Goal: Transaction & Acquisition: Obtain resource

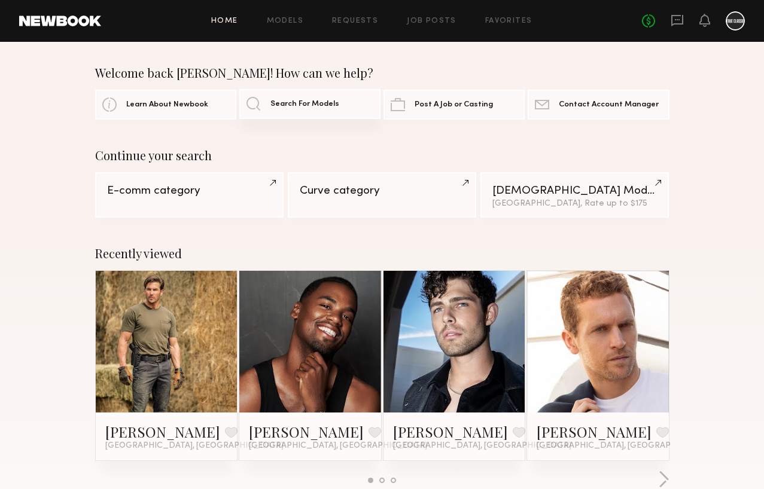
click at [274, 99] on link "Search For Models" at bounding box center [309, 104] width 141 height 30
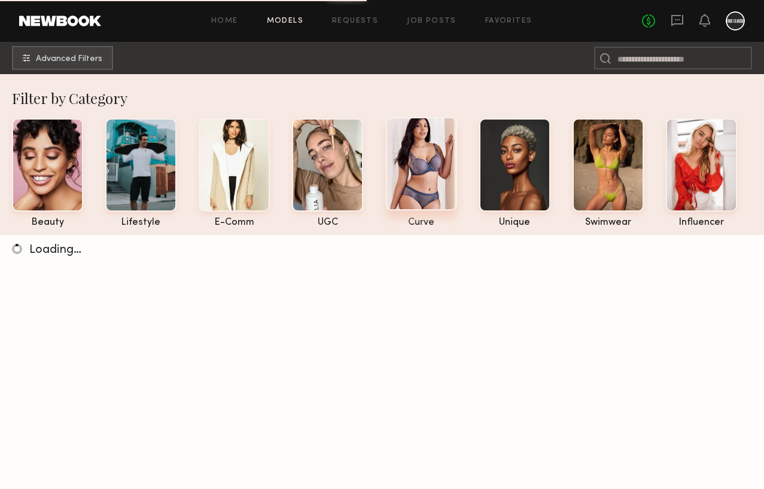
click at [421, 150] on div at bounding box center [421, 163] width 71 height 93
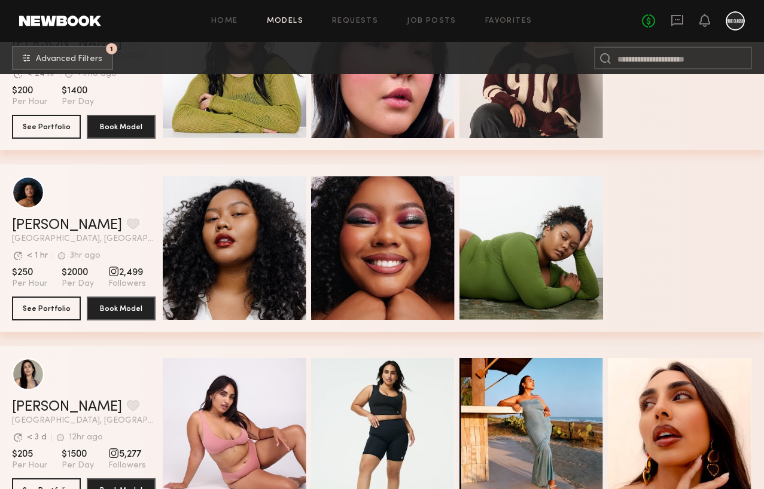
scroll to position [481, 0]
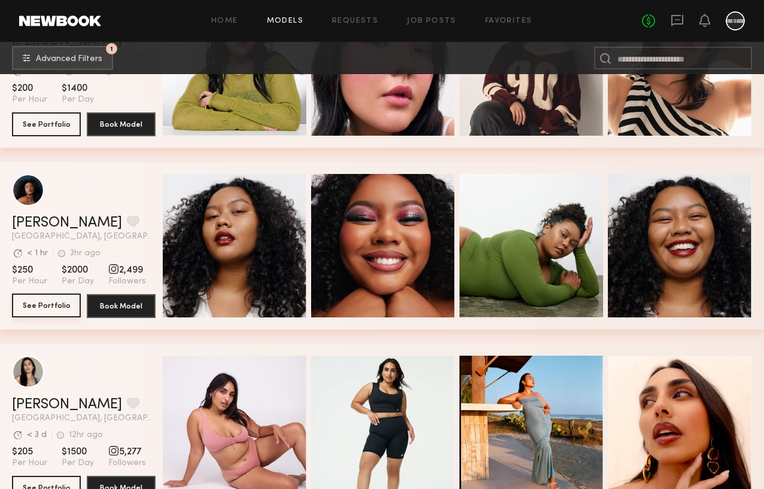
click at [37, 309] on button "See Portfolio" at bounding box center [46, 306] width 69 height 24
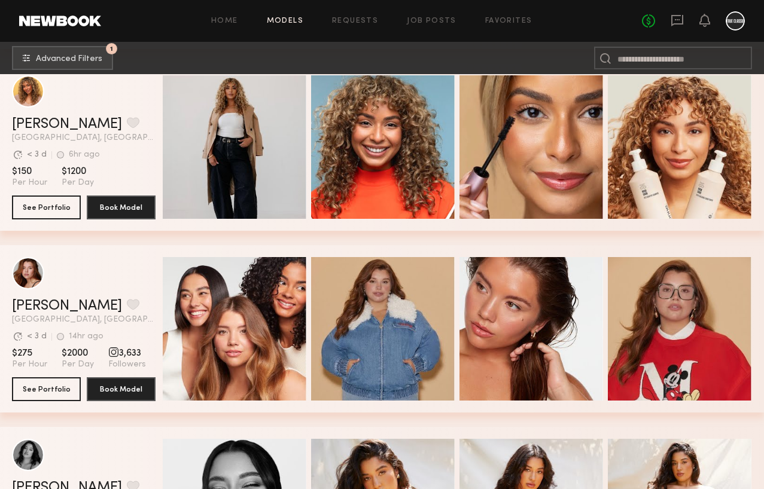
scroll to position [1248, 0]
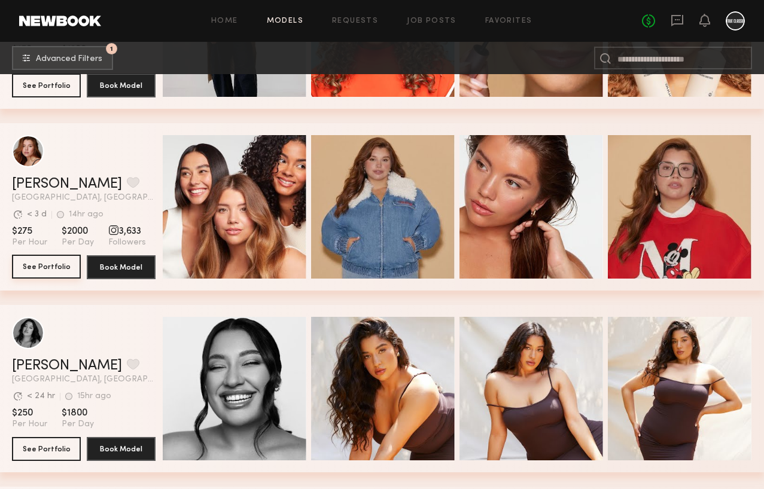
click at [50, 269] on button "See Portfolio" at bounding box center [46, 267] width 69 height 24
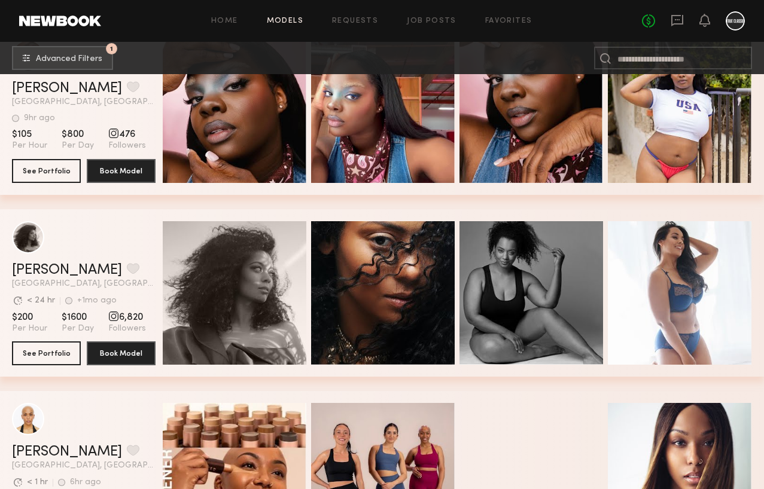
scroll to position [2076, 0]
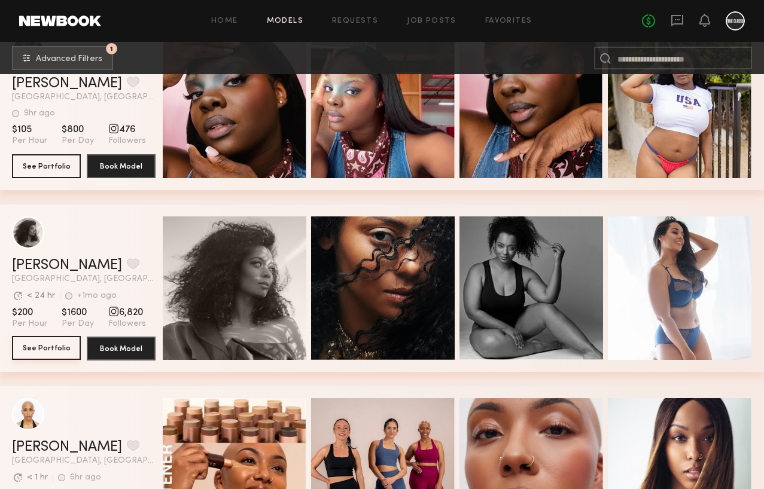
click at [53, 343] on button "See Portfolio" at bounding box center [46, 348] width 69 height 24
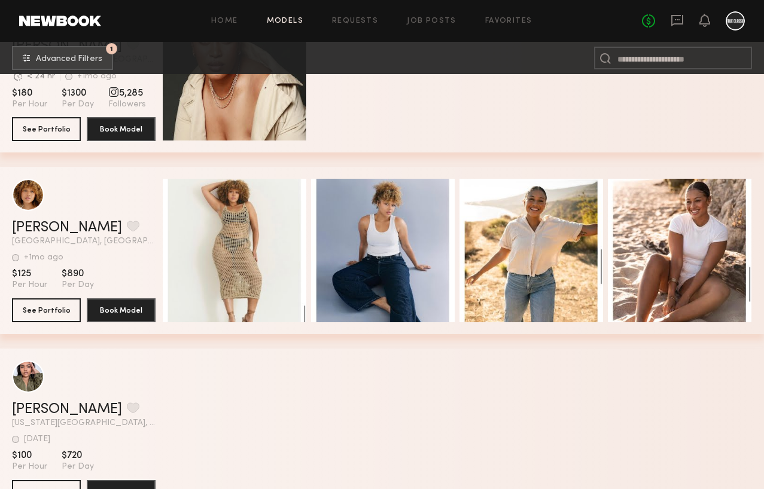
scroll to position [4662, 0]
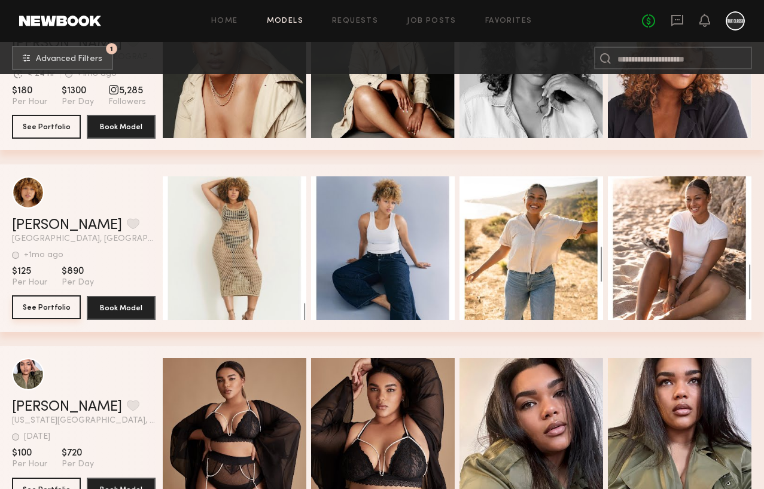
click at [47, 309] on button "See Portfolio" at bounding box center [46, 308] width 69 height 24
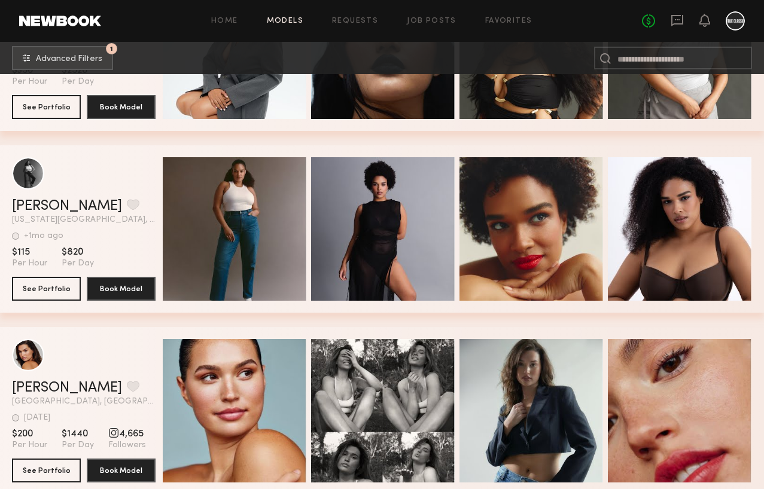
scroll to position [5571, 0]
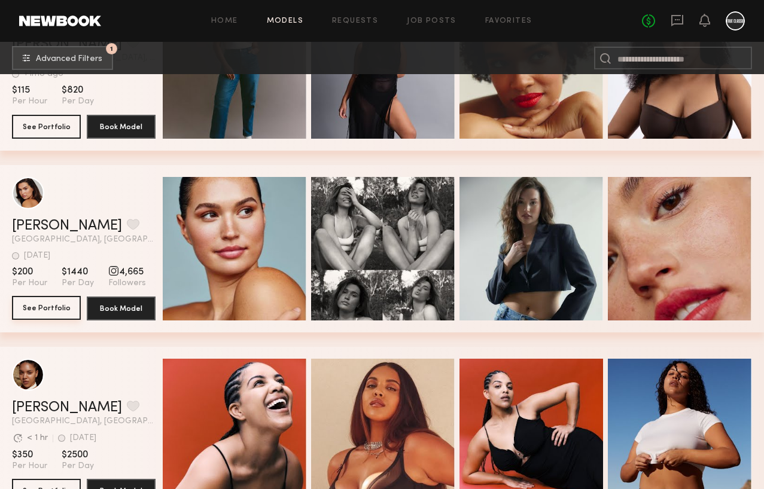
click at [62, 319] on button "See Portfolio" at bounding box center [46, 308] width 69 height 24
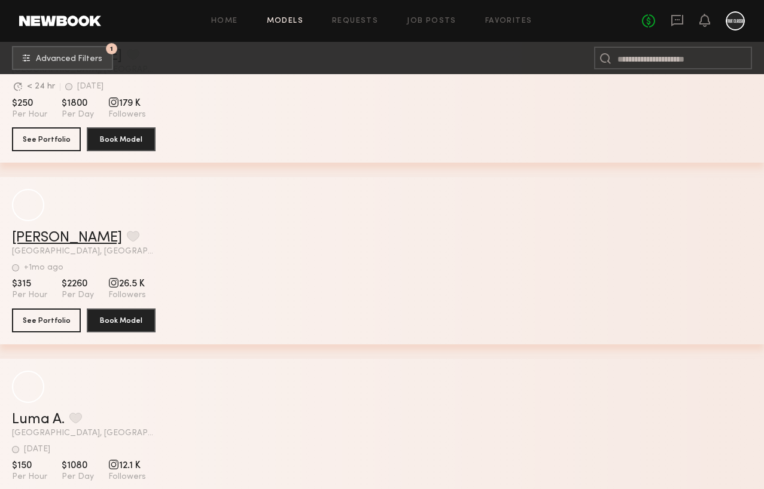
scroll to position [7578, 0]
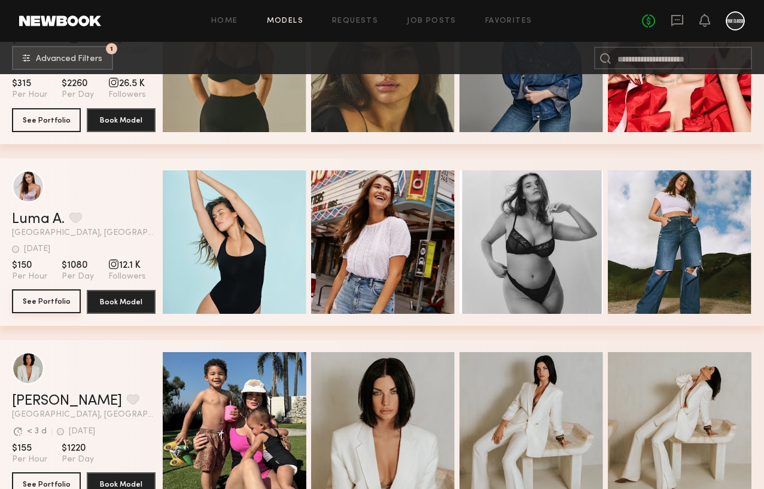
click at [46, 299] on button "See Portfolio" at bounding box center [46, 302] width 69 height 24
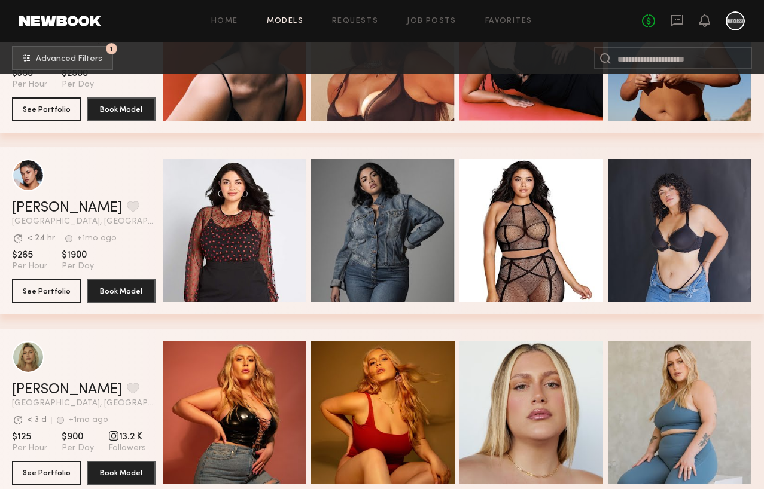
scroll to position [5506, 0]
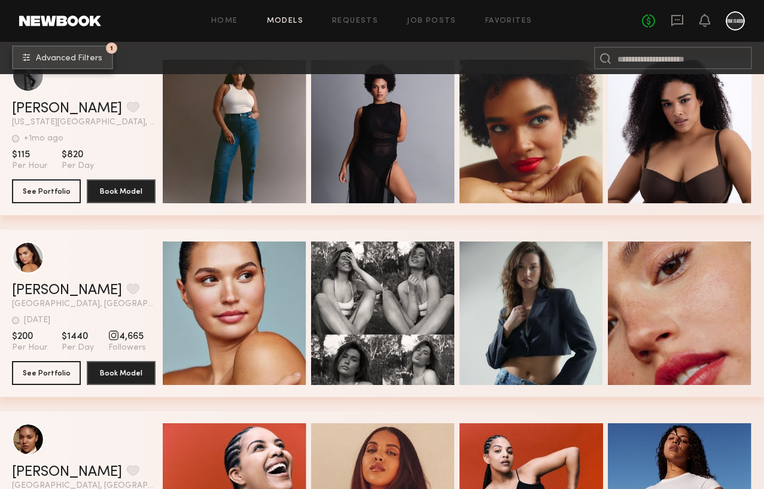
click at [84, 50] on button "1 Advanced Filters" at bounding box center [62, 57] width 101 height 24
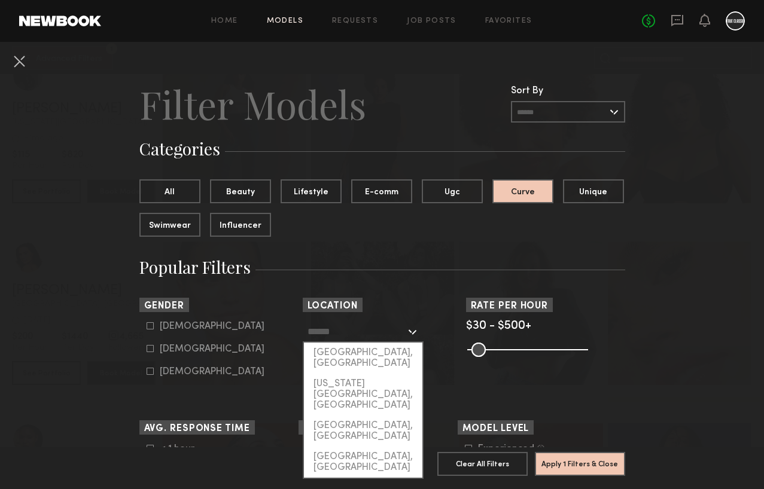
click at [357, 332] on input "text" at bounding box center [357, 331] width 98 height 20
click at [349, 360] on div "Los Angeles, CA" at bounding box center [363, 358] width 118 height 31
type input "**********"
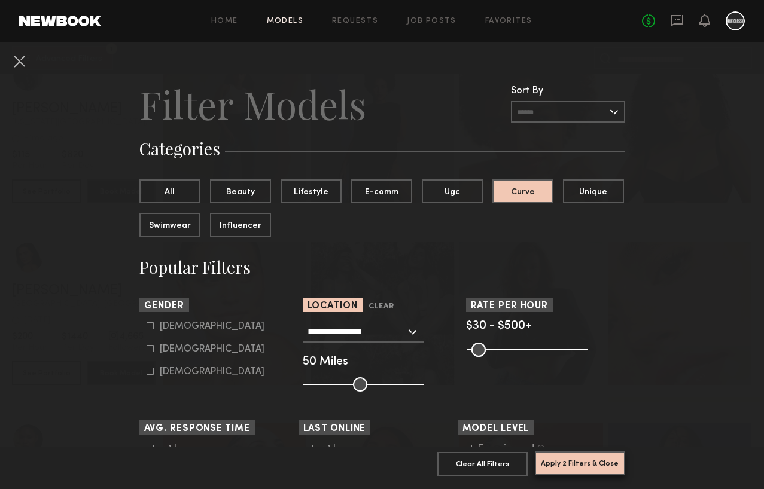
click at [582, 468] on button "Apply 2 Filters & Close" at bounding box center [580, 464] width 90 height 24
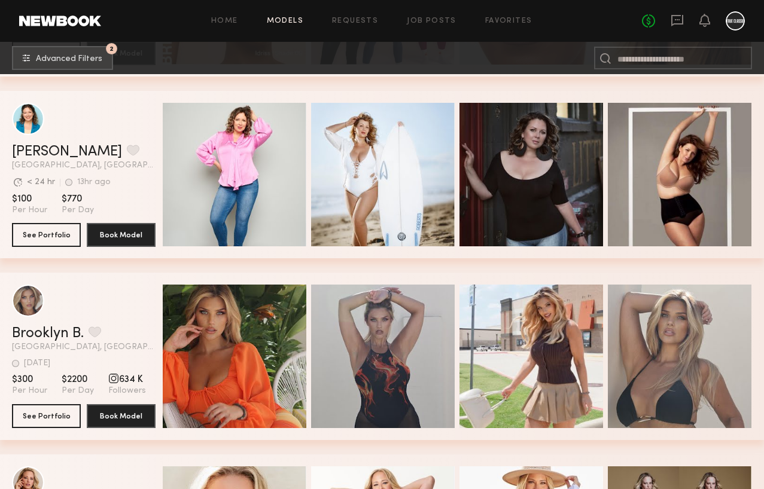
scroll to position [2414, 0]
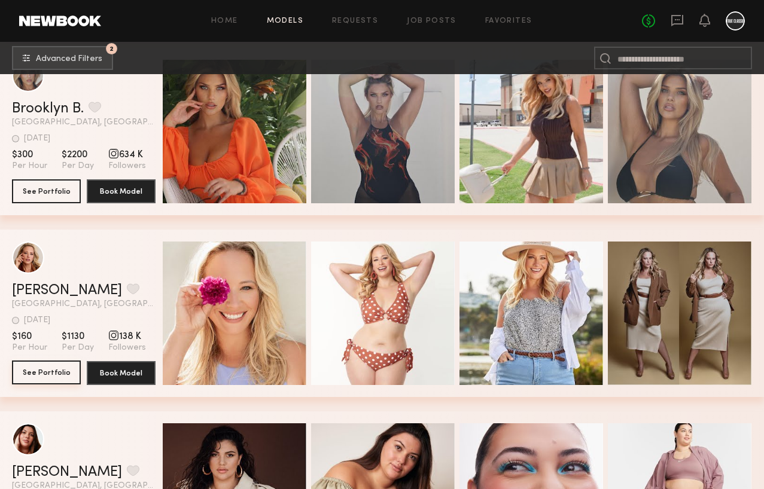
click at [51, 376] on button "See Portfolio" at bounding box center [46, 373] width 69 height 24
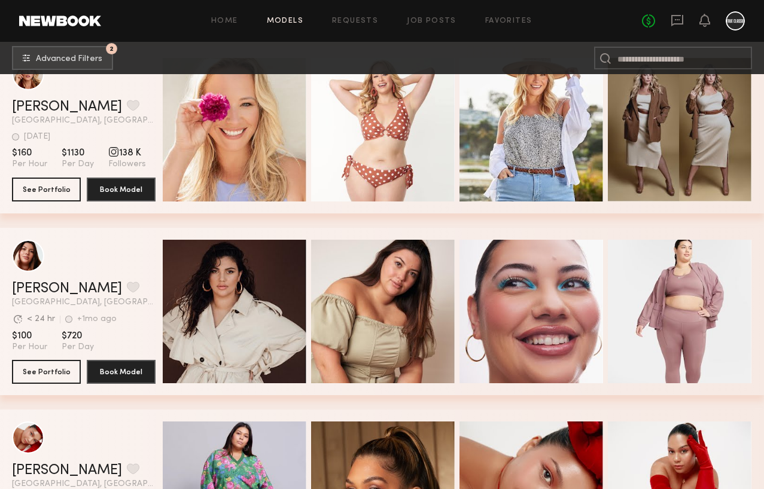
scroll to position [2645, 0]
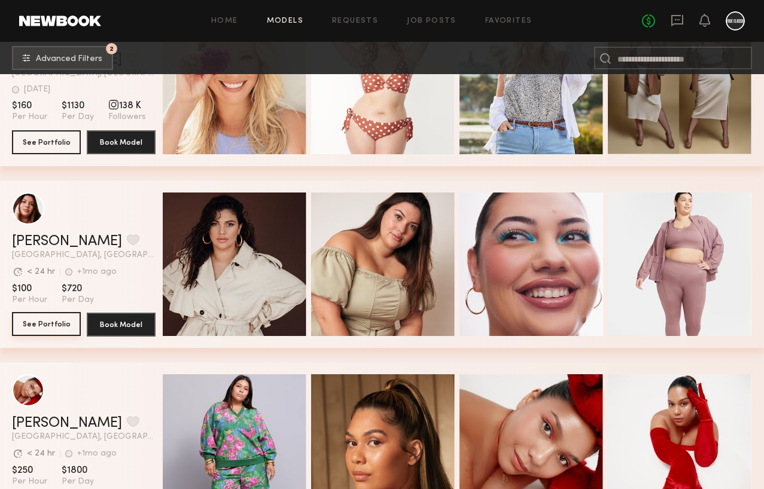
click at [42, 322] on button "See Portfolio" at bounding box center [46, 324] width 69 height 24
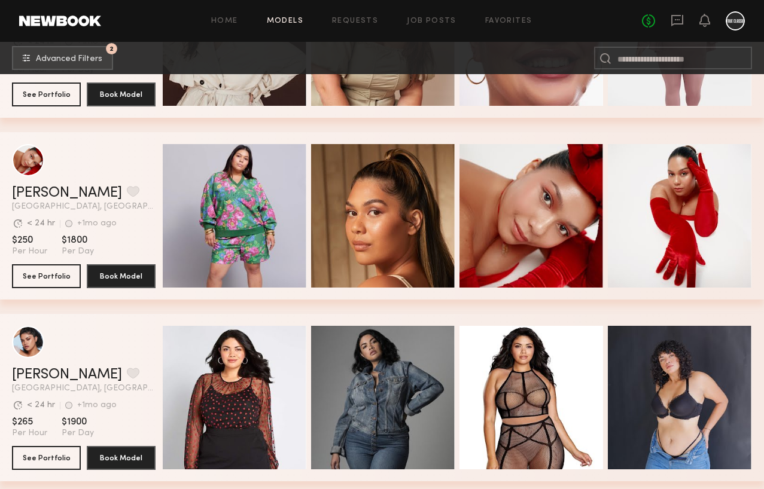
scroll to position [2972, 0]
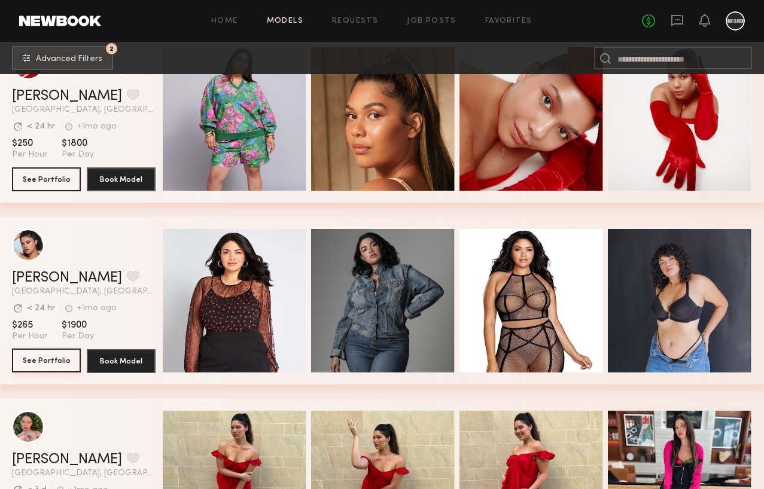
click at [42, 359] on button "See Portfolio" at bounding box center [46, 361] width 69 height 24
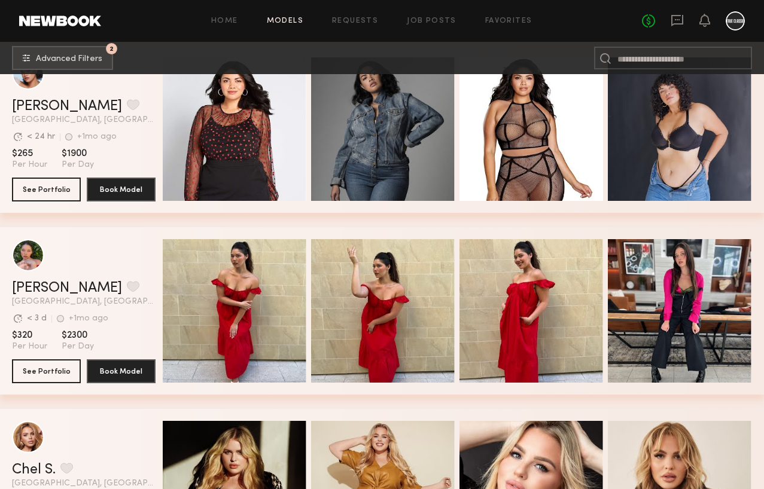
scroll to position [3230, 0]
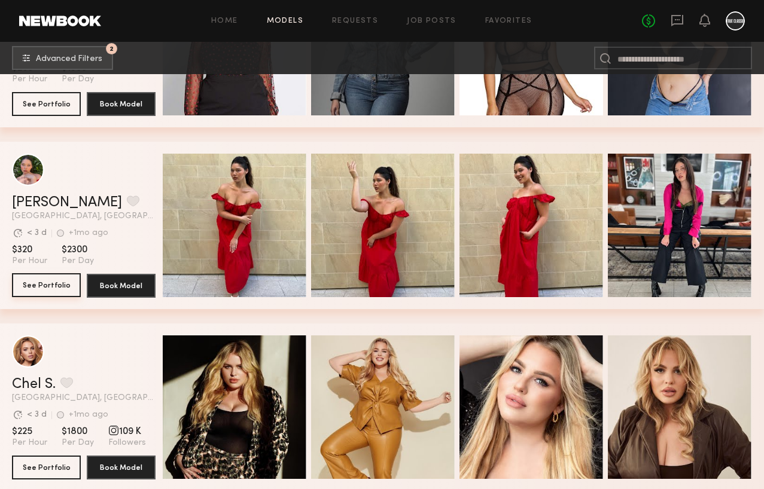
click at [54, 284] on button "See Portfolio" at bounding box center [46, 285] width 69 height 24
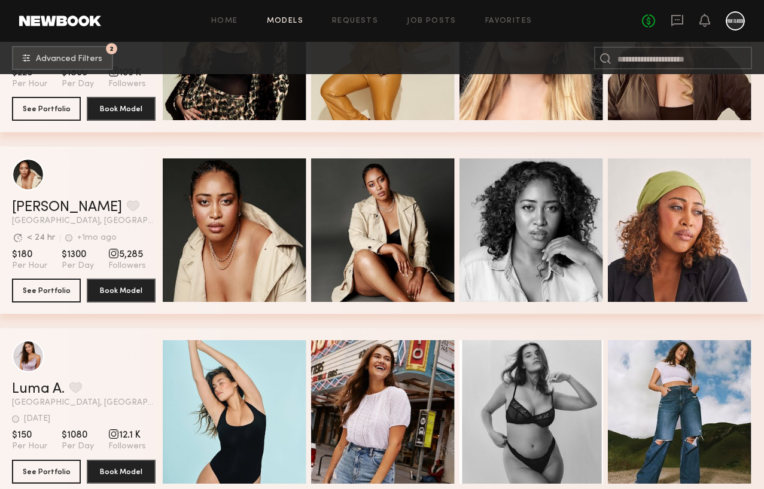
scroll to position [3730, 0]
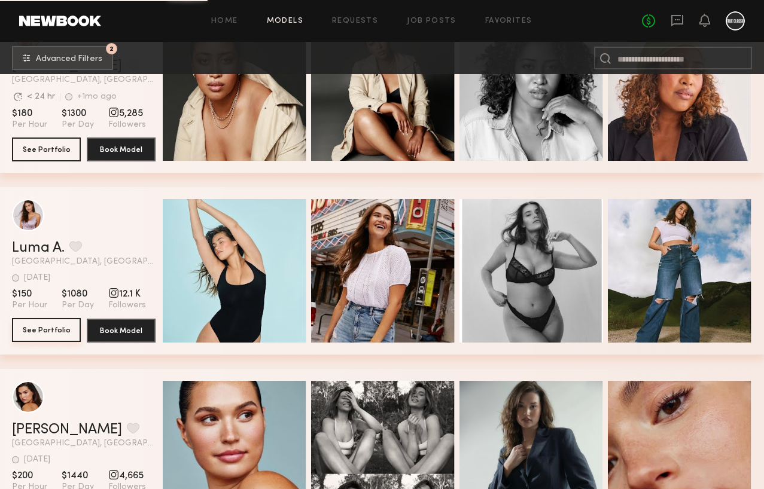
click at [39, 328] on button "See Portfolio" at bounding box center [46, 330] width 69 height 24
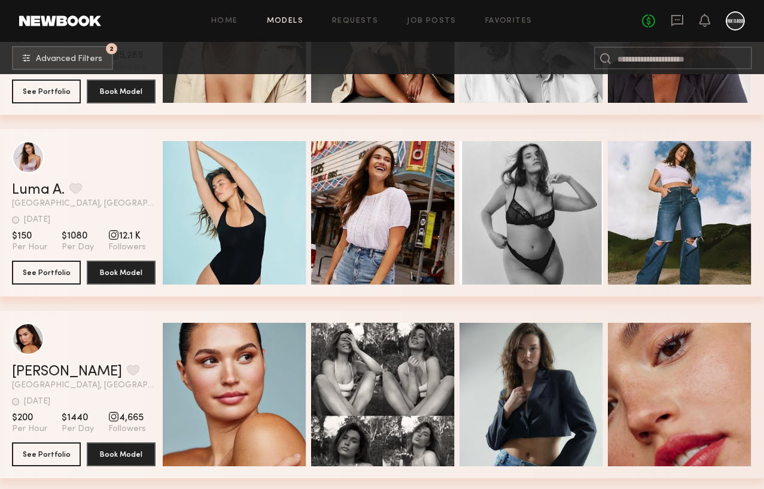
scroll to position [3808, 0]
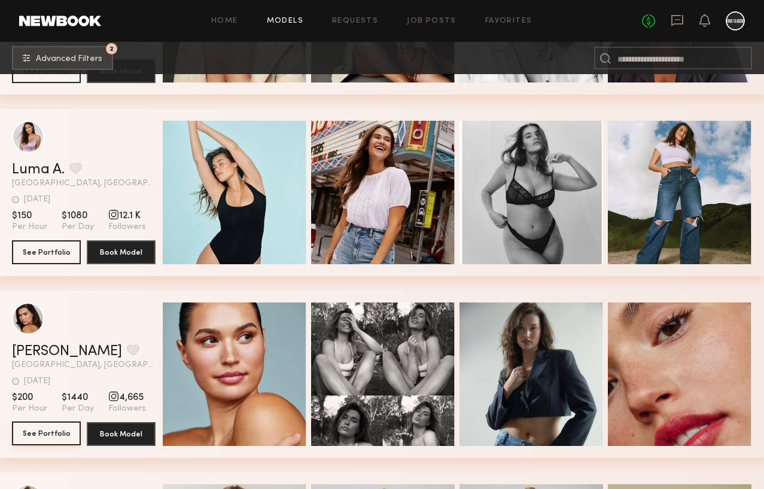
click at [44, 437] on button "See Portfolio" at bounding box center [46, 434] width 69 height 24
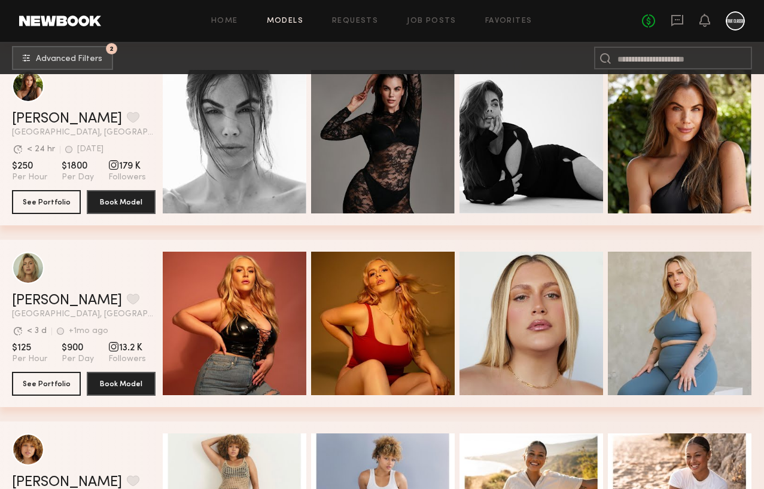
scroll to position [5411, 0]
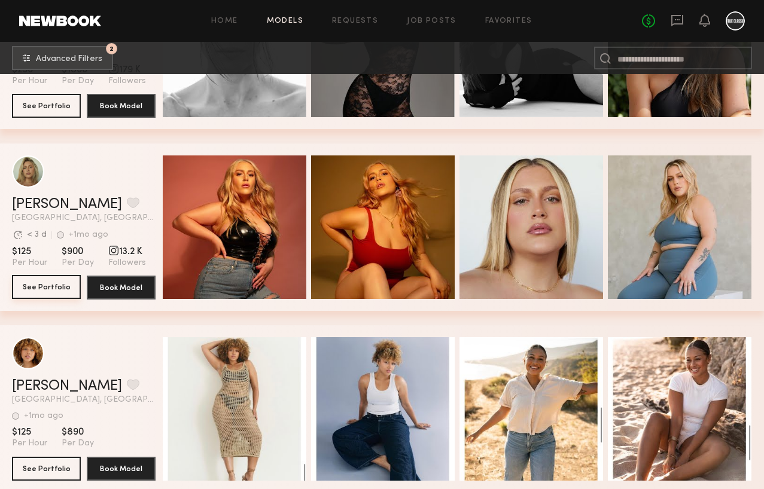
click at [43, 288] on button "See Portfolio" at bounding box center [46, 287] width 69 height 24
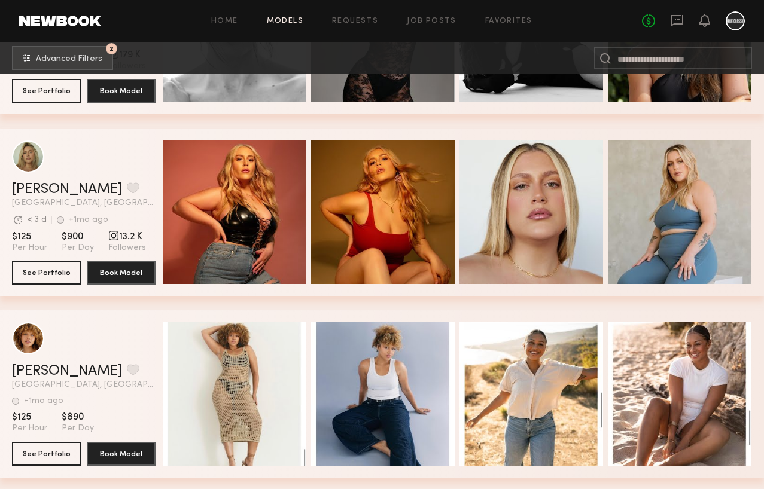
scroll to position [5511, 0]
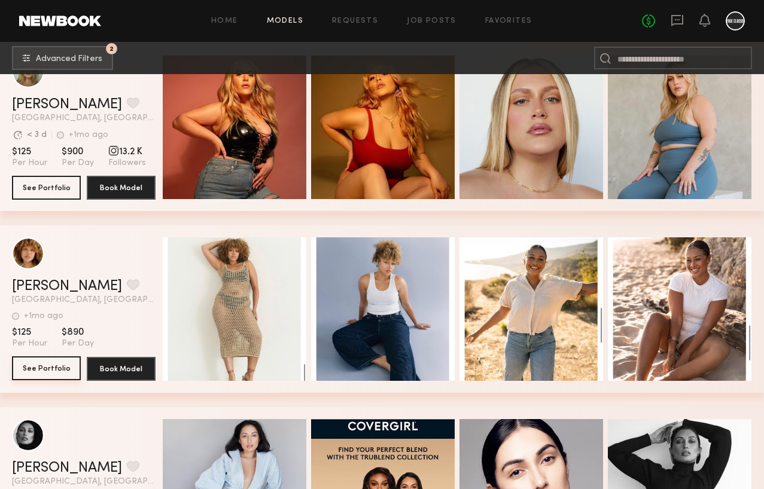
click at [57, 367] on button "See Portfolio" at bounding box center [46, 369] width 69 height 24
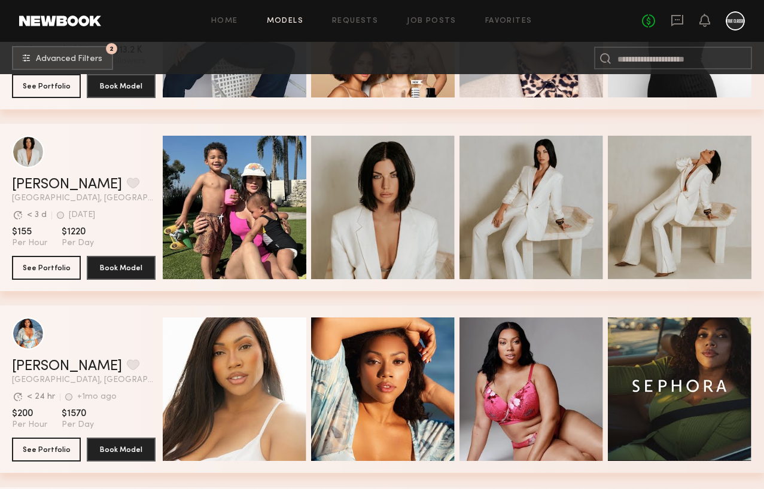
scroll to position [6083, 0]
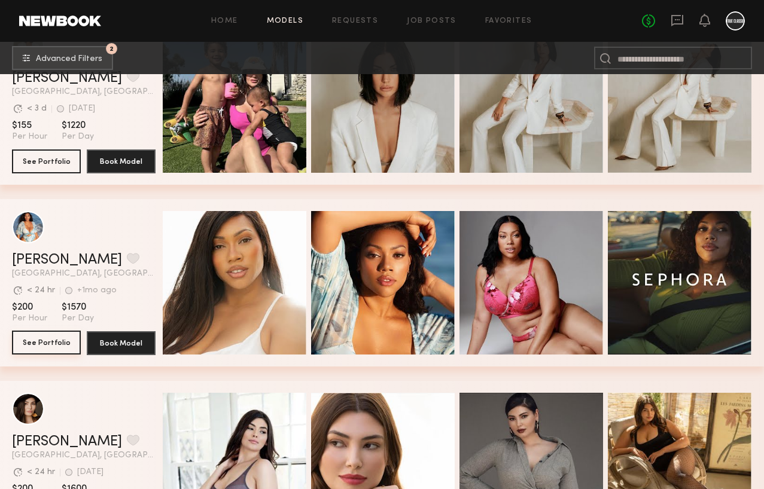
click at [39, 345] on button "See Portfolio" at bounding box center [46, 343] width 69 height 24
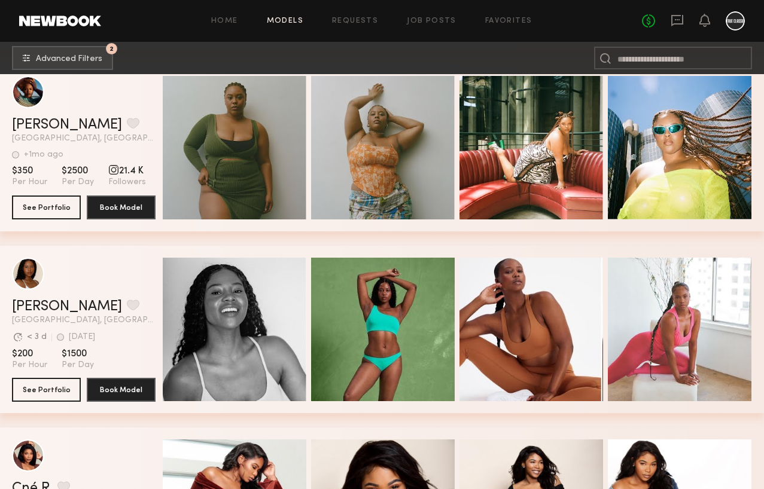
scroll to position [7389, 0]
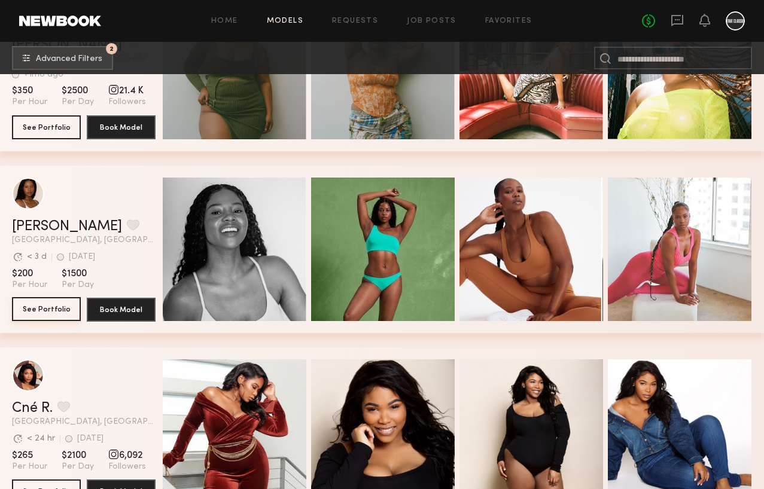
click at [28, 306] on button "See Portfolio" at bounding box center [46, 309] width 69 height 24
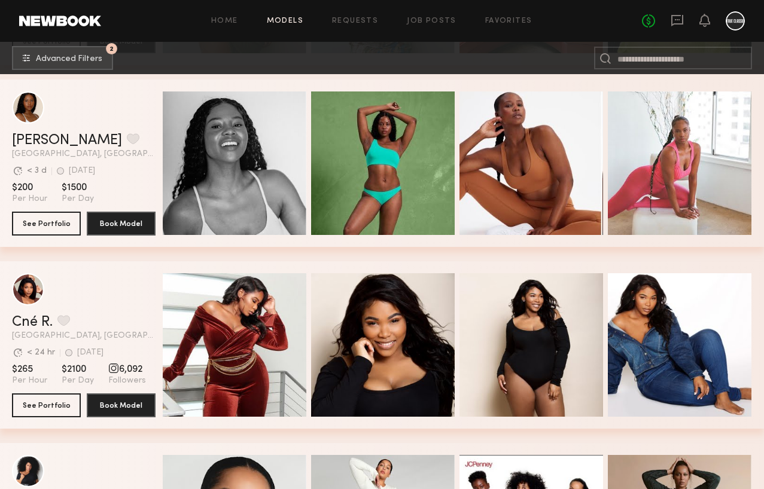
scroll to position [7541, 0]
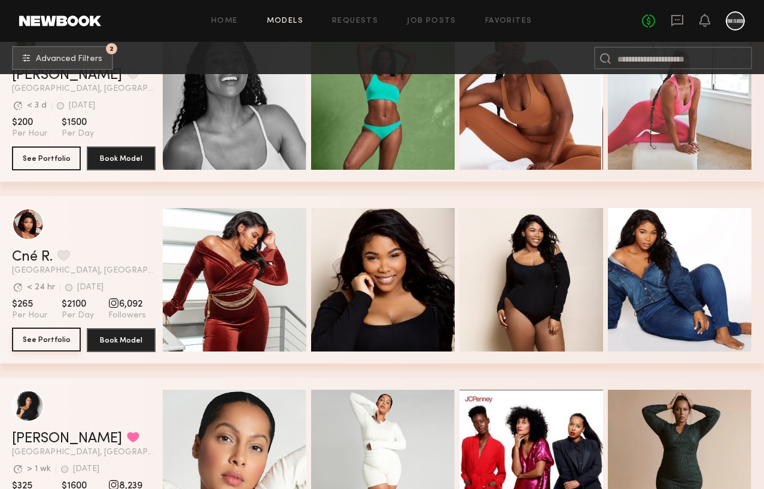
click at [38, 345] on button "See Portfolio" at bounding box center [46, 340] width 69 height 24
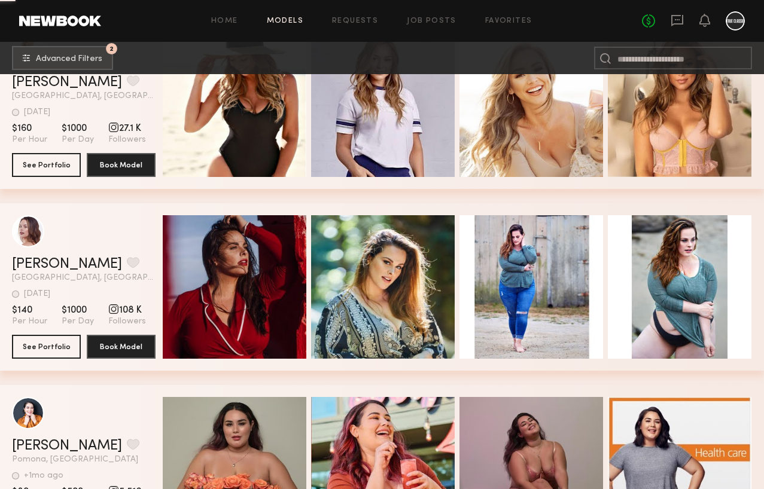
scroll to position [8380, 0]
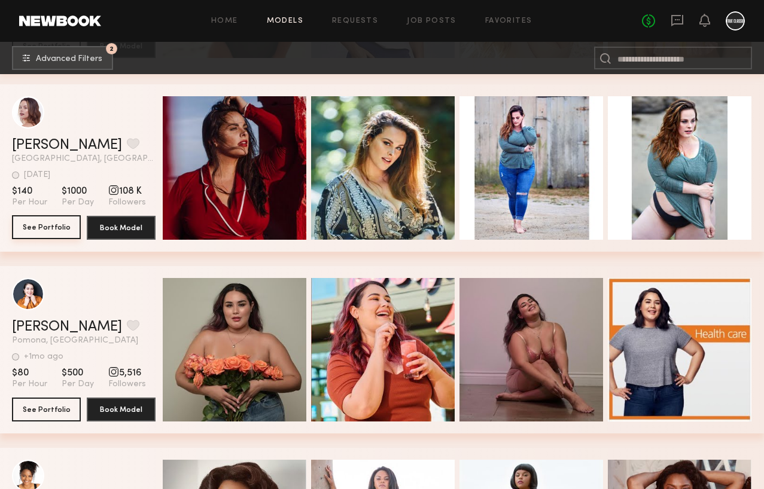
click at [41, 230] on button "See Portfolio" at bounding box center [46, 227] width 69 height 24
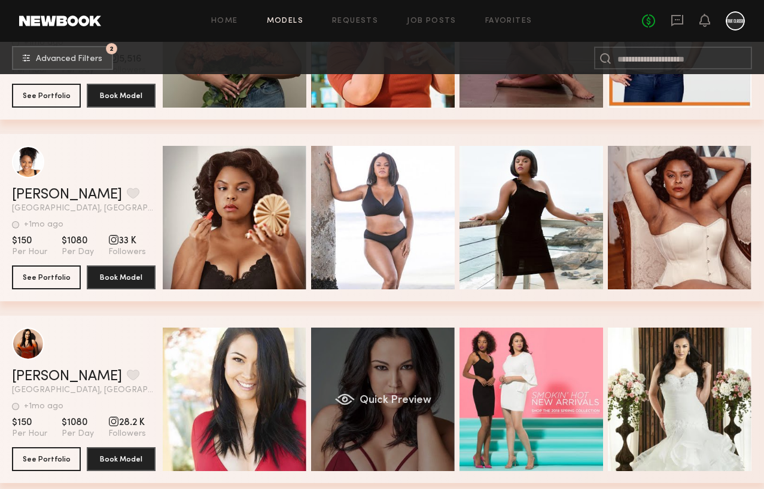
scroll to position [8779, 0]
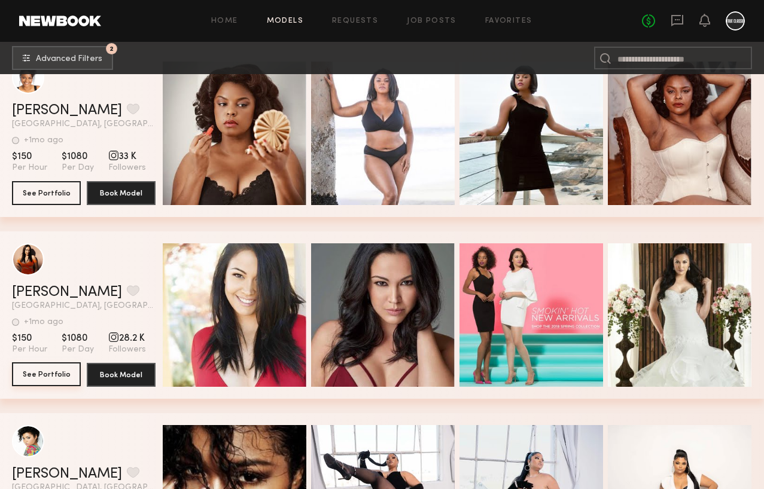
click at [41, 373] on button "See Portfolio" at bounding box center [46, 375] width 69 height 24
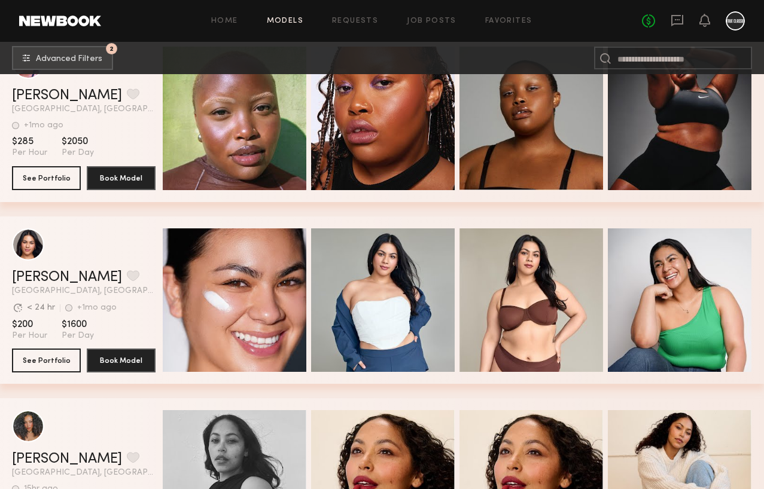
scroll to position [9342, 0]
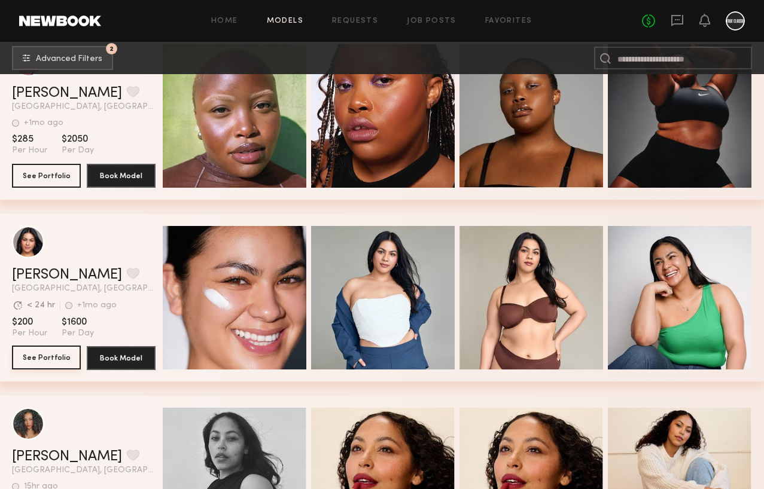
click at [41, 361] on button "See Portfolio" at bounding box center [46, 358] width 69 height 24
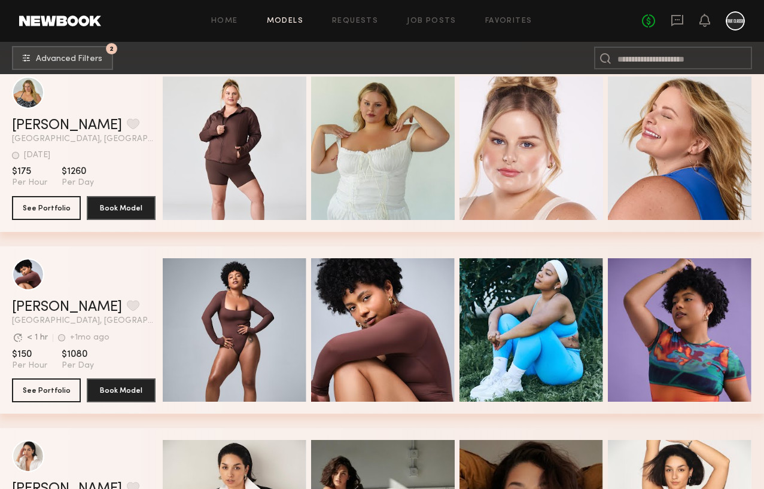
scroll to position [9804, 0]
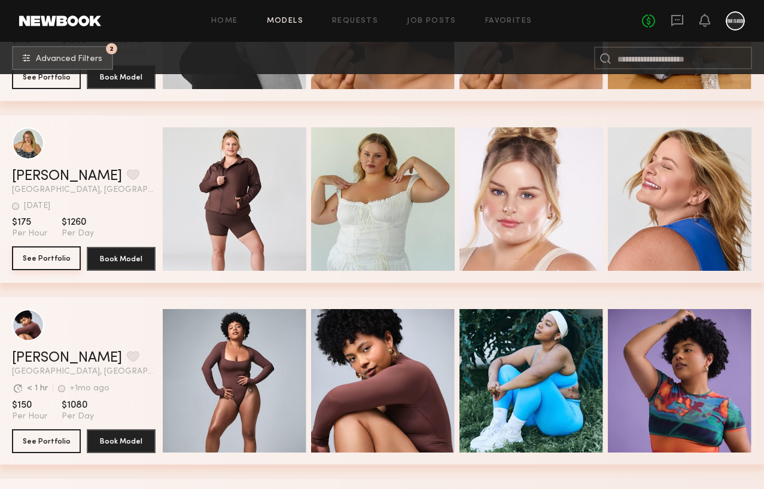
click at [58, 252] on button "See Portfolio" at bounding box center [46, 259] width 69 height 24
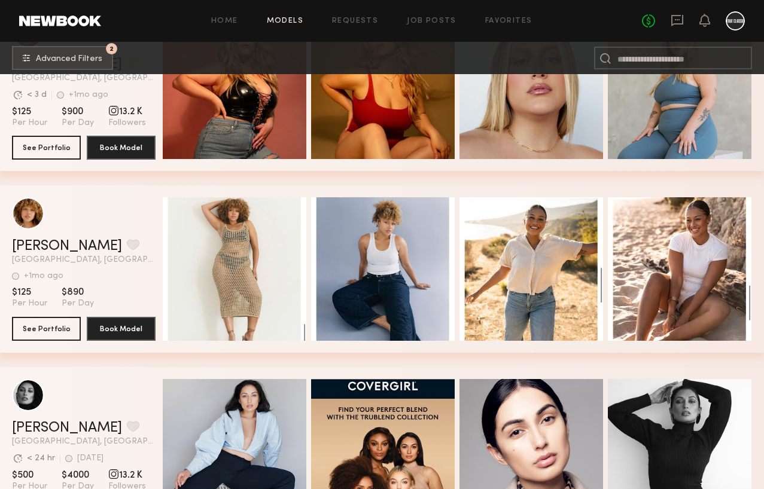
scroll to position [4767, 0]
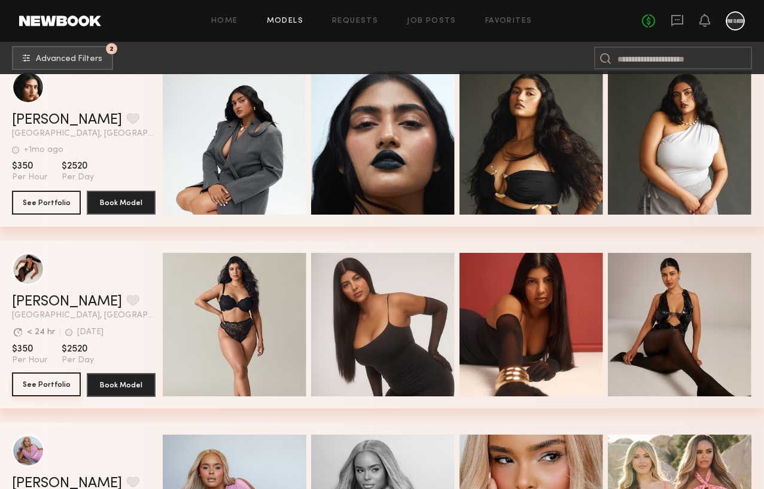
click at [40, 378] on button "See Portfolio" at bounding box center [46, 385] width 69 height 24
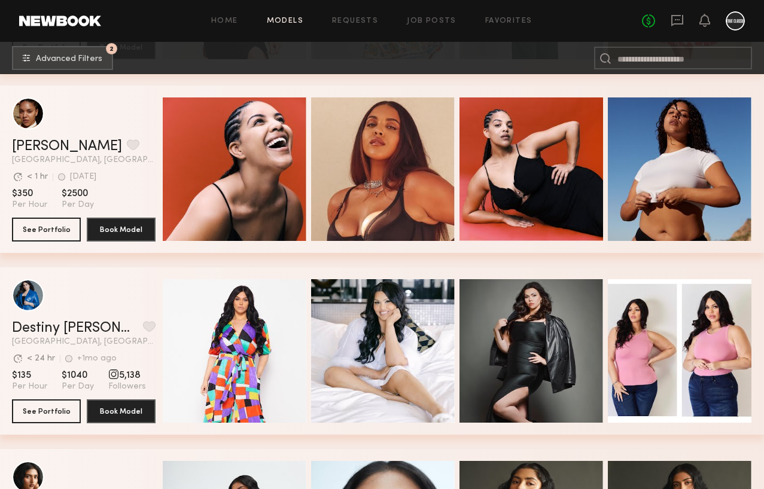
scroll to position [4211, 0]
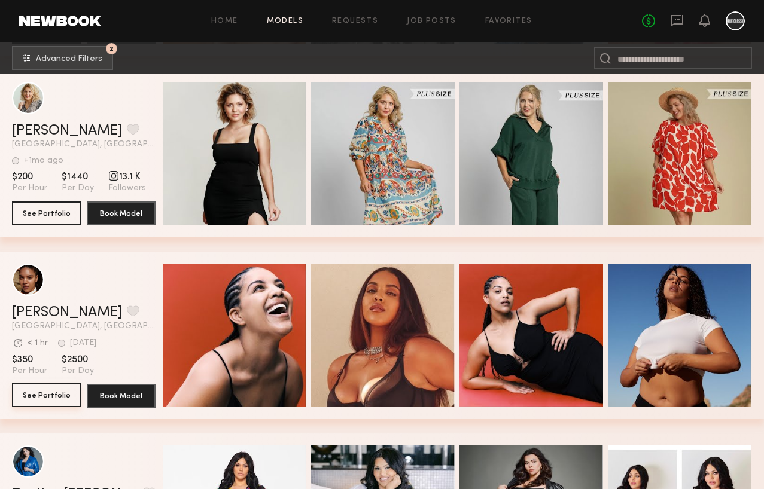
click at [54, 396] on button "See Portfolio" at bounding box center [46, 396] width 69 height 24
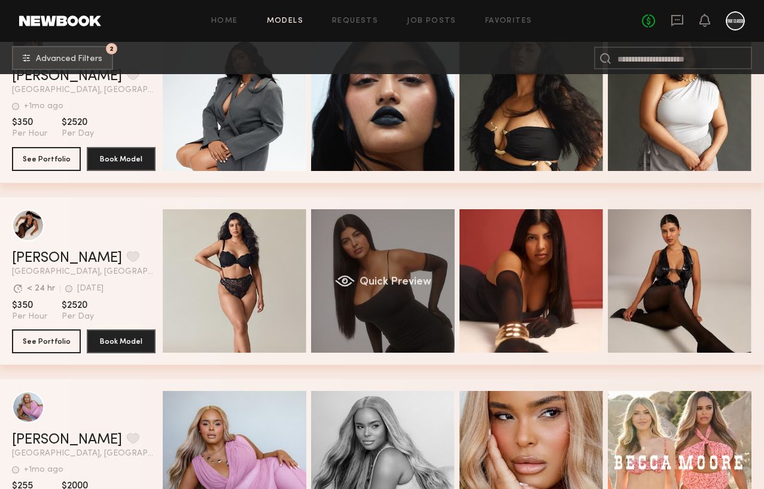
scroll to position [5050, 0]
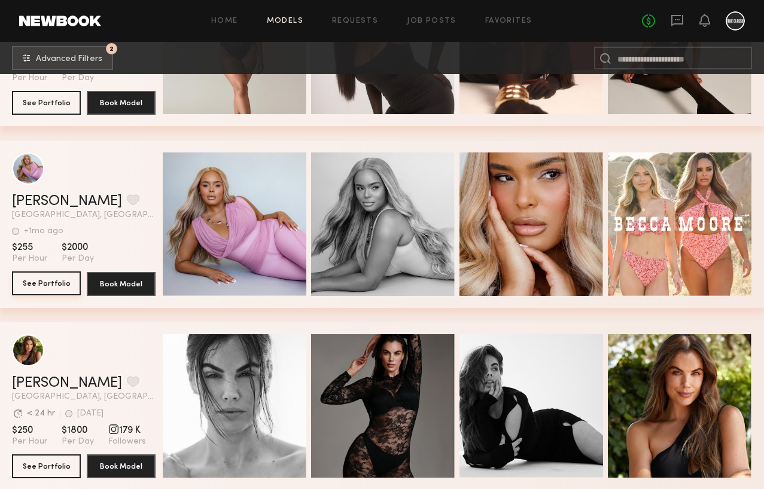
click at [42, 285] on button "See Portfolio" at bounding box center [46, 284] width 69 height 24
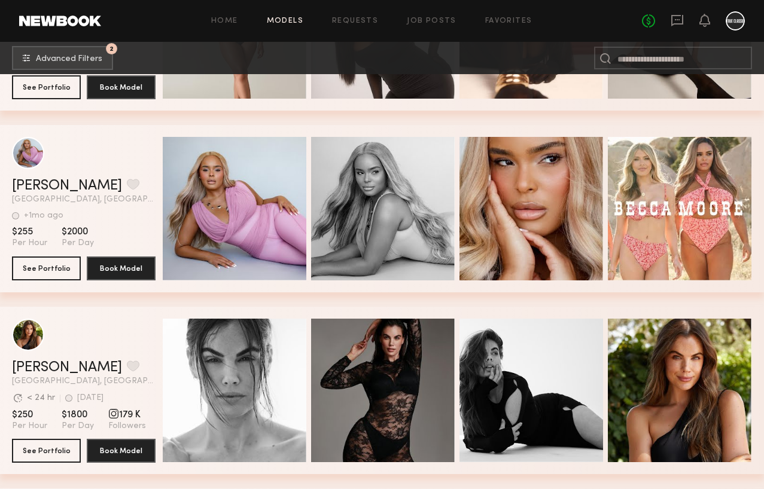
scroll to position [5180, 0]
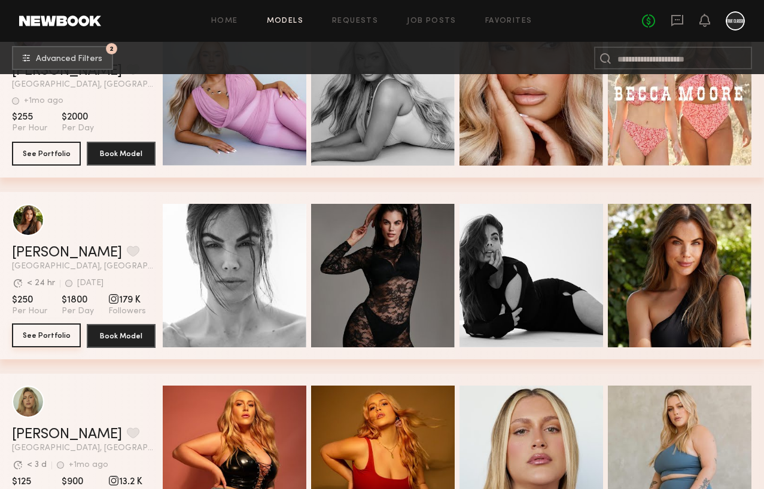
click at [48, 340] on button "See Portfolio" at bounding box center [46, 336] width 69 height 24
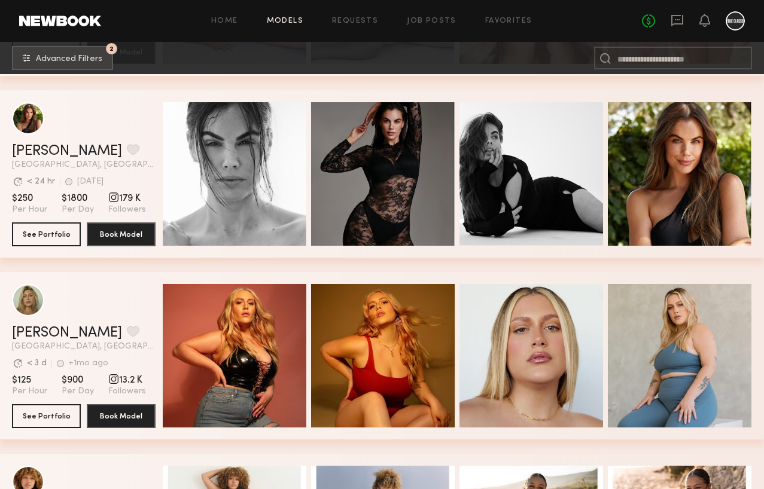
scroll to position [5371, 0]
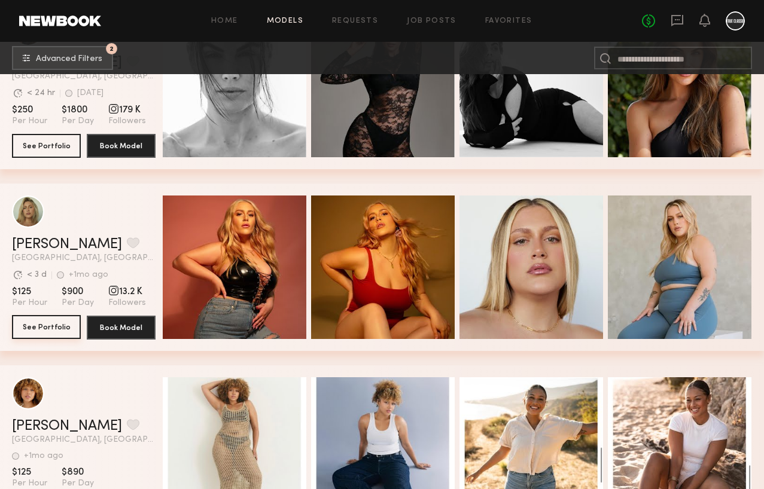
click at [52, 326] on button "See Portfolio" at bounding box center [46, 327] width 69 height 24
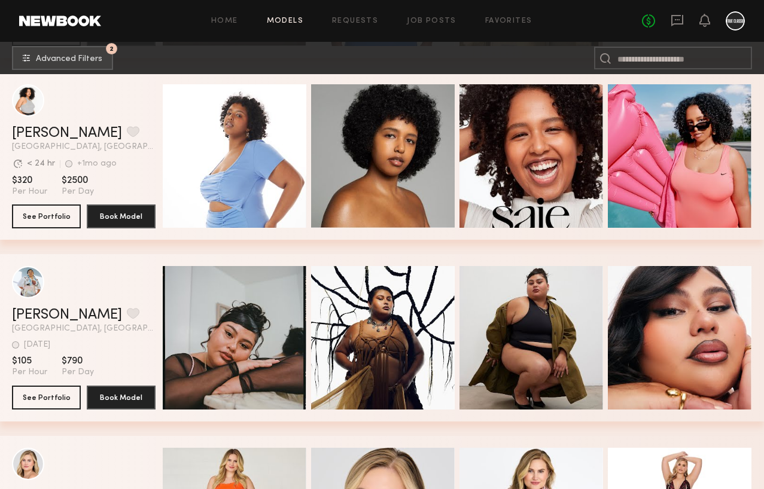
scroll to position [6943, 0]
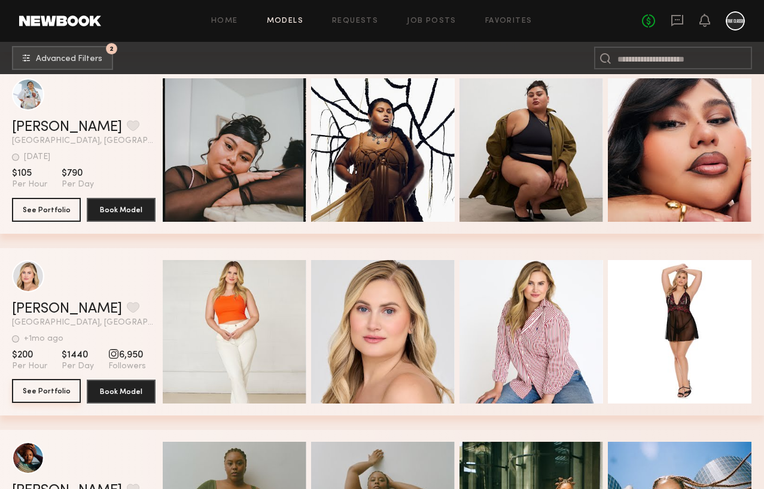
click at [55, 394] on button "See Portfolio" at bounding box center [46, 391] width 69 height 24
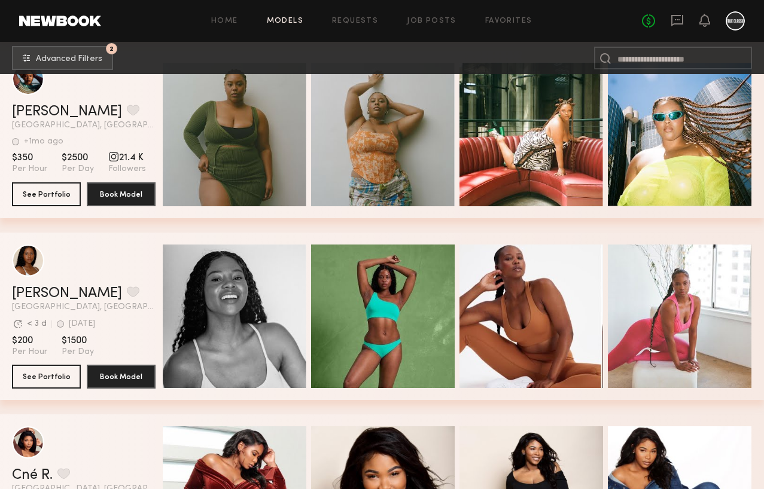
scroll to position [7325, 0]
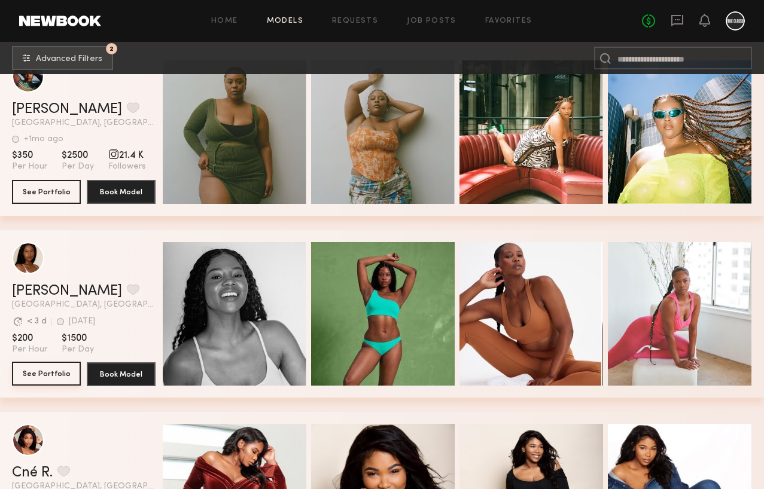
click at [47, 376] on button "See Portfolio" at bounding box center [46, 374] width 69 height 24
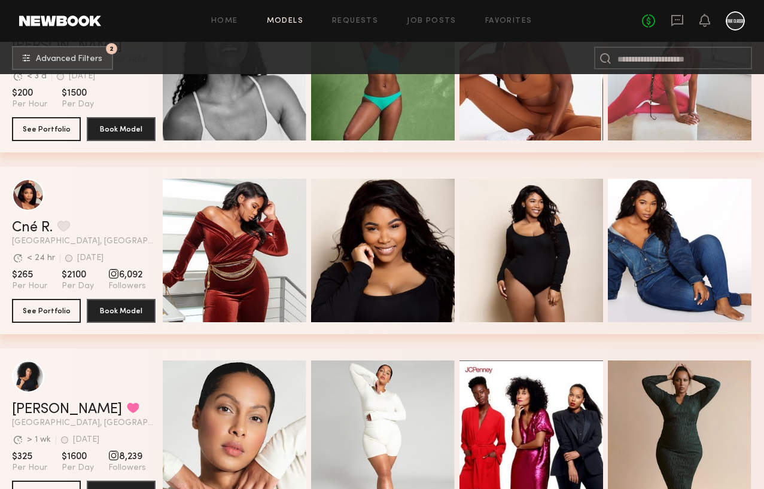
scroll to position [7572, 0]
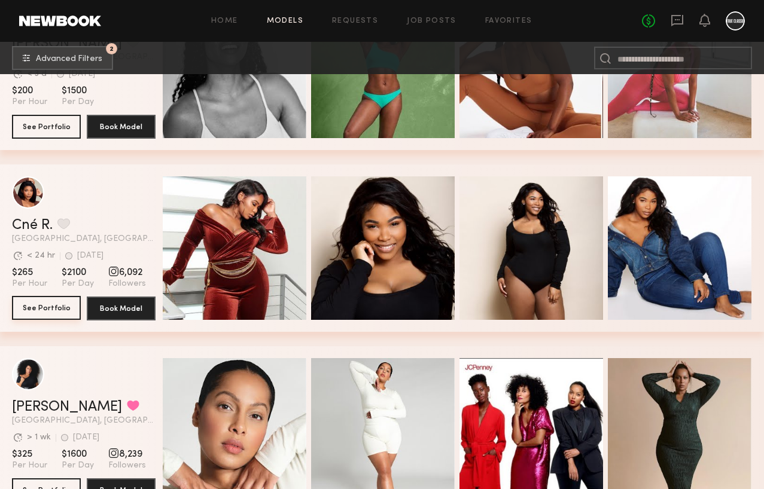
click at [58, 314] on button "See Portfolio" at bounding box center [46, 308] width 69 height 24
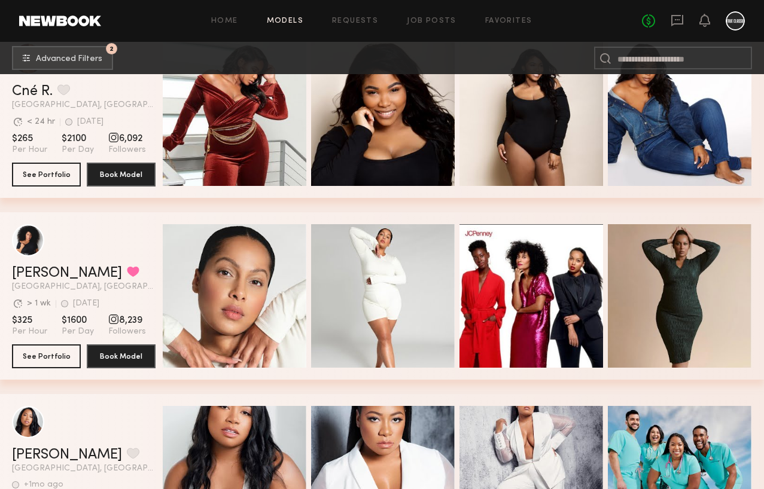
scroll to position [7785, 0]
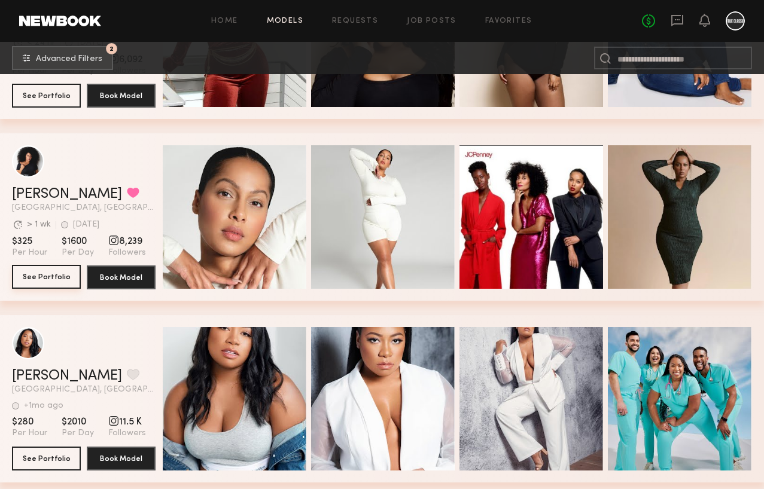
click at [53, 273] on button "See Portfolio" at bounding box center [46, 277] width 69 height 24
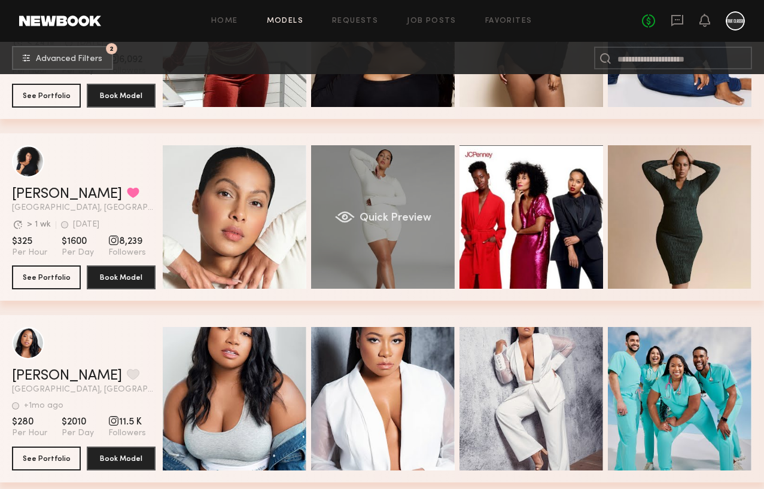
scroll to position [7968, 0]
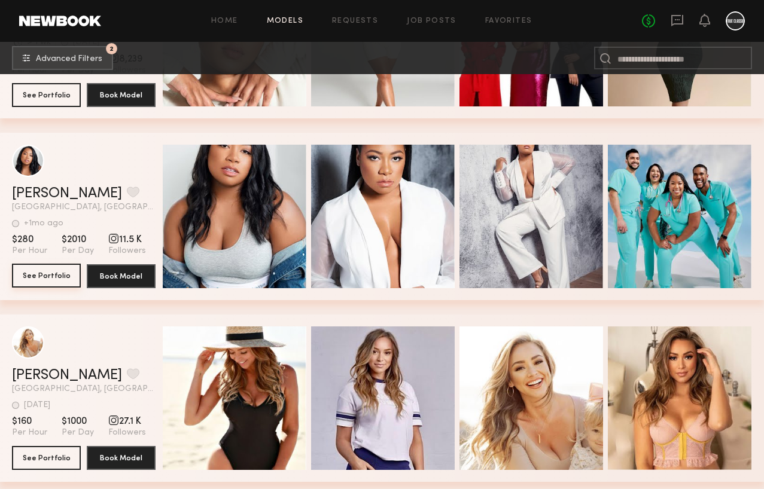
click at [50, 269] on button "See Portfolio" at bounding box center [46, 276] width 69 height 24
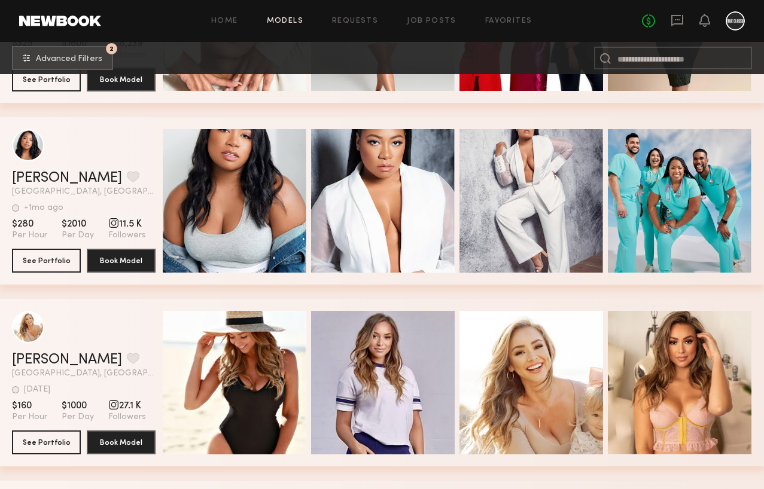
scroll to position [8042, 0]
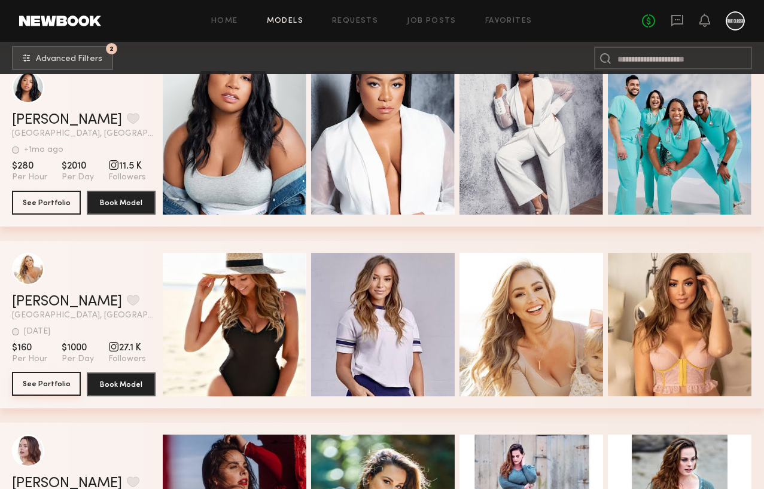
click at [43, 382] on button "See Portfolio" at bounding box center [46, 384] width 69 height 24
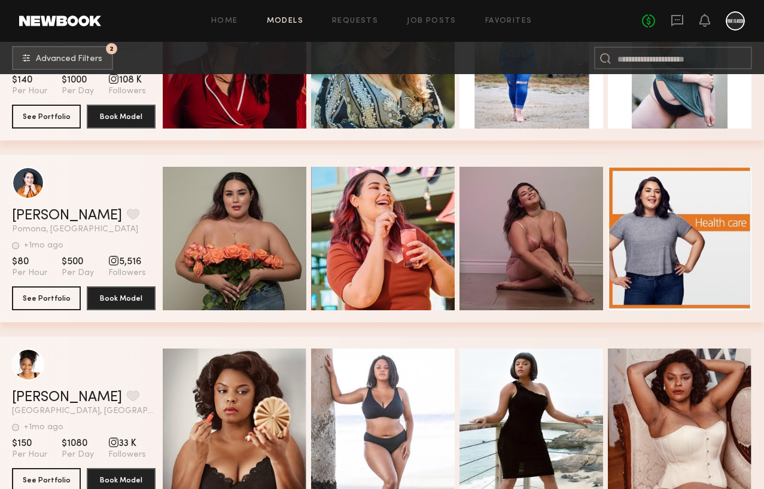
scroll to position [8535, 0]
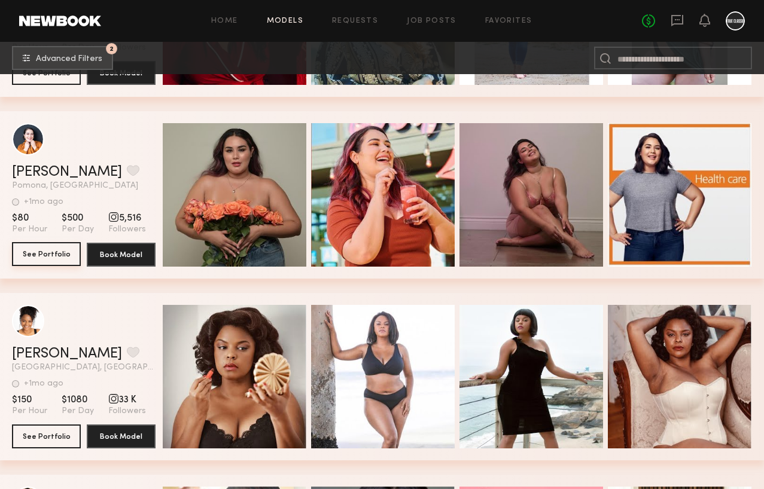
click at [50, 257] on button "See Portfolio" at bounding box center [46, 254] width 69 height 24
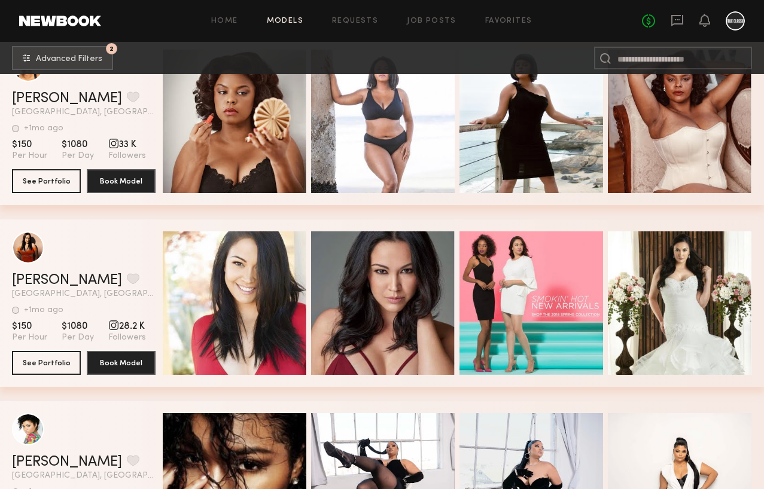
scroll to position [8803, 0]
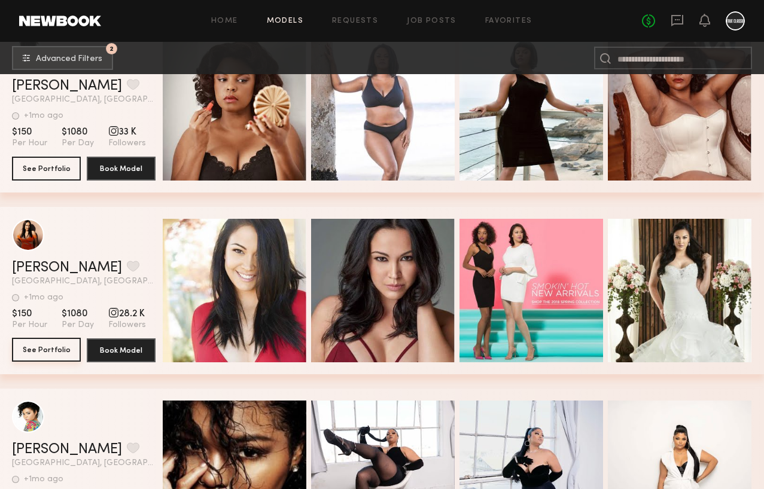
click at [34, 356] on button "See Portfolio" at bounding box center [46, 350] width 69 height 24
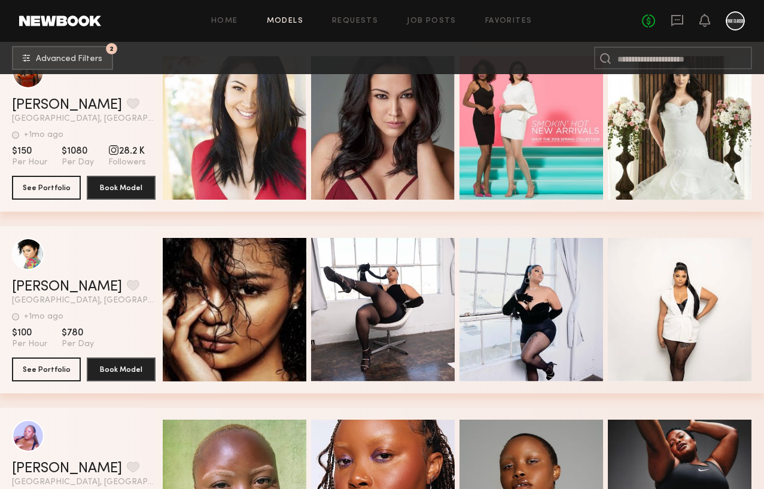
scroll to position [9098, 0]
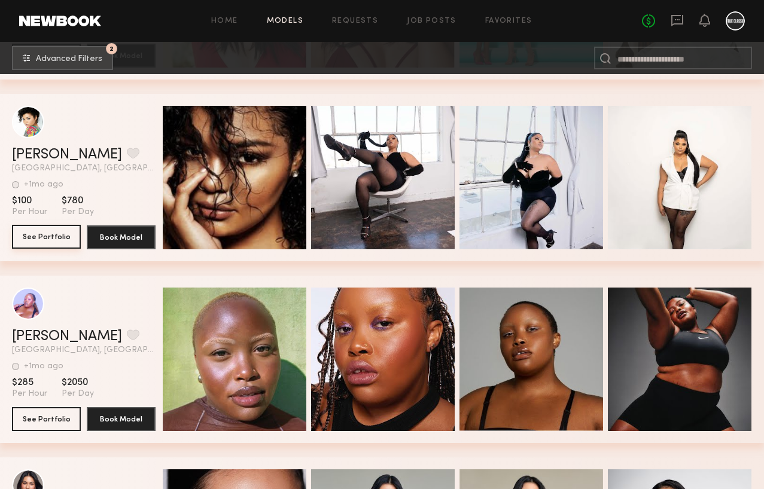
click at [40, 237] on button "See Portfolio" at bounding box center [46, 237] width 69 height 24
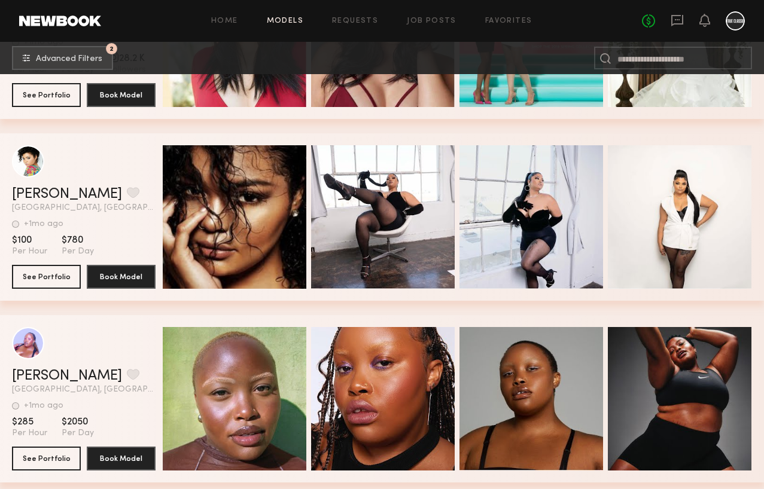
scroll to position [9084, 0]
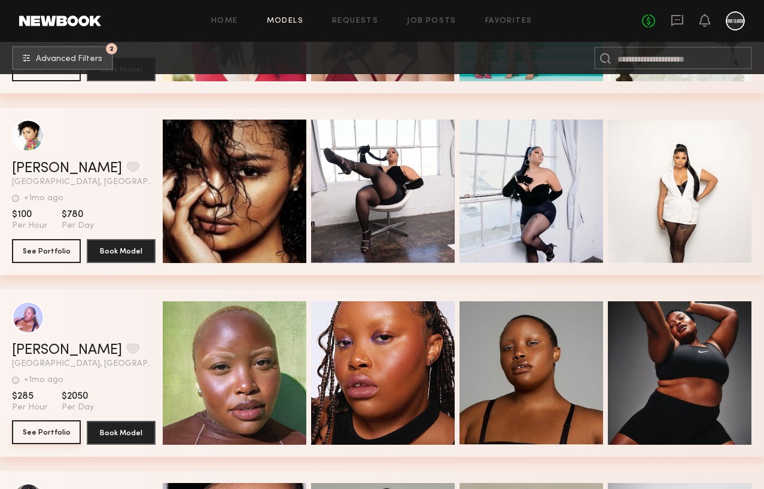
click at [62, 433] on button "See Portfolio" at bounding box center [46, 433] width 69 height 24
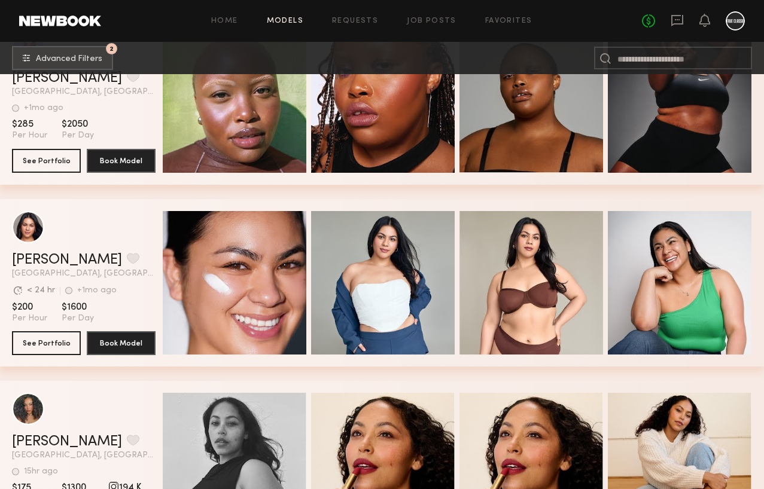
scroll to position [9384, 0]
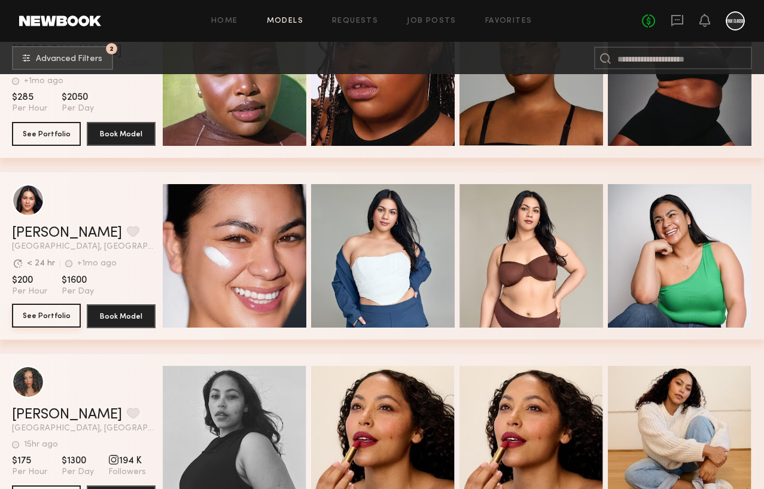
click at [41, 315] on button "See Portfolio" at bounding box center [46, 316] width 69 height 24
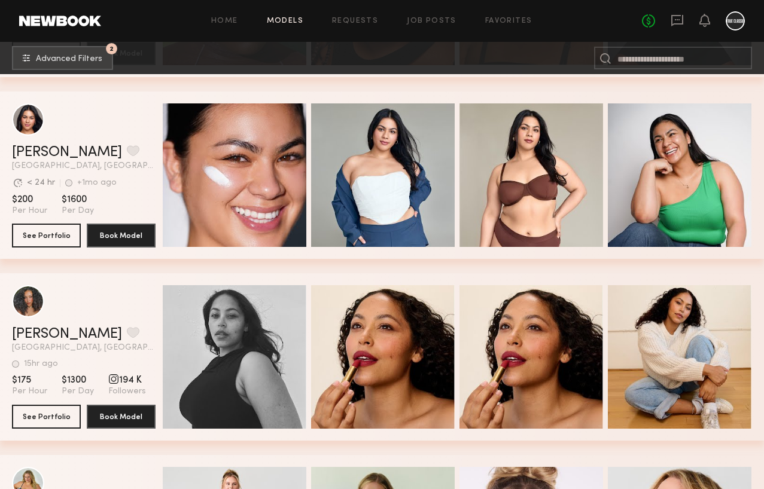
scroll to position [9467, 0]
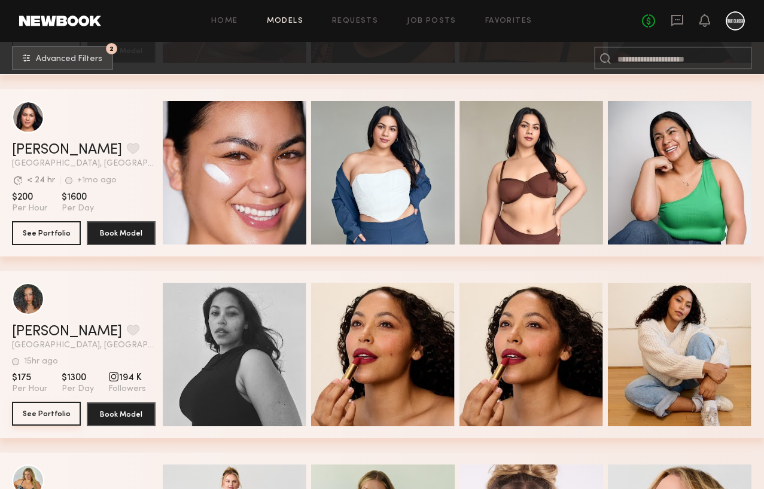
click at [60, 415] on button "See Portfolio" at bounding box center [46, 414] width 69 height 24
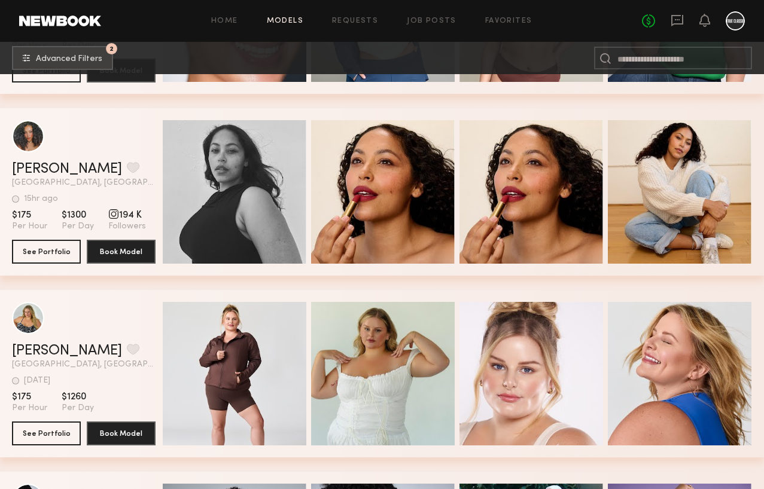
scroll to position [9695, 0]
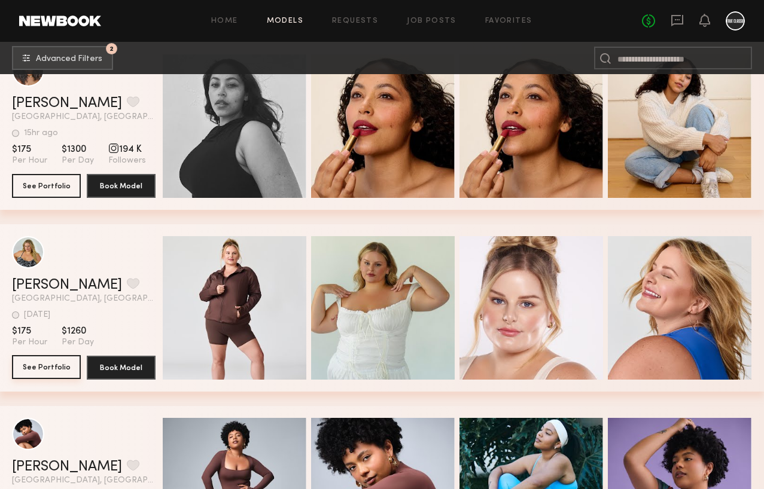
click at [31, 369] on button "See Portfolio" at bounding box center [46, 367] width 69 height 24
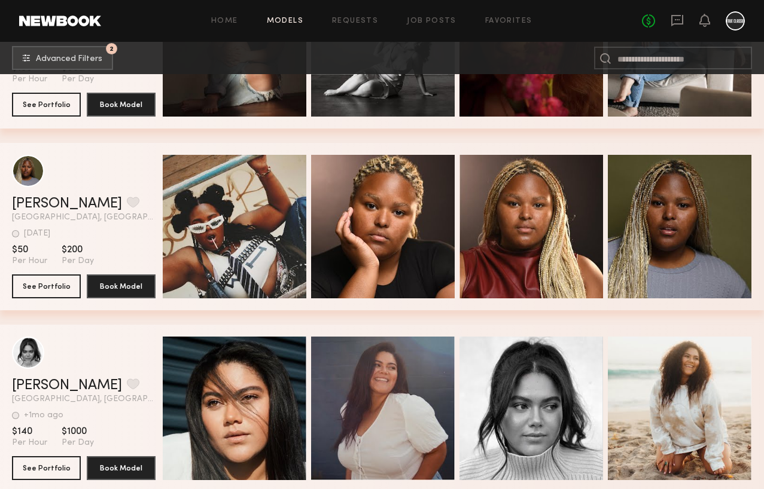
scroll to position [11553, 0]
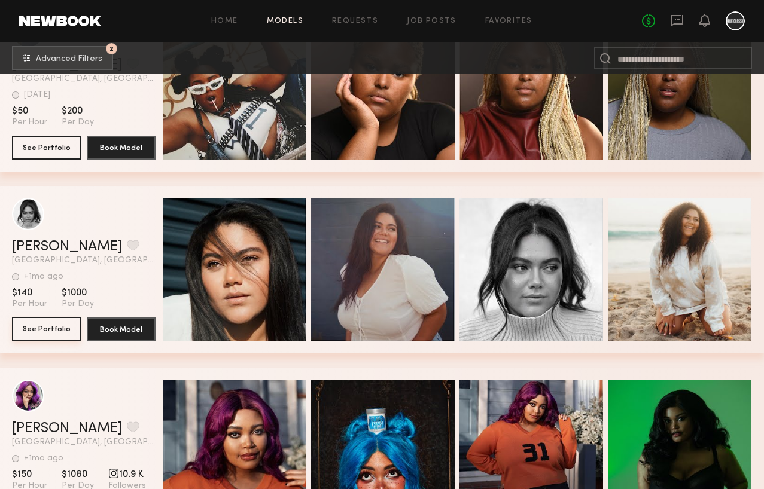
click at [31, 324] on button "See Portfolio" at bounding box center [46, 329] width 69 height 24
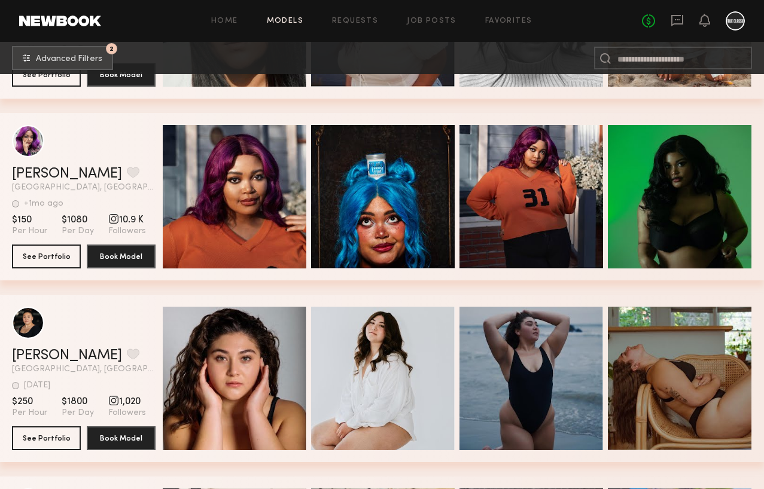
scroll to position [11849, 0]
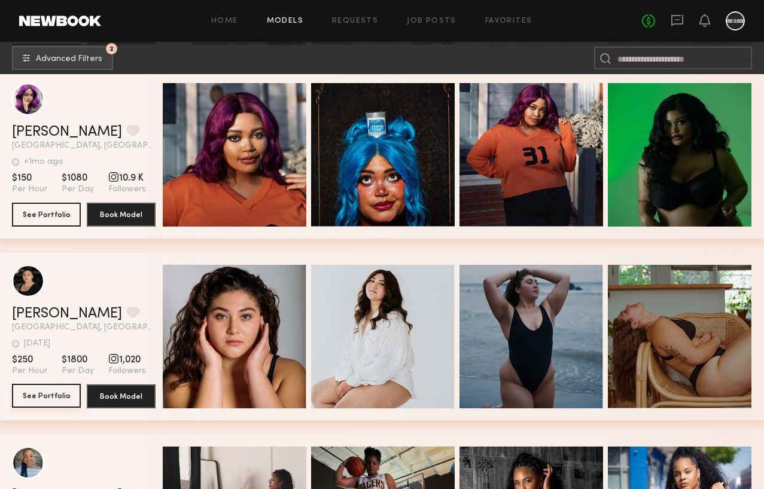
click at [58, 401] on button "See Portfolio" at bounding box center [46, 396] width 69 height 24
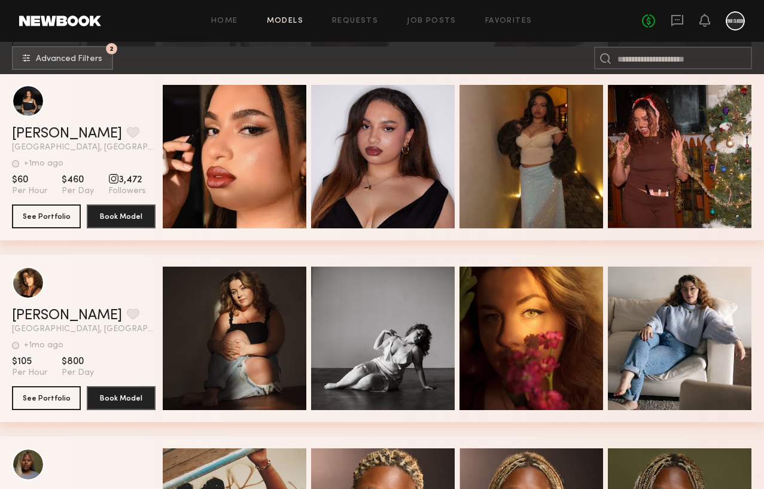
scroll to position [11177, 0]
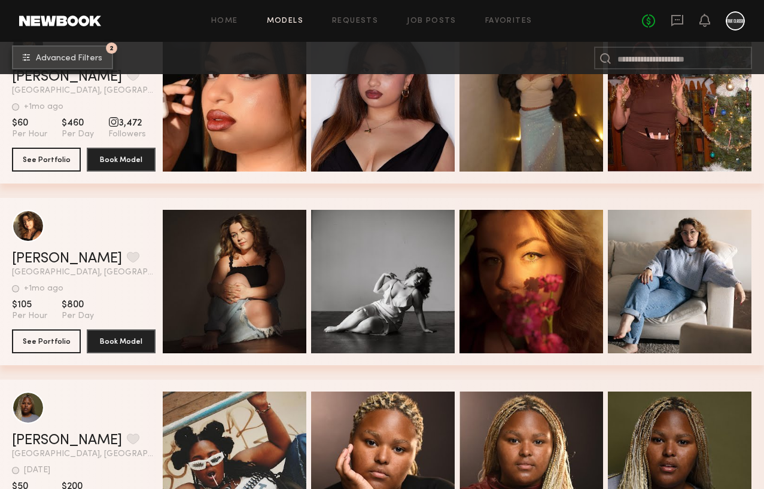
click at [75, 54] on span "Advanced Filters" at bounding box center [69, 58] width 66 height 8
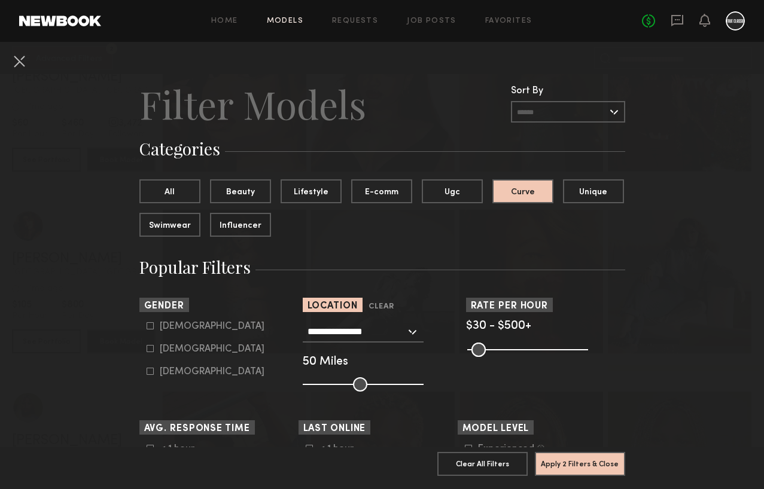
click at [397, 332] on input "**********" at bounding box center [357, 331] width 98 height 20
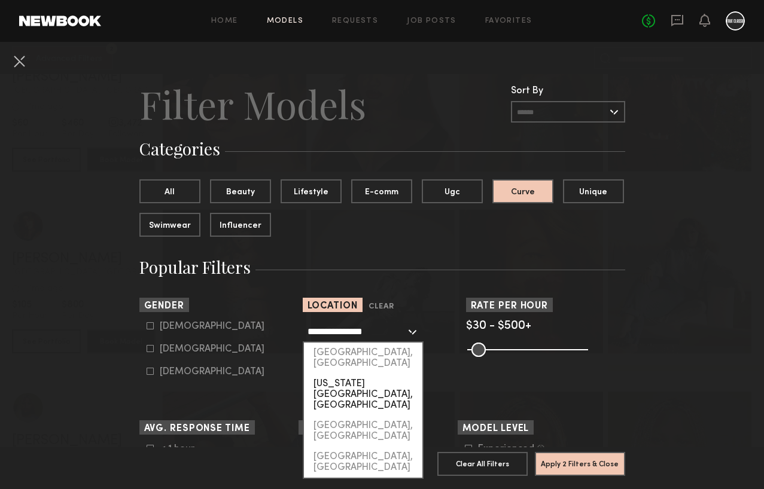
click at [366, 374] on div "New York City, NY" at bounding box center [363, 395] width 118 height 42
type input "**********"
click at [405, 331] on input "**********" at bounding box center [357, 331] width 98 height 20
click at [351, 374] on div "New York City, NY" at bounding box center [363, 395] width 118 height 42
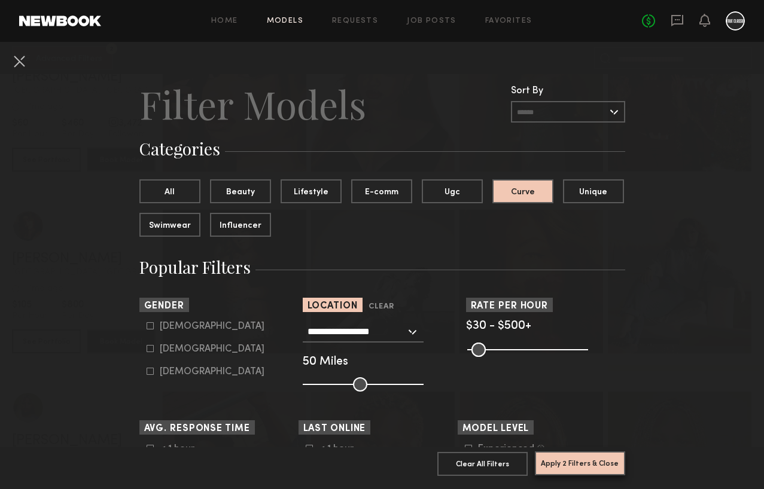
click at [572, 463] on button "Apply 2 Filters & Close" at bounding box center [580, 464] width 90 height 24
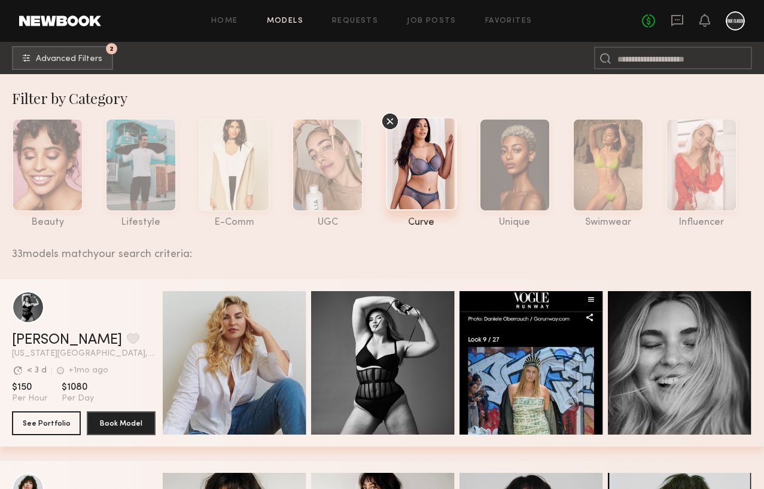
scroll to position [221, 0]
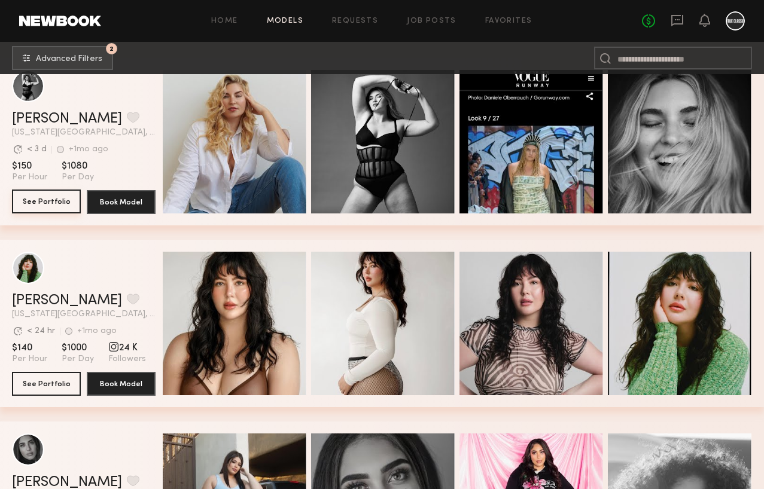
click at [42, 200] on button "See Portfolio" at bounding box center [46, 202] width 69 height 24
click at [40, 378] on button "See Portfolio" at bounding box center [46, 384] width 69 height 24
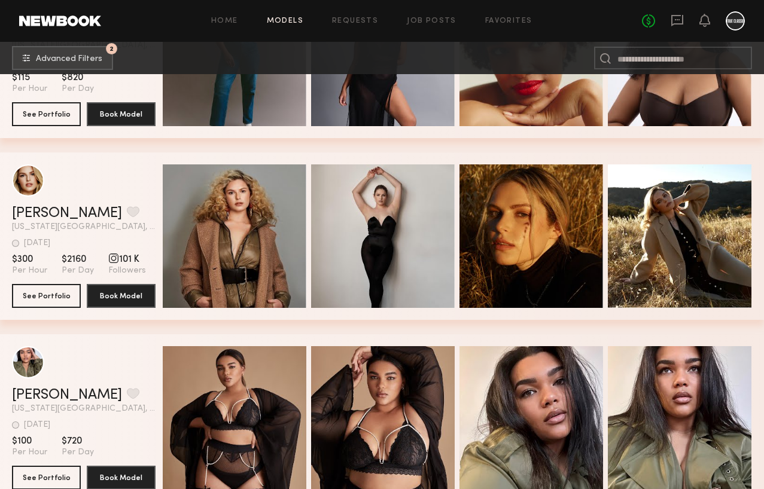
scroll to position [948, 0]
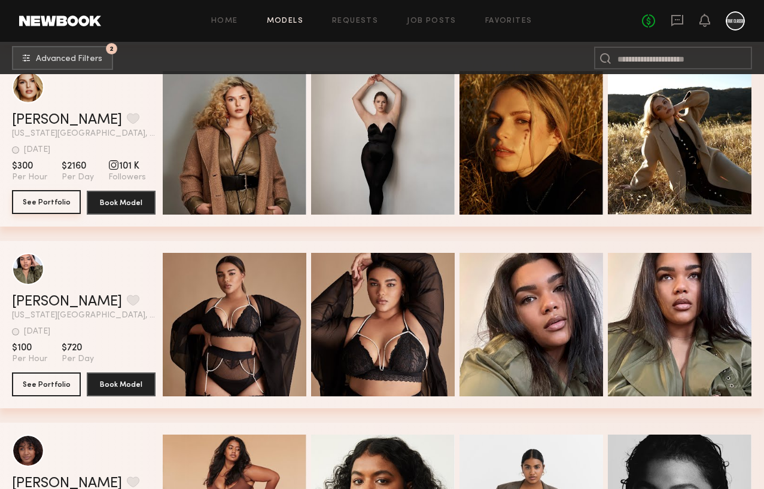
click at [41, 205] on button "See Portfolio" at bounding box center [46, 202] width 69 height 24
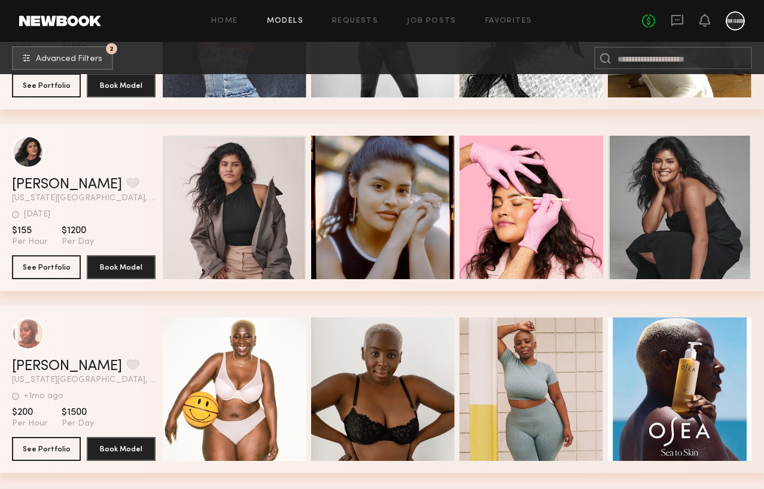
scroll to position [2016, 0]
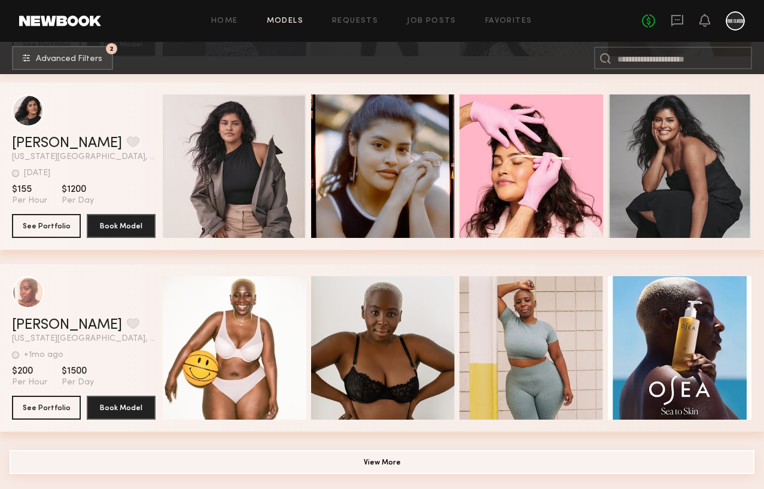
click at [423, 464] on button "View More" at bounding box center [382, 463] width 745 height 24
click at [371, 463] on button "View More" at bounding box center [382, 463] width 745 height 24
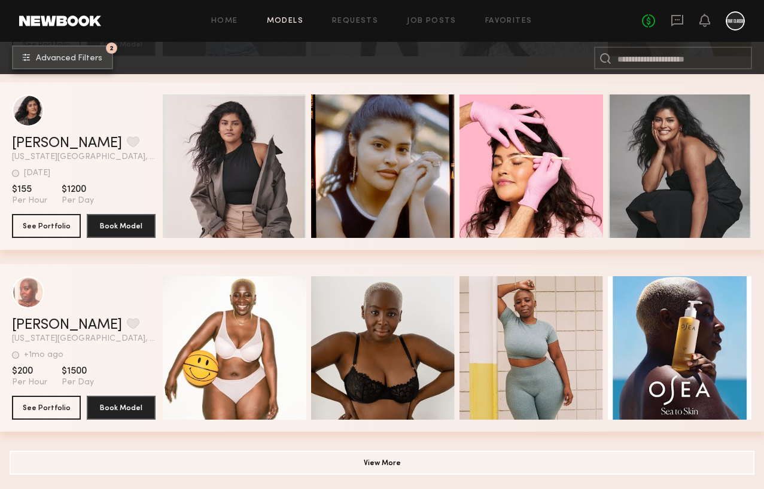
click at [57, 63] on button "2 Advanced Filters" at bounding box center [62, 57] width 101 height 24
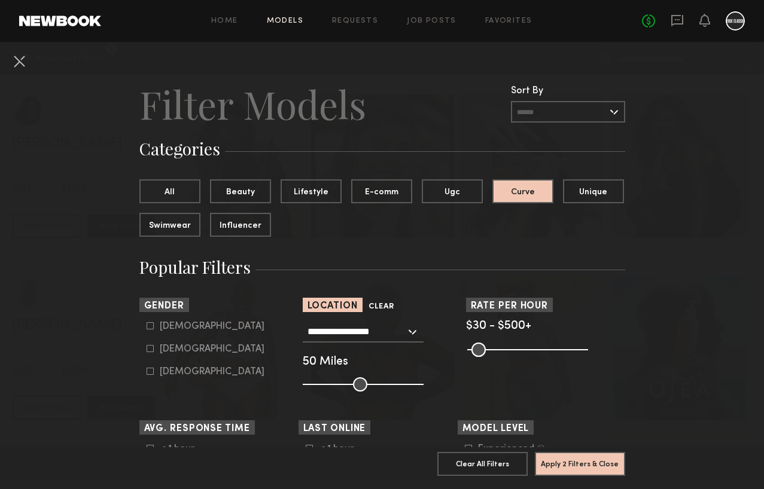
click at [376, 304] on button "Clear" at bounding box center [382, 307] width 26 height 14
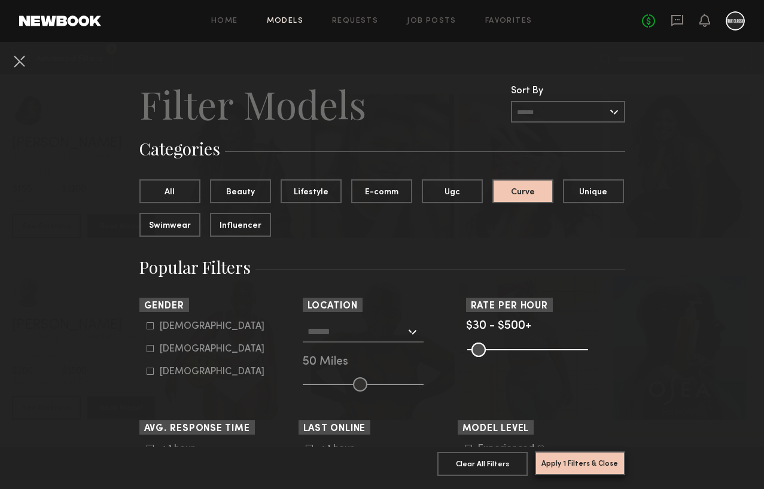
click at [585, 470] on button "Apply 1 Filters & Close" at bounding box center [580, 464] width 90 height 24
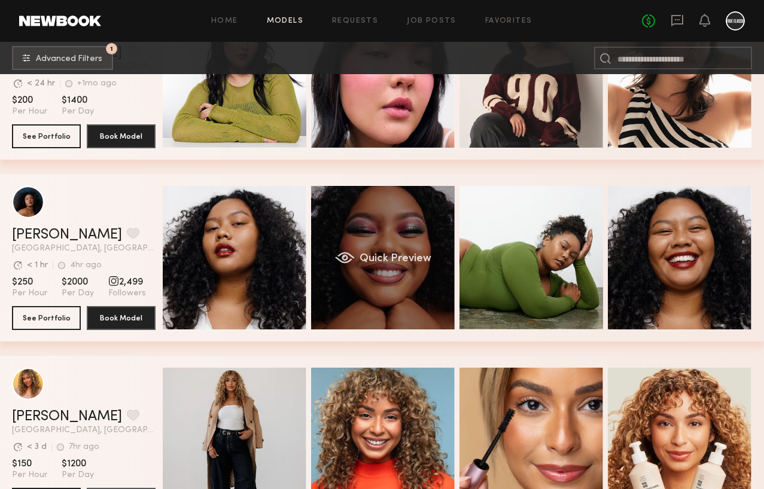
scroll to position [471, 0]
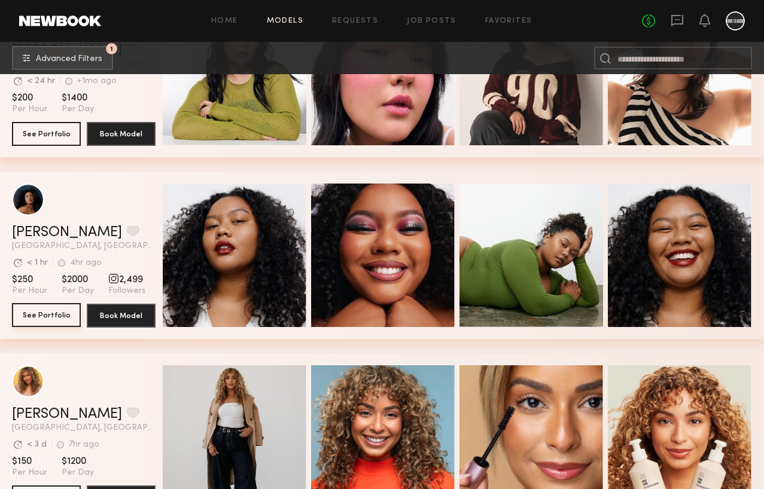
click at [35, 318] on button "See Portfolio" at bounding box center [46, 315] width 69 height 24
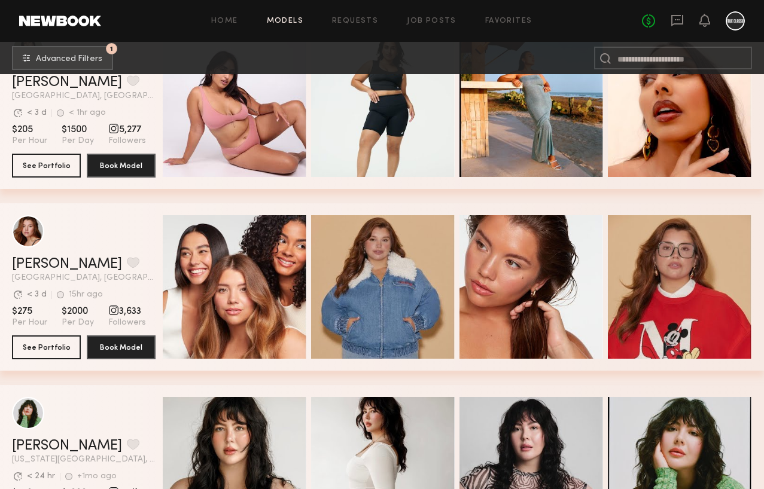
scroll to position [1063, 0]
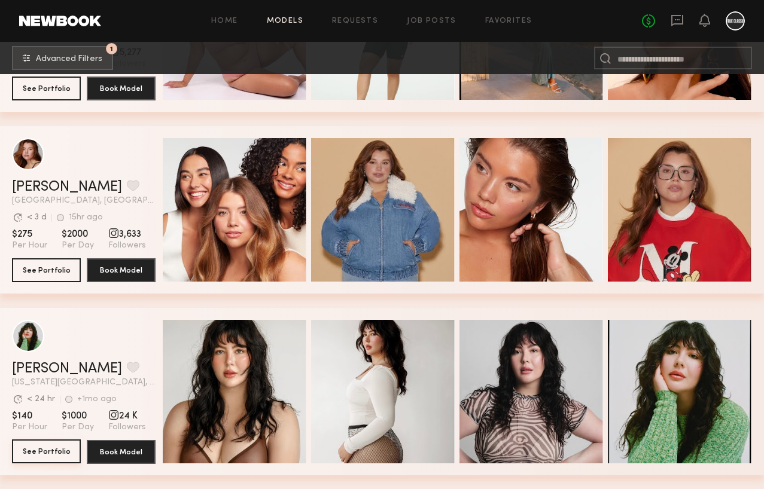
click at [29, 448] on button "See Portfolio" at bounding box center [46, 452] width 69 height 24
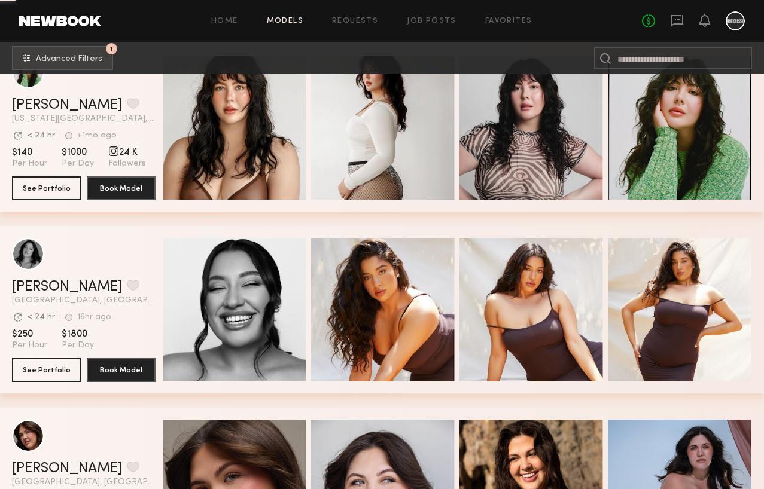
scroll to position [1426, 0]
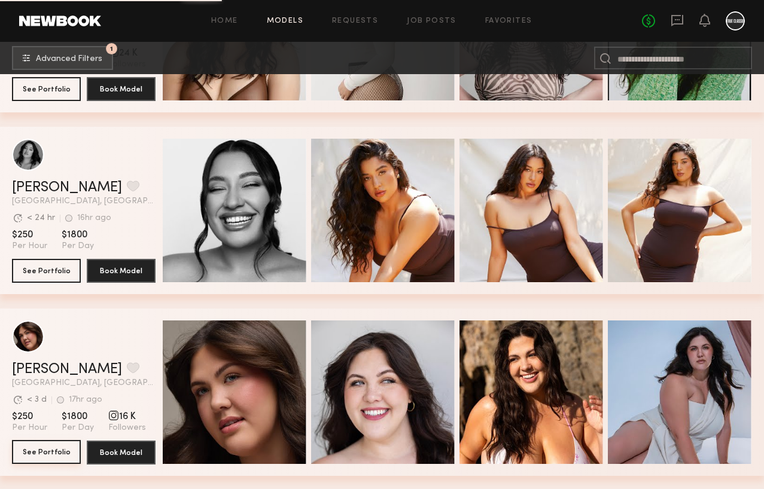
click at [36, 448] on button "See Portfolio" at bounding box center [46, 452] width 69 height 24
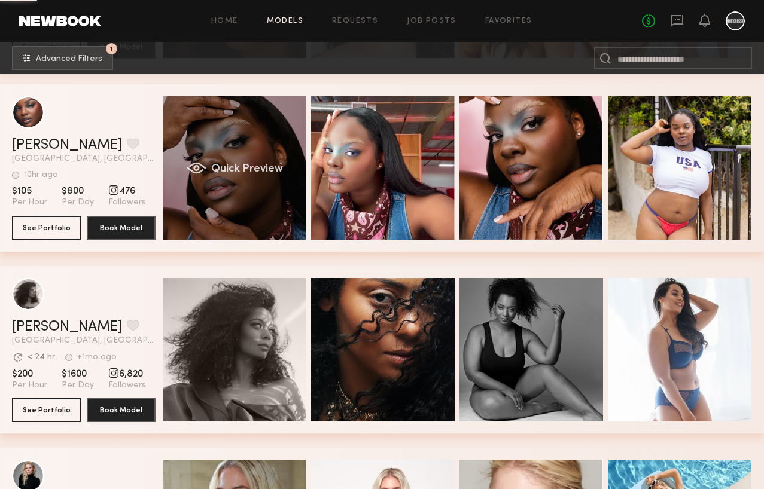
scroll to position [1834, 0]
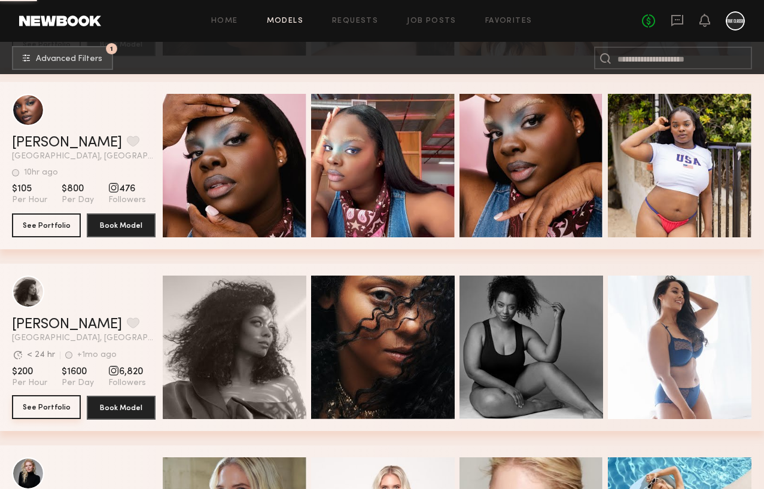
click at [38, 409] on button "See Portfolio" at bounding box center [46, 407] width 69 height 24
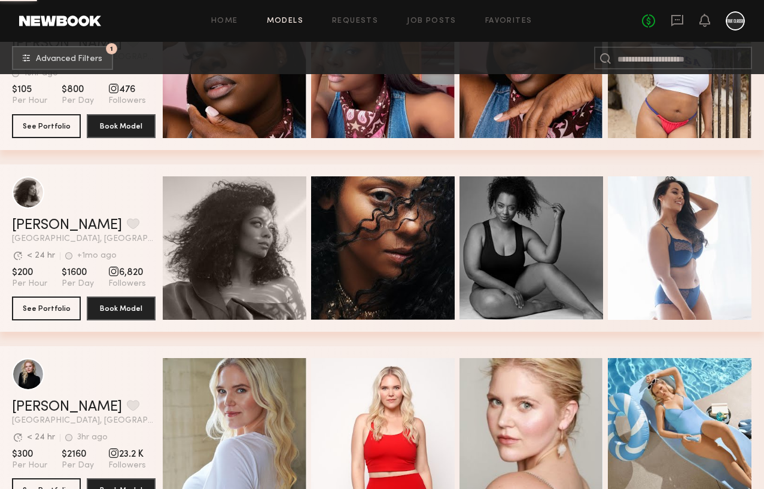
scroll to position [2022, 0]
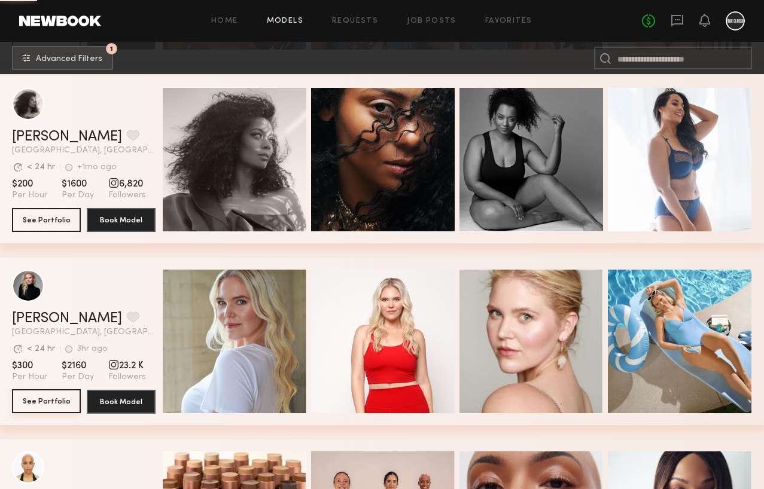
click at [50, 406] on button "See Portfolio" at bounding box center [46, 402] width 69 height 24
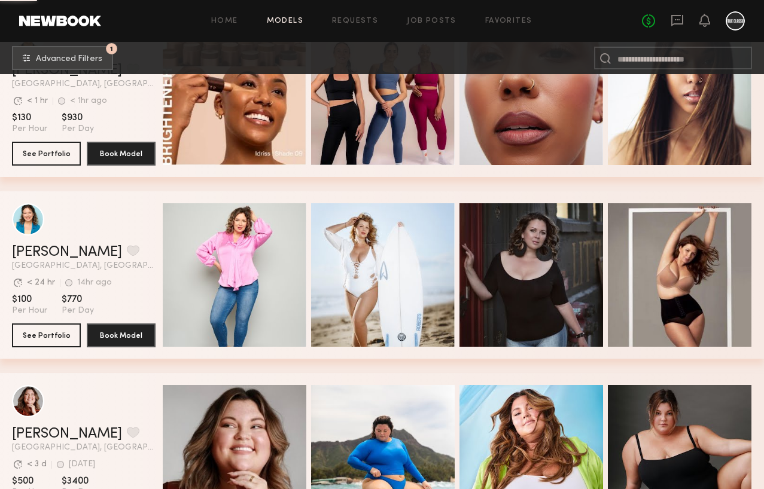
scroll to position [2564, 0]
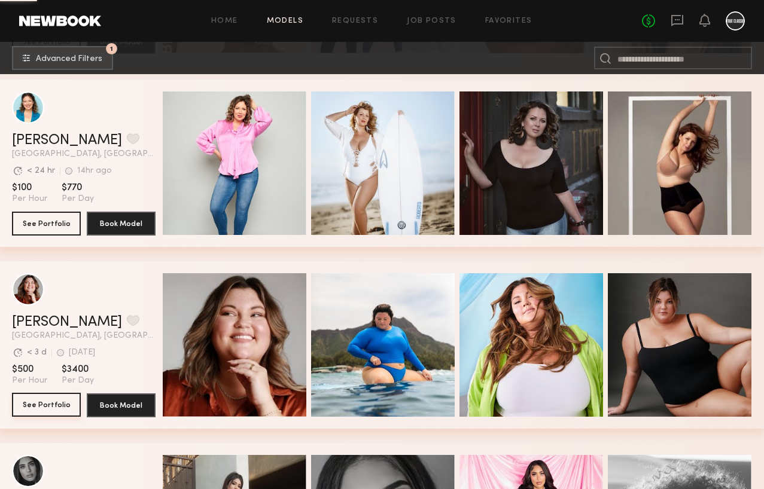
click at [45, 415] on button "See Portfolio" at bounding box center [46, 405] width 69 height 24
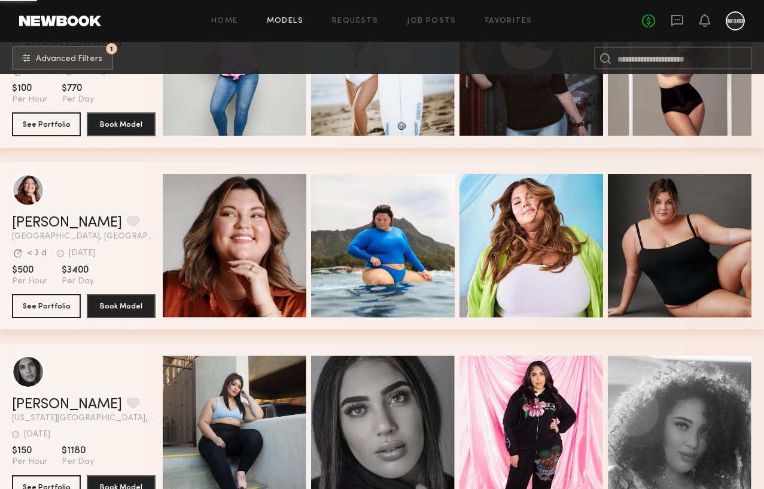
scroll to position [2752, 0]
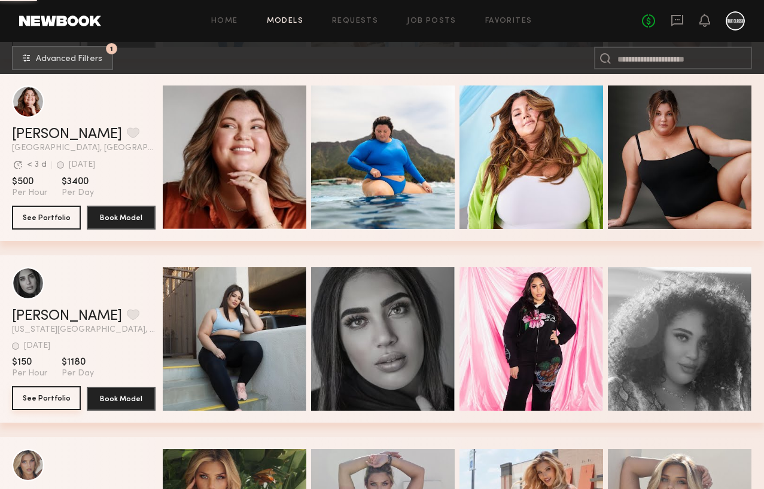
click at [45, 404] on button "See Portfolio" at bounding box center [46, 399] width 69 height 24
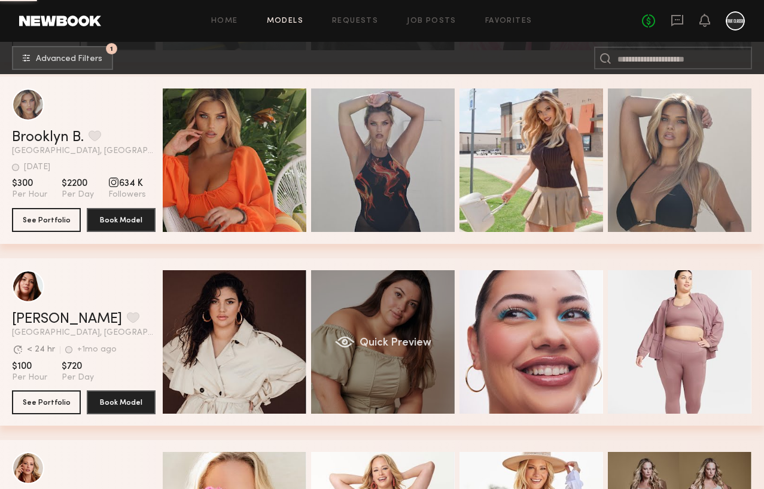
scroll to position [3115, 0]
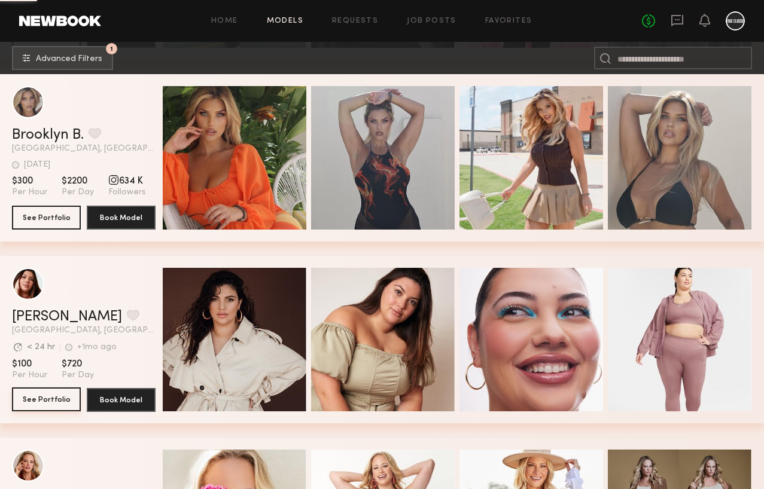
click at [47, 403] on button "See Portfolio" at bounding box center [46, 400] width 69 height 24
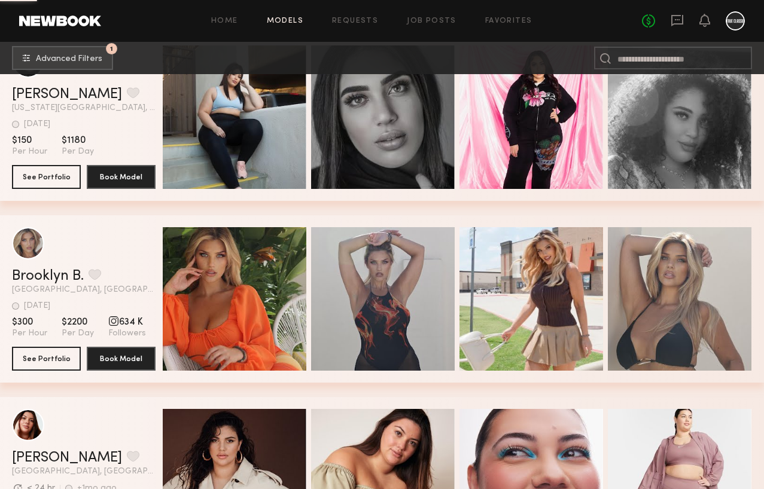
scroll to position [2742, 0]
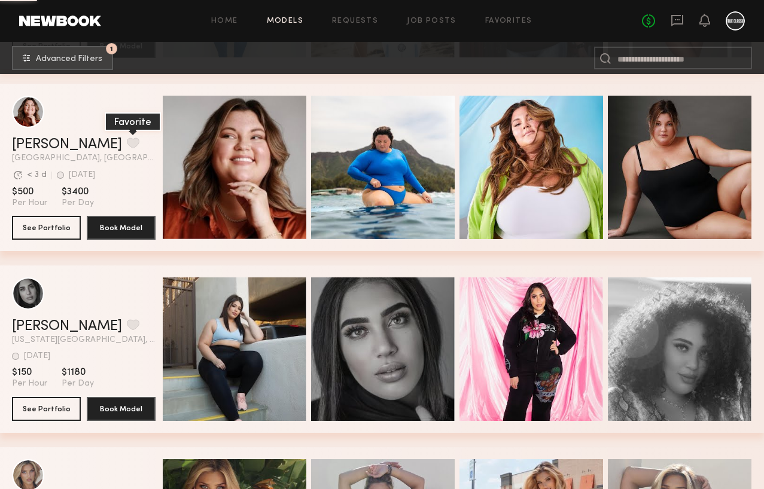
click at [127, 141] on button "grid" at bounding box center [133, 143] width 13 height 11
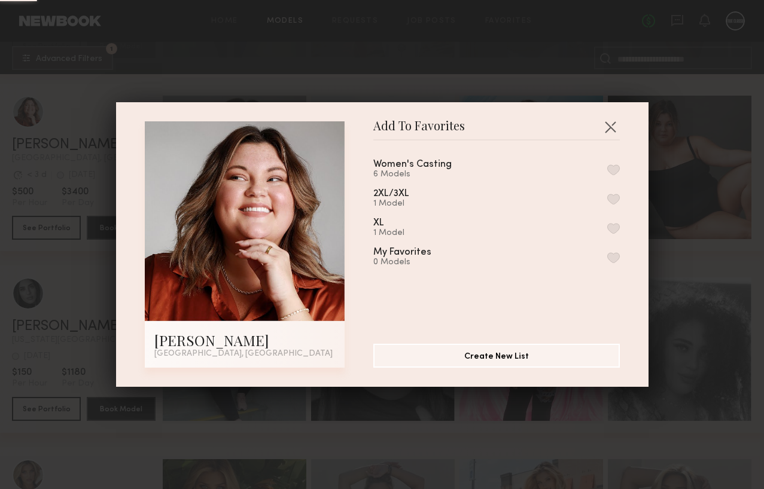
click at [608, 169] on button "button" at bounding box center [613, 170] width 13 height 11
click at [606, 126] on button "button" at bounding box center [610, 126] width 19 height 19
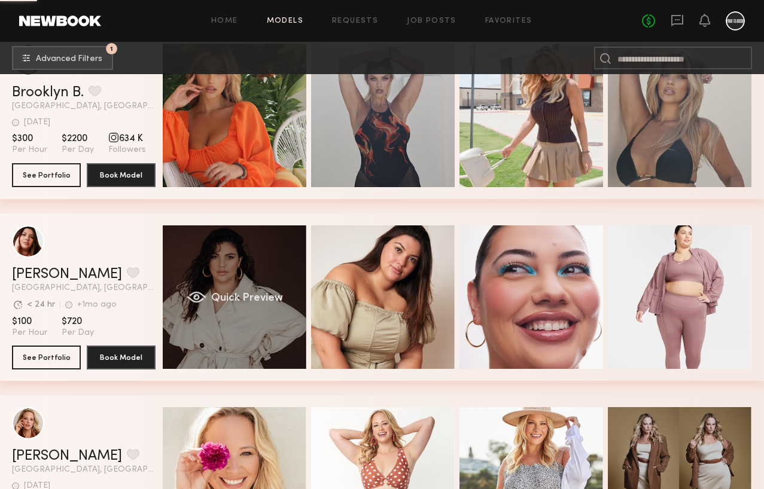
scroll to position [3135, 0]
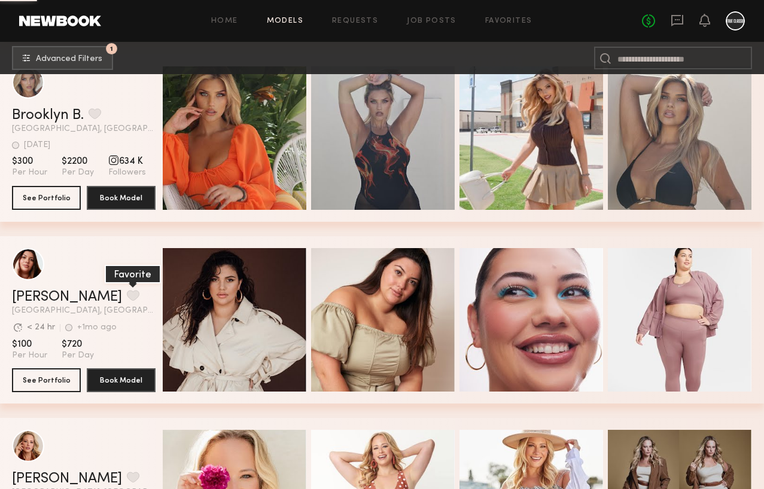
click at [127, 295] on button "grid" at bounding box center [133, 295] width 13 height 11
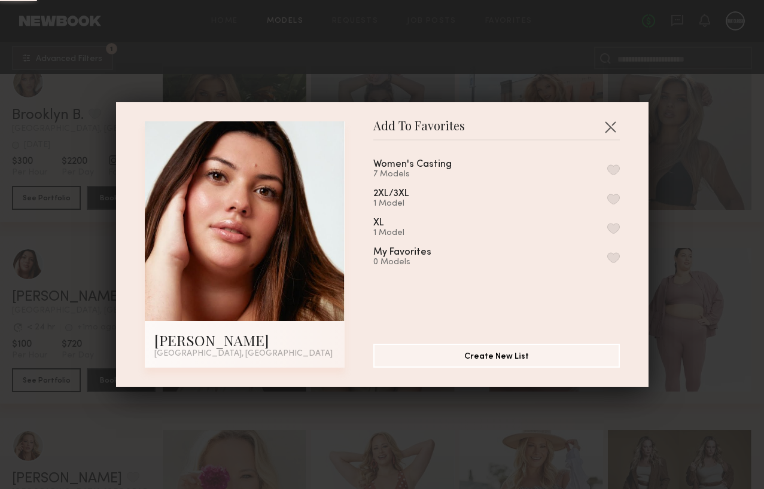
click at [616, 169] on button "button" at bounding box center [613, 170] width 13 height 11
click at [608, 126] on button "button" at bounding box center [610, 126] width 19 height 19
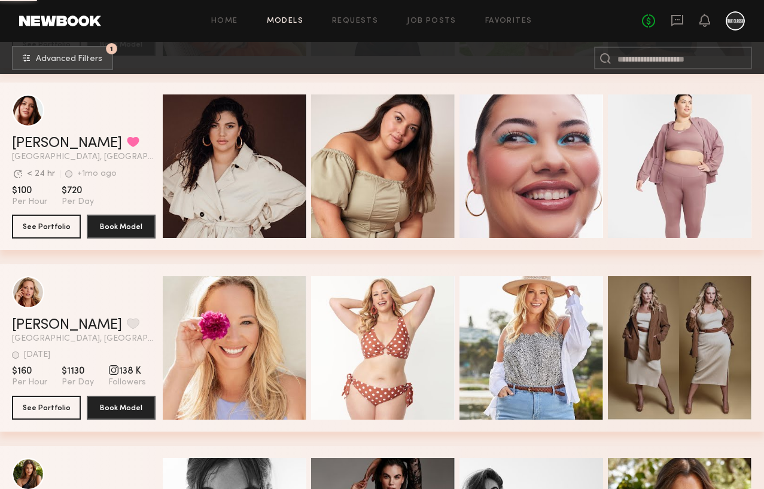
scroll to position [3366, 0]
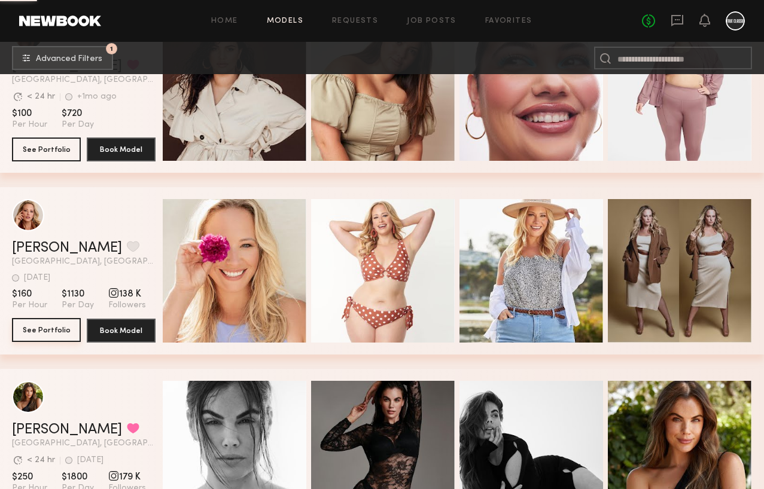
click at [57, 333] on button "See Portfolio" at bounding box center [46, 330] width 69 height 24
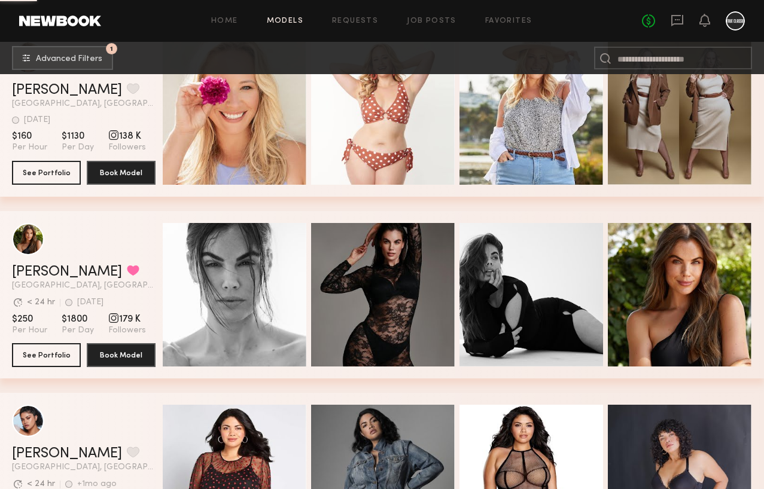
scroll to position [3603, 0]
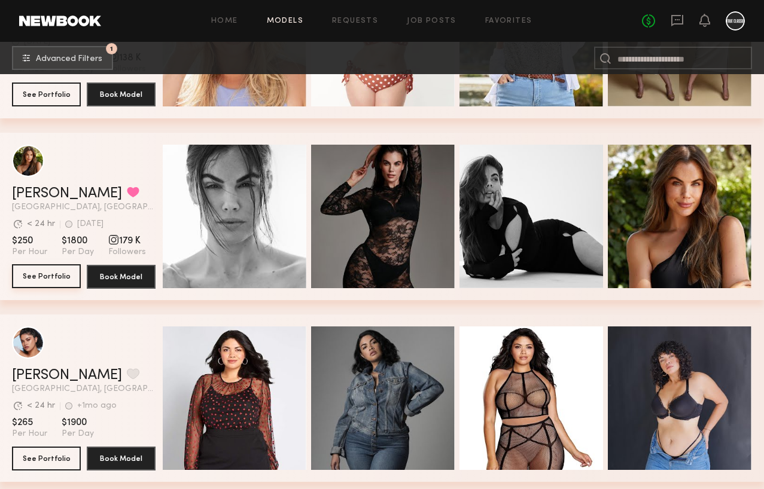
click at [44, 274] on button "See Portfolio" at bounding box center [46, 276] width 69 height 24
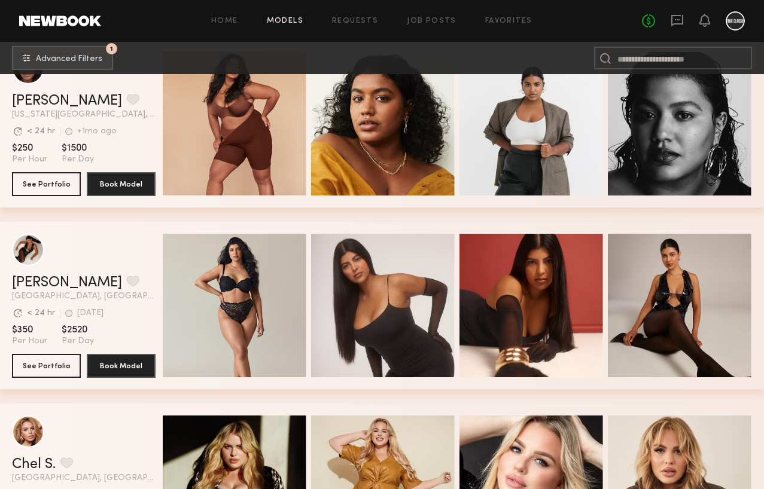
scroll to position [4191, 0]
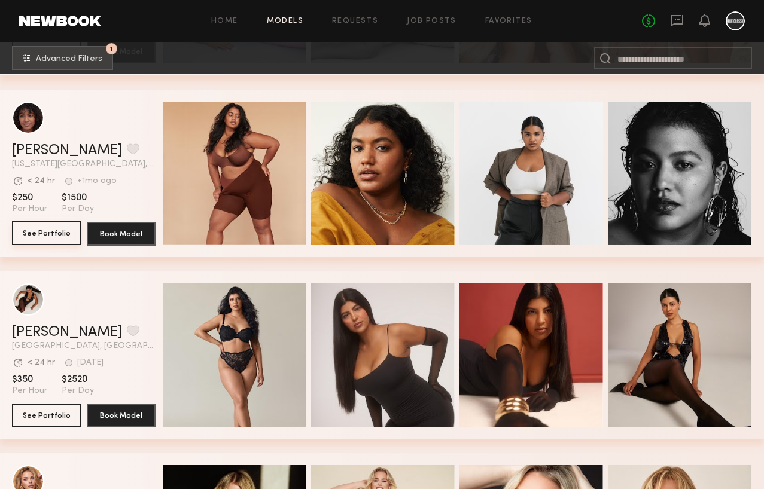
click at [53, 233] on button "See Portfolio" at bounding box center [46, 233] width 69 height 24
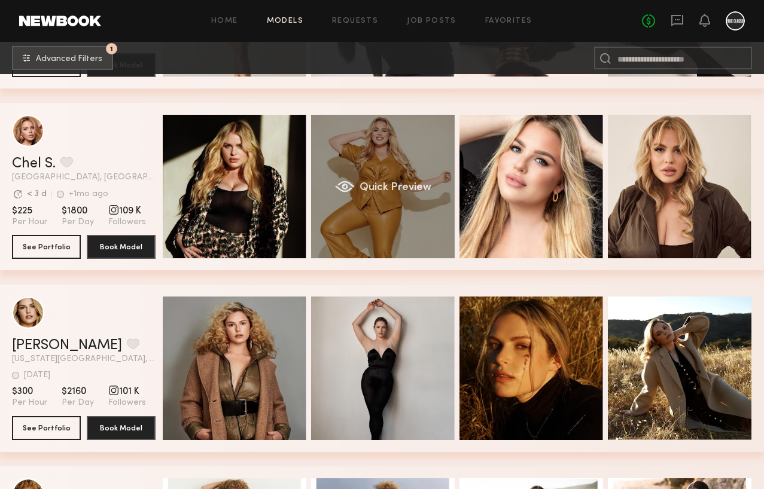
scroll to position [4544, 0]
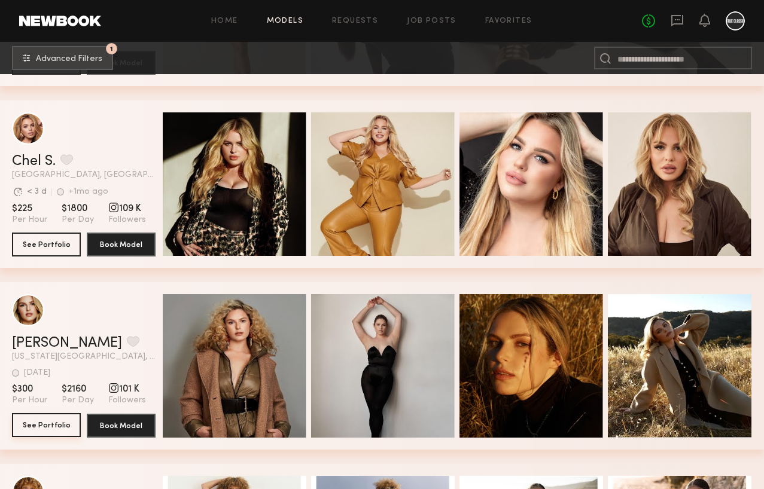
click at [59, 424] on button "See Portfolio" at bounding box center [46, 425] width 69 height 24
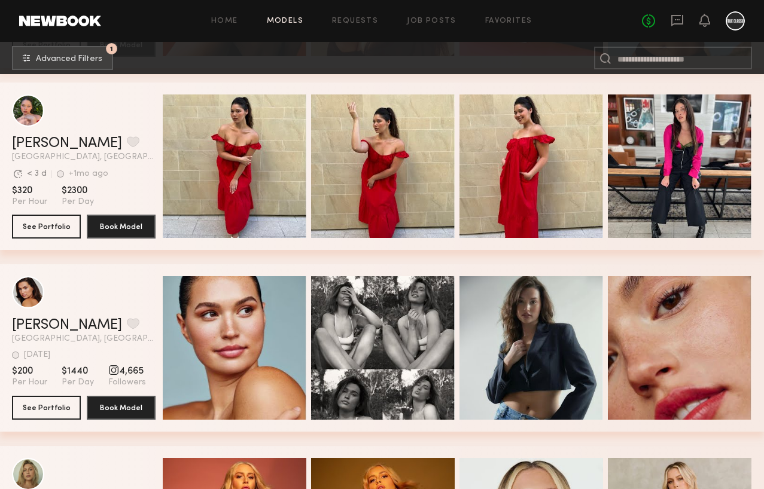
scroll to position [5297, 0]
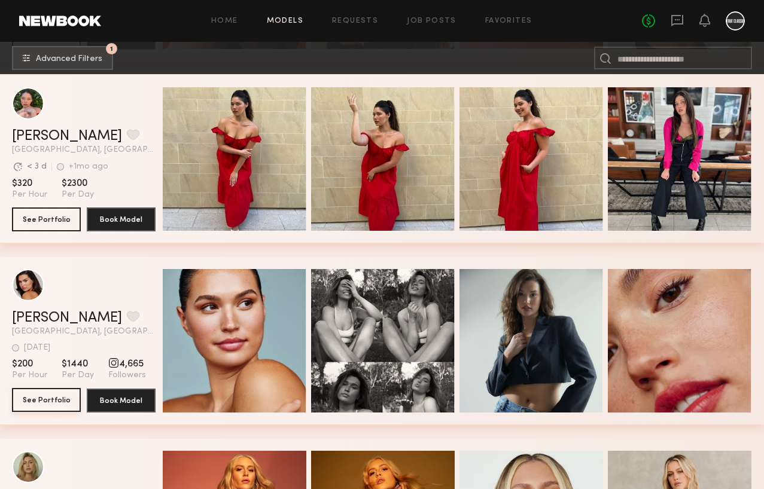
click at [56, 402] on button "See Portfolio" at bounding box center [46, 400] width 69 height 24
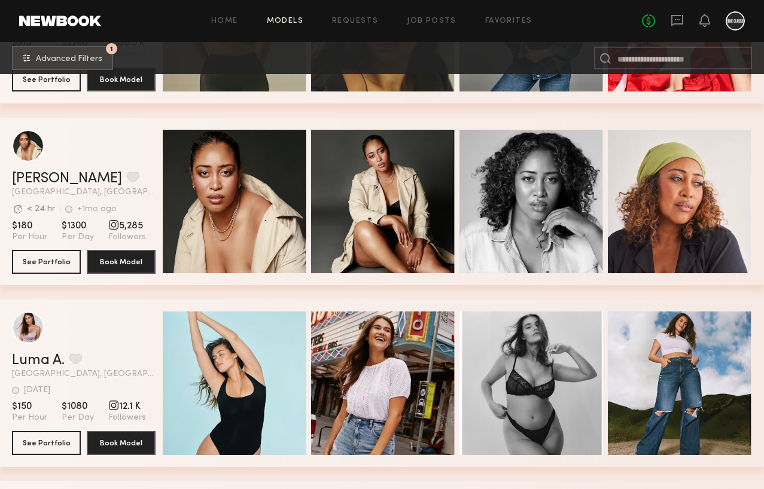
scroll to position [7194, 0]
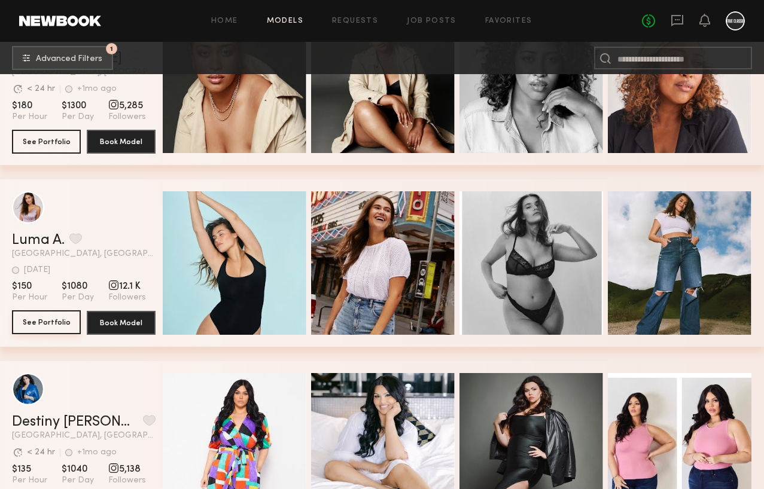
click at [37, 327] on button "See Portfolio" at bounding box center [46, 323] width 69 height 24
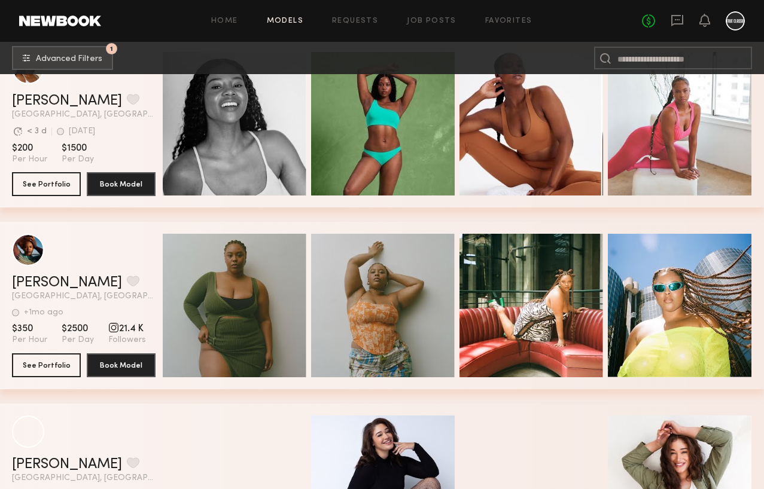
scroll to position [9495, 0]
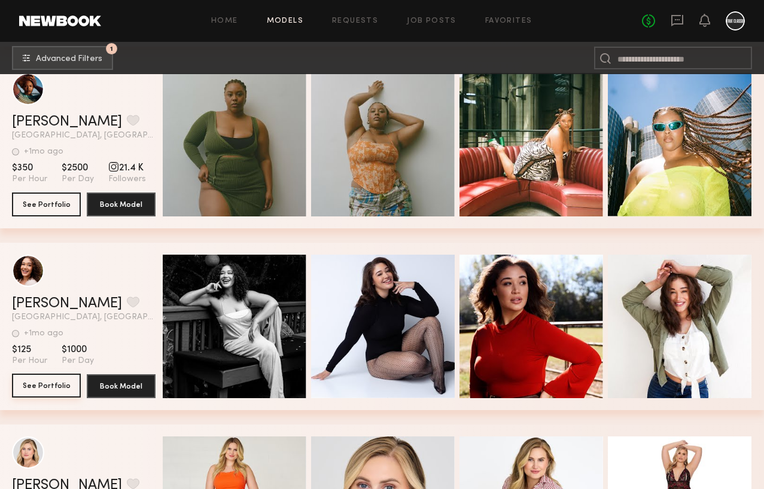
click at [27, 394] on button "See Portfolio" at bounding box center [46, 386] width 69 height 24
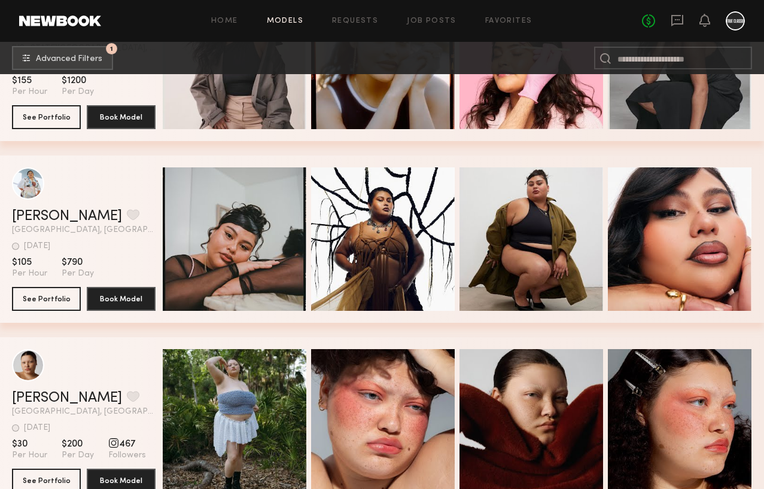
scroll to position [10747, 0]
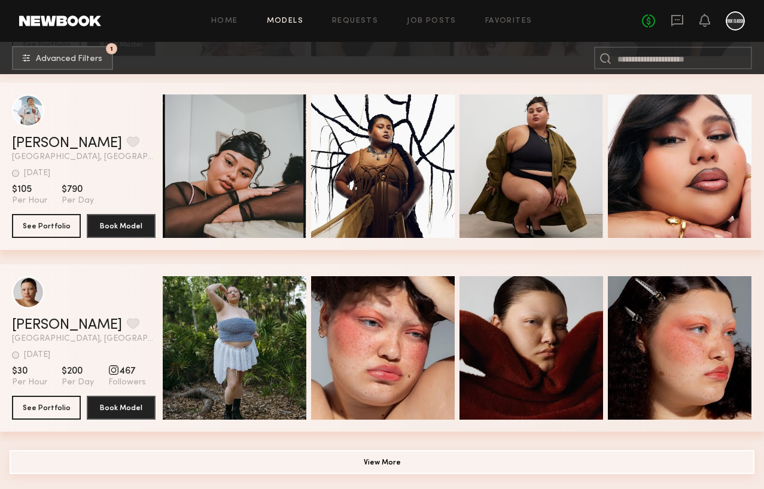
click at [379, 456] on button "View More" at bounding box center [382, 463] width 745 height 24
click at [364, 464] on button "View More" at bounding box center [382, 463] width 745 height 24
click at [384, 467] on button "View More" at bounding box center [382, 463] width 745 height 24
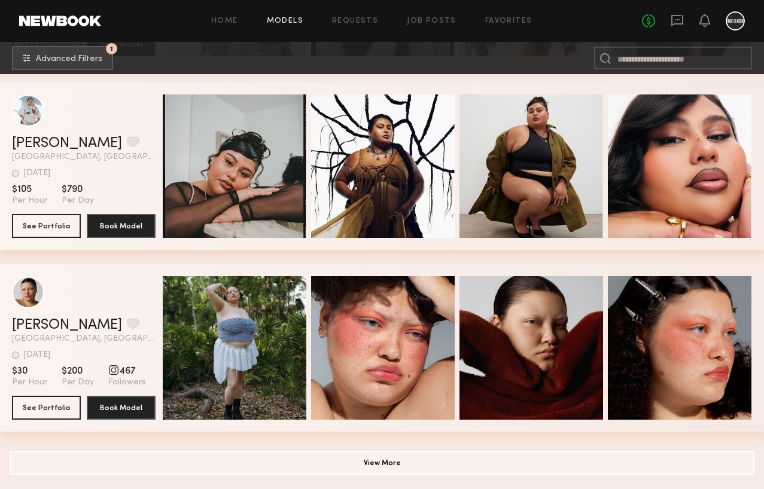
scroll to position [10734, 0]
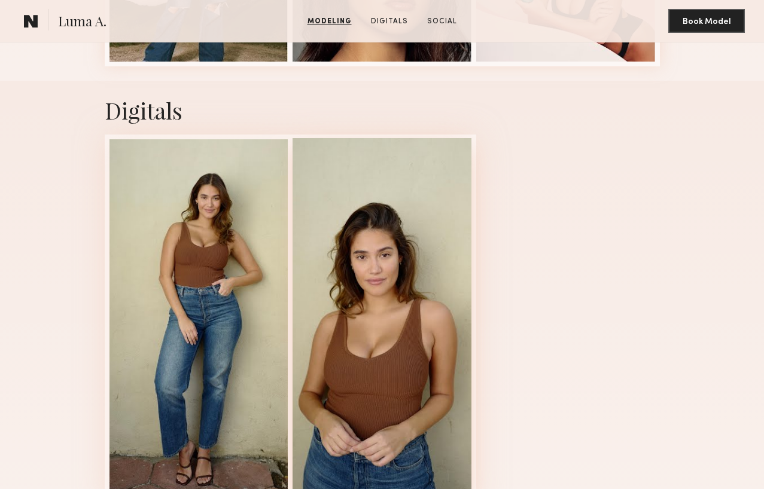
scroll to position [709, 0]
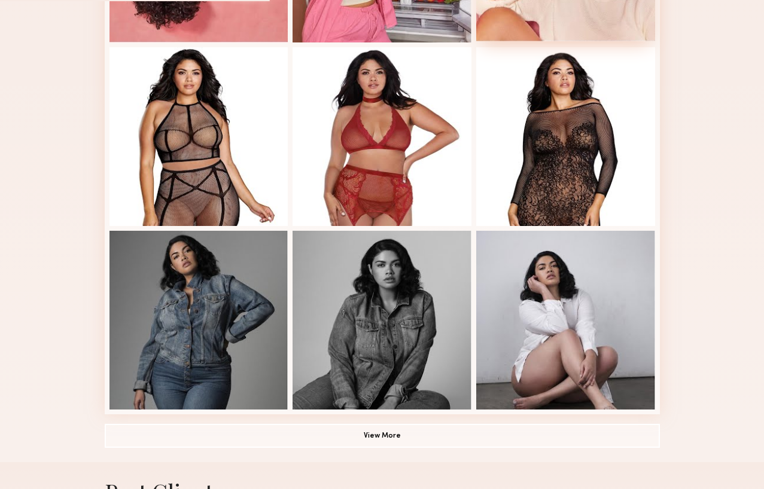
scroll to position [719, 0]
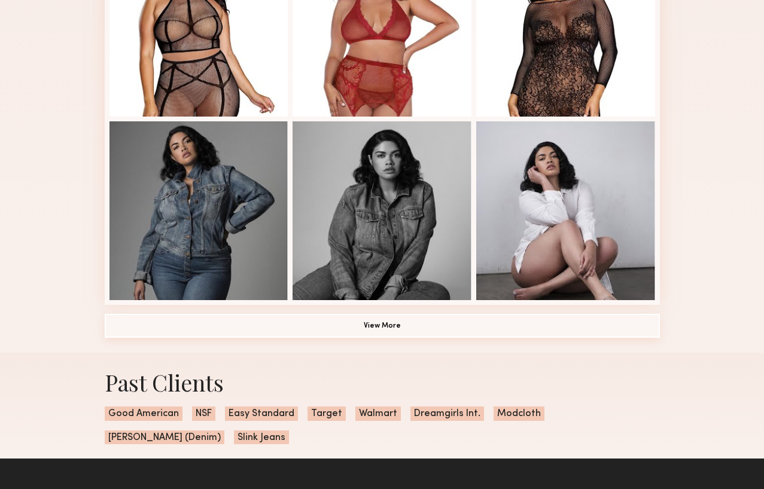
click at [410, 327] on button "View More" at bounding box center [382, 326] width 555 height 24
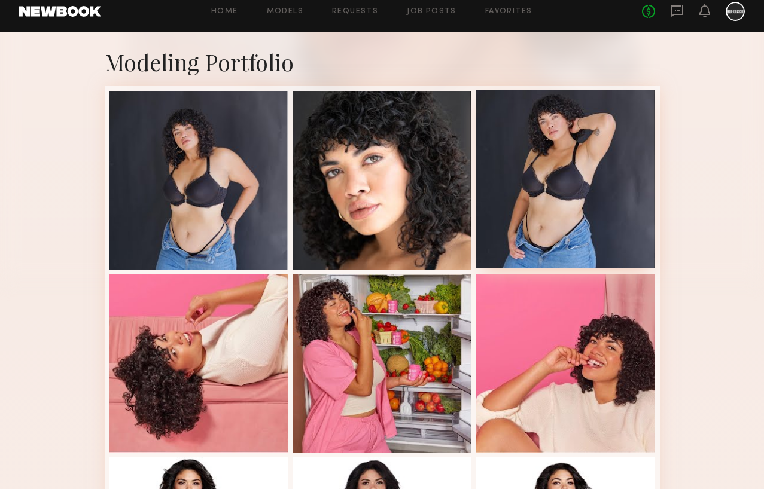
scroll to position [37, 0]
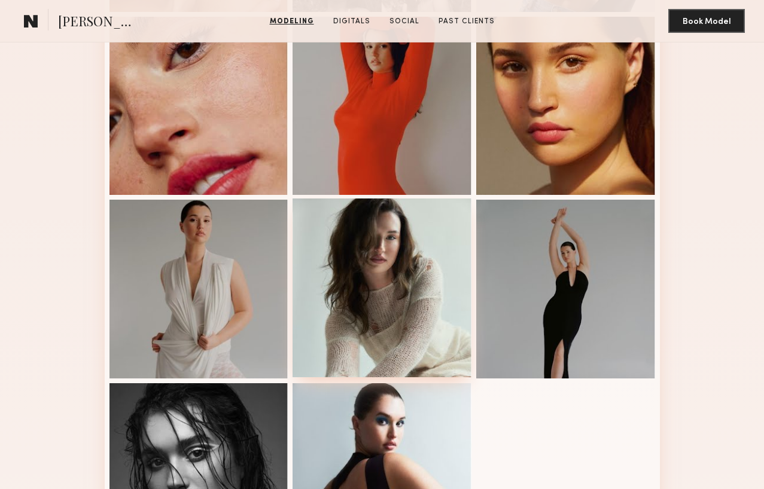
scroll to position [93, 0]
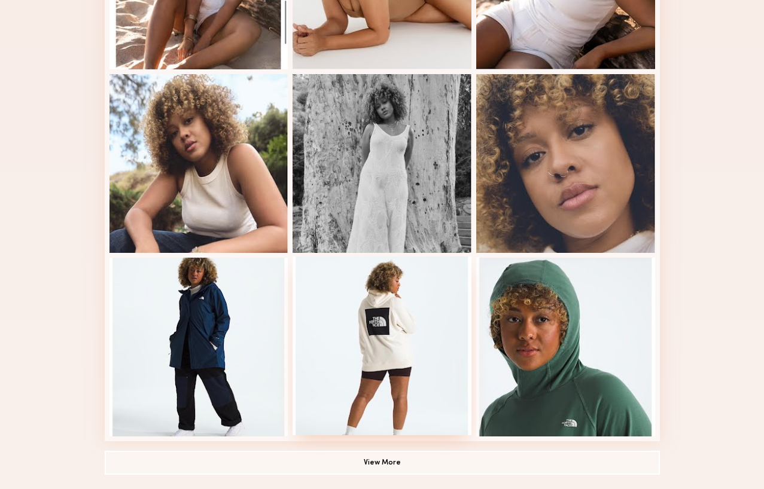
scroll to position [587, 0]
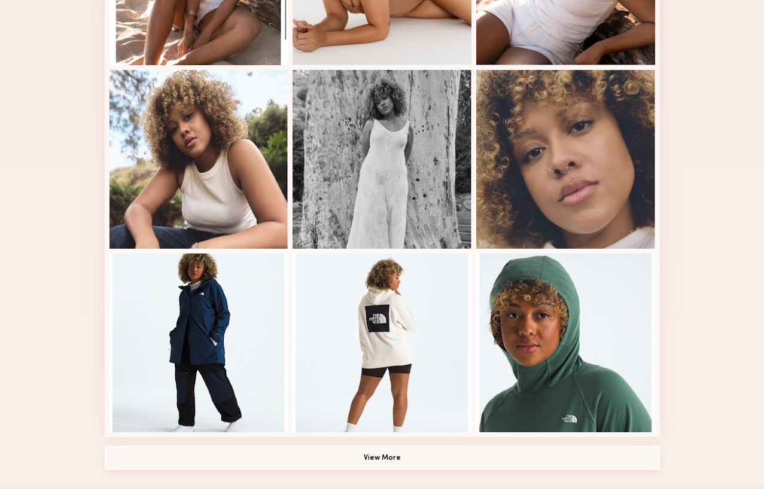
click at [395, 459] on button "View More" at bounding box center [382, 458] width 555 height 24
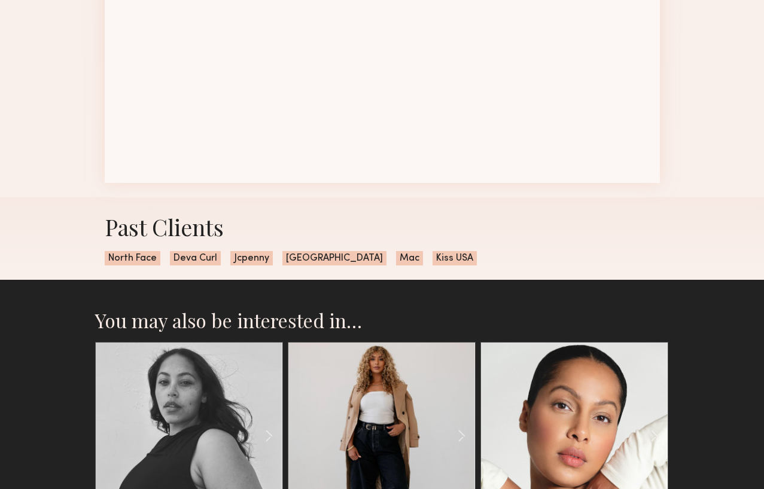
scroll to position [1121, 0]
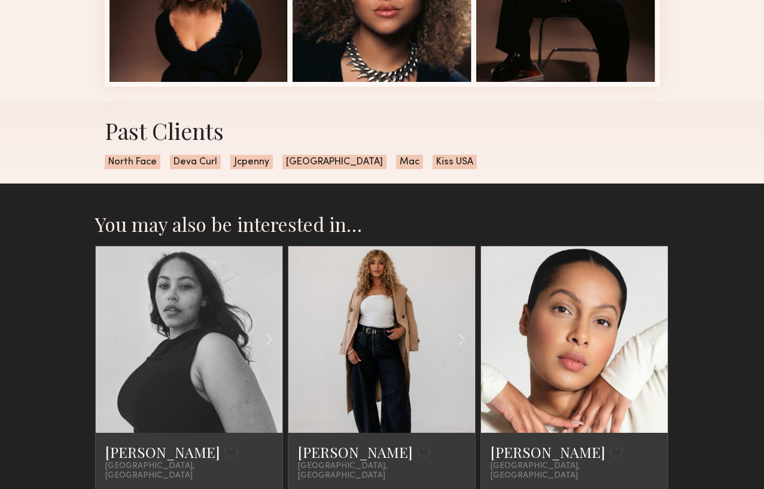
click at [580, 358] on link at bounding box center [573, 340] width 63 height 187
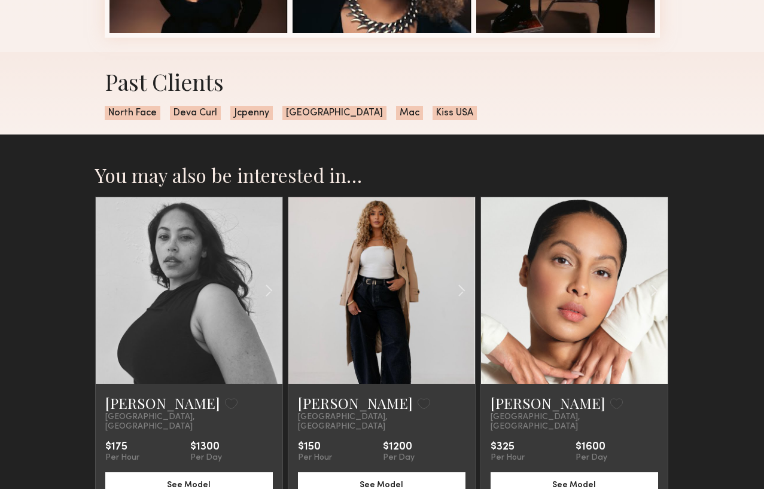
scroll to position [1285, 0]
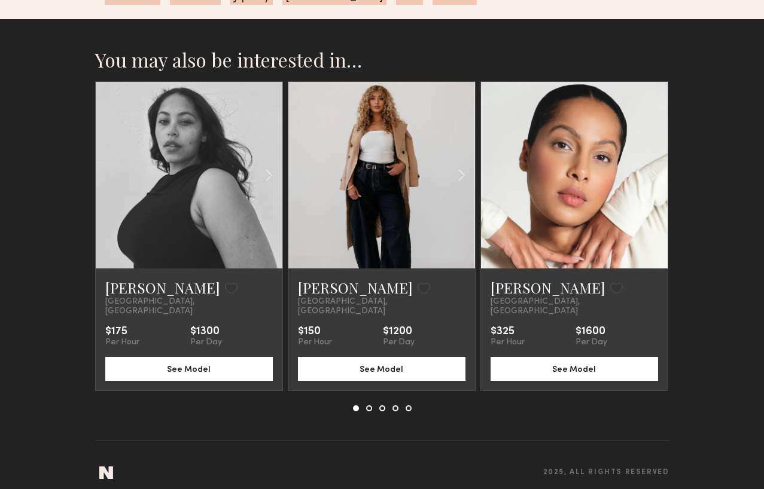
click at [369, 406] on button at bounding box center [369, 409] width 6 height 6
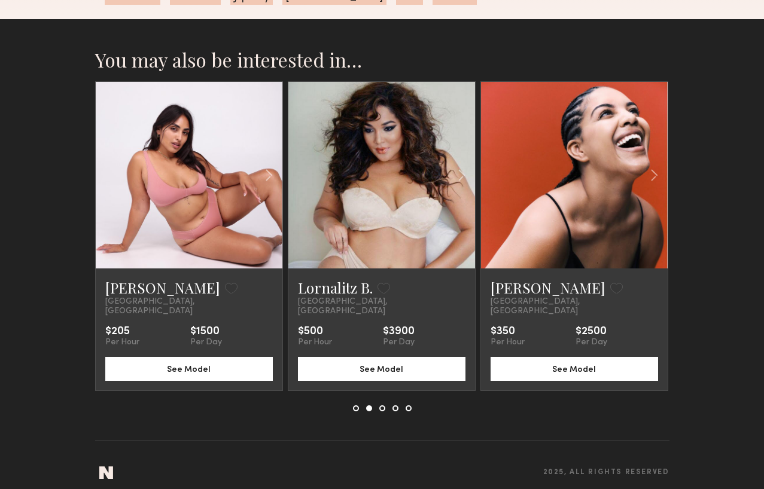
click at [565, 174] on link at bounding box center [573, 175] width 63 height 187
click at [190, 222] on link at bounding box center [188, 175] width 63 height 187
click at [660, 175] on common-icon at bounding box center [654, 175] width 17 height 23
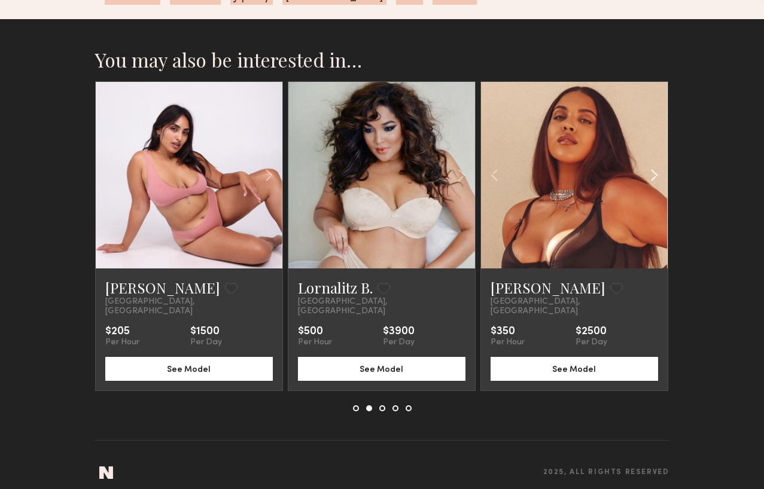
click at [660, 175] on common-icon at bounding box center [654, 175] width 17 height 23
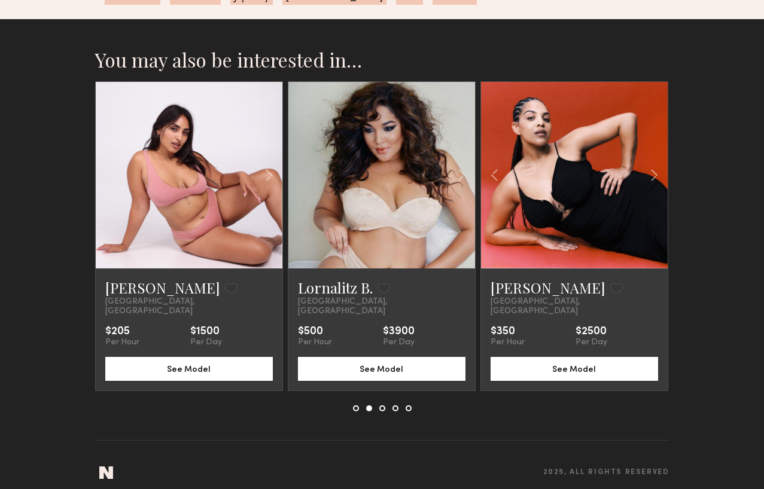
click at [382, 406] on button at bounding box center [382, 409] width 6 height 6
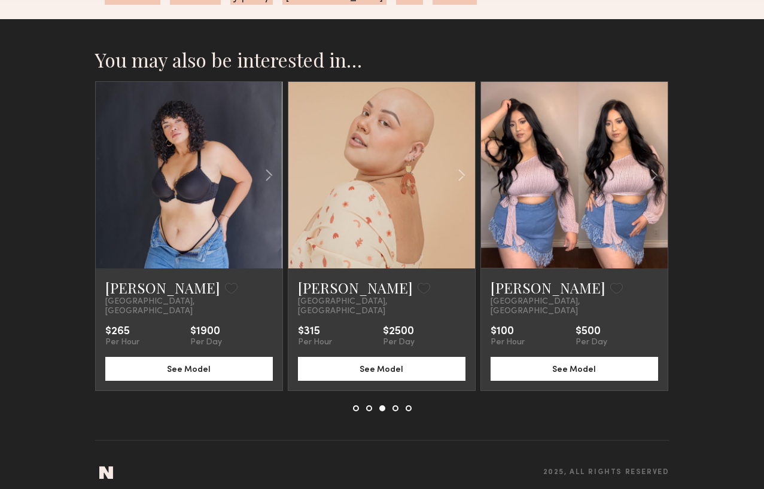
click at [395, 406] on button at bounding box center [396, 409] width 6 height 6
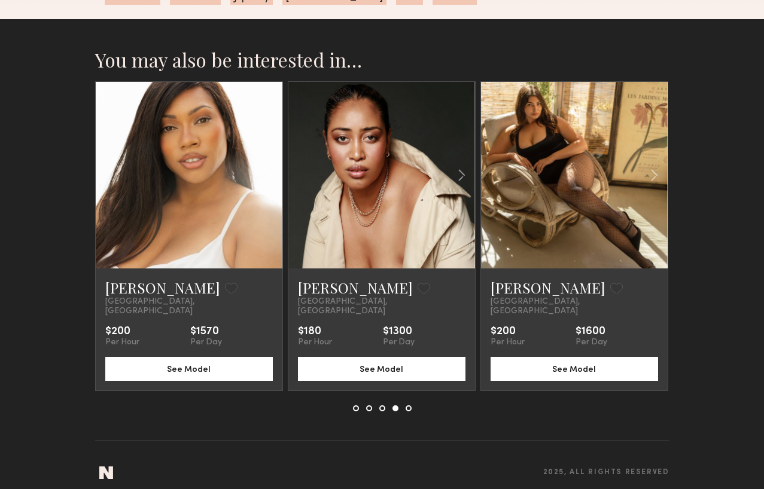
click at [586, 211] on link at bounding box center [573, 175] width 63 height 187
click at [410, 406] on button at bounding box center [409, 409] width 6 height 6
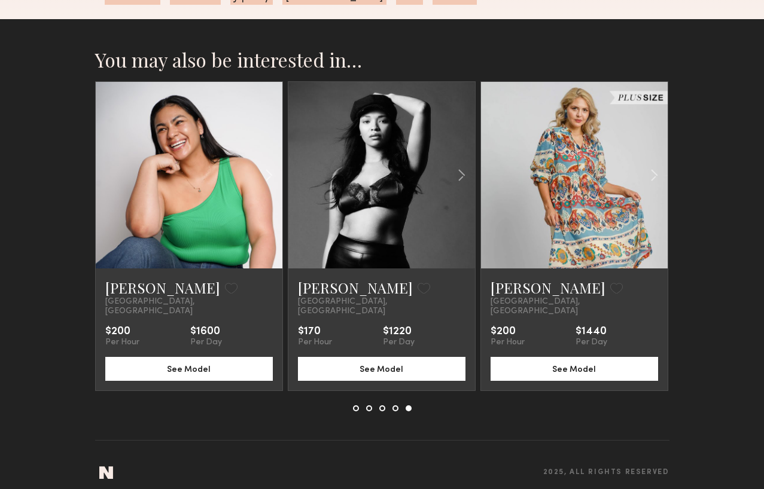
click at [357, 406] on button at bounding box center [356, 409] width 6 height 6
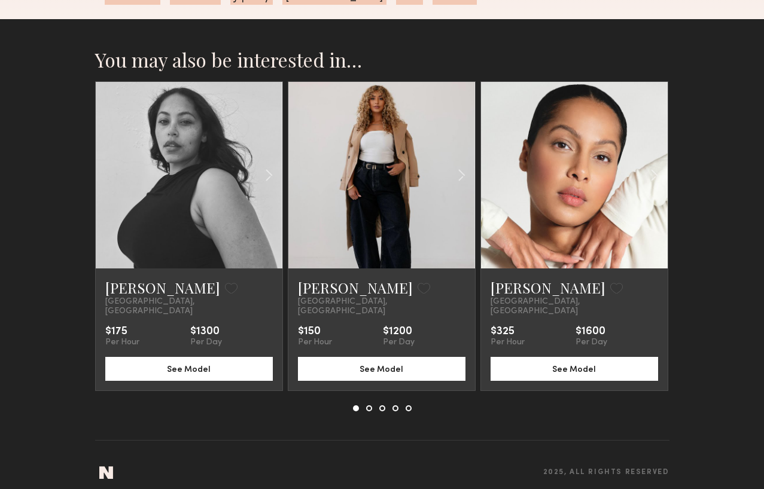
click at [558, 215] on link at bounding box center [573, 175] width 63 height 187
click at [178, 242] on link at bounding box center [188, 175] width 63 height 187
click at [425, 187] on div at bounding box center [444, 175] width 62 height 187
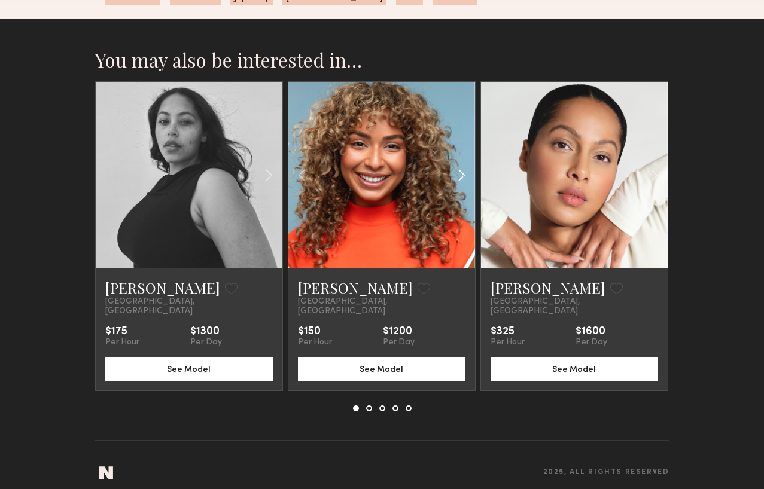
click at [467, 174] on common-icon at bounding box center [461, 175] width 17 height 23
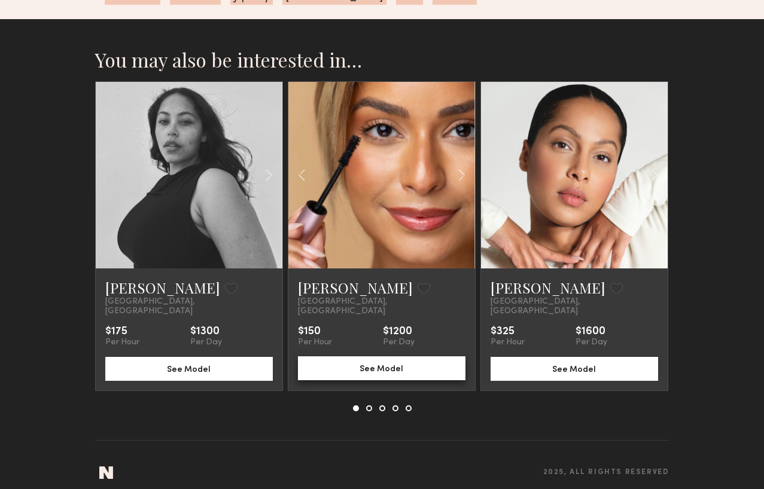
click at [386, 357] on button "See Model" at bounding box center [382, 369] width 168 height 24
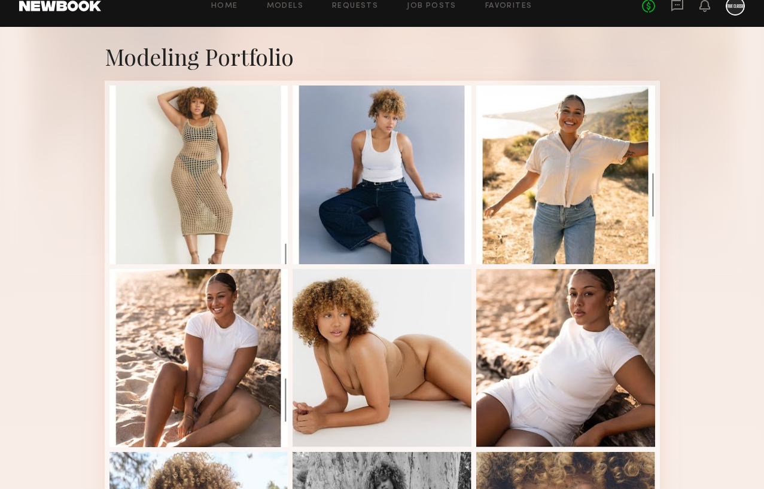
scroll to position [462, 0]
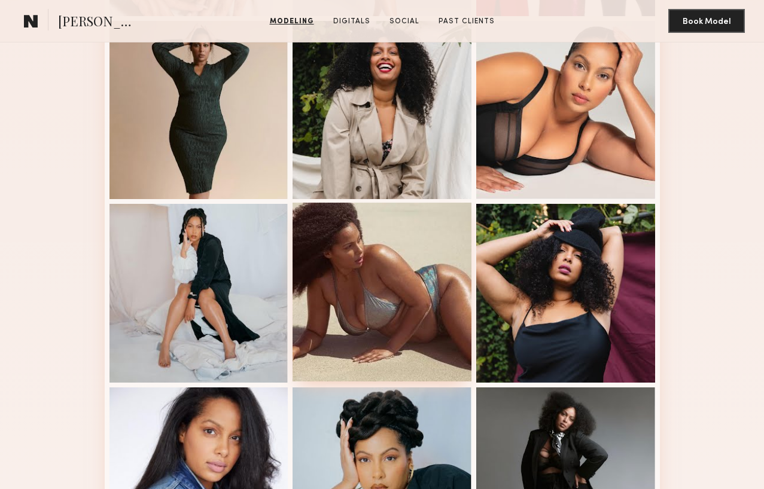
scroll to position [642, 0]
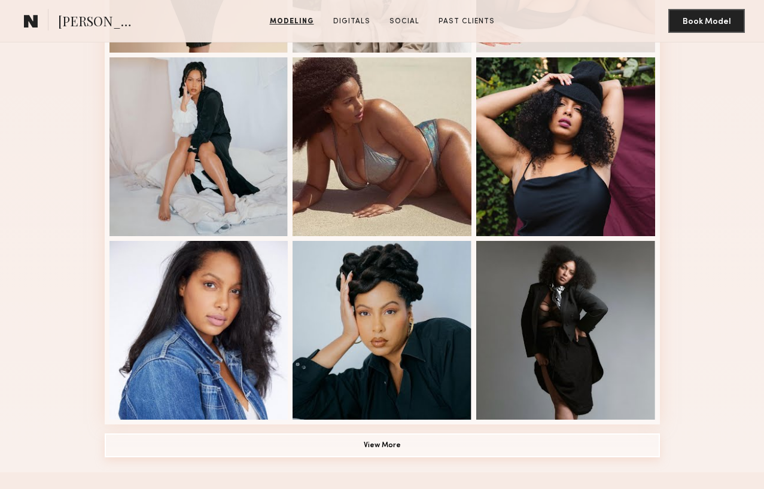
click at [396, 440] on button "View More" at bounding box center [382, 446] width 555 height 24
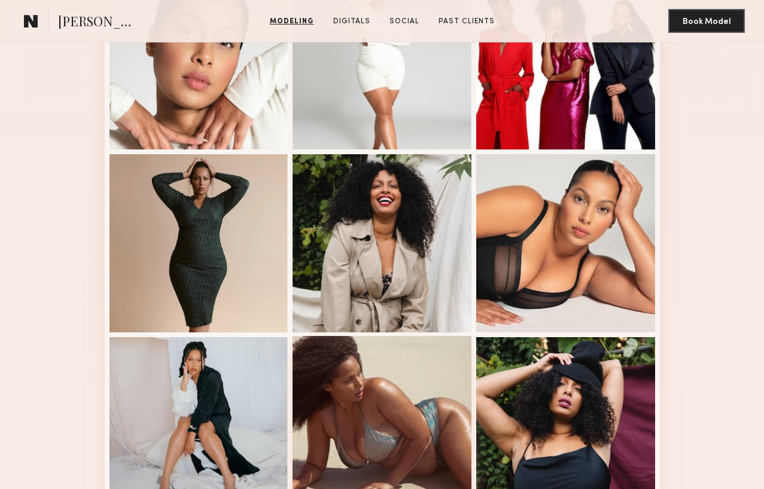
scroll to position [0, 0]
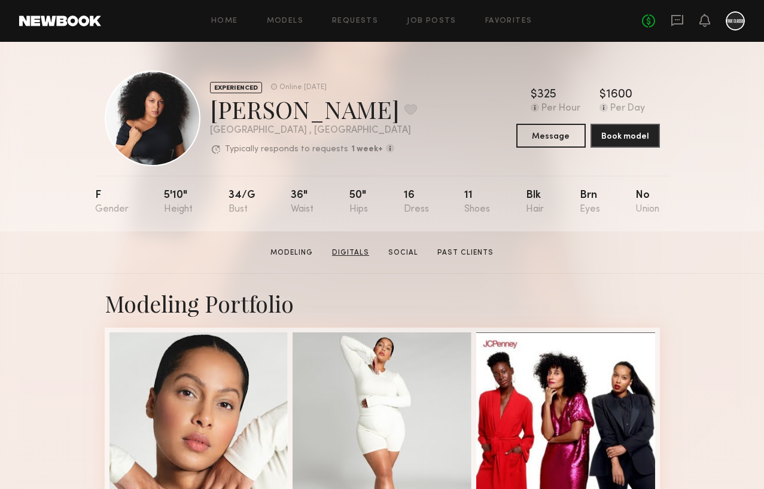
click at [357, 253] on link "Digitals" at bounding box center [350, 253] width 47 height 11
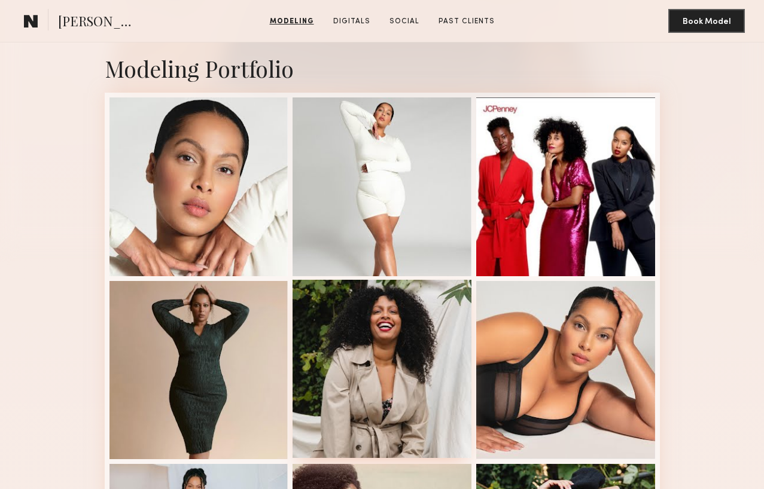
scroll to position [245, 0]
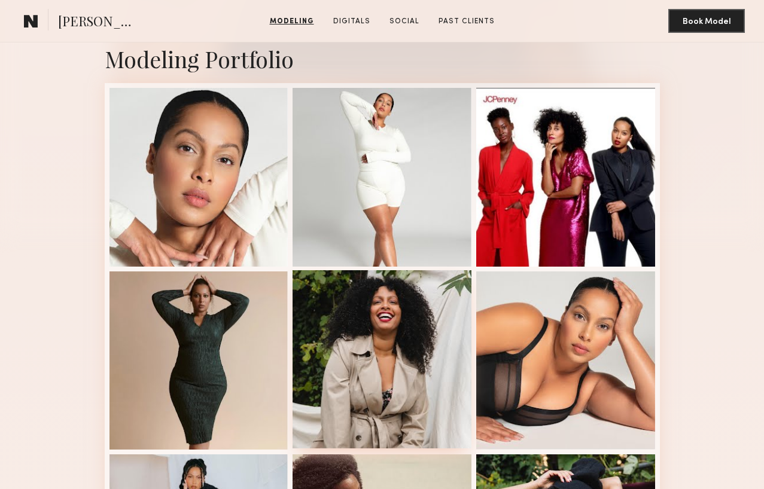
click at [398, 385] on div at bounding box center [382, 359] width 179 height 179
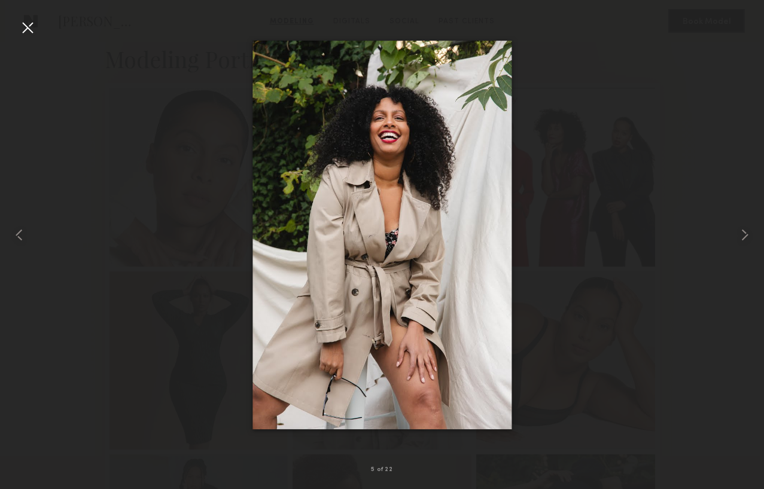
click at [31, 31] on div at bounding box center [27, 27] width 19 height 19
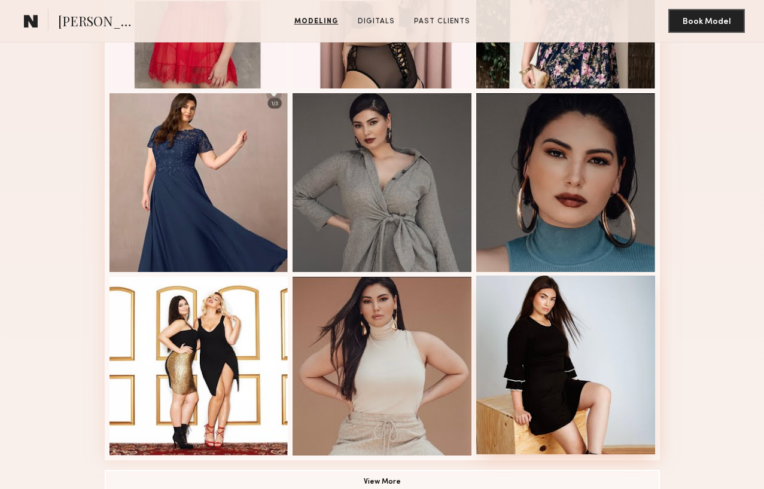
scroll to position [891, 0]
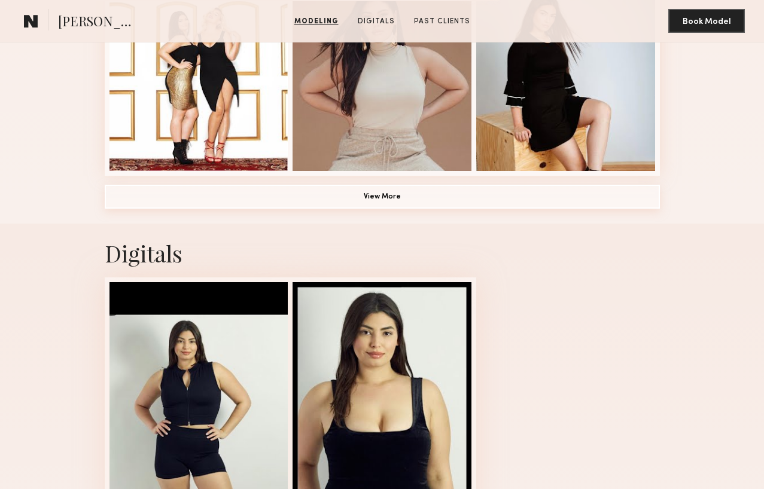
click at [440, 203] on button "View More" at bounding box center [382, 197] width 555 height 24
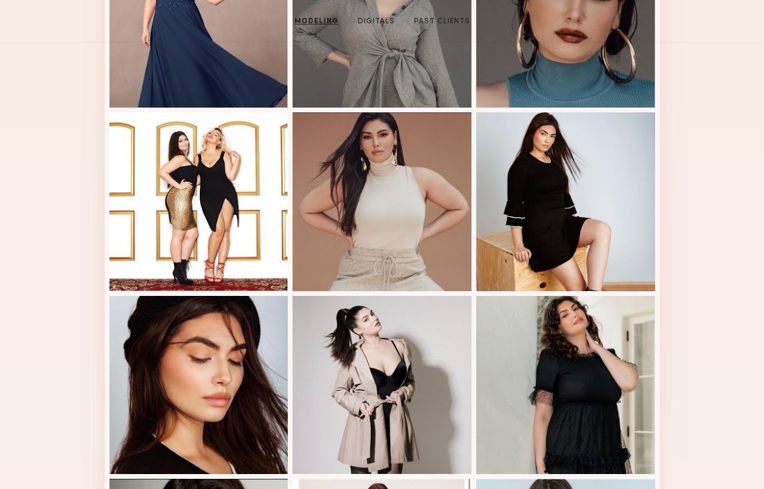
scroll to position [0, 0]
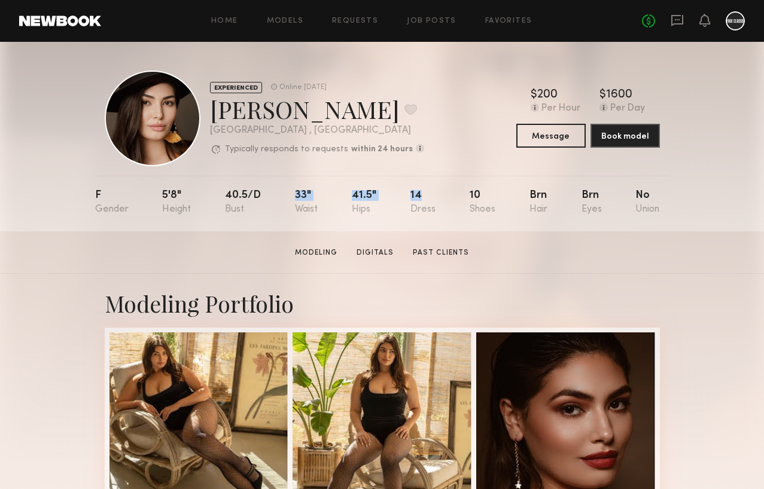
drag, startPoint x: 293, startPoint y: 193, endPoint x: 409, endPoint y: 226, distance: 120.1
click at [410, 226] on nb-model-profile-props "F 5'8" 40.5/d 33" 41.5" 14 10 Brn Brn No" at bounding box center [382, 204] width 574 height 56
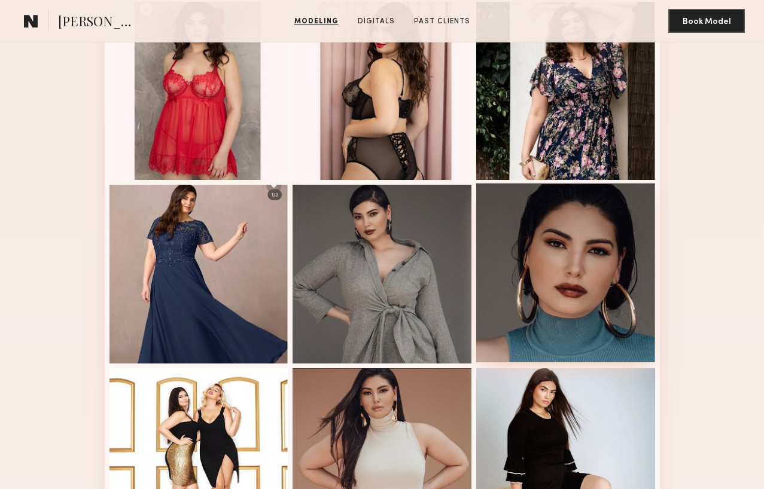
scroll to position [108, 0]
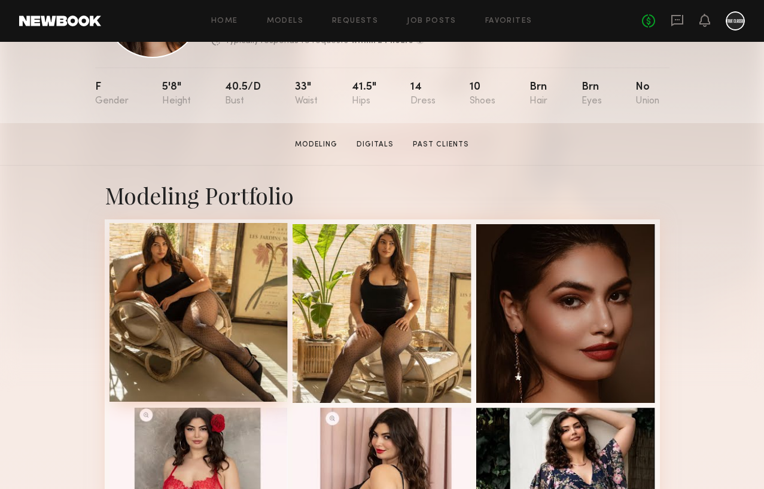
click at [199, 320] on div at bounding box center [198, 312] width 179 height 179
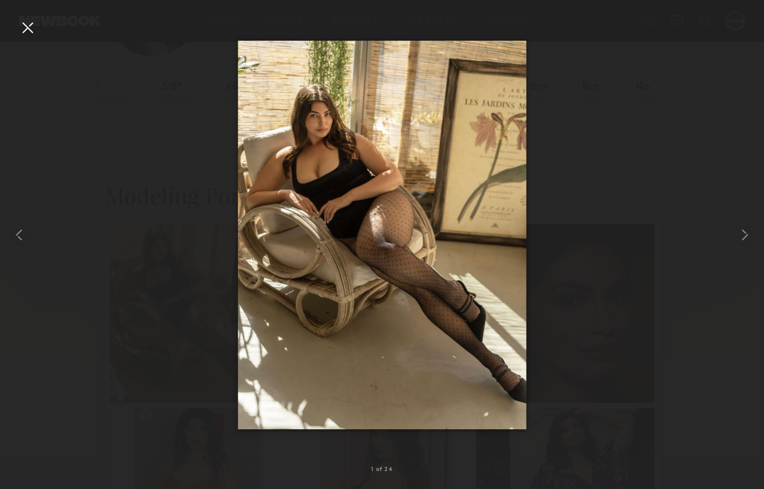
click at [31, 35] on div at bounding box center [27, 27] width 19 height 19
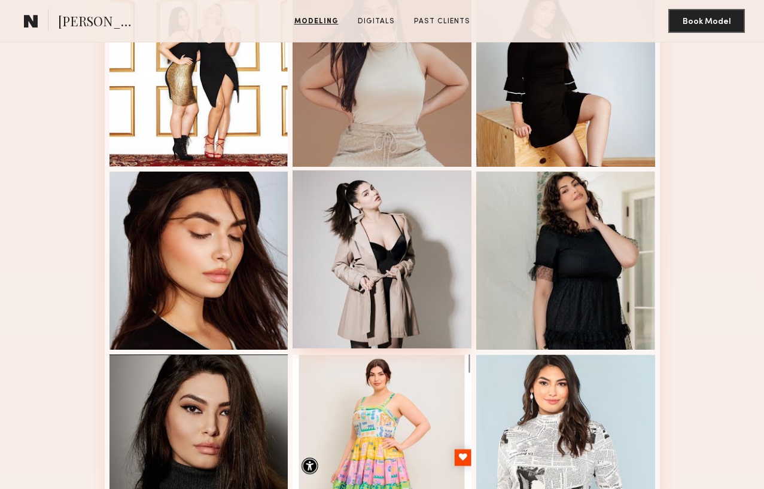
scroll to position [1105, 0]
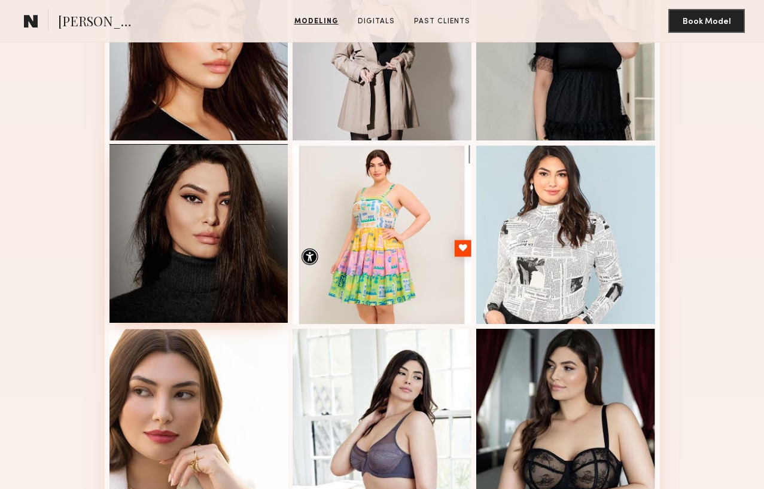
click at [219, 218] on div at bounding box center [198, 233] width 179 height 179
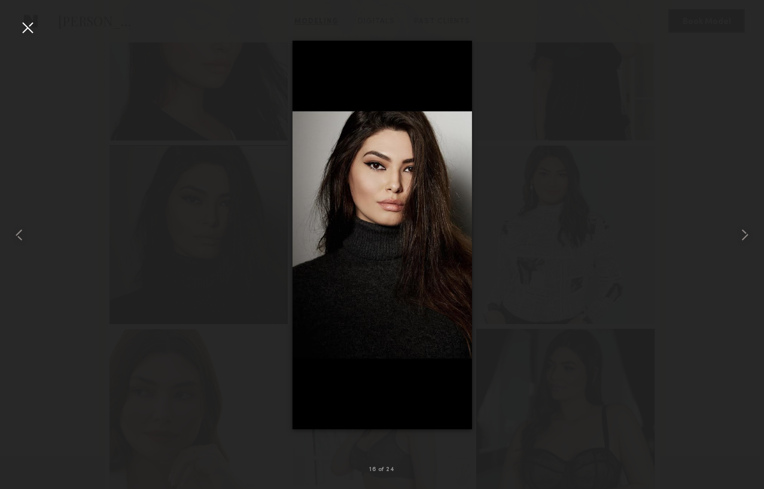
click at [30, 30] on div at bounding box center [27, 27] width 19 height 19
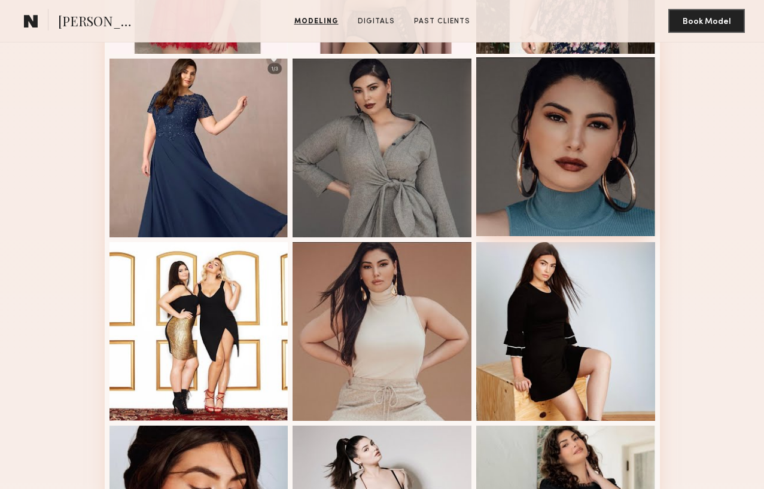
scroll to position [668, 0]
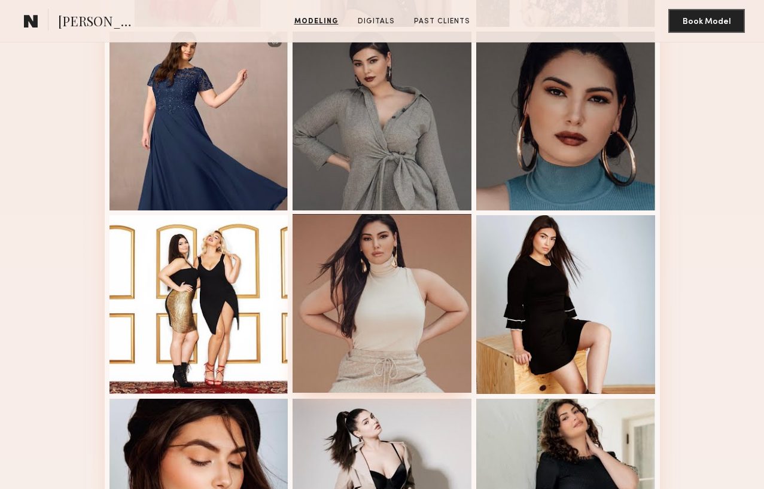
click at [413, 282] on div at bounding box center [382, 303] width 179 height 179
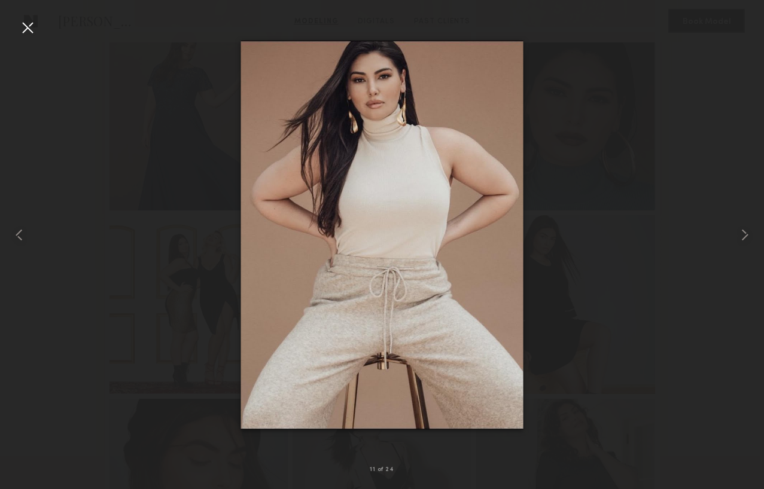
click at [29, 29] on div at bounding box center [27, 27] width 19 height 19
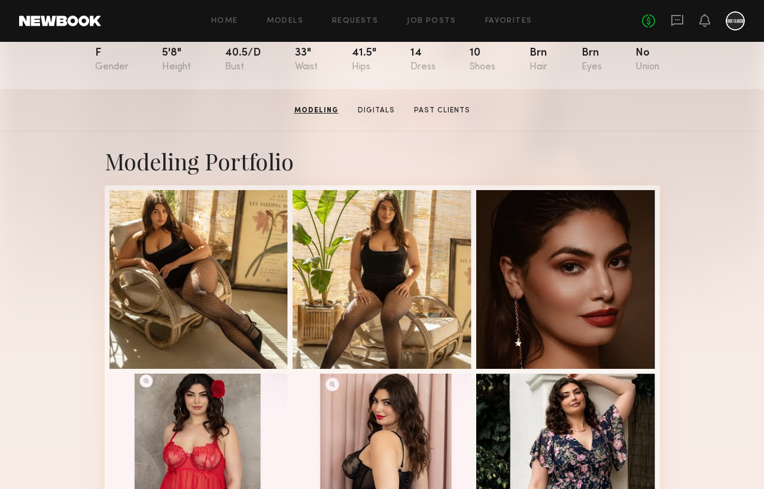
scroll to position [0, 0]
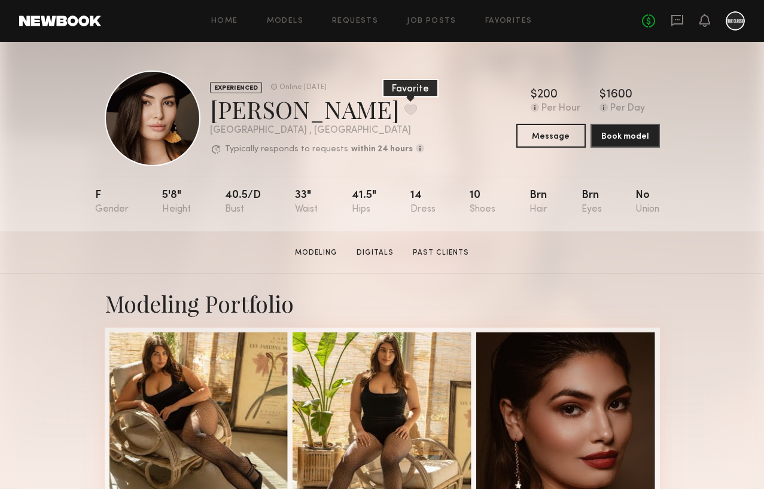
click at [404, 111] on button at bounding box center [410, 109] width 13 height 11
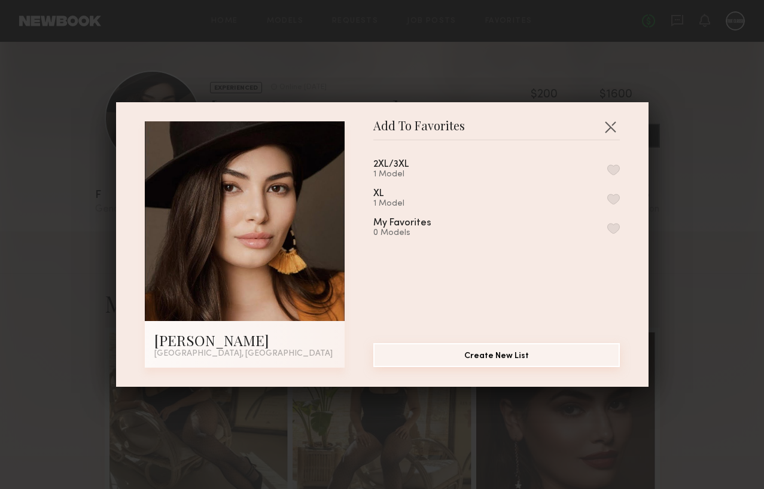
click at [509, 363] on button "Create New List" at bounding box center [496, 355] width 247 height 24
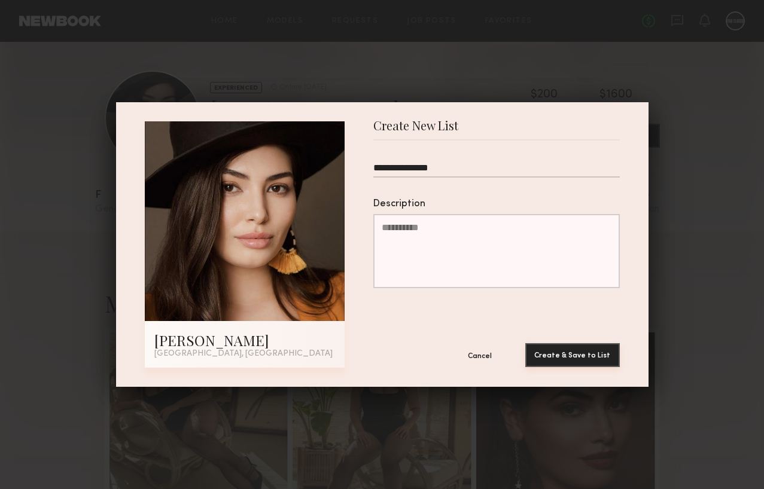
type input "**********"
click at [575, 361] on button "Create & Save to List" at bounding box center [572, 355] width 95 height 24
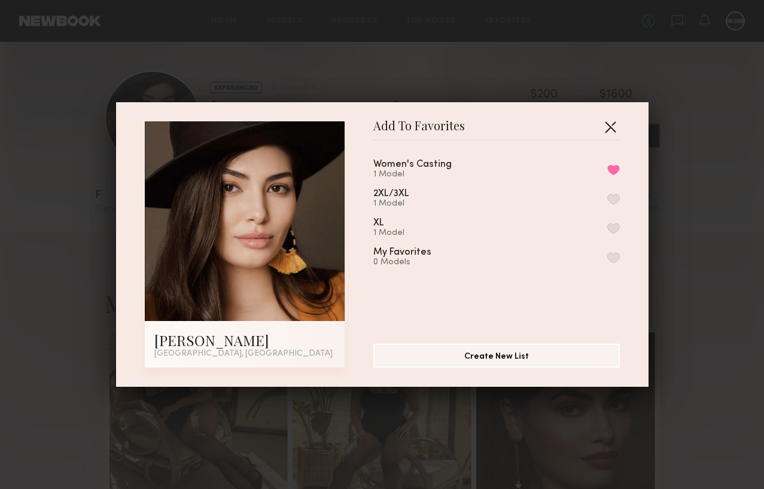
click at [617, 130] on button "button" at bounding box center [610, 126] width 19 height 19
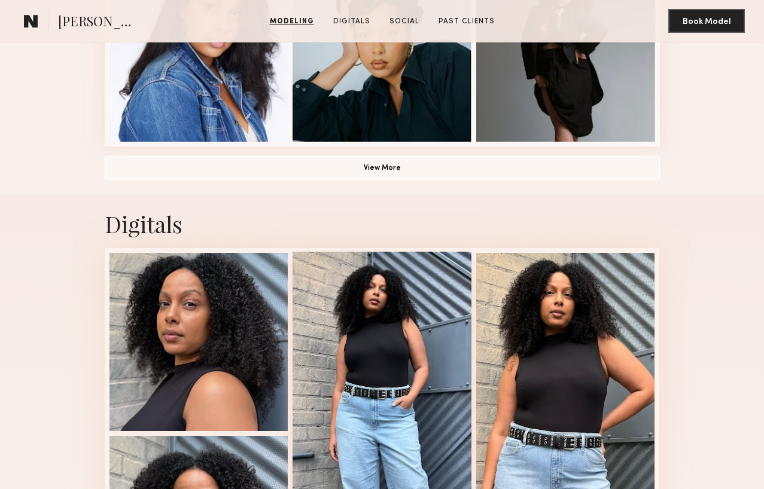
scroll to position [907, 0]
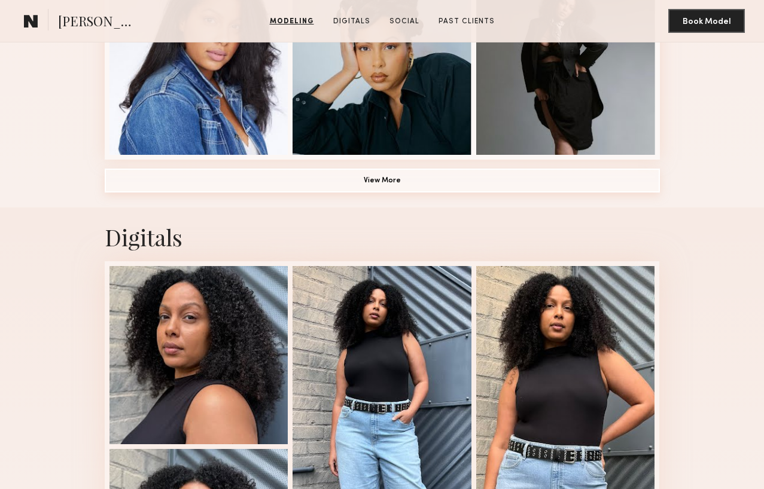
click at [390, 179] on button "View More" at bounding box center [382, 181] width 555 height 24
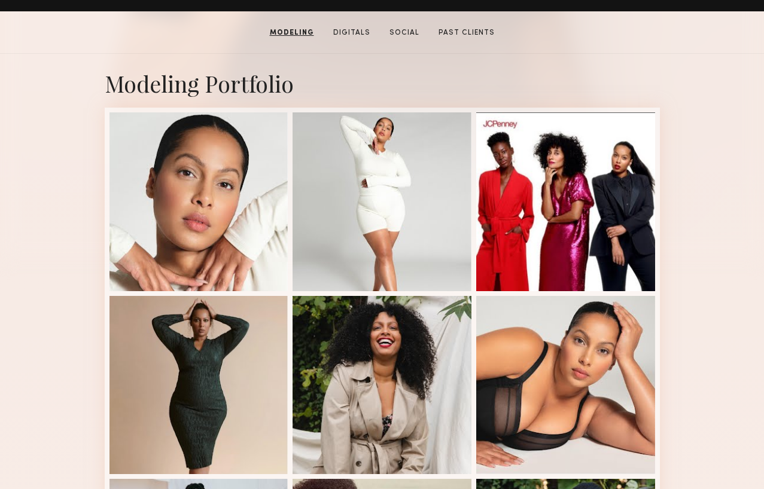
scroll to position [0, 0]
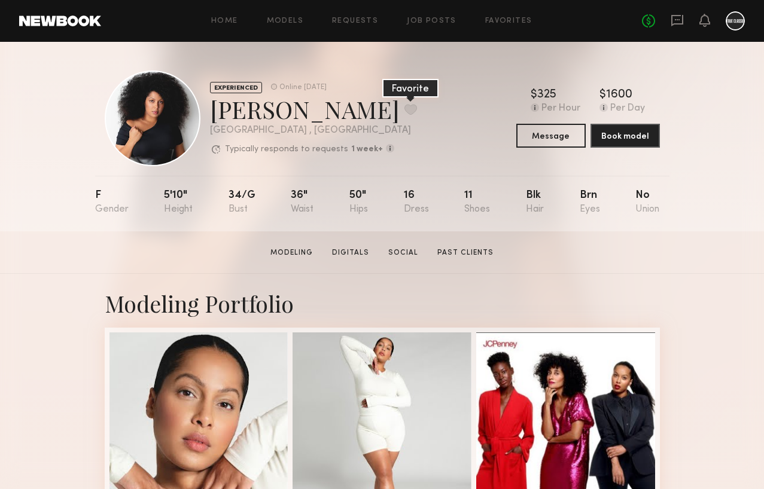
click at [404, 110] on button at bounding box center [410, 109] width 13 height 11
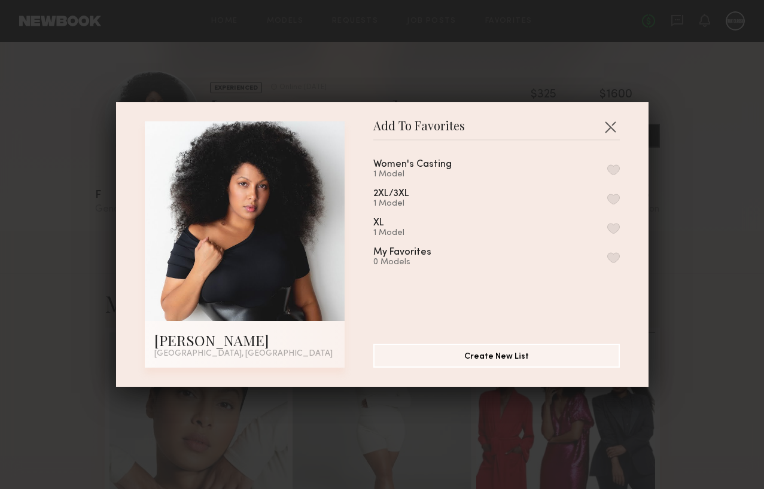
click at [617, 171] on button "button" at bounding box center [613, 170] width 13 height 11
click at [613, 126] on button "button" at bounding box center [610, 126] width 19 height 19
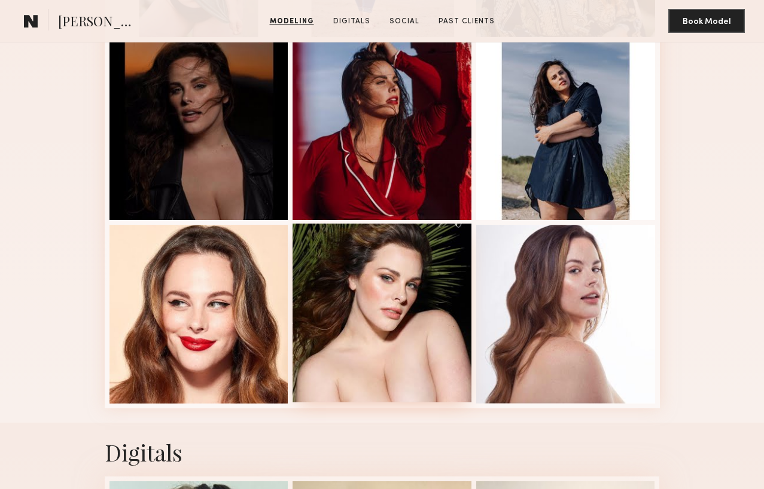
scroll to position [510, 0]
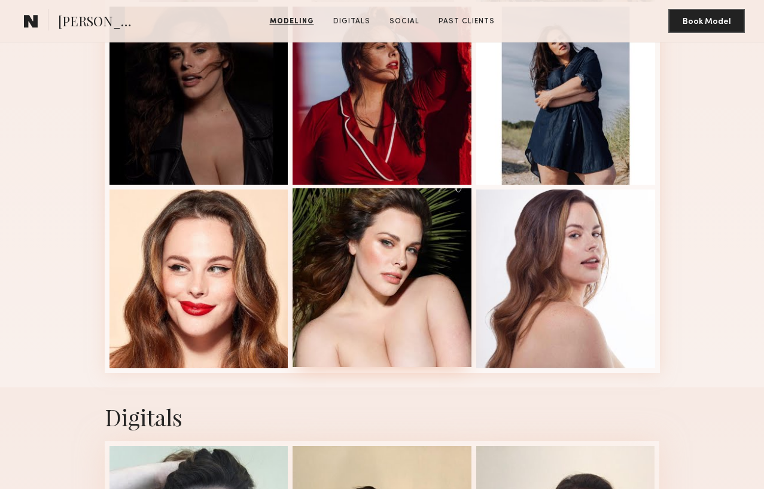
click at [375, 296] on div at bounding box center [382, 277] width 179 height 179
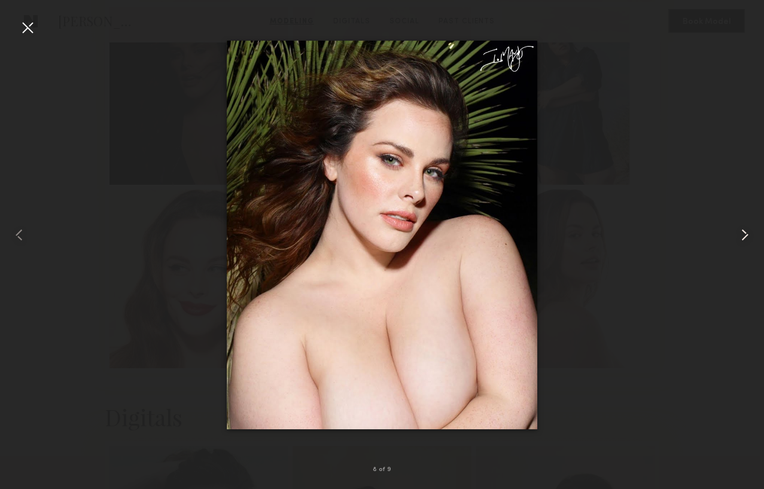
click at [742, 236] on common-icon at bounding box center [744, 235] width 19 height 19
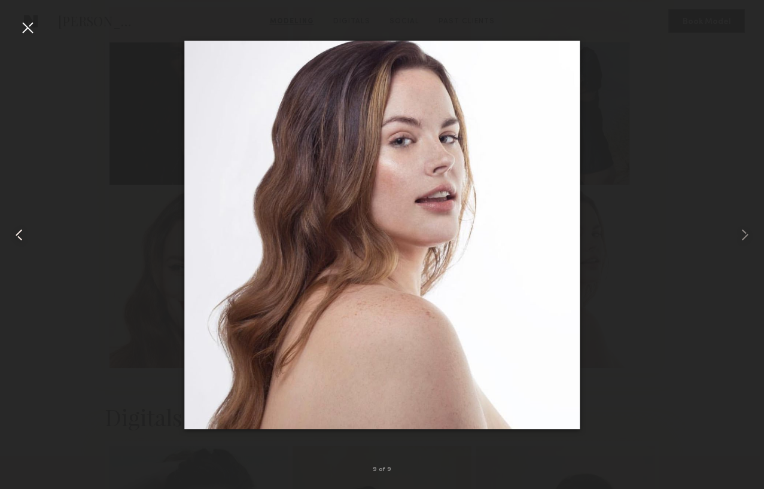
click at [13, 235] on common-icon at bounding box center [19, 235] width 19 height 19
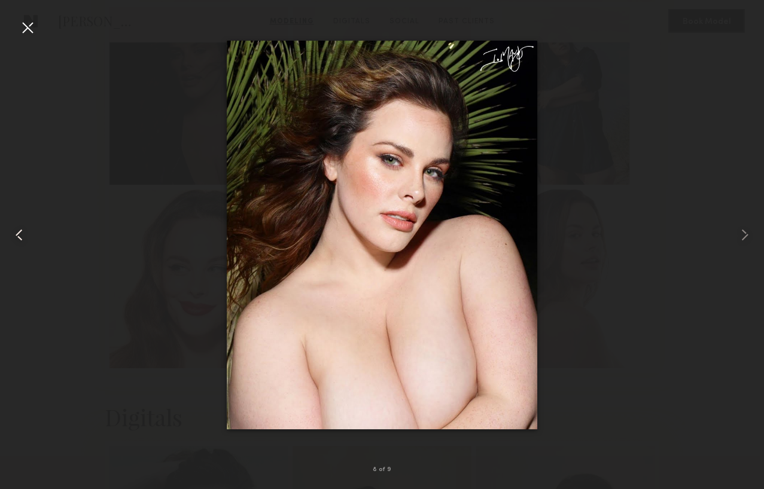
click at [13, 235] on common-icon at bounding box center [19, 235] width 19 height 19
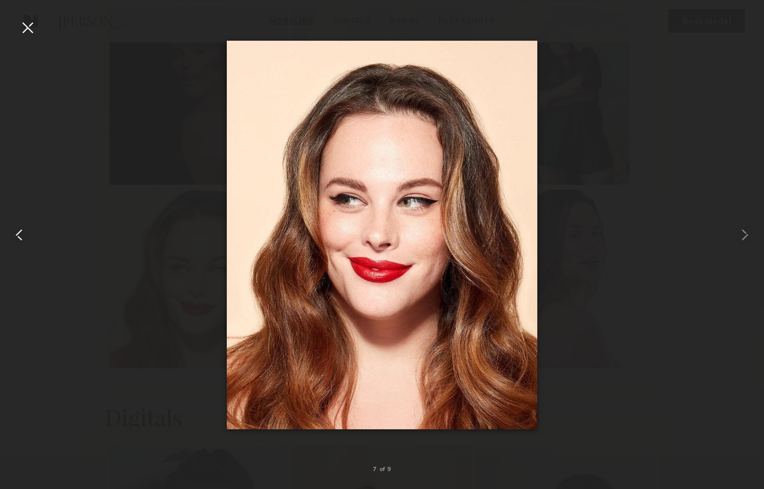
click at [13, 235] on common-icon at bounding box center [19, 235] width 19 height 19
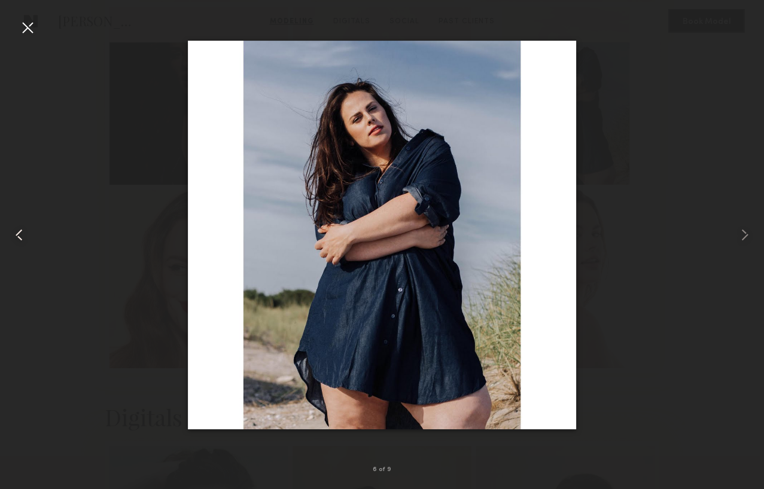
click at [13, 235] on common-icon at bounding box center [19, 235] width 19 height 19
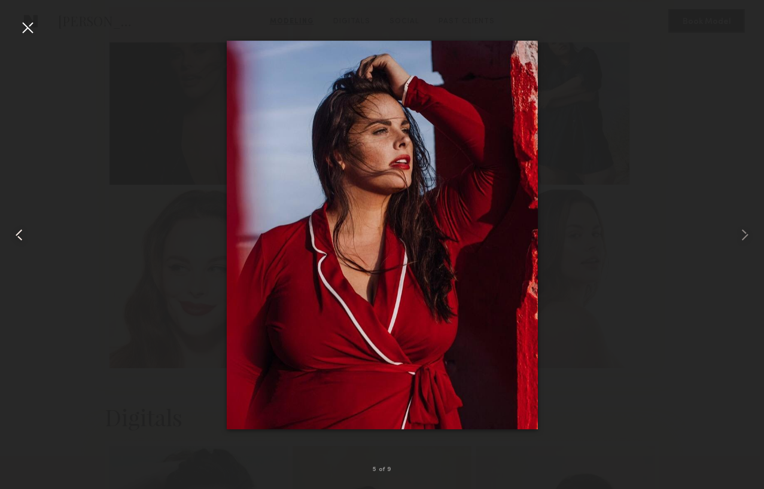
click at [13, 235] on common-icon at bounding box center [19, 235] width 19 height 19
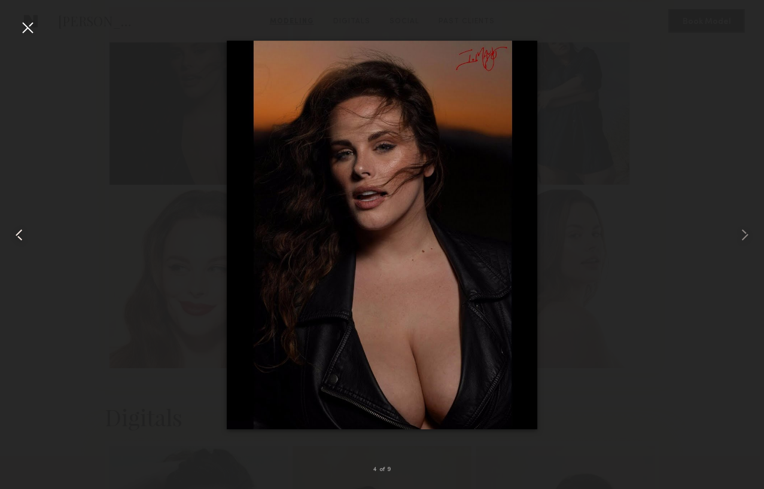
click at [13, 235] on common-icon at bounding box center [19, 235] width 19 height 19
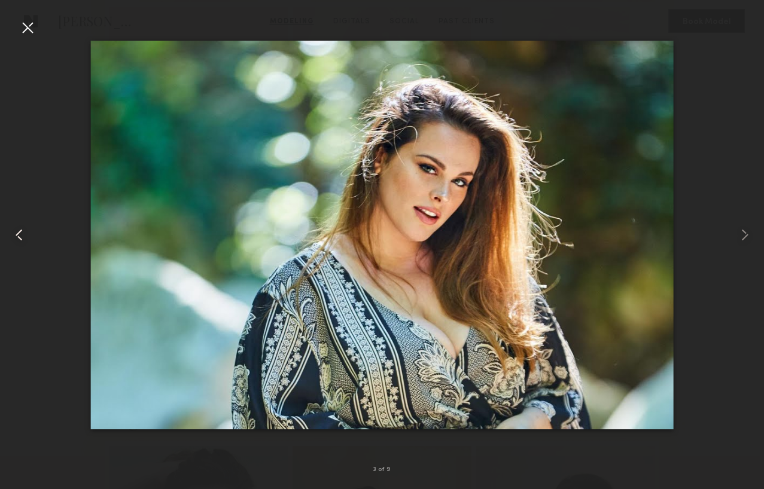
click at [13, 235] on common-icon at bounding box center [19, 235] width 19 height 19
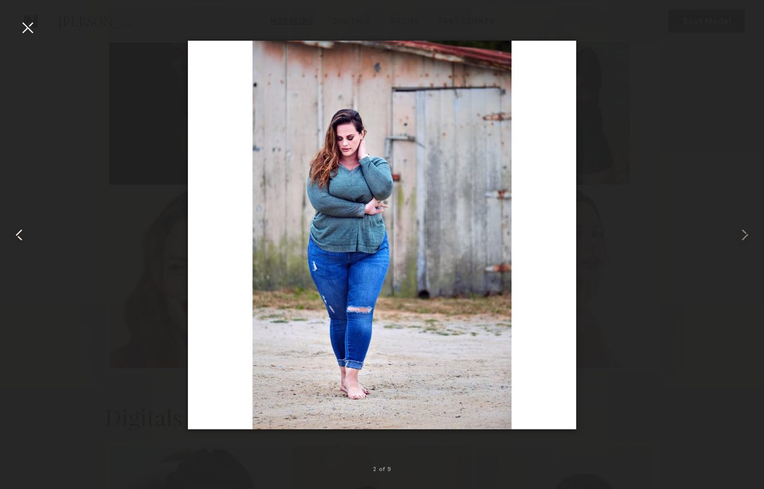
click at [13, 235] on common-icon at bounding box center [19, 235] width 19 height 19
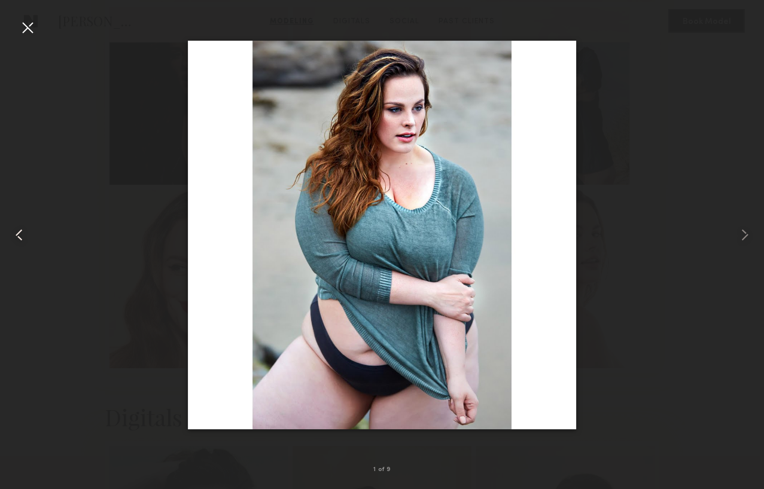
click at [13, 235] on common-icon at bounding box center [19, 235] width 19 height 19
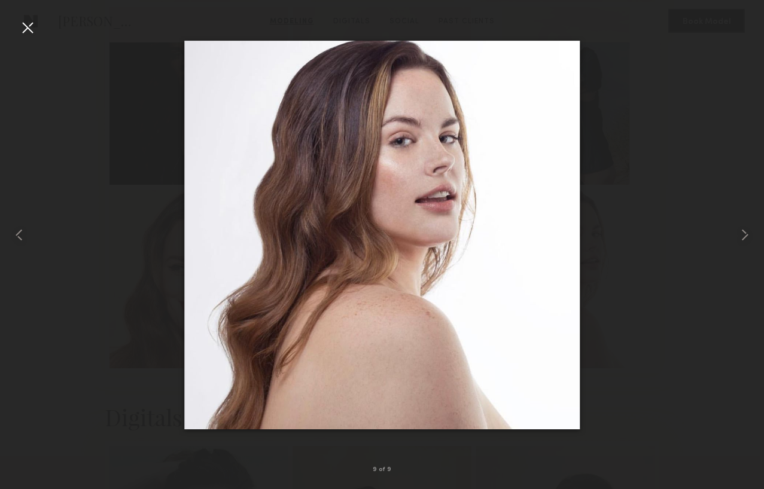
click at [25, 28] on div at bounding box center [27, 27] width 19 height 19
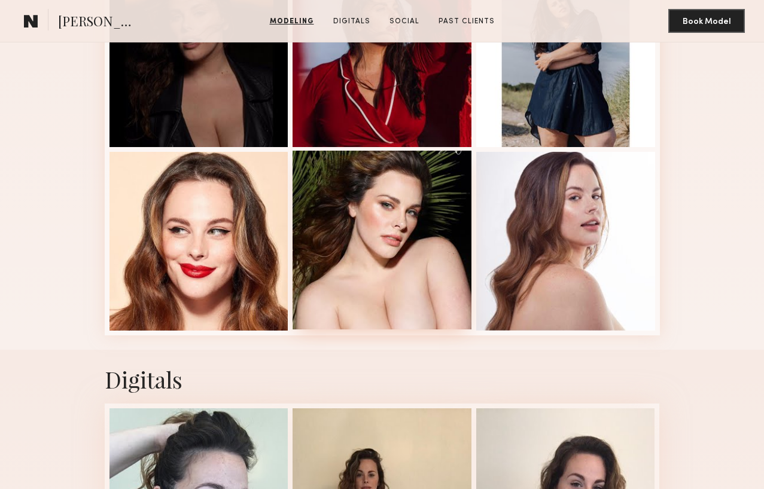
scroll to position [552, 0]
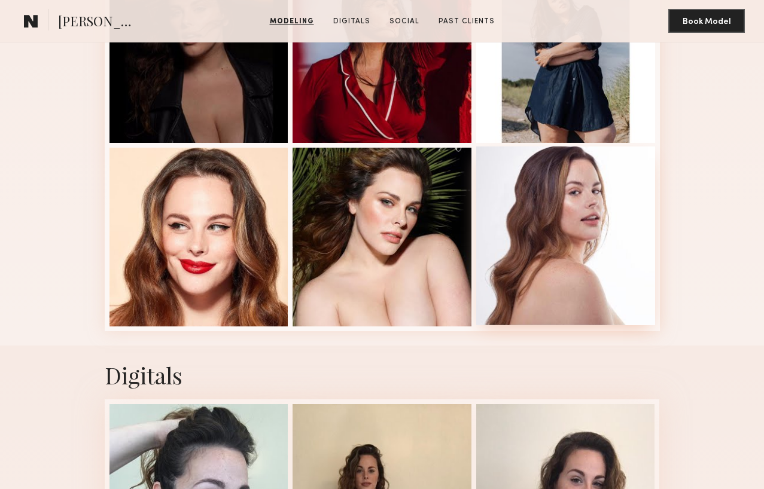
click at [580, 234] on div at bounding box center [565, 236] width 179 height 179
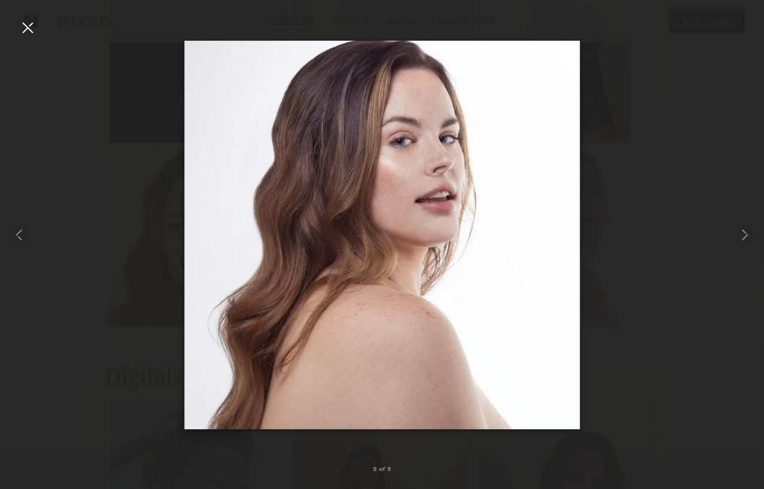
click at [29, 25] on div at bounding box center [27, 27] width 19 height 19
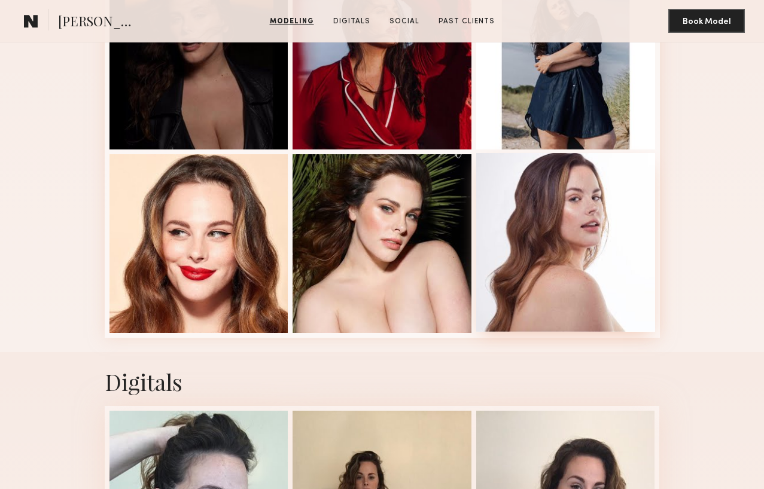
scroll to position [0, 0]
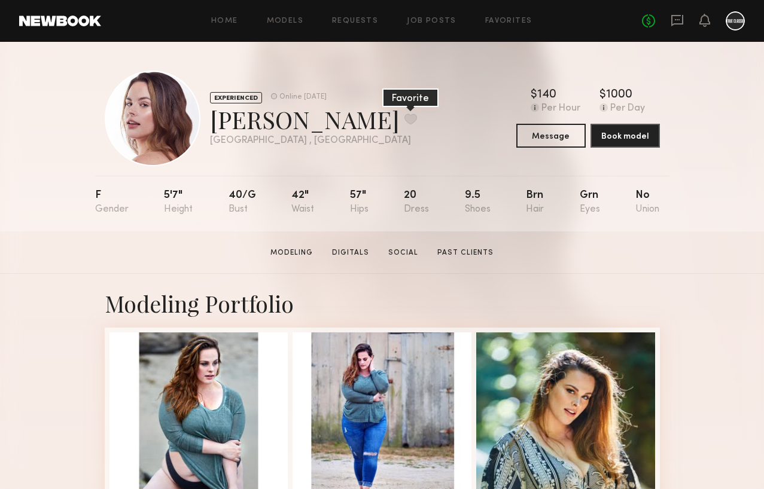
click at [404, 123] on button at bounding box center [410, 119] width 13 height 11
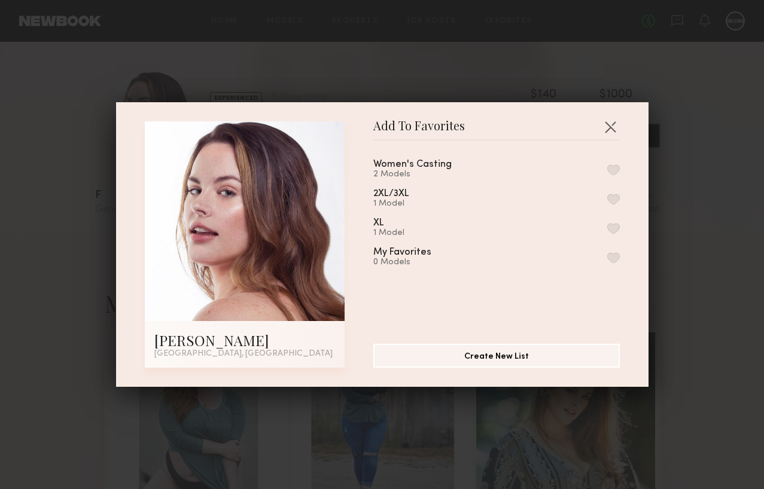
click at [611, 169] on button "button" at bounding box center [613, 170] width 13 height 11
click at [606, 124] on button "button" at bounding box center [610, 126] width 19 height 19
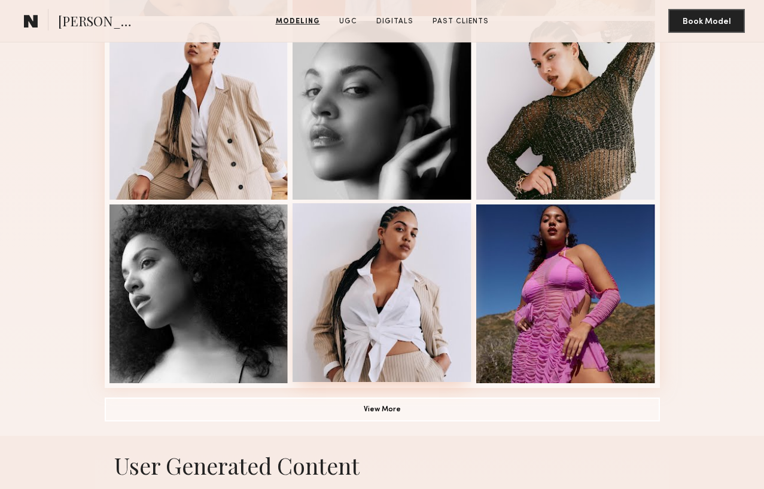
scroll to position [749, 0]
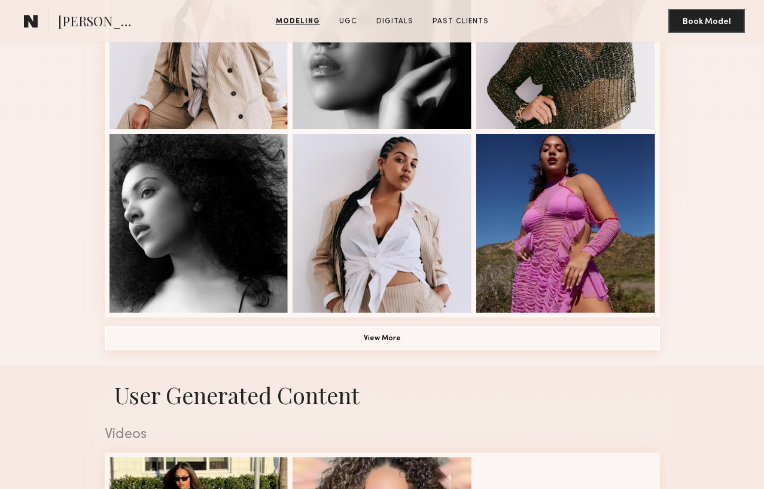
click at [397, 344] on button "View More" at bounding box center [382, 339] width 555 height 24
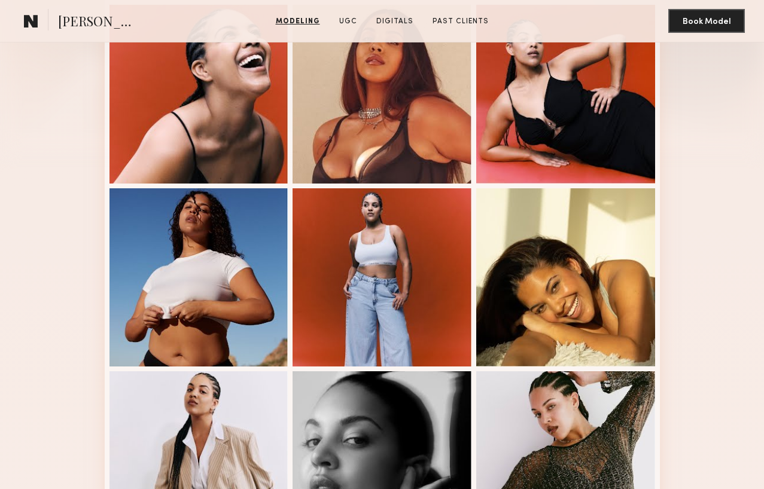
scroll to position [0, 0]
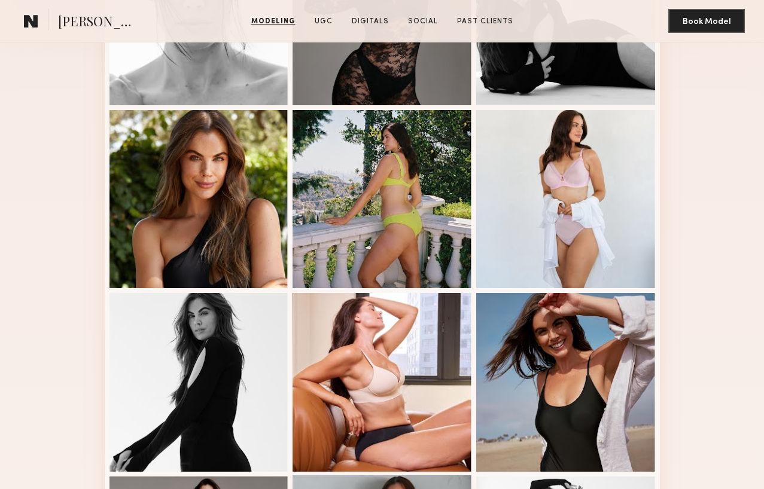
scroll to position [659, 0]
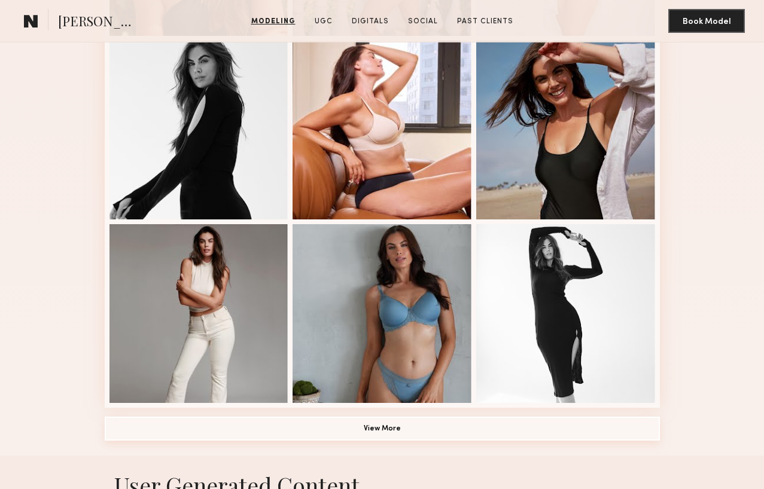
click at [433, 431] on button "View More" at bounding box center [382, 429] width 555 height 24
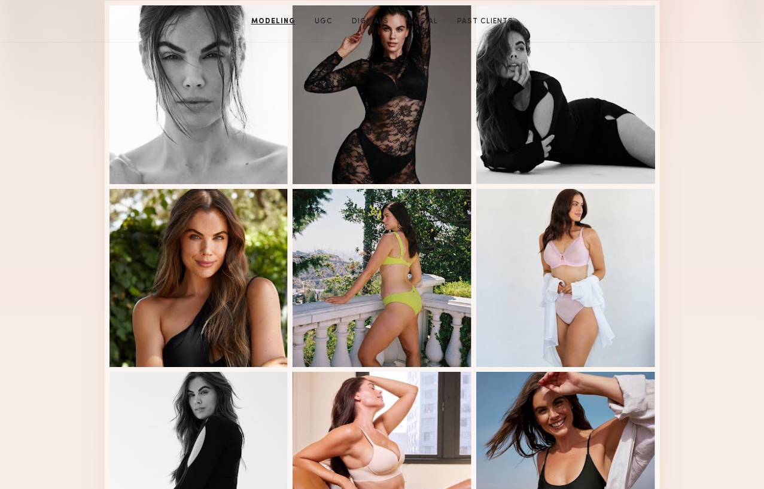
scroll to position [0, 0]
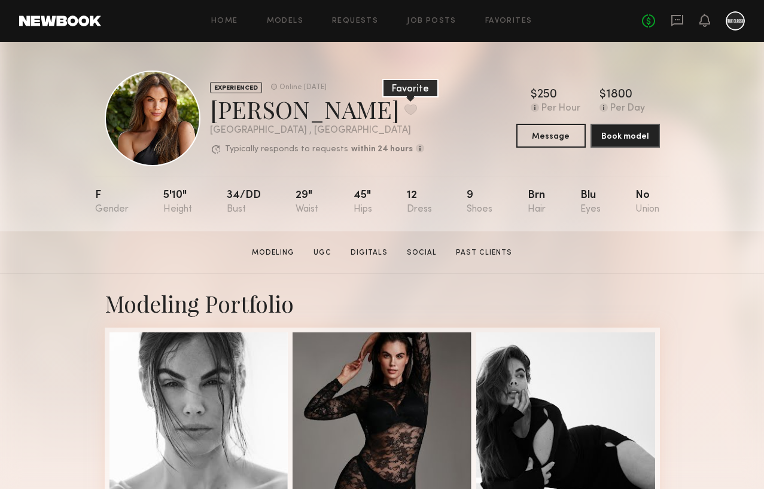
click at [404, 108] on button at bounding box center [410, 109] width 13 height 11
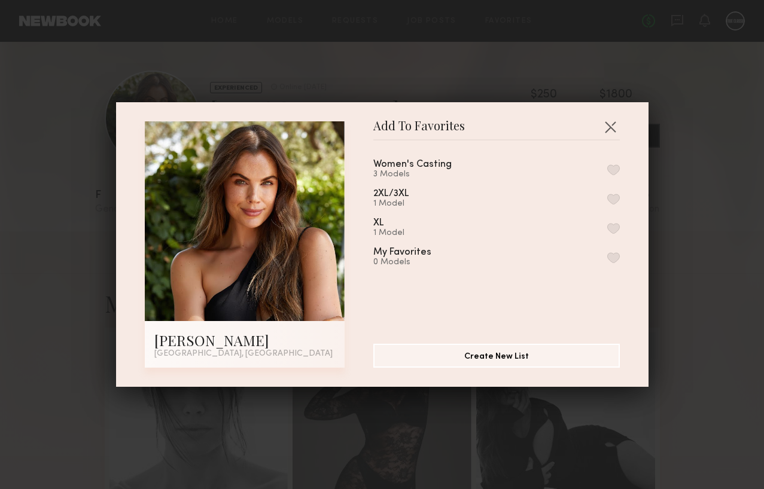
click at [617, 169] on button "button" at bounding box center [613, 170] width 13 height 11
click at [610, 125] on button "button" at bounding box center [610, 126] width 19 height 19
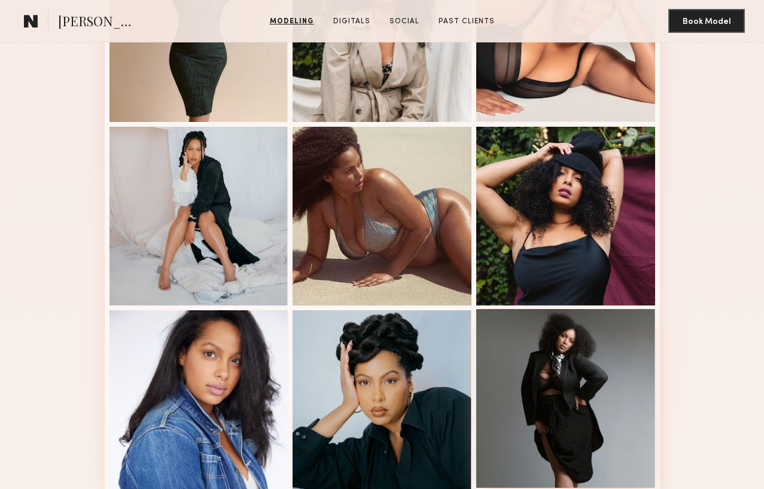
scroll to position [622, 0]
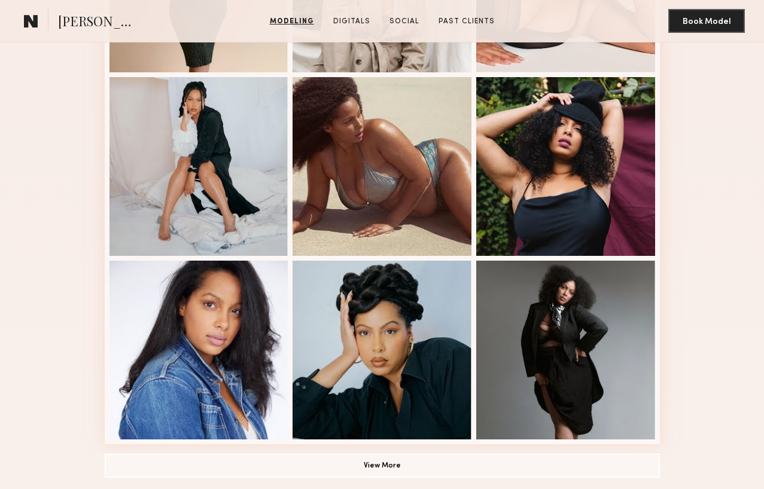
click at [372, 459] on button "View More" at bounding box center [382, 466] width 555 height 24
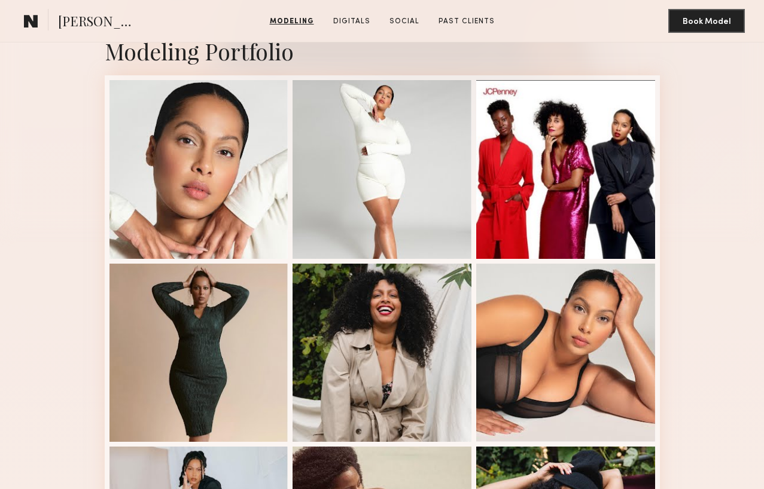
scroll to position [311, 0]
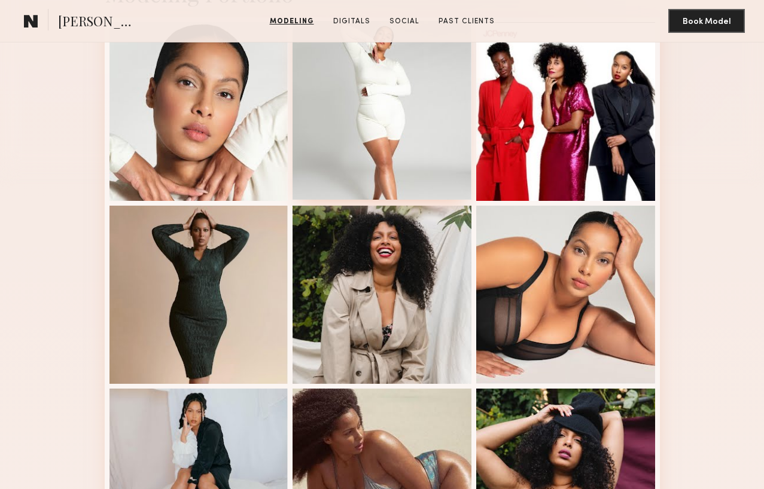
click at [410, 147] on div at bounding box center [382, 110] width 179 height 179
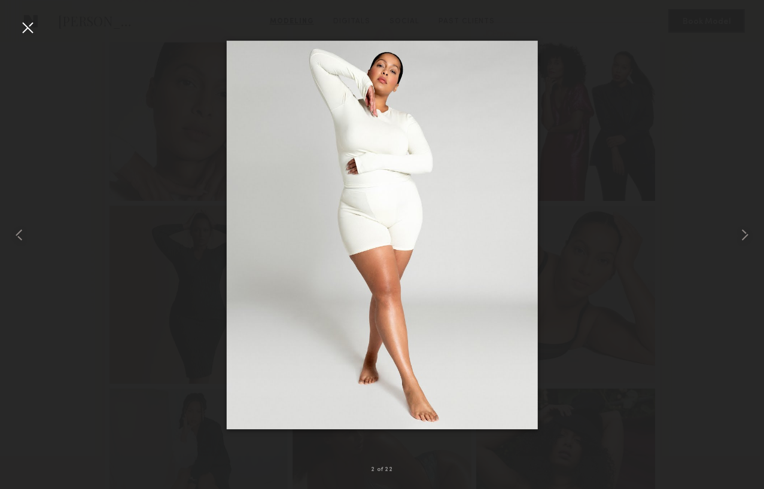
click at [29, 25] on div at bounding box center [27, 27] width 19 height 19
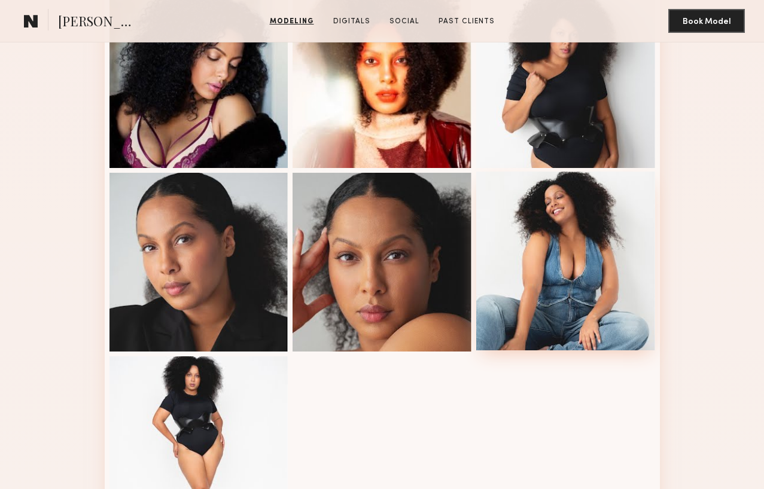
scroll to position [1362, 0]
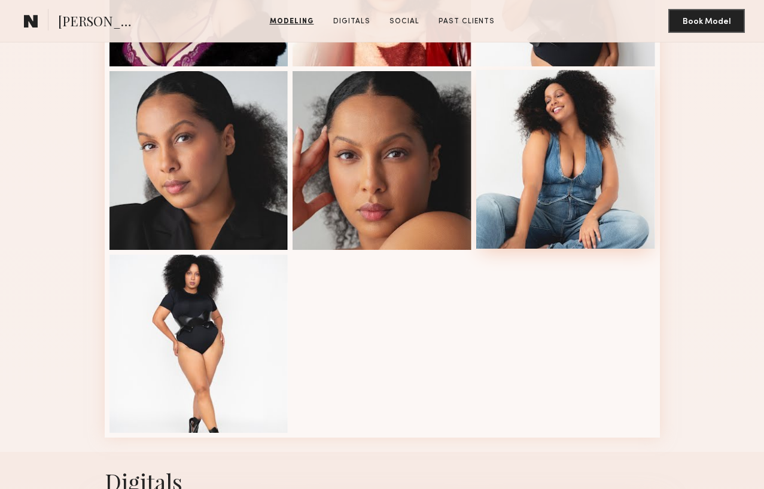
click at [558, 168] on div at bounding box center [565, 159] width 179 height 179
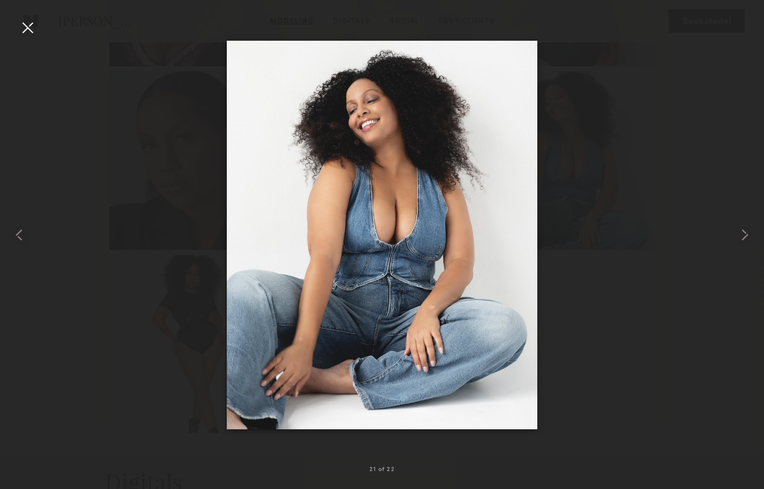
click at [33, 32] on div at bounding box center [27, 27] width 19 height 19
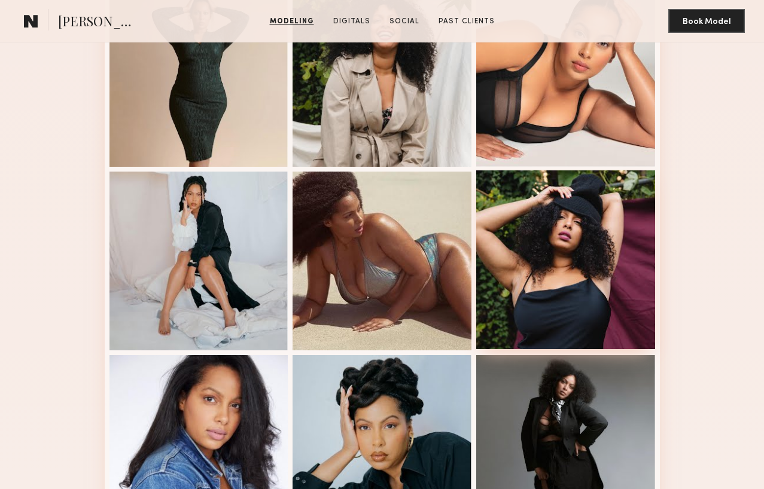
scroll to position [270, 0]
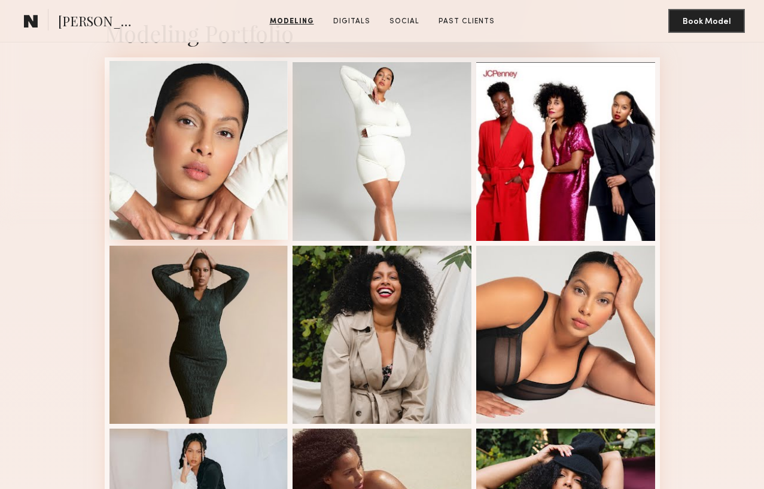
click at [208, 166] on div at bounding box center [198, 150] width 179 height 179
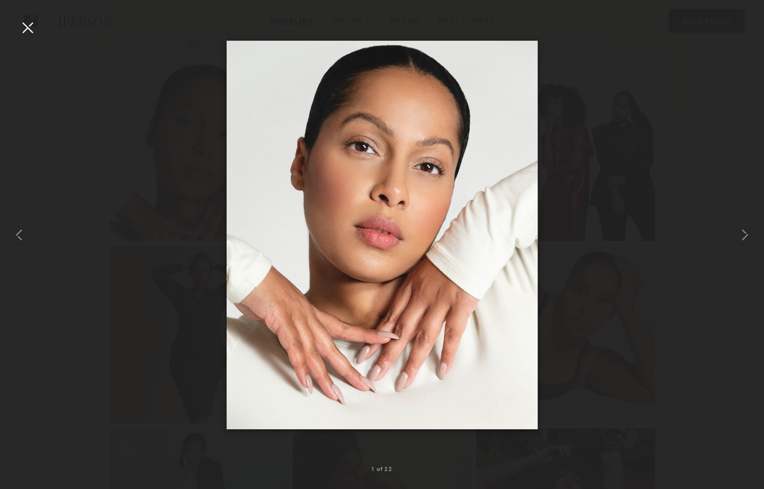
click at [27, 28] on div at bounding box center [27, 27] width 19 height 19
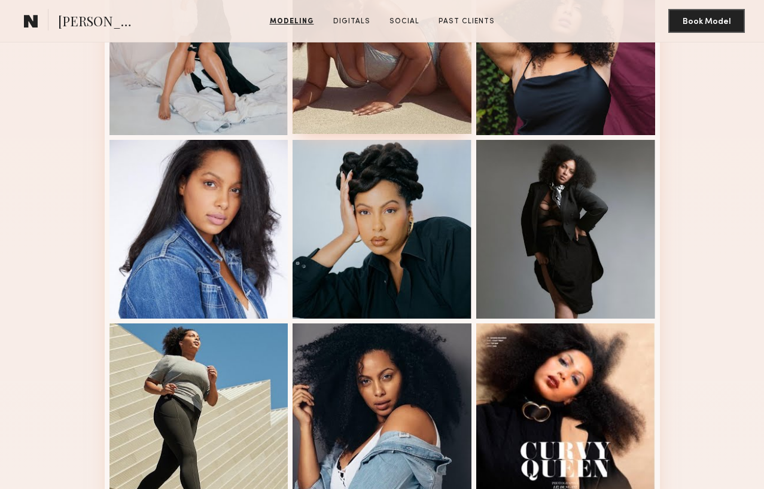
scroll to position [842, 0]
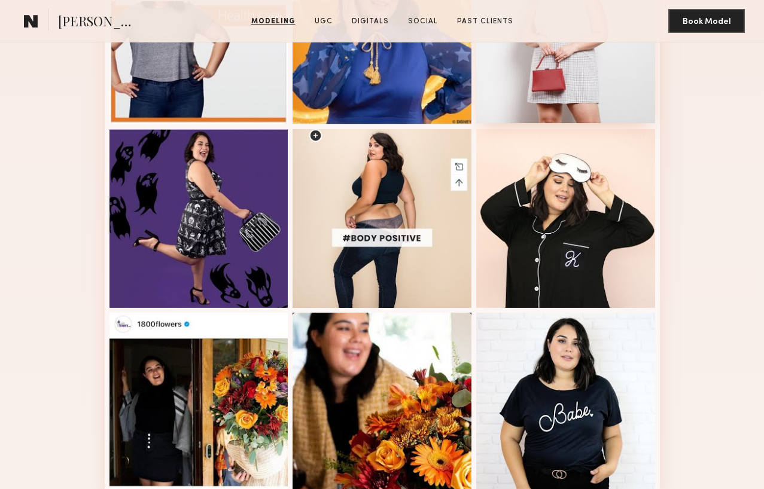
scroll to position [683, 0]
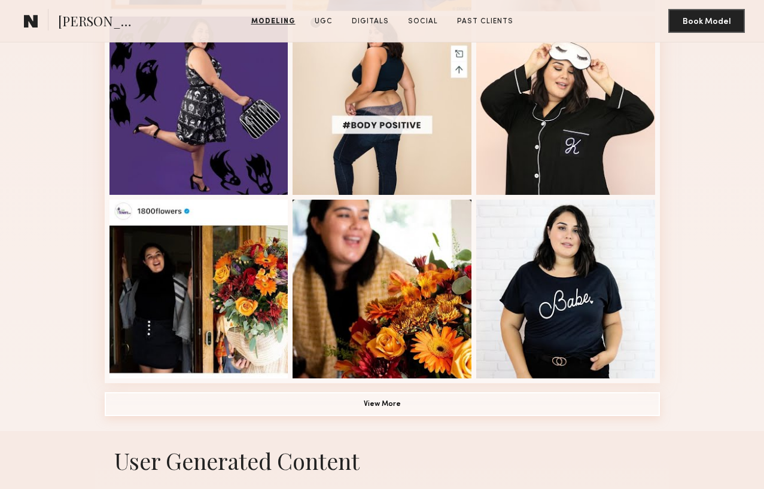
click at [430, 401] on button "View More" at bounding box center [382, 405] width 555 height 24
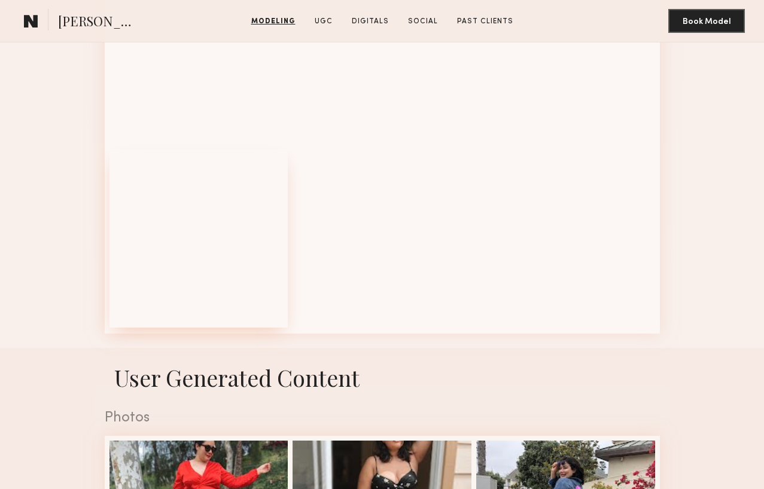
scroll to position [1042, 0]
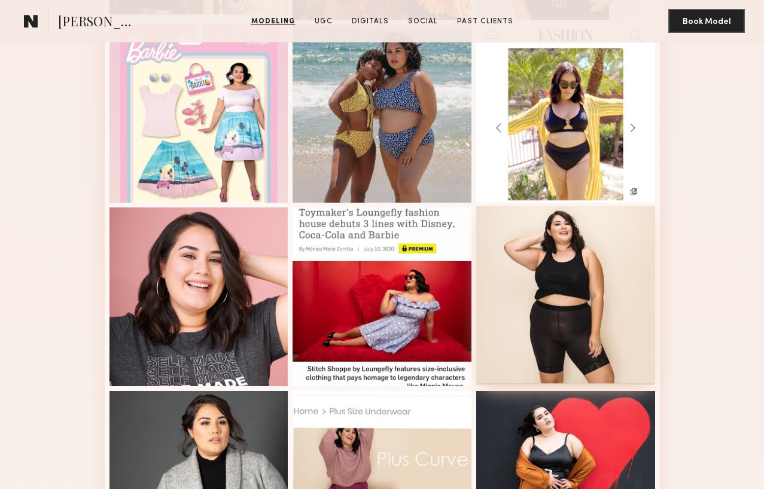
click at [538, 261] on div at bounding box center [565, 295] width 179 height 179
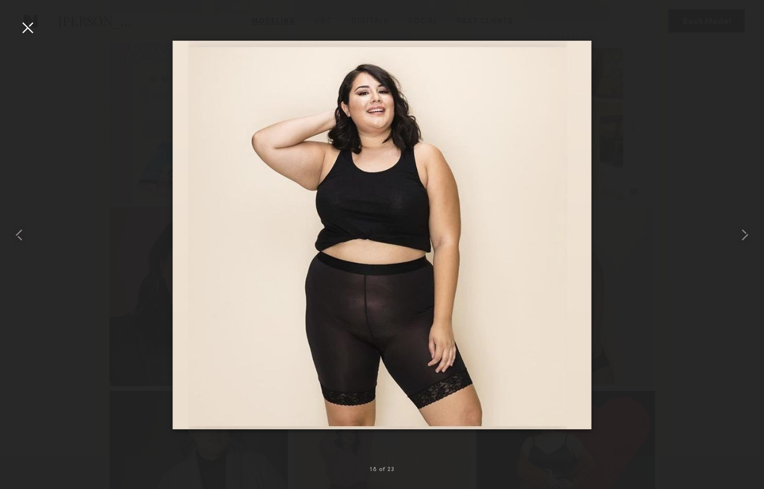
click at [31, 26] on div at bounding box center [27, 27] width 19 height 19
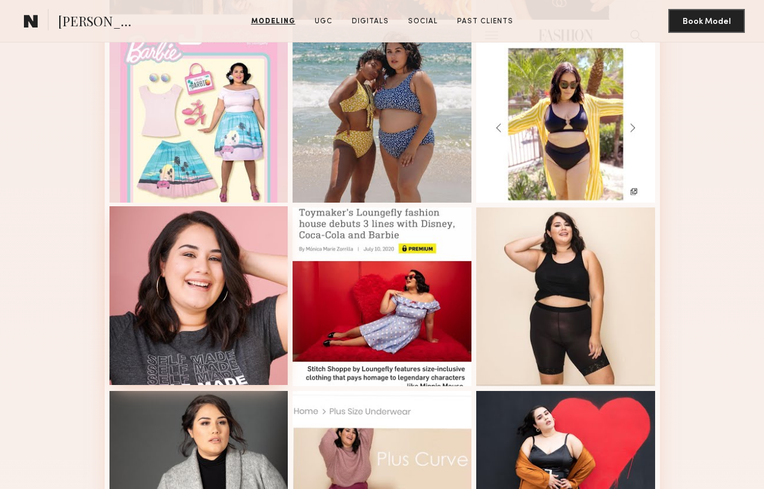
click at [154, 339] on div at bounding box center [198, 295] width 179 height 179
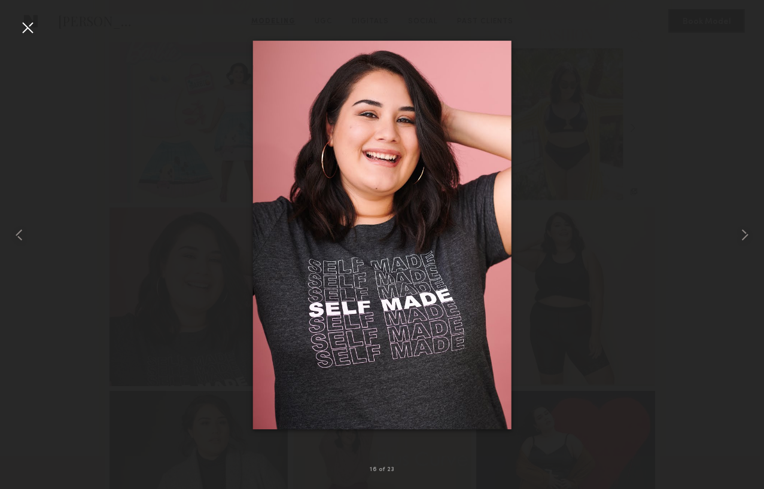
click at [28, 28] on div at bounding box center [27, 27] width 19 height 19
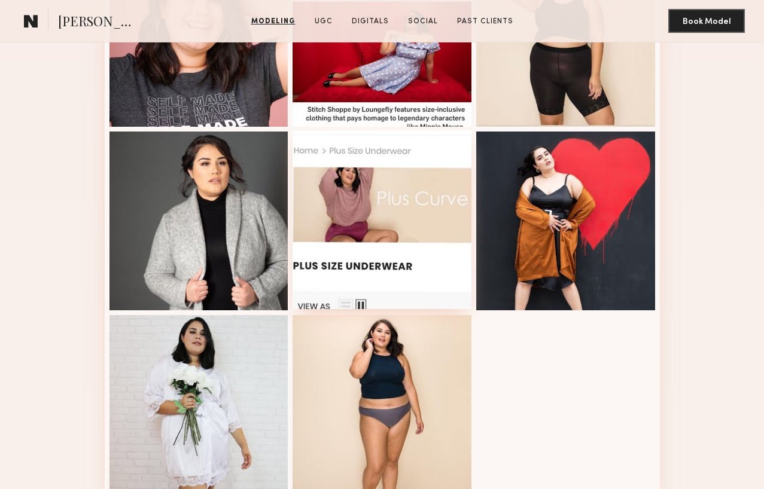
scroll to position [1321, 0]
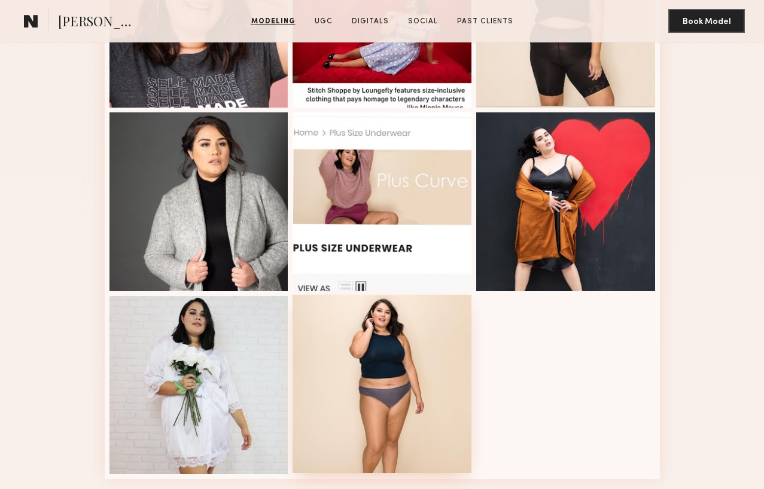
click at [377, 395] on div at bounding box center [382, 384] width 179 height 179
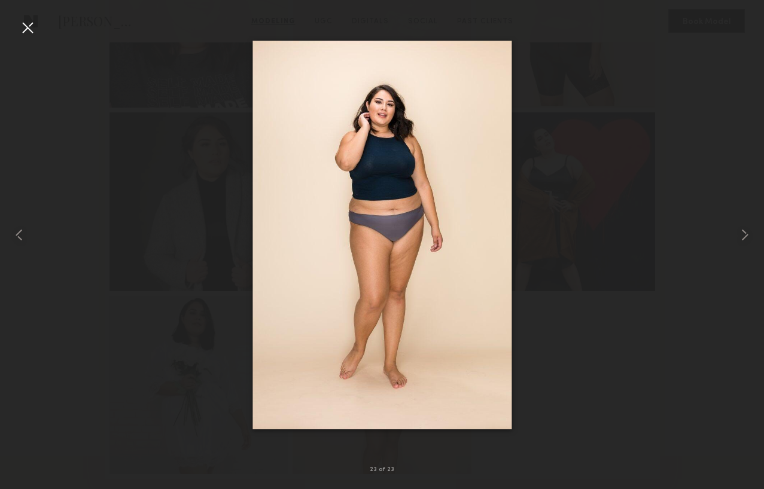
click at [21, 28] on div at bounding box center [27, 27] width 19 height 19
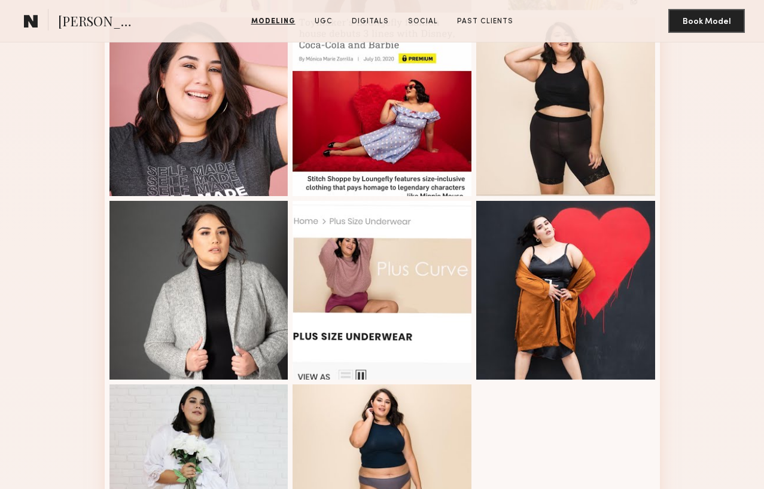
scroll to position [1155, 0]
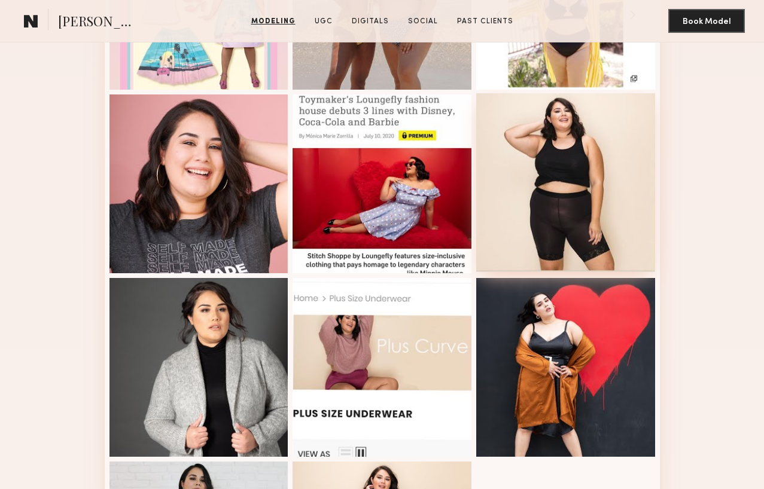
click at [597, 209] on div at bounding box center [565, 182] width 179 height 179
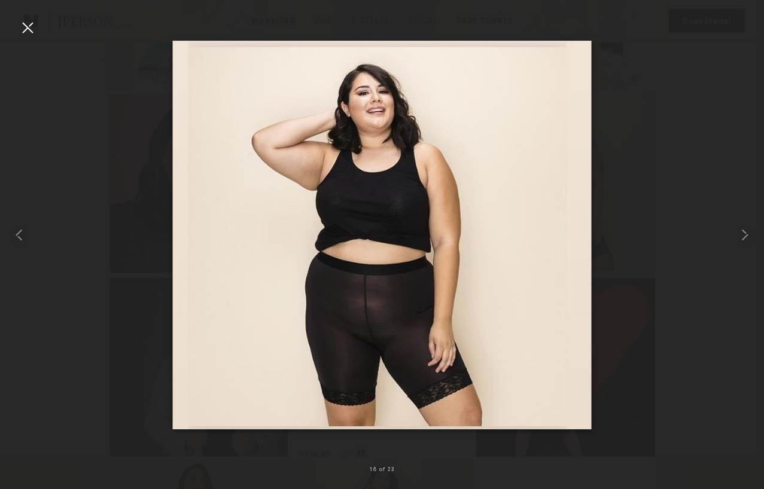
click at [30, 31] on div at bounding box center [27, 27] width 19 height 19
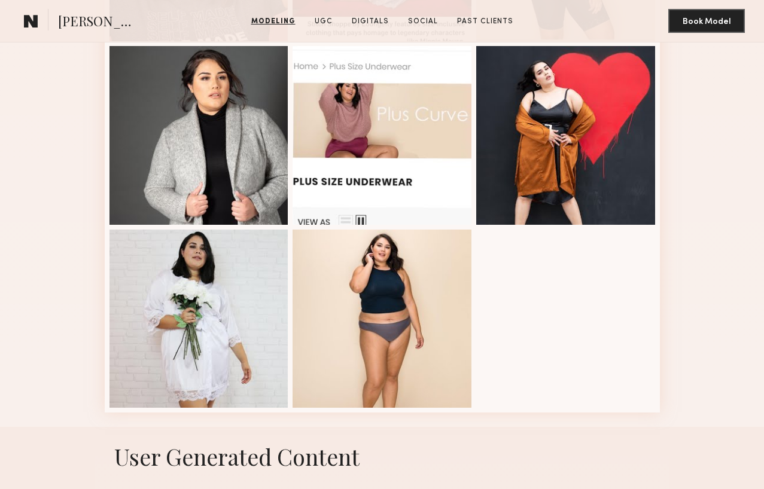
scroll to position [1467, 0]
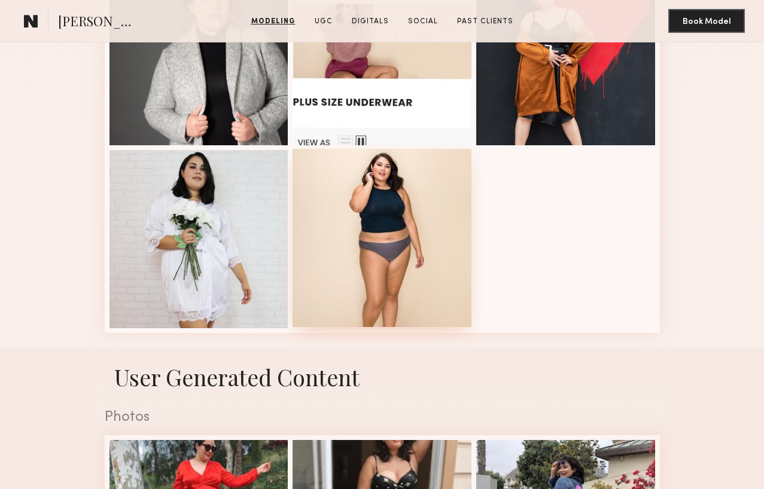
click at [393, 260] on div at bounding box center [382, 238] width 179 height 179
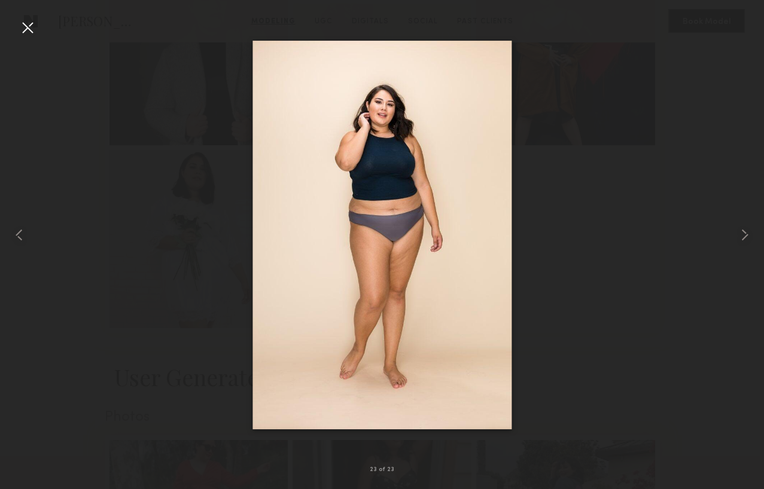
click at [36, 29] on div at bounding box center [27, 27] width 19 height 19
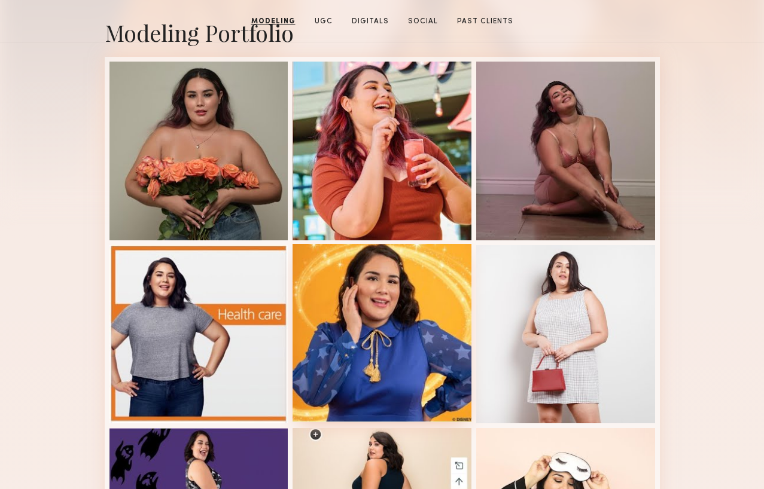
scroll to position [140, 0]
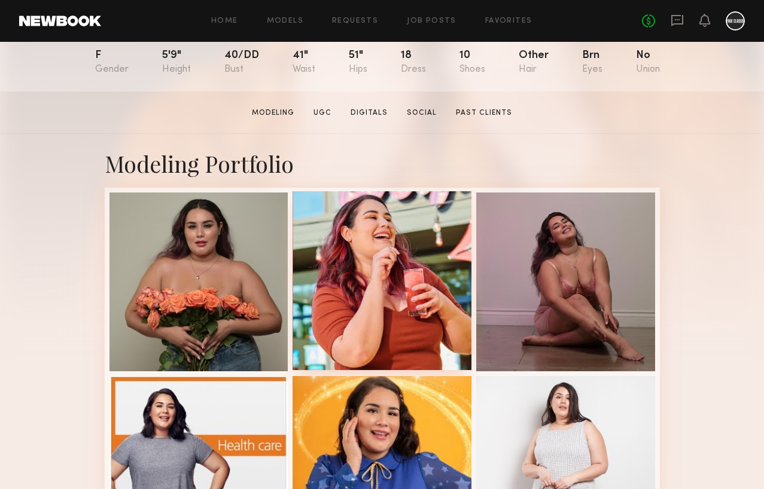
click at [390, 247] on div at bounding box center [382, 280] width 179 height 179
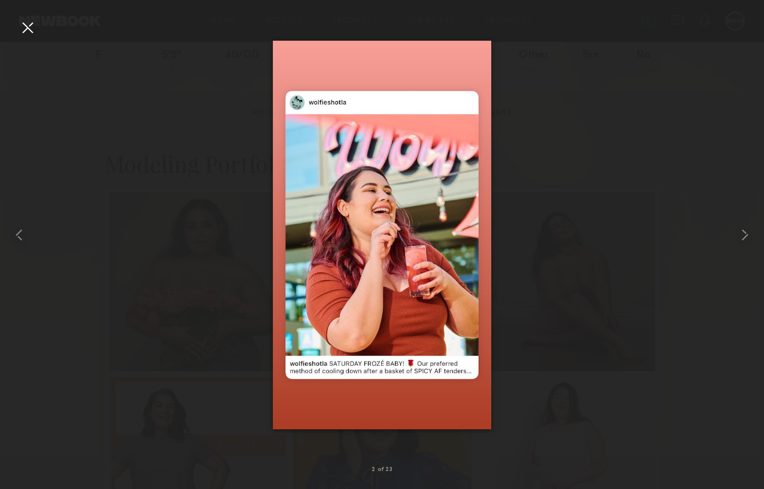
click at [29, 36] on div at bounding box center [27, 27] width 19 height 19
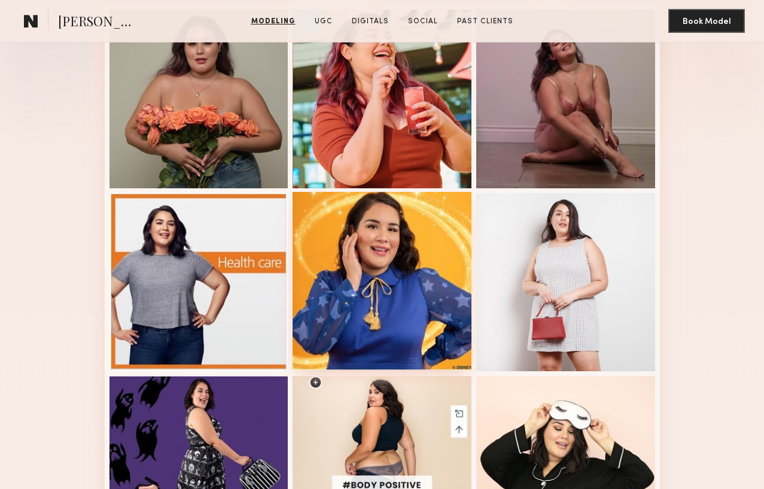
scroll to position [390, 0]
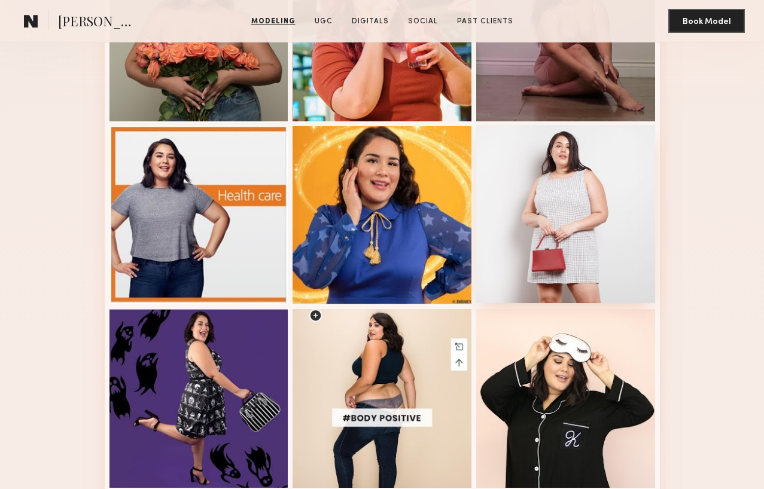
click at [565, 228] on div at bounding box center [565, 214] width 179 height 179
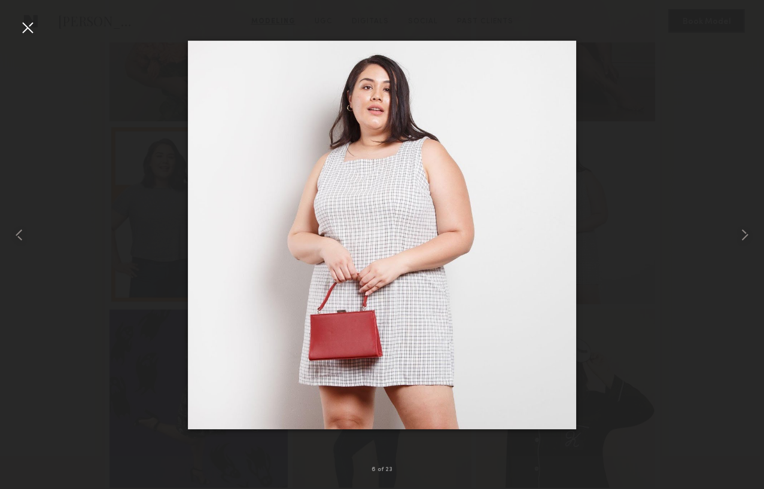
click at [28, 33] on div at bounding box center [27, 27] width 19 height 19
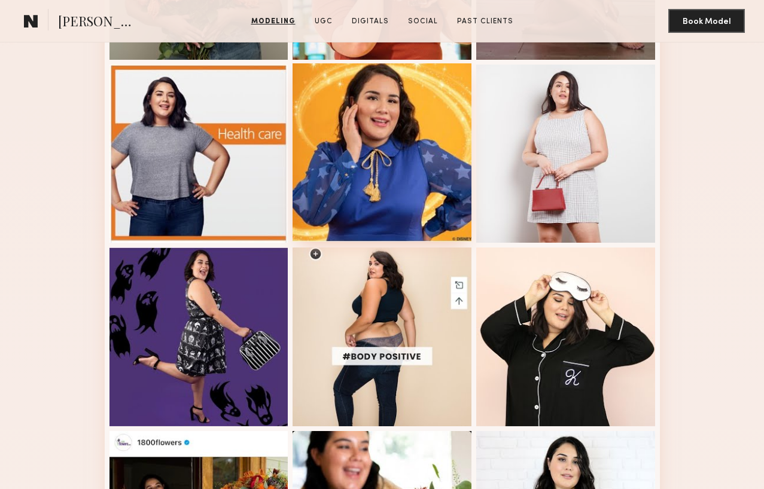
scroll to position [479, 0]
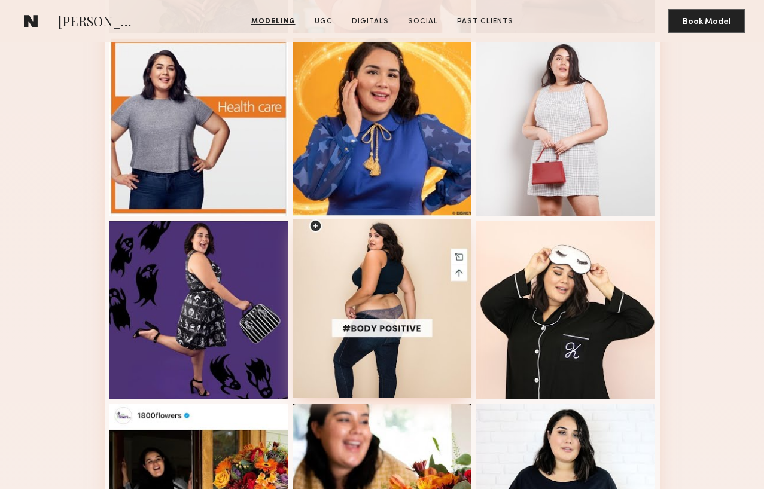
click at [367, 294] on div at bounding box center [382, 309] width 179 height 179
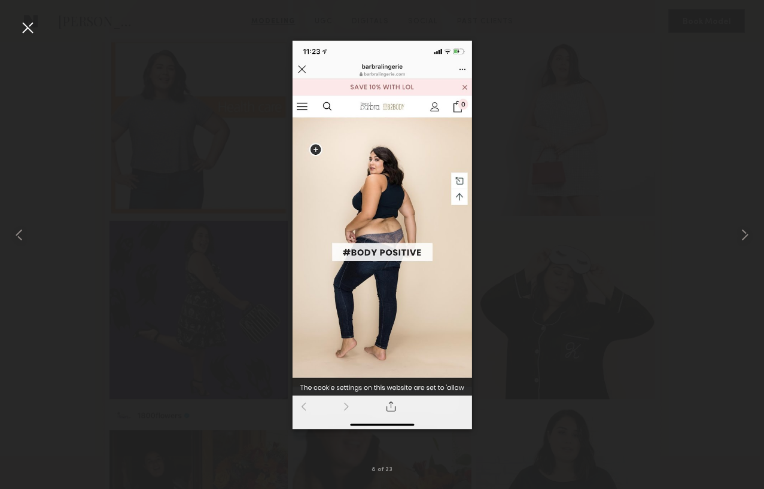
click at [25, 32] on div at bounding box center [27, 27] width 19 height 19
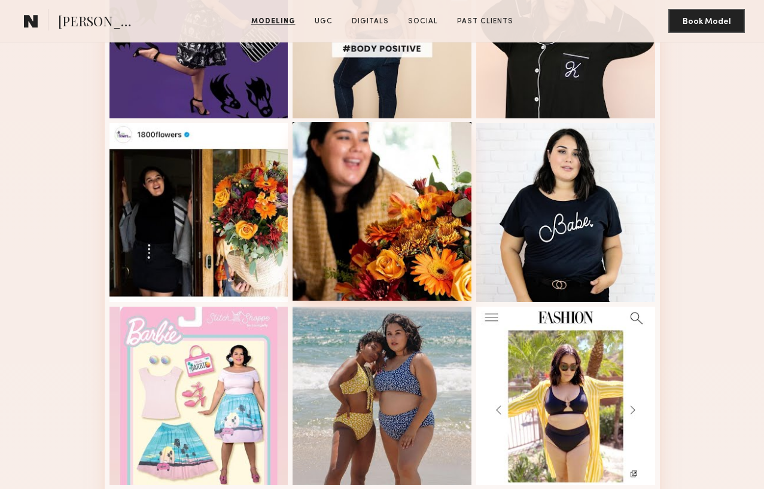
scroll to position [810, 0]
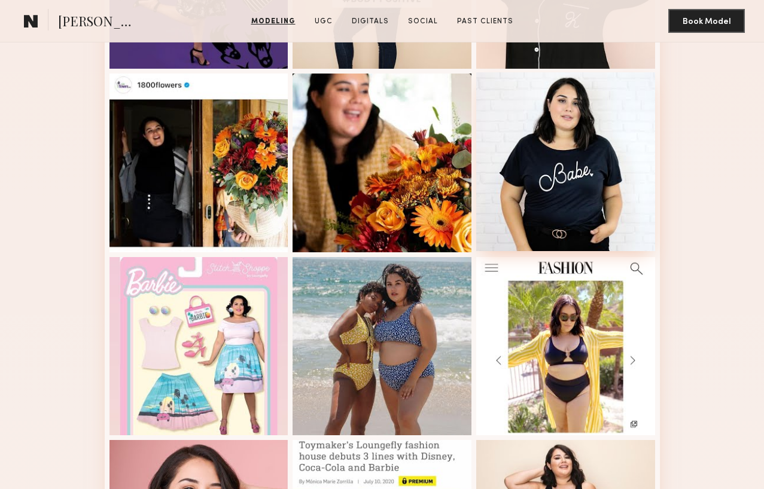
click at [571, 197] on div at bounding box center [565, 161] width 179 height 179
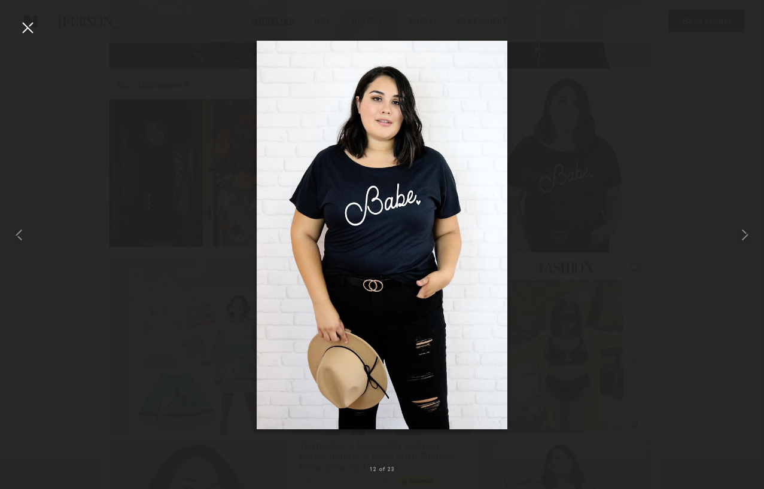
click at [31, 30] on div at bounding box center [27, 27] width 19 height 19
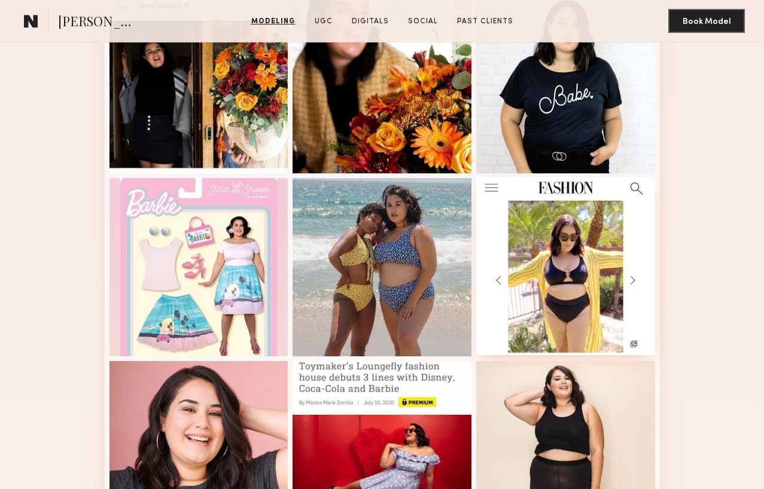
scroll to position [930, 0]
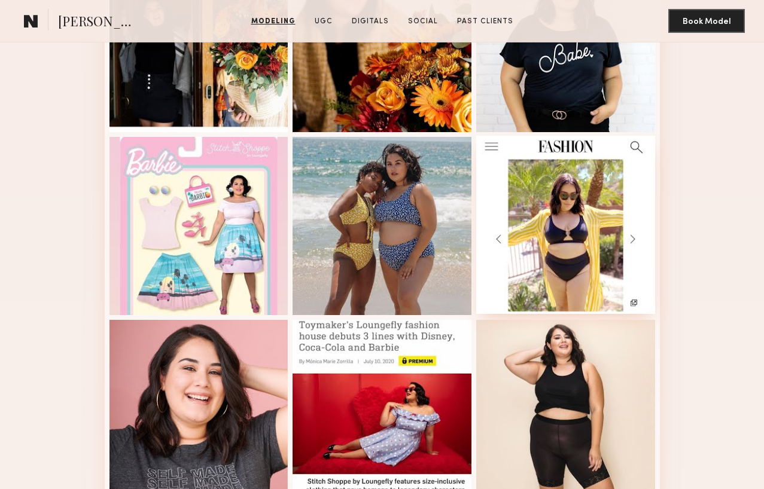
click at [574, 251] on div at bounding box center [565, 225] width 179 height 179
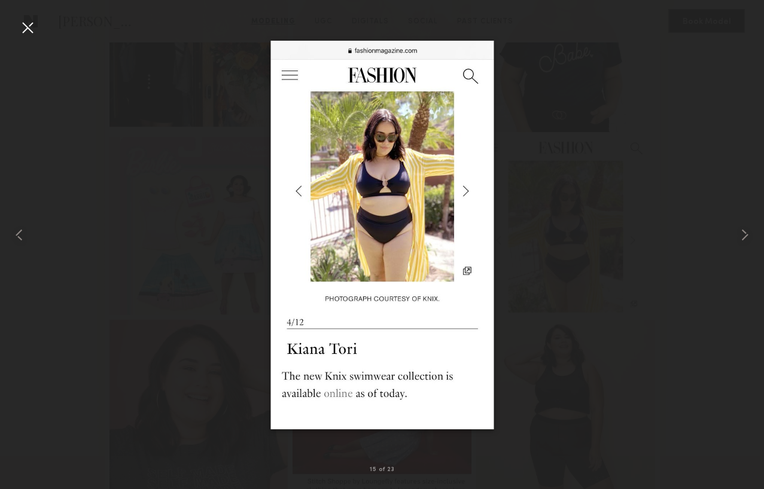
click at [32, 30] on div at bounding box center [27, 27] width 19 height 19
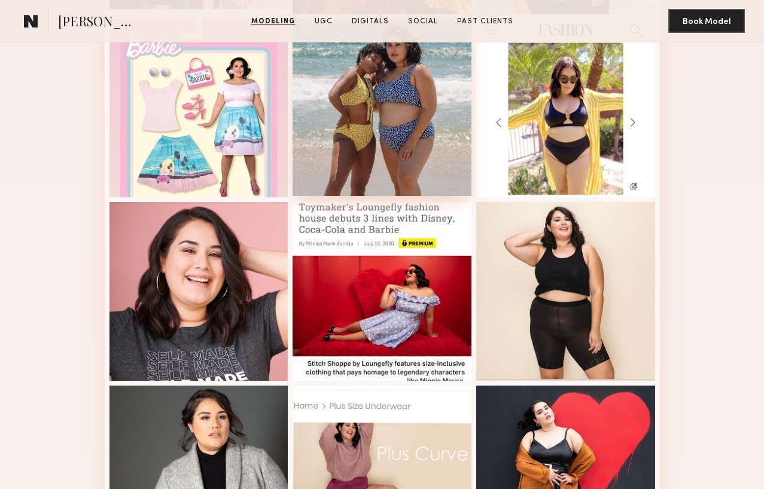
scroll to position [1183, 0]
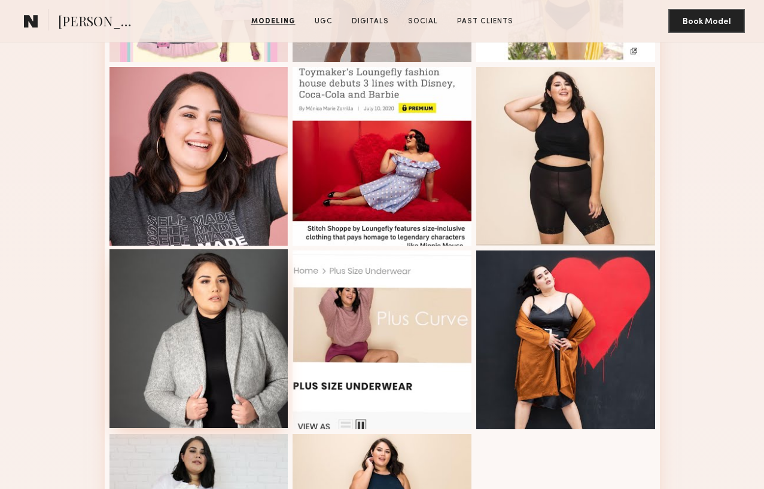
click at [217, 331] on div at bounding box center [198, 339] width 179 height 179
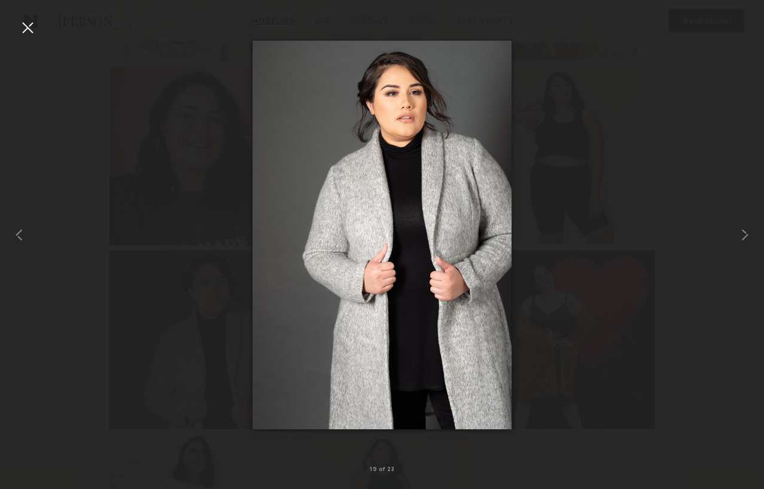
click at [28, 26] on div at bounding box center [27, 27] width 19 height 19
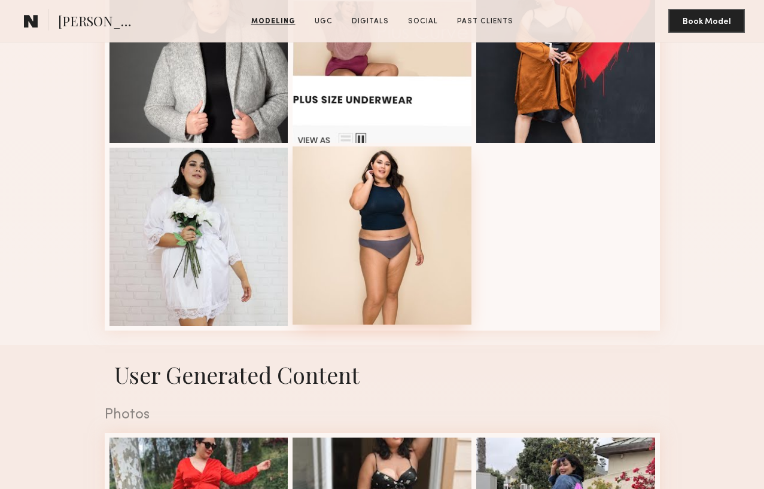
scroll to position [1370, 0]
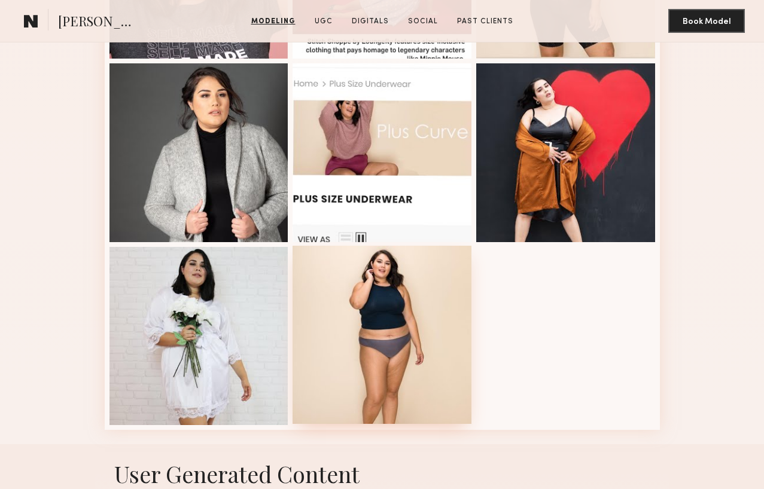
click at [363, 346] on div at bounding box center [382, 335] width 179 height 179
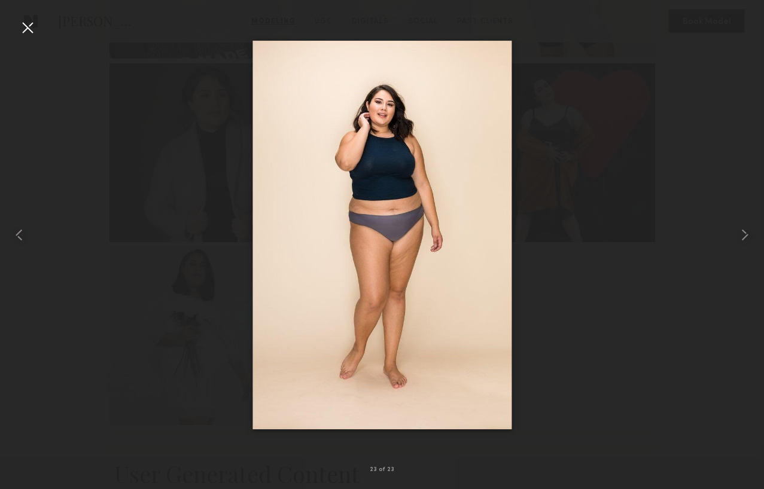
click at [36, 31] on div "23 of 23" at bounding box center [382, 244] width 764 height 489
click at [35, 33] on div at bounding box center [27, 27] width 19 height 19
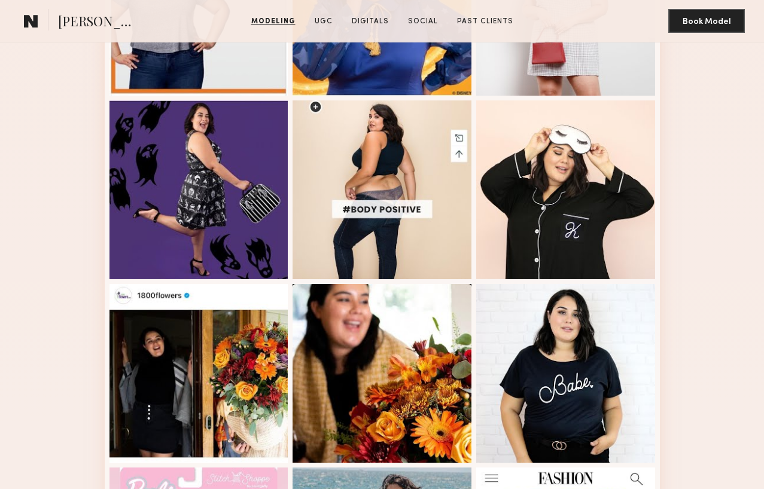
scroll to position [357, 0]
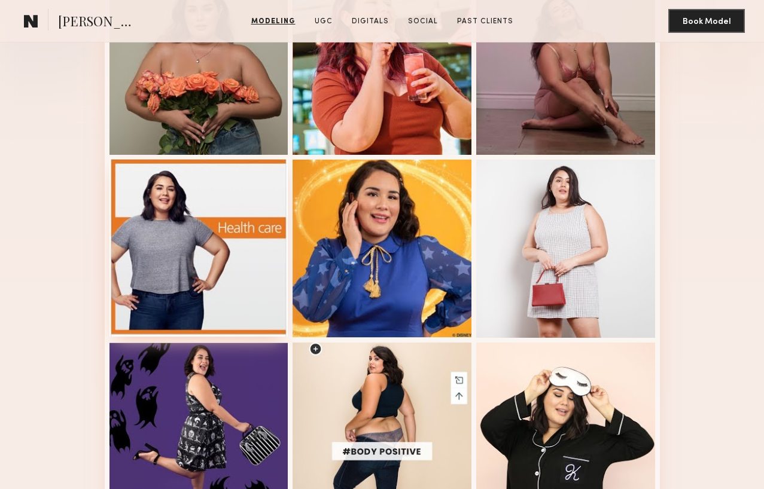
click at [202, 281] on div at bounding box center [198, 248] width 179 height 179
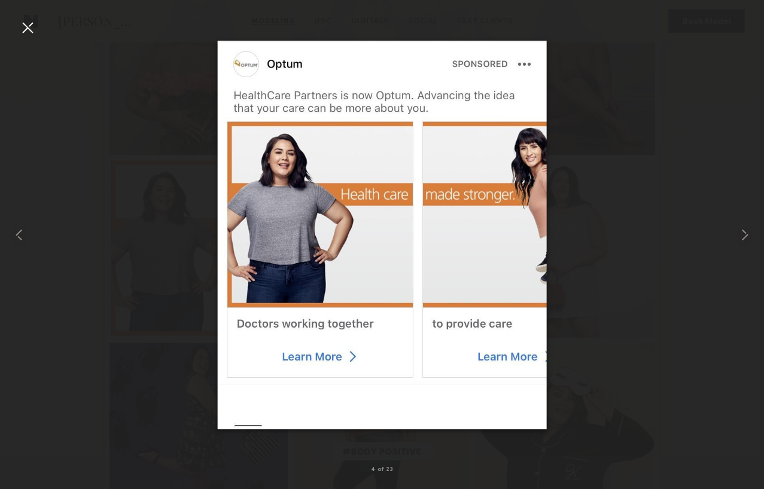
click at [31, 32] on div at bounding box center [27, 27] width 19 height 19
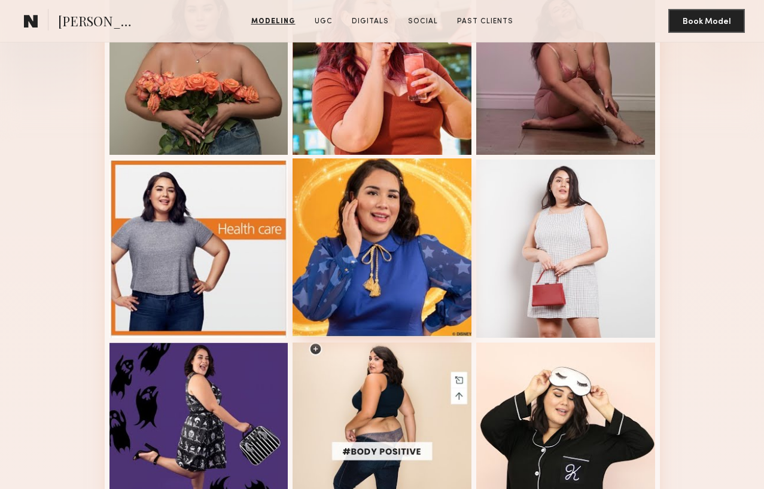
click at [311, 239] on div at bounding box center [382, 248] width 179 height 179
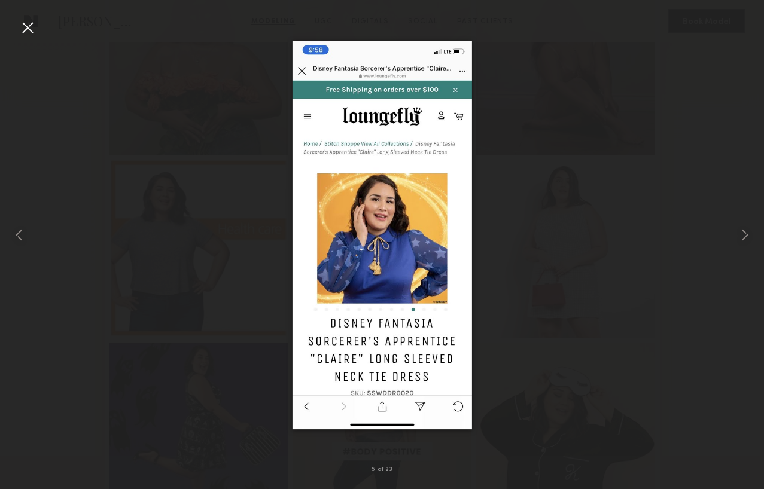
click at [28, 32] on div at bounding box center [27, 27] width 19 height 19
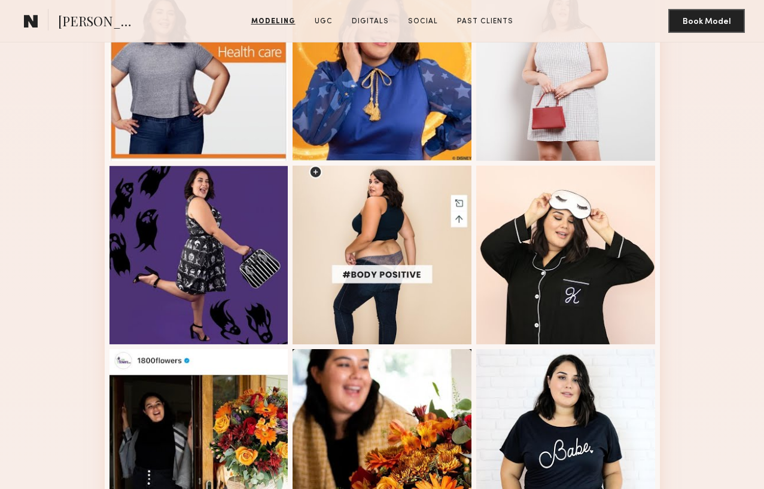
scroll to position [759, 0]
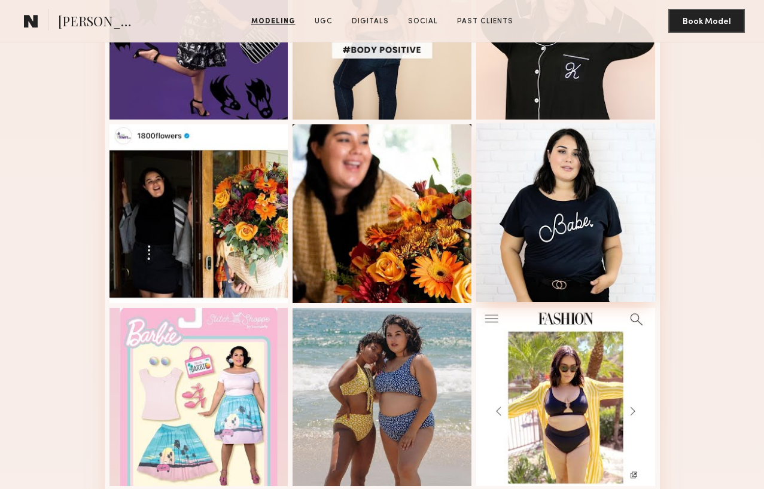
click at [579, 248] on div at bounding box center [565, 212] width 179 height 179
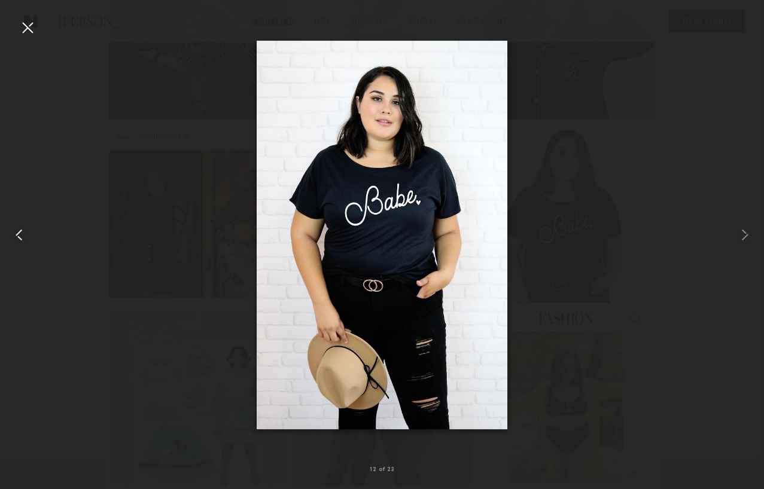
click at [29, 37] on div at bounding box center [15, 235] width 31 height 432
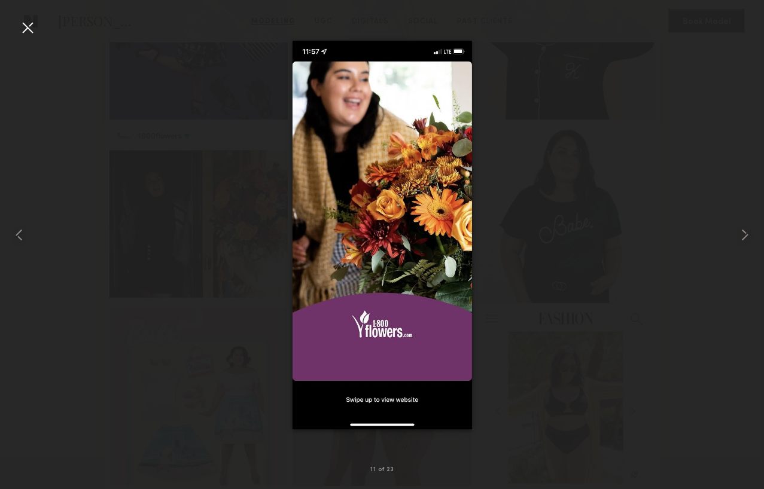
click at [28, 29] on div at bounding box center [27, 27] width 19 height 19
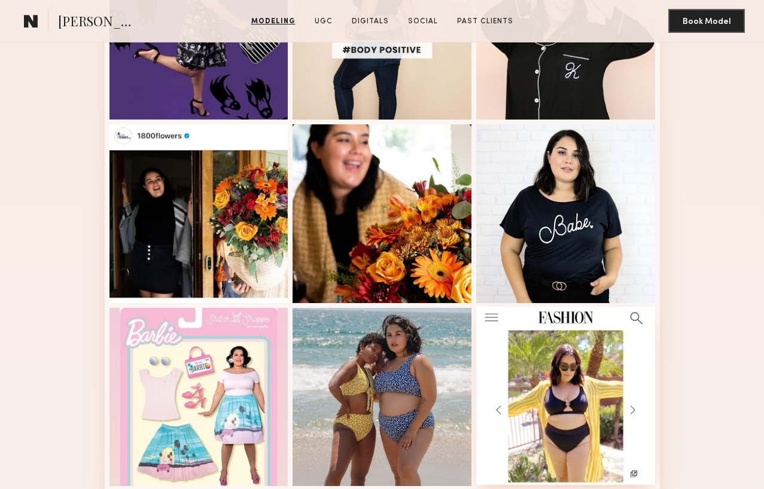
scroll to position [956, 0]
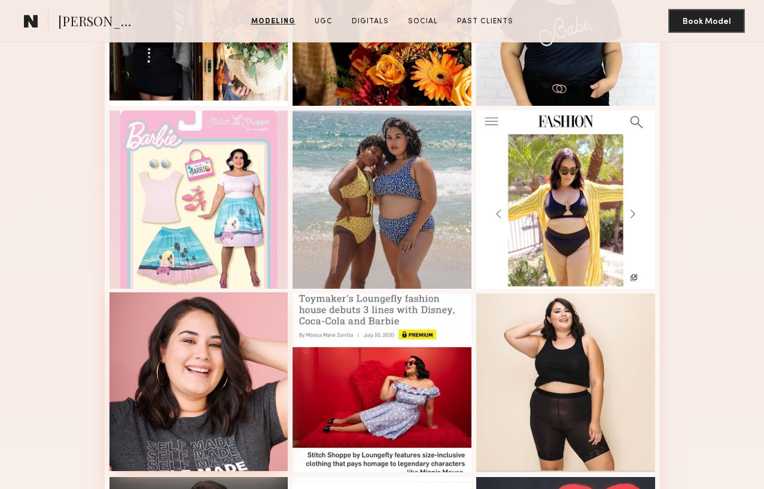
click at [210, 404] on div at bounding box center [198, 382] width 179 height 179
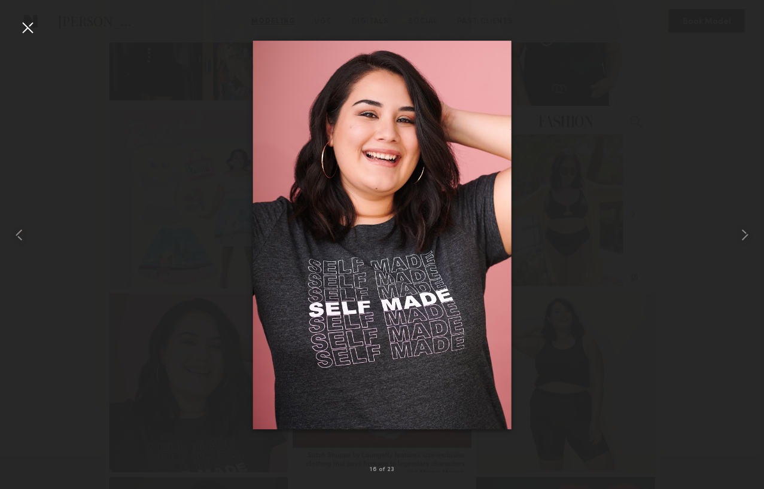
click at [27, 31] on div at bounding box center [27, 27] width 19 height 19
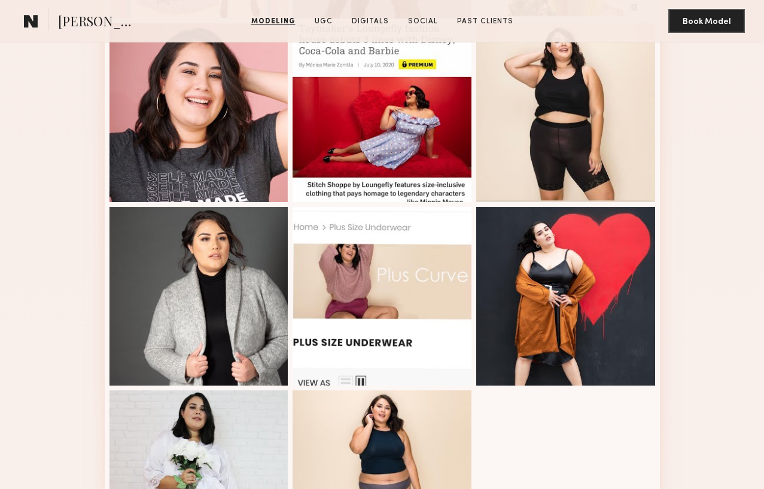
scroll to position [1113, 0]
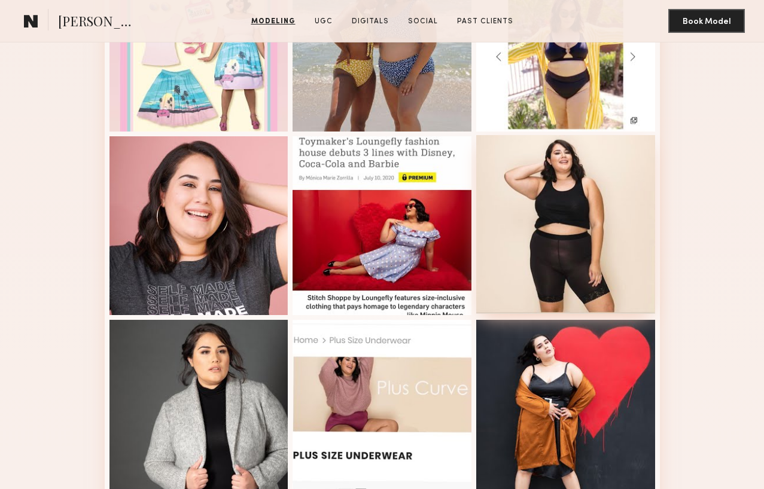
click at [579, 223] on div at bounding box center [565, 224] width 179 height 179
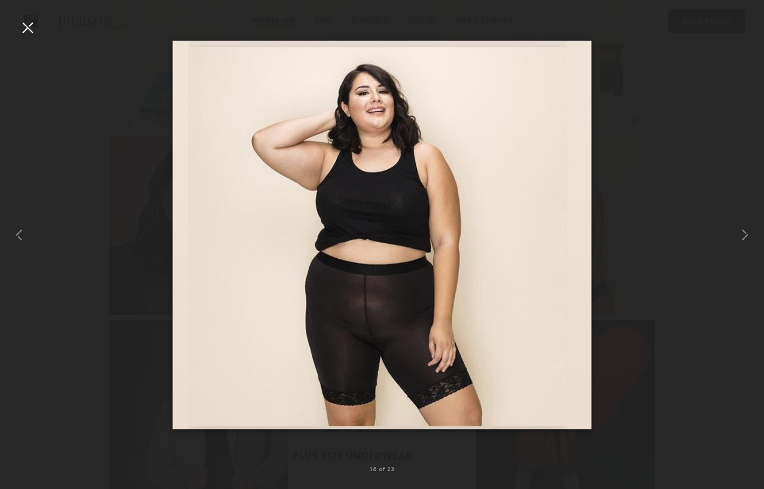
click at [24, 28] on div at bounding box center [27, 27] width 19 height 19
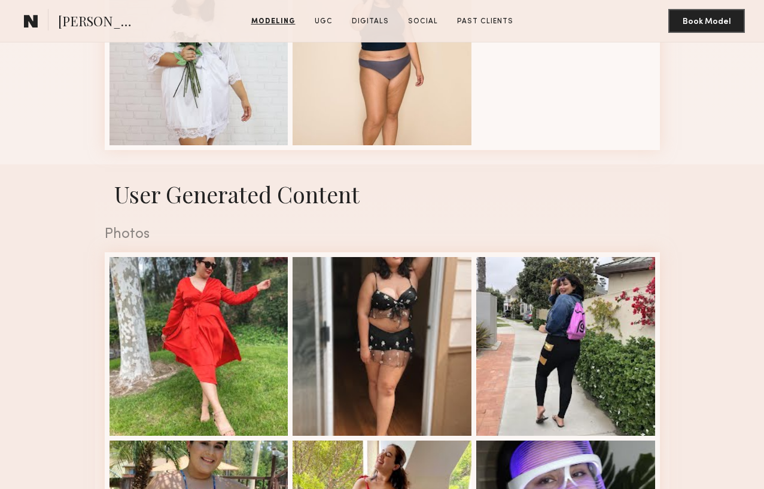
scroll to position [2068, 0]
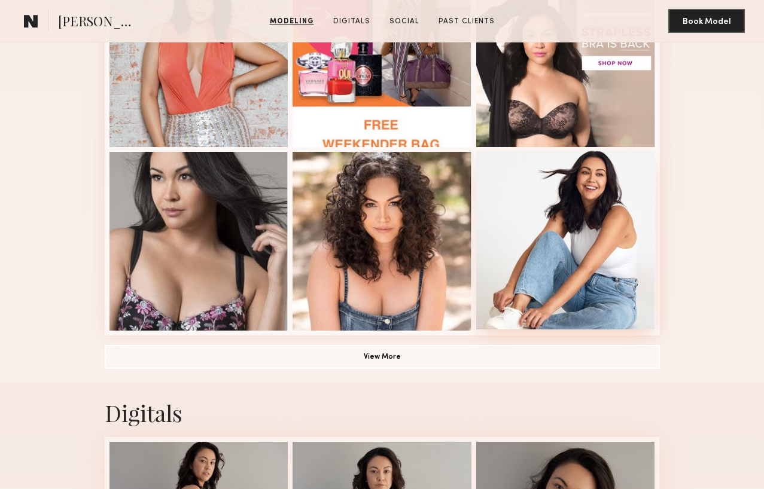
scroll to position [804, 0]
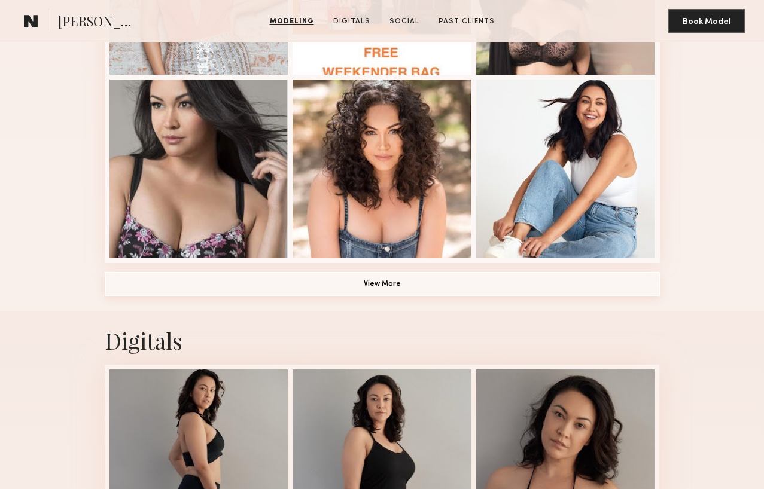
click at [409, 275] on button "View More" at bounding box center [382, 284] width 555 height 24
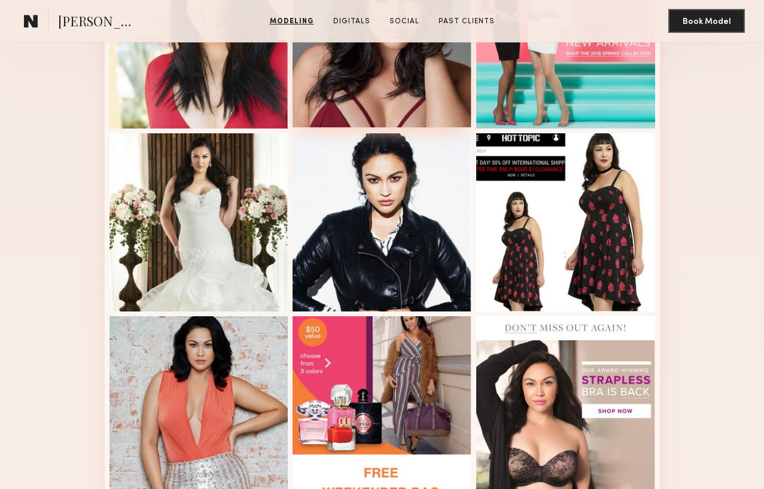
scroll to position [126, 0]
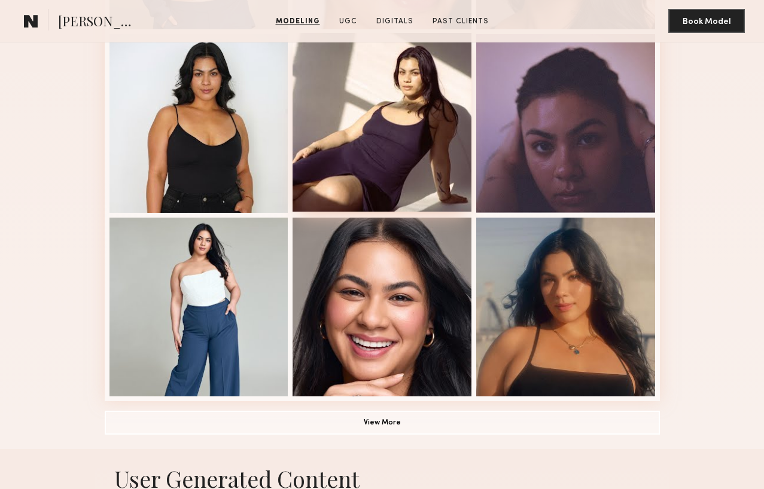
scroll to position [738, 0]
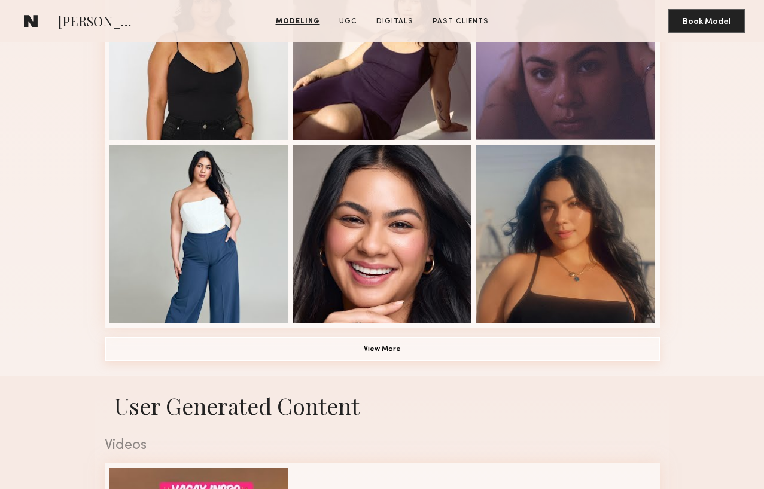
click at [405, 352] on button "View More" at bounding box center [382, 349] width 555 height 24
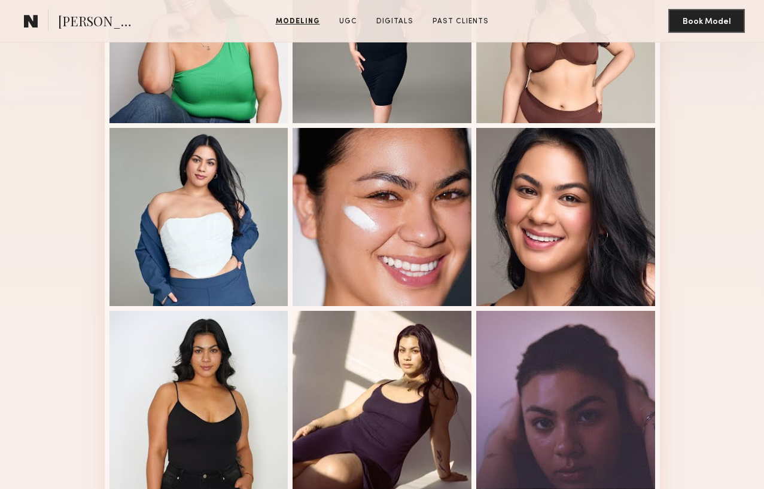
scroll to position [154, 0]
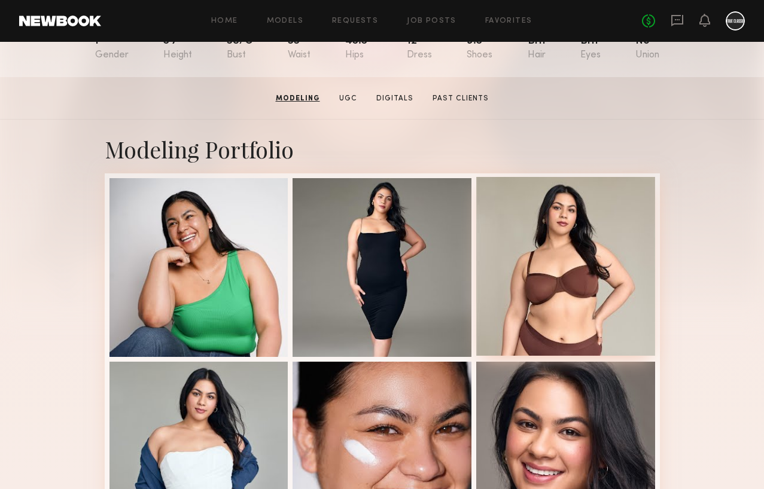
click at [601, 302] on div at bounding box center [565, 266] width 179 height 179
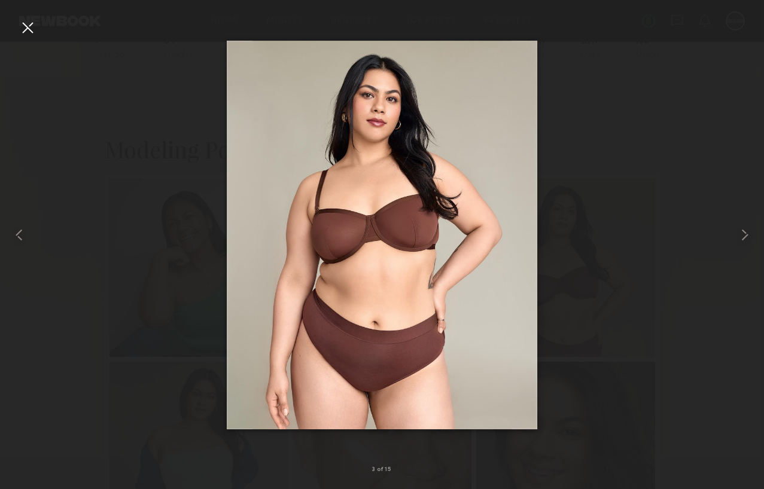
click at [32, 32] on div at bounding box center [27, 27] width 19 height 19
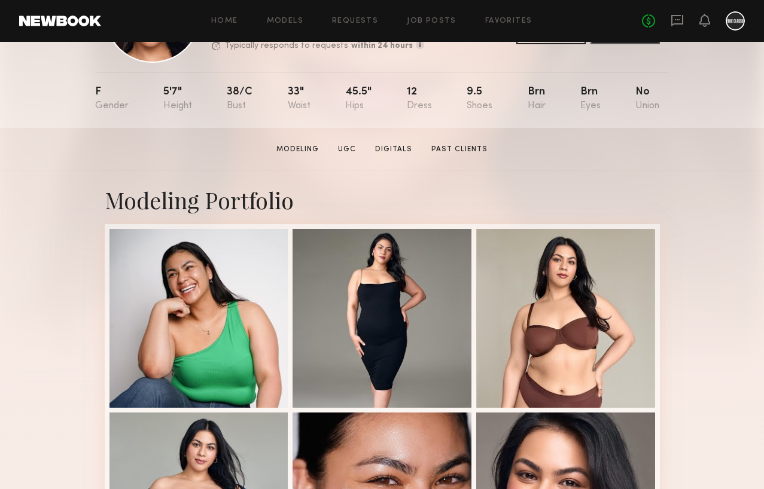
scroll to position [0, 0]
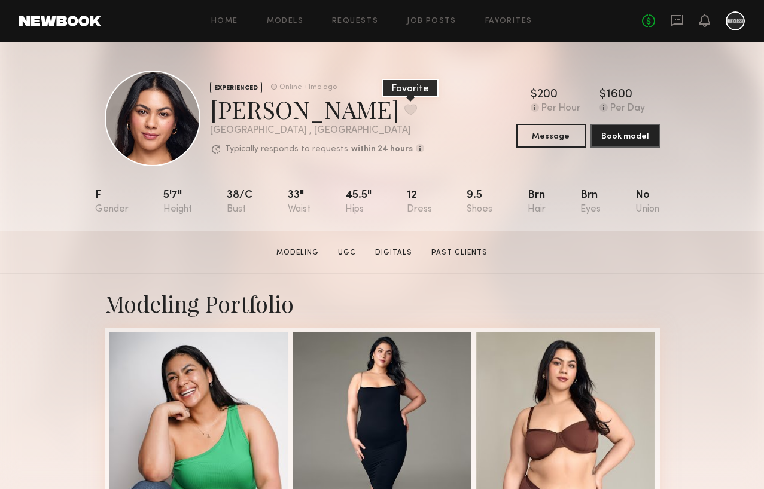
click at [404, 109] on button at bounding box center [410, 109] width 13 height 11
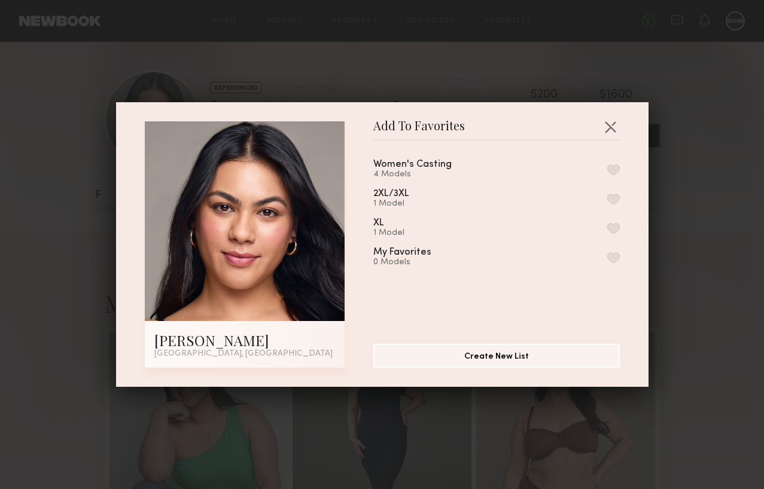
click at [614, 169] on button "button" at bounding box center [613, 170] width 13 height 11
click at [241, 428] on div "Add To Favorites Francesca L. Los Angeles, CA Add To Favorites Women's Casting …" at bounding box center [382, 244] width 764 height 489
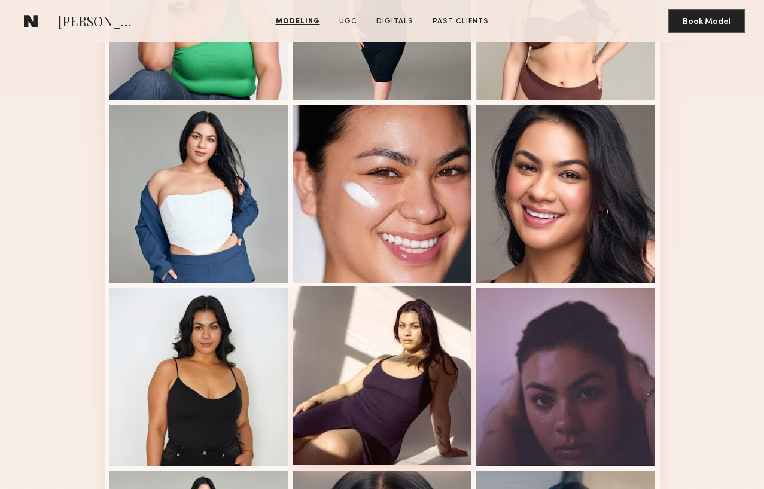
scroll to position [492, 0]
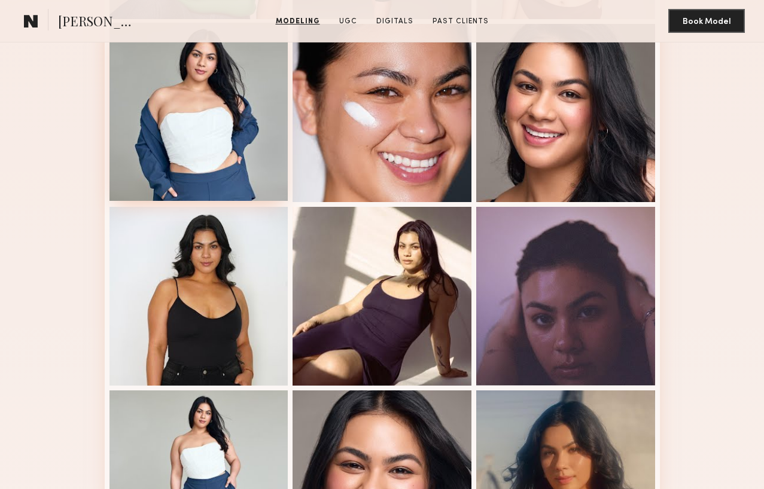
click at [208, 151] on div at bounding box center [198, 112] width 179 height 179
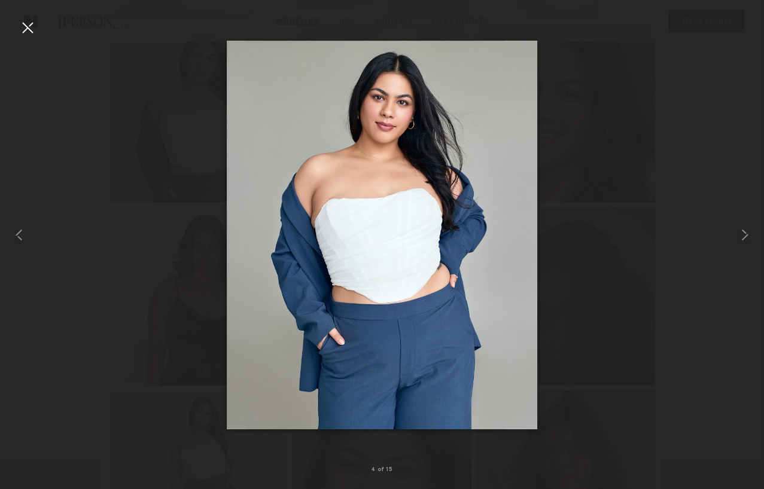
click at [22, 29] on div at bounding box center [27, 27] width 19 height 19
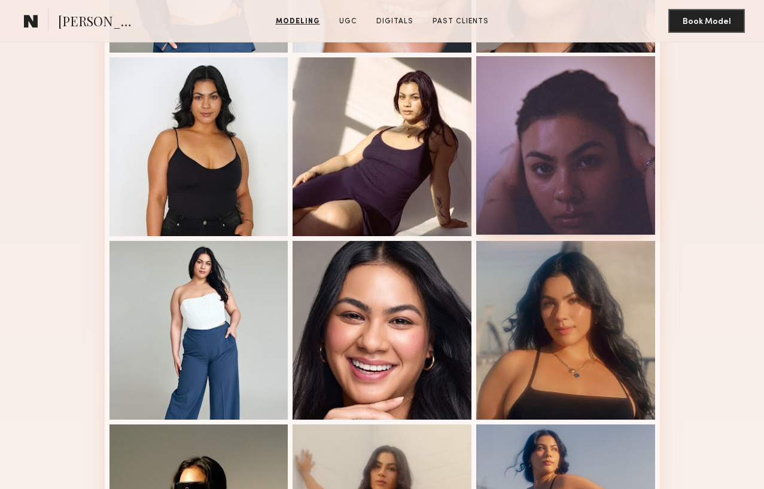
scroll to position [840, 0]
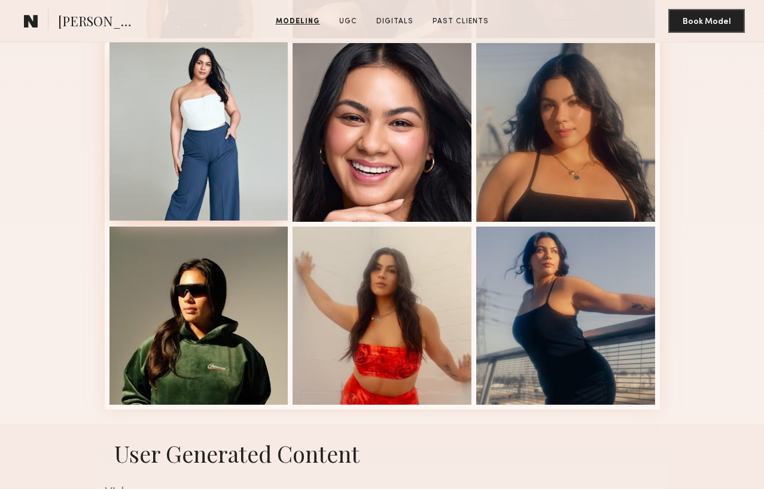
click at [247, 152] on div at bounding box center [198, 131] width 179 height 179
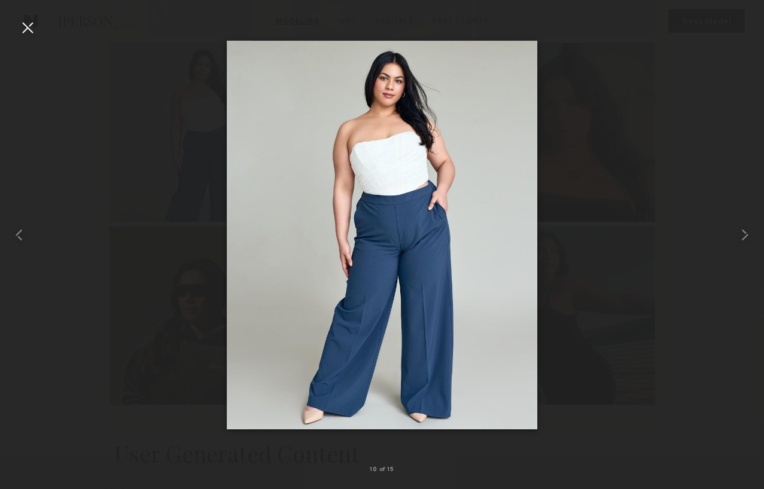
click at [28, 26] on div at bounding box center [27, 27] width 19 height 19
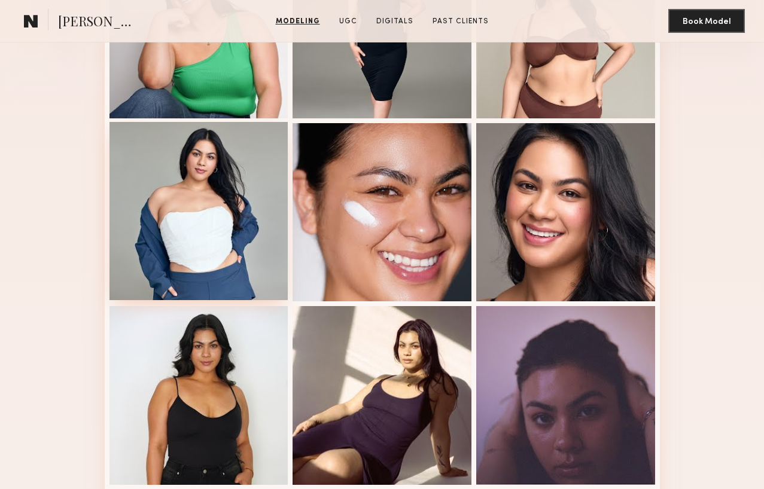
scroll to position [395, 0]
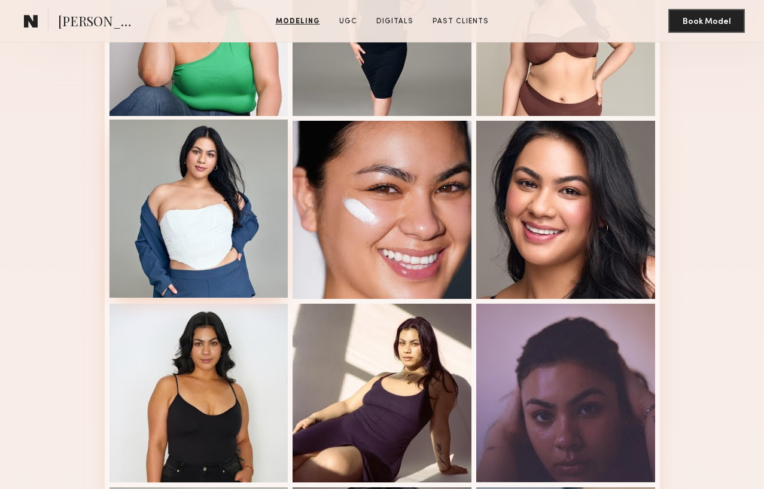
click at [196, 212] on div at bounding box center [198, 209] width 179 height 179
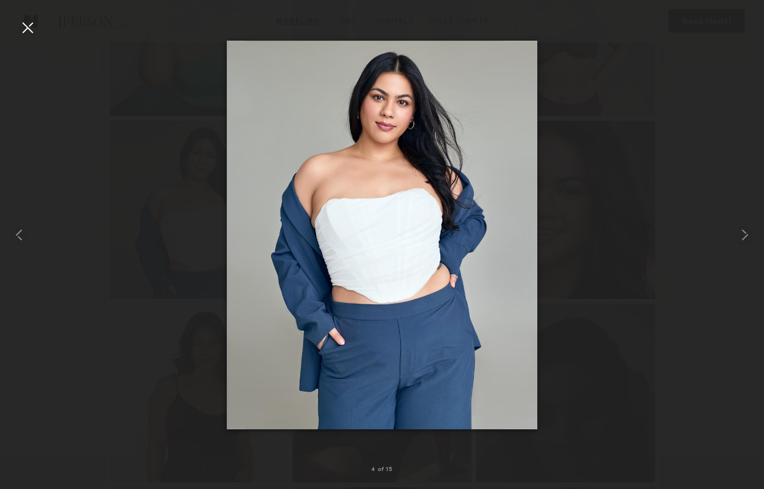
click at [24, 29] on div at bounding box center [27, 27] width 19 height 19
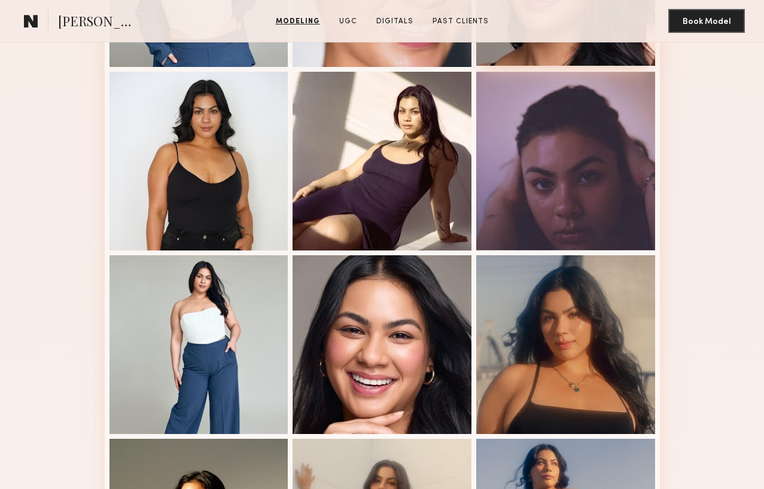
scroll to position [701, 0]
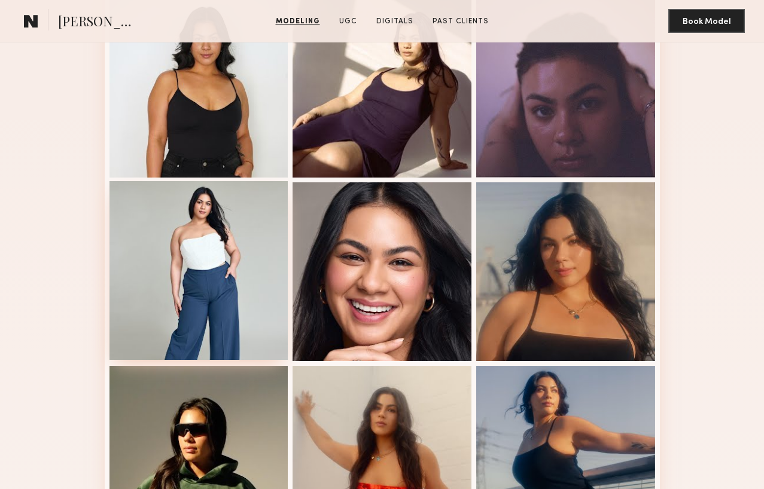
click at [201, 283] on div at bounding box center [198, 270] width 179 height 179
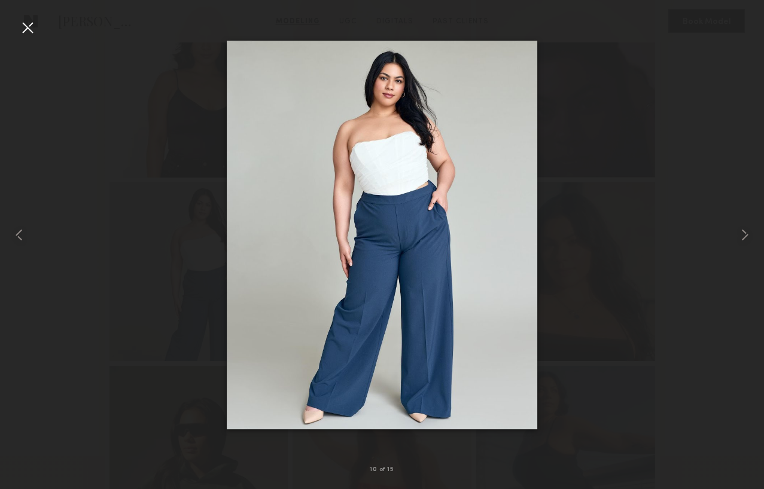
click at [32, 25] on div at bounding box center [27, 27] width 19 height 19
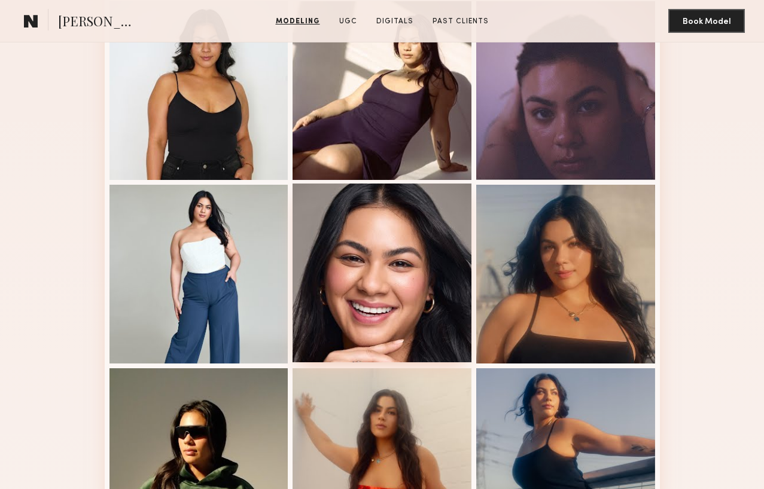
scroll to position [292, 0]
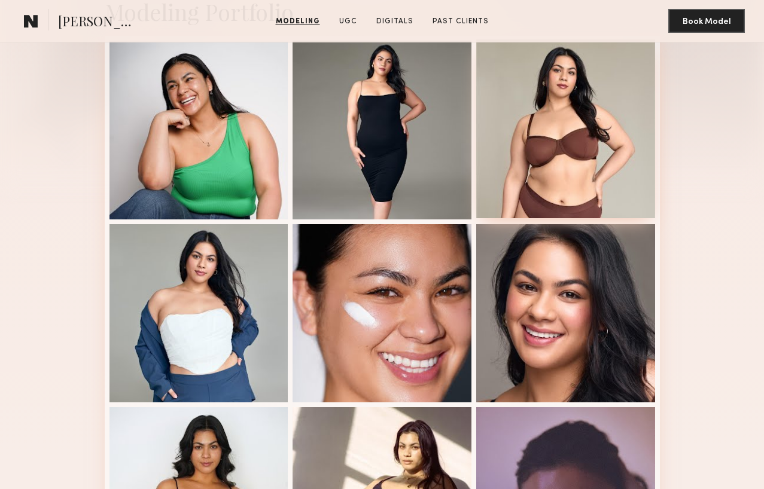
click at [580, 159] on div at bounding box center [565, 128] width 179 height 179
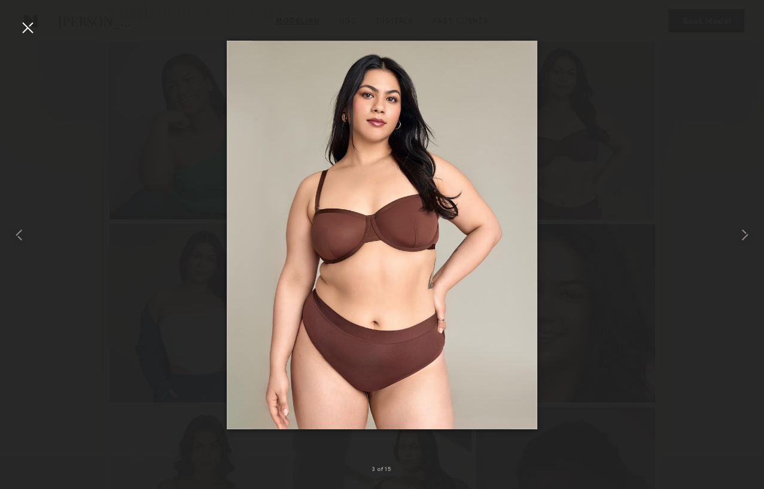
click at [35, 33] on div at bounding box center [27, 27] width 19 height 19
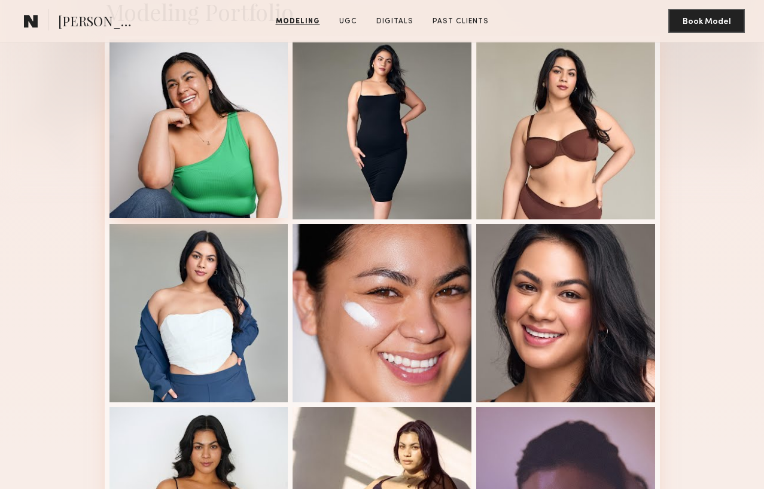
scroll to position [294, 0]
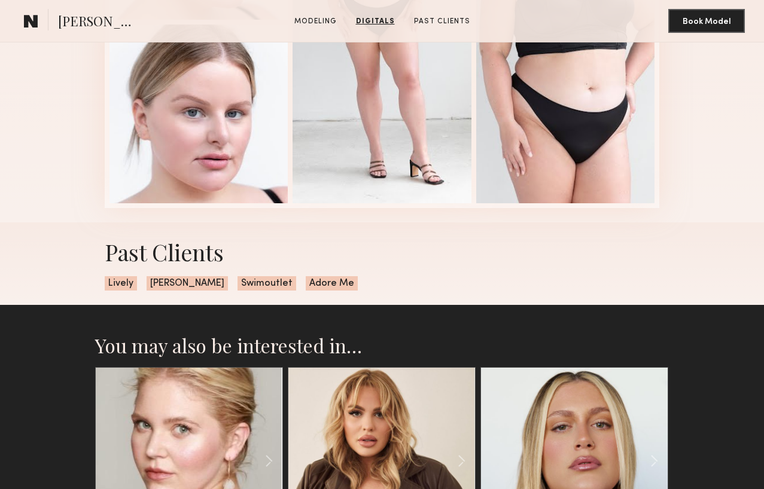
scroll to position [1086, 0]
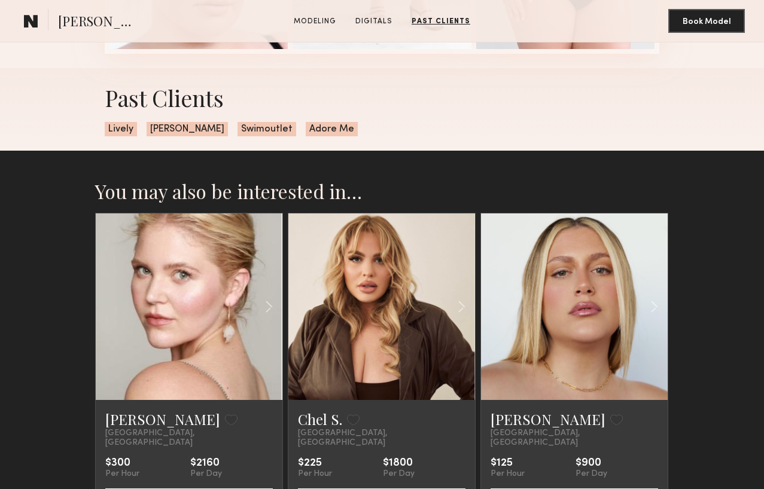
click at [175, 324] on link at bounding box center [188, 307] width 63 height 187
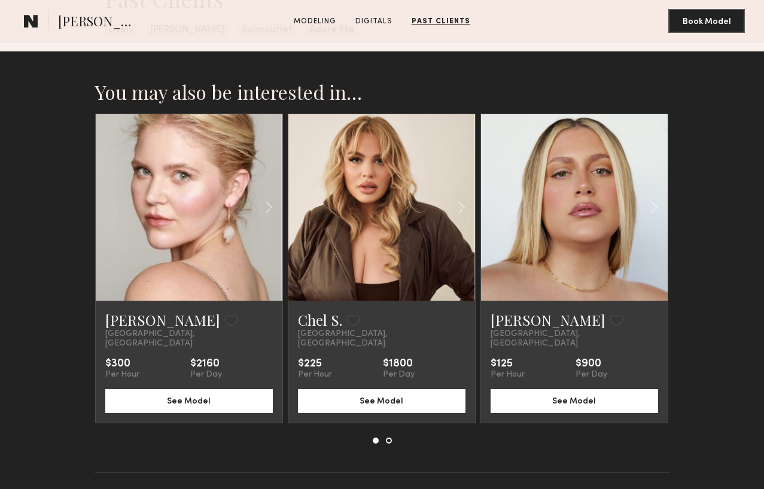
scroll to position [1218, 0]
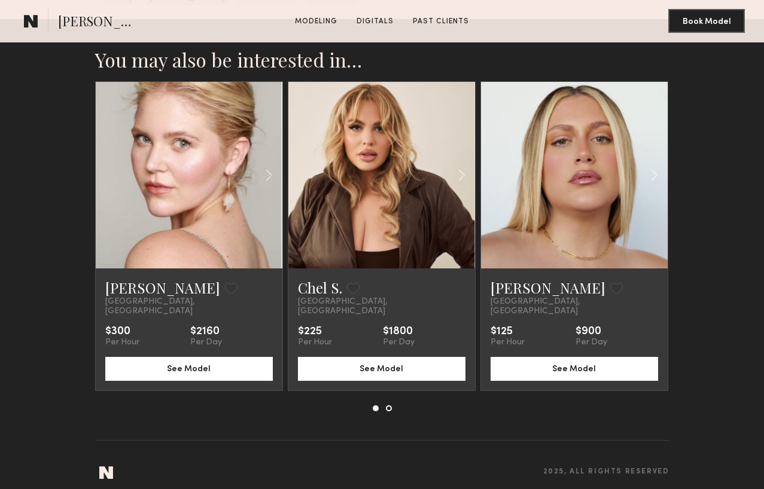
click at [389, 402] on nb-model-recommendations-container "You may also be interested in… [PERSON_NAME] Favorite [GEOGRAPHIC_DATA], [GEOGR…" at bounding box center [382, 244] width 574 height 393
click at [390, 406] on button at bounding box center [389, 409] width 6 height 6
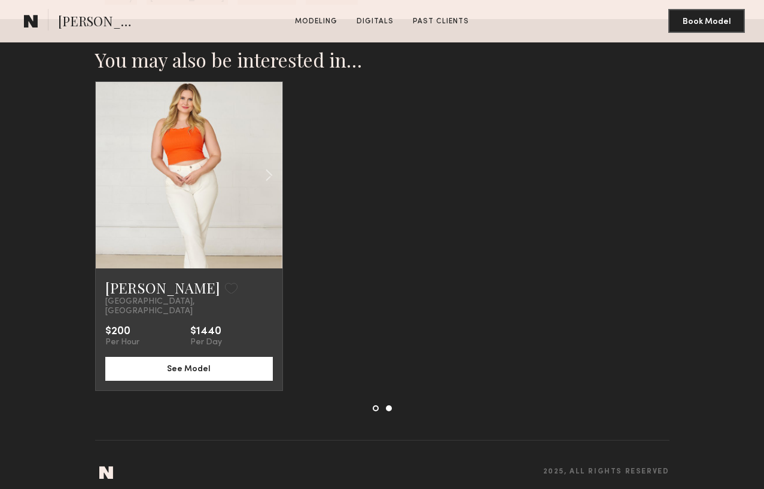
click at [187, 174] on link at bounding box center [188, 175] width 63 height 187
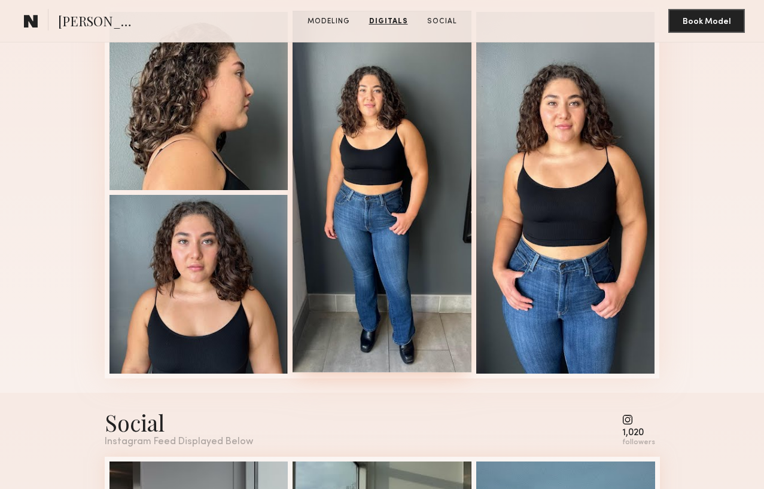
scroll to position [909, 0]
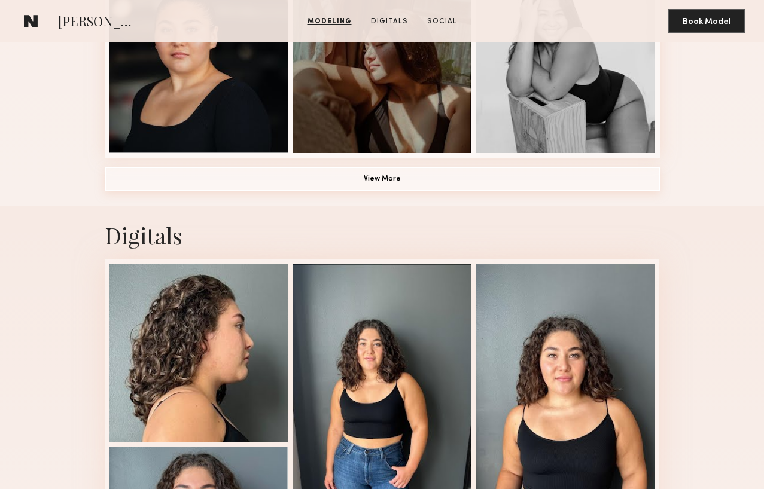
click at [372, 172] on button "View More" at bounding box center [382, 179] width 555 height 24
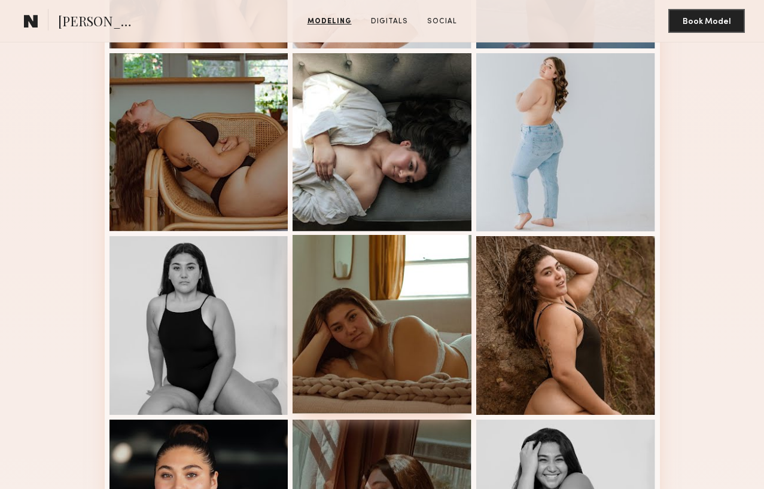
scroll to position [500, 0]
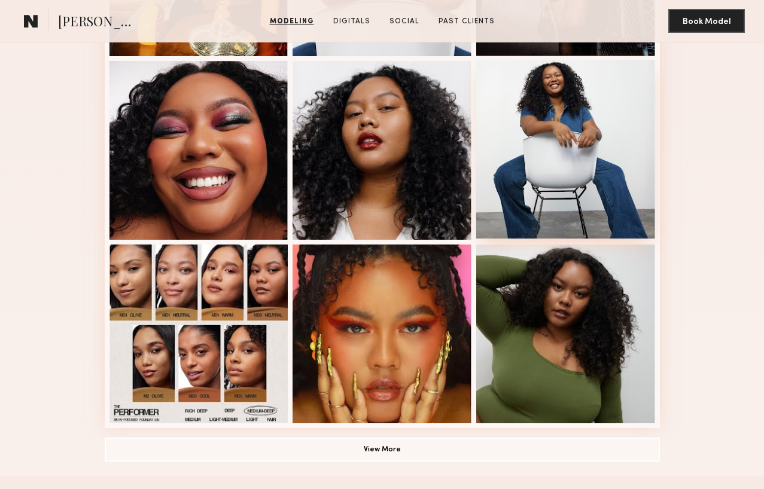
scroll to position [735, 0]
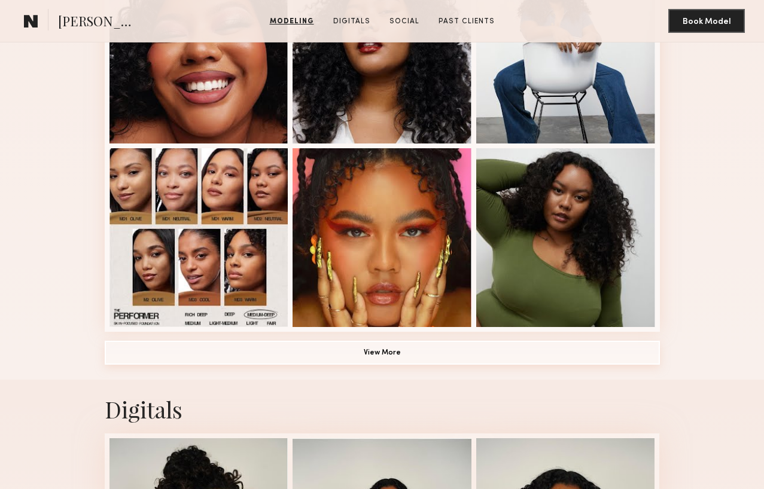
click at [392, 357] on button "View More" at bounding box center [382, 353] width 555 height 24
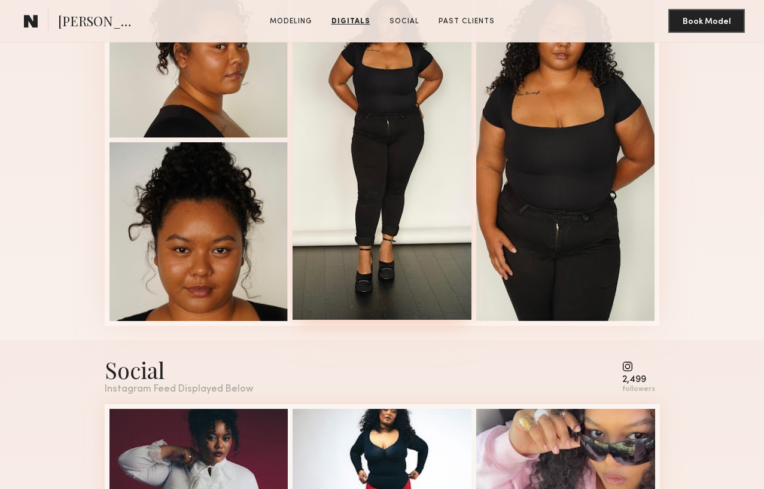
scroll to position [1806, 0]
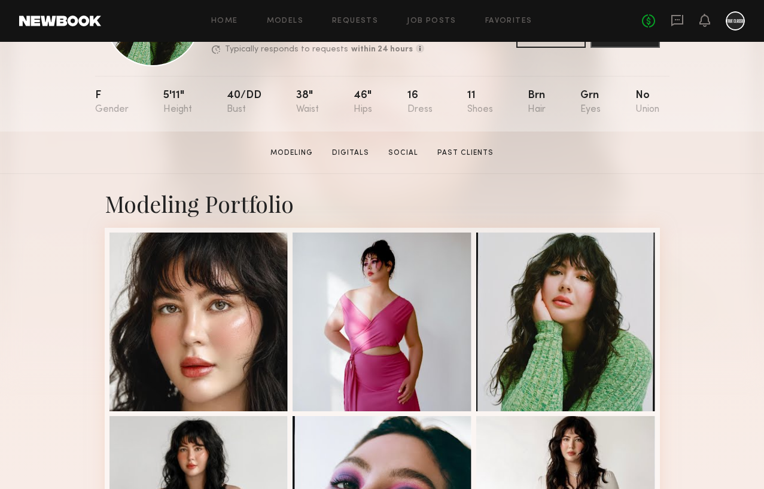
scroll to position [1, 0]
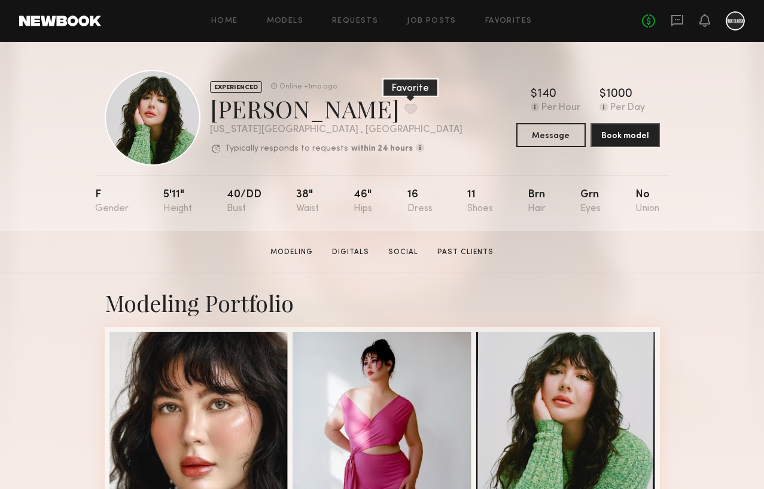
click at [404, 111] on button at bounding box center [410, 109] width 13 height 11
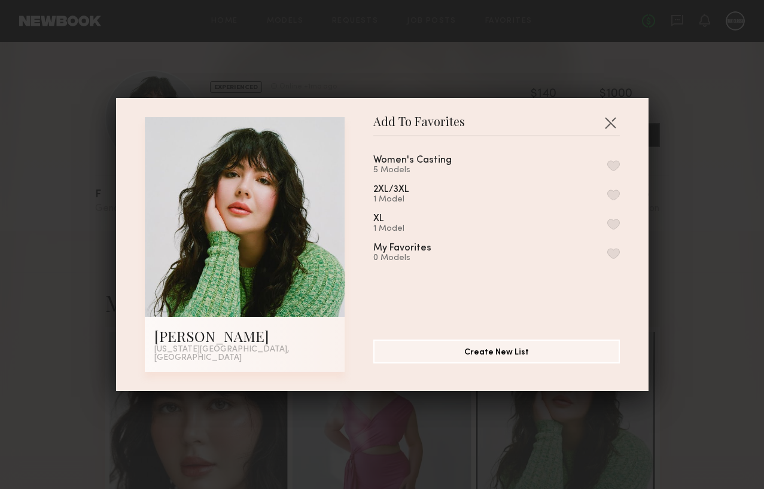
click at [616, 169] on button "button" at bounding box center [613, 165] width 13 height 11
click at [562, 362] on button "Create New List" at bounding box center [496, 351] width 247 height 24
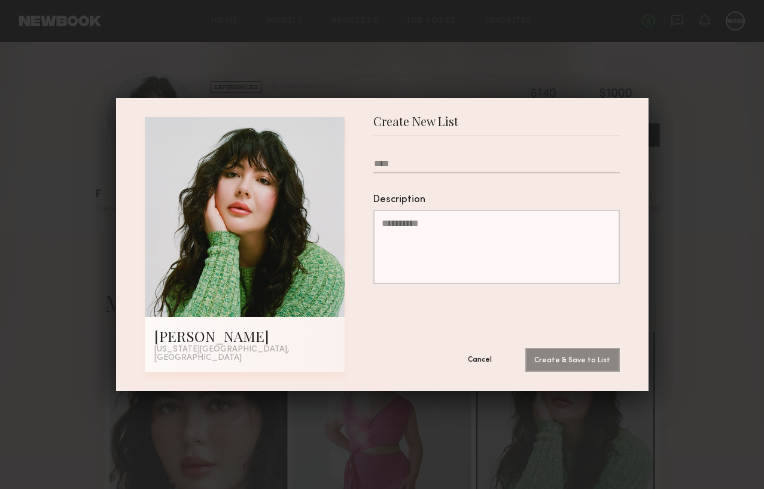
click at [483, 355] on button "Cancel" at bounding box center [480, 360] width 72 height 24
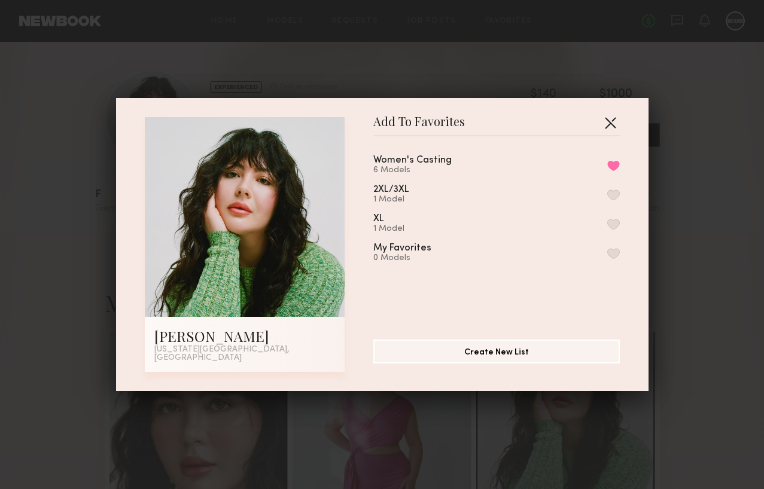
click at [613, 123] on button "button" at bounding box center [610, 122] width 19 height 19
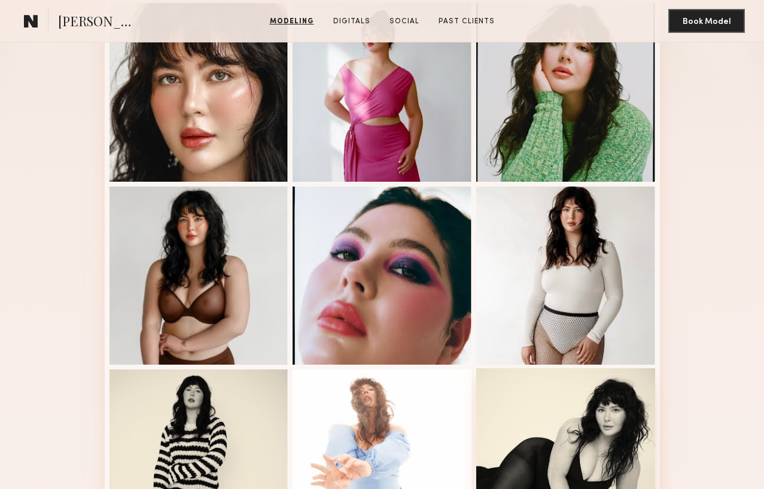
scroll to position [108, 0]
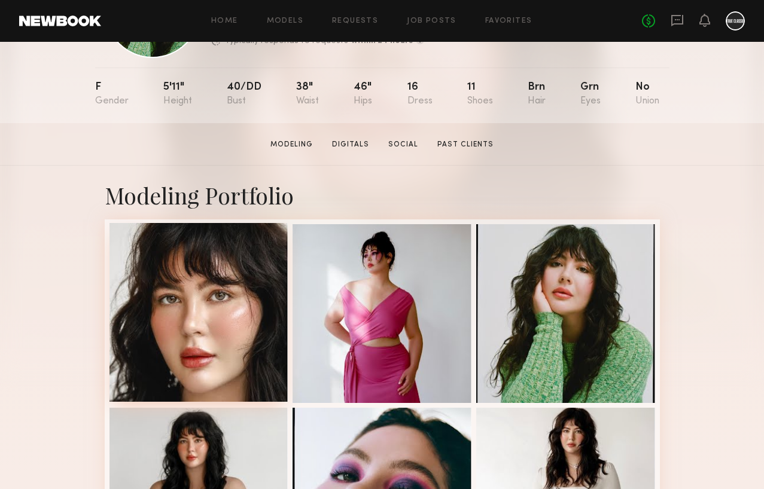
click at [231, 305] on div at bounding box center [198, 312] width 179 height 179
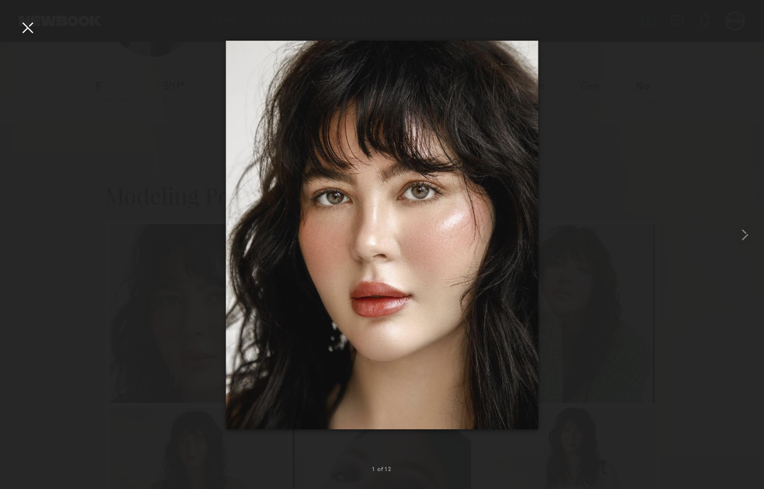
click at [30, 30] on div at bounding box center [27, 27] width 19 height 19
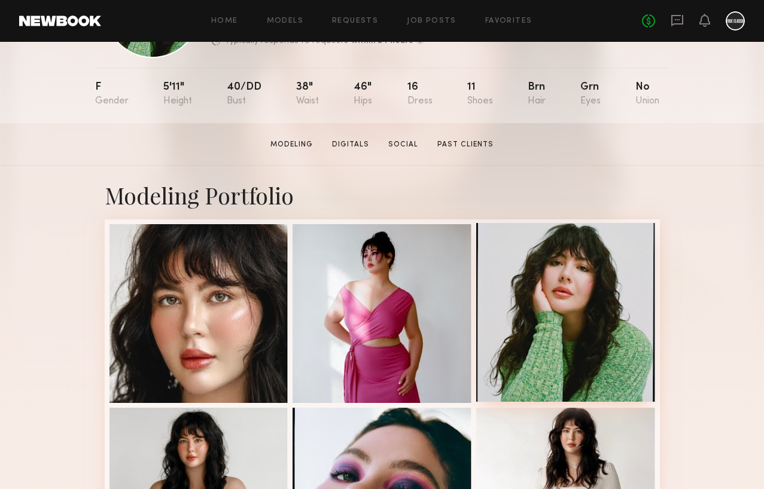
scroll to position [127, 0]
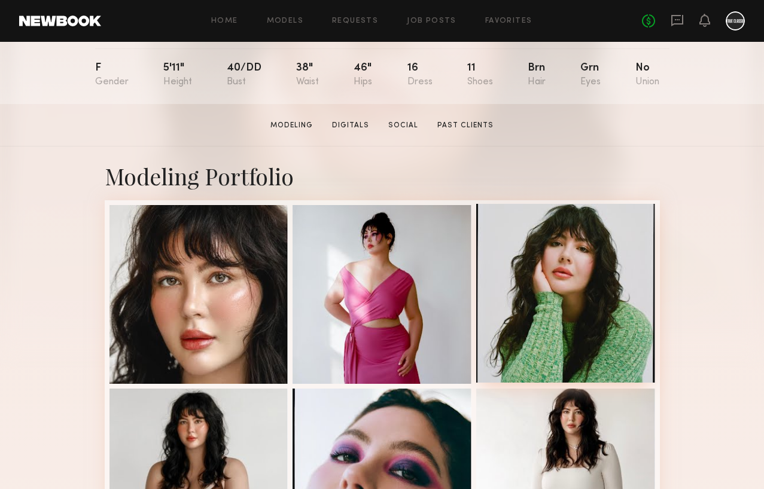
click at [555, 303] on div at bounding box center [565, 293] width 179 height 179
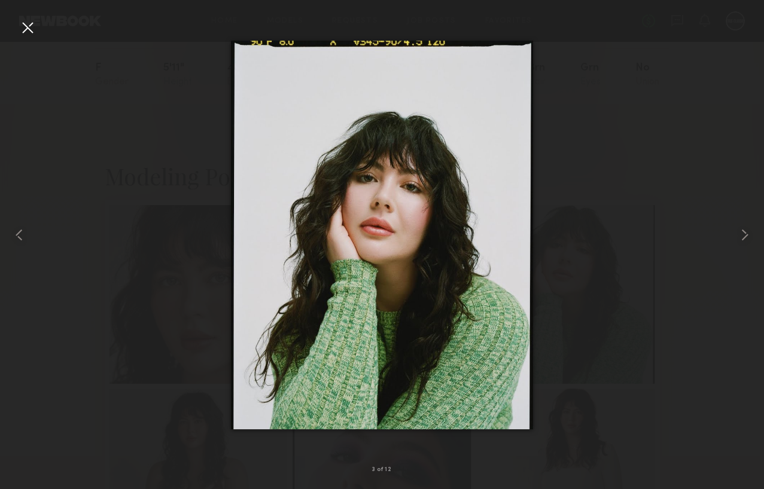
click at [31, 25] on div at bounding box center [27, 27] width 19 height 19
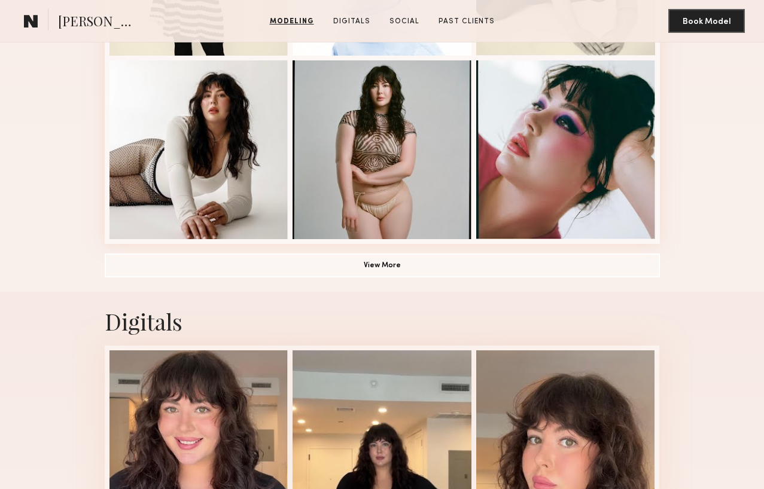
scroll to position [929, 0]
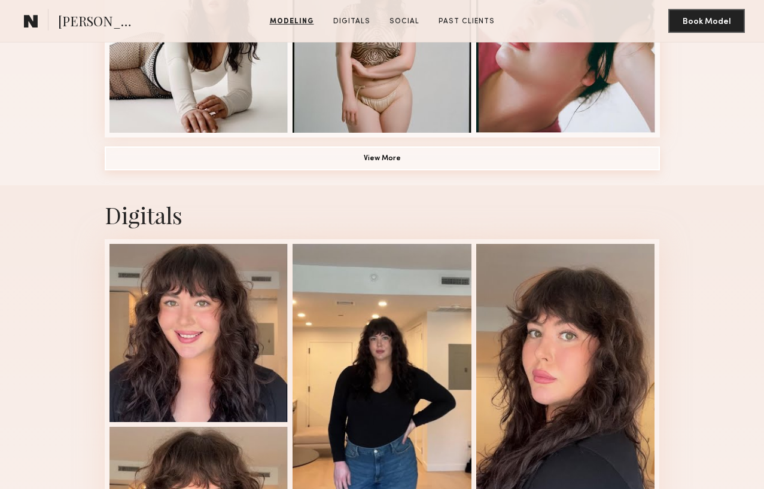
click at [381, 159] on button "View More" at bounding box center [382, 159] width 555 height 24
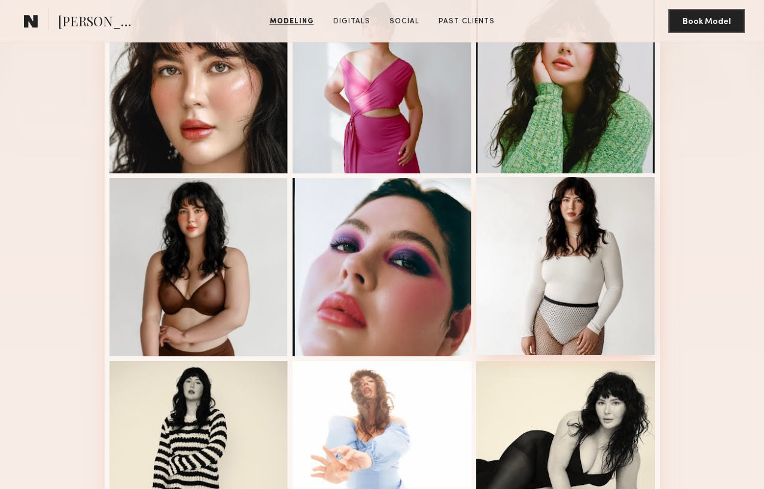
scroll to position [230, 0]
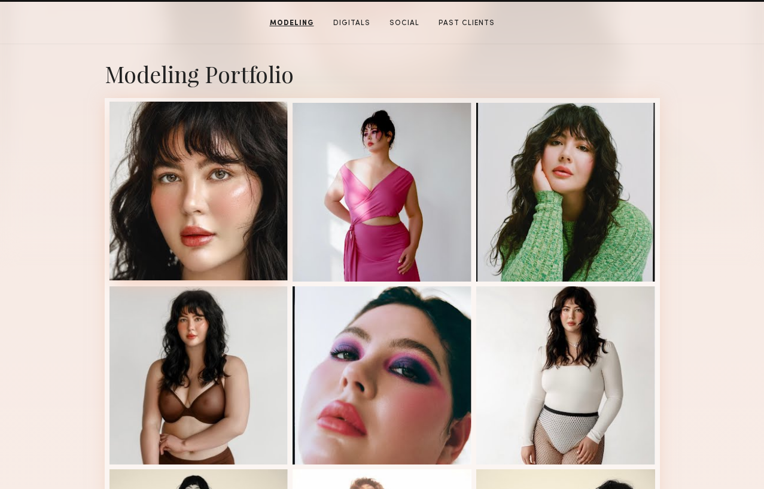
click at [166, 208] on div at bounding box center [198, 191] width 179 height 179
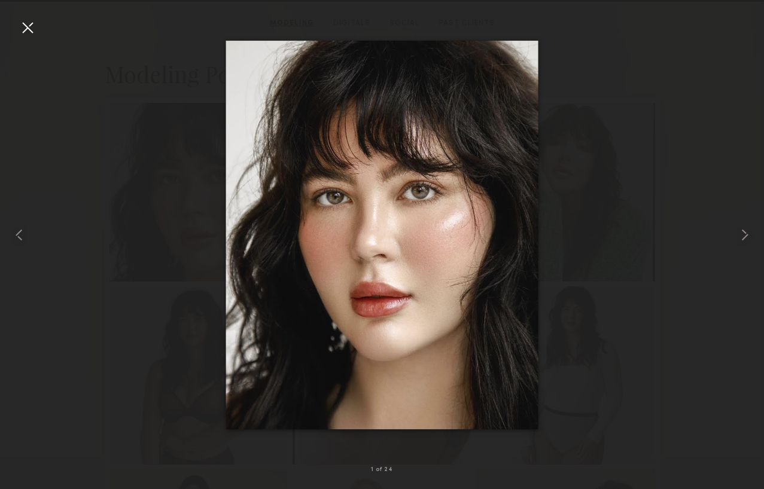
click at [25, 29] on div at bounding box center [27, 27] width 19 height 19
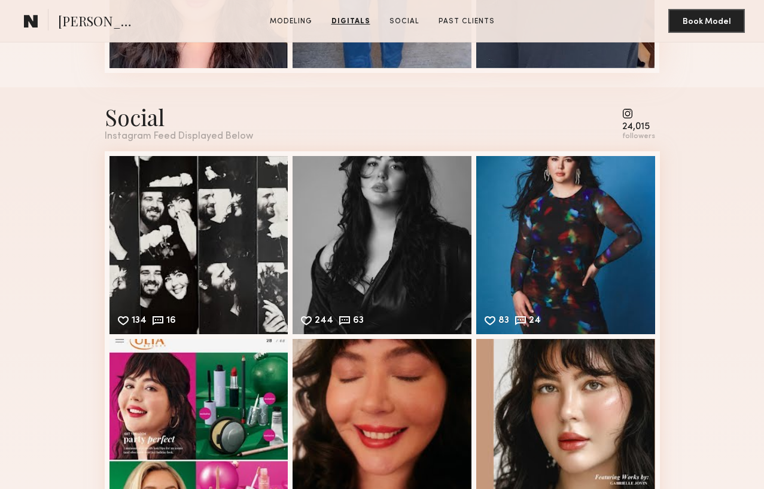
scroll to position [2395, 0]
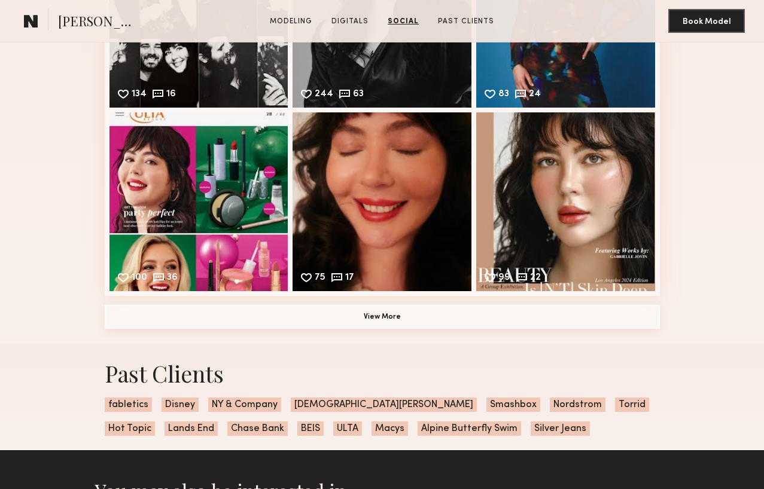
click at [381, 322] on button "View More" at bounding box center [382, 317] width 555 height 24
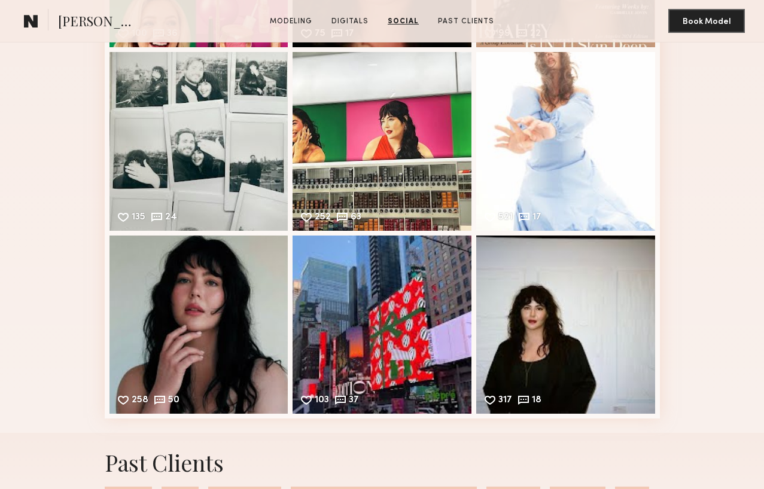
scroll to position [2767, 0]
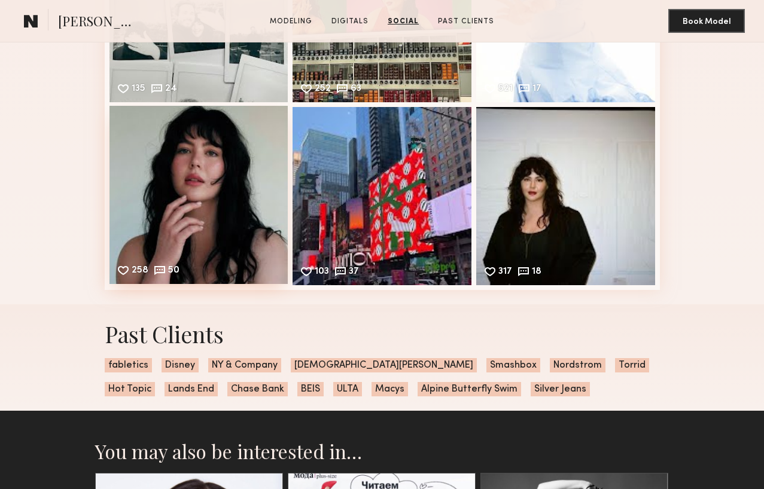
click at [209, 185] on div "258 50 Likes & comments displayed to show model’s engagement" at bounding box center [198, 195] width 179 height 179
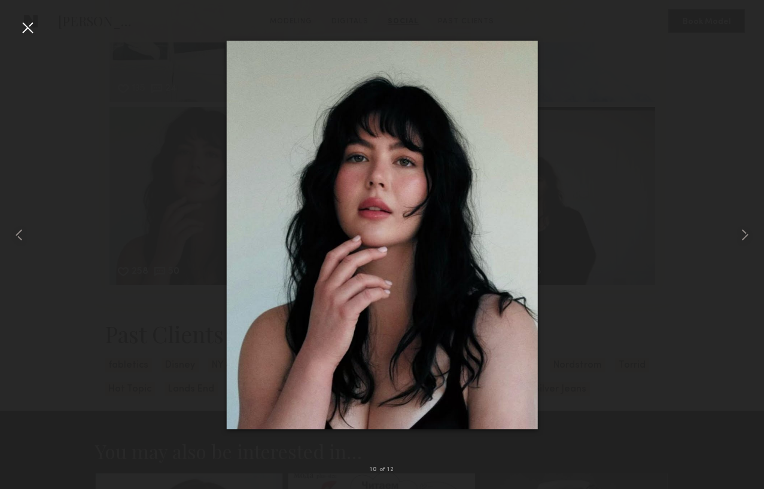
click at [31, 24] on div at bounding box center [27, 27] width 19 height 19
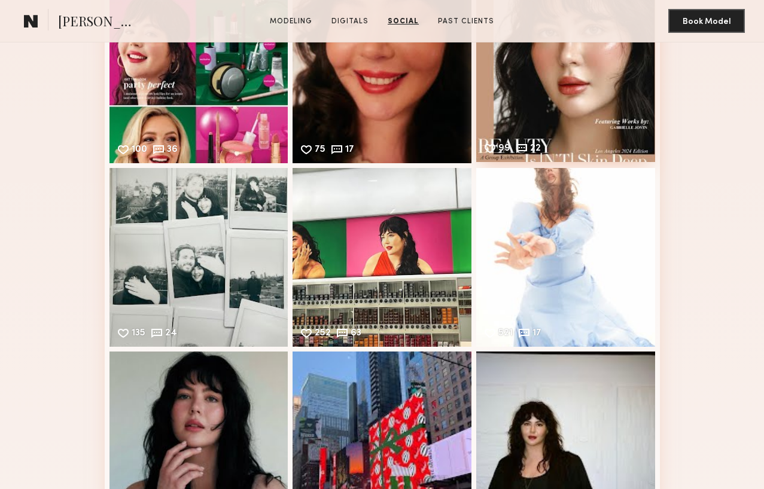
scroll to position [2377, 0]
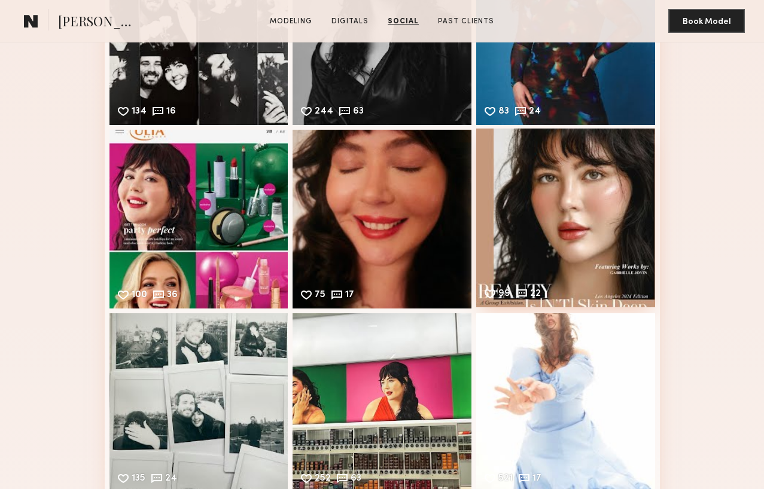
click at [567, 216] on div "99 22 Likes & comments displayed to show model’s engagement" at bounding box center [565, 218] width 179 height 179
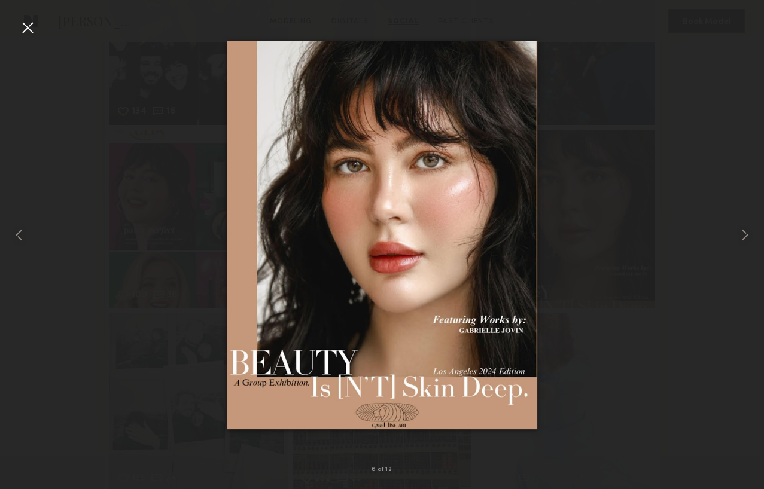
click at [30, 28] on div at bounding box center [27, 27] width 19 height 19
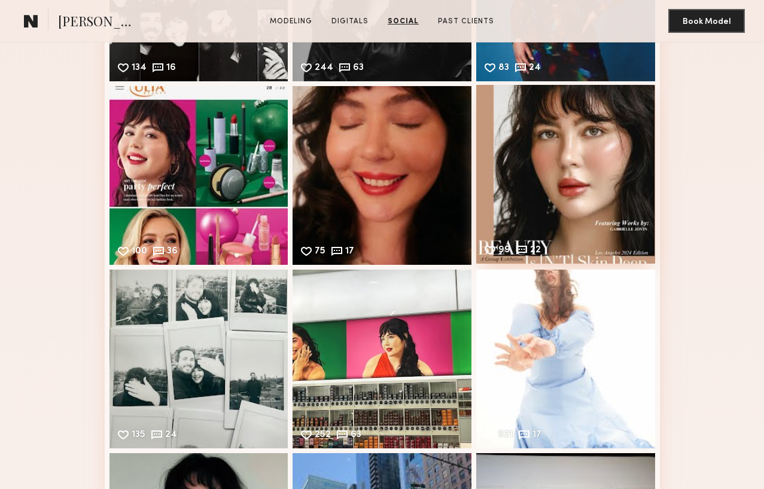
scroll to position [2405, 0]
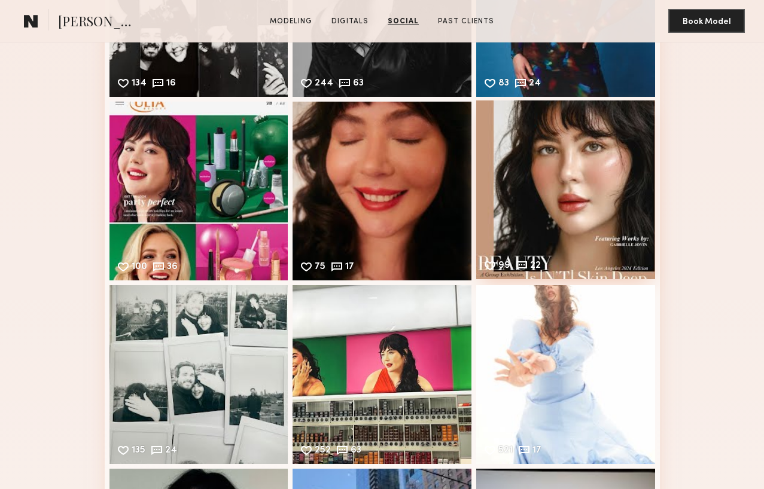
click at [583, 178] on div "99 22 Likes & comments displayed to show model’s engagement" at bounding box center [565, 190] width 179 height 179
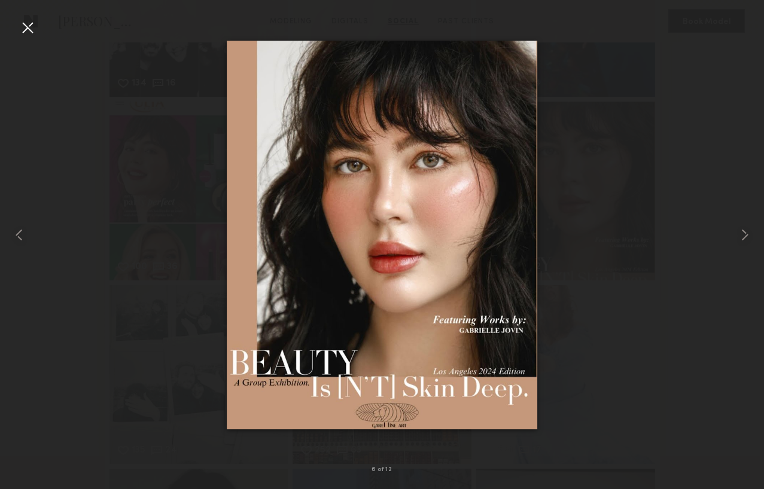
click at [28, 34] on div at bounding box center [27, 27] width 19 height 19
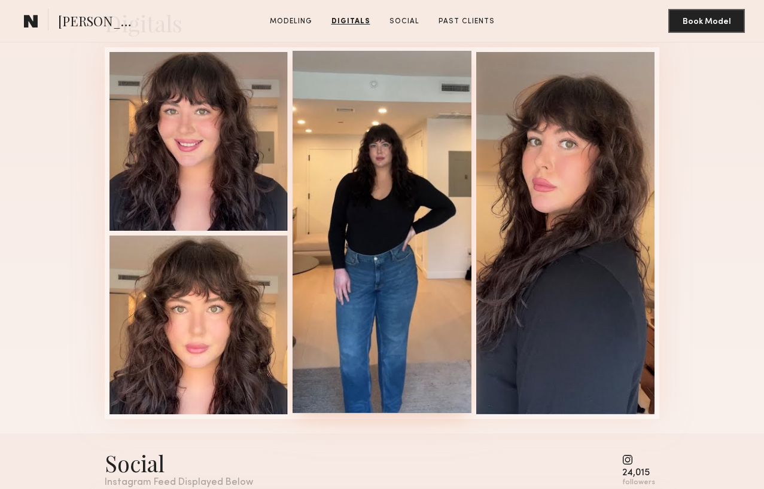
scroll to position [1824, 0]
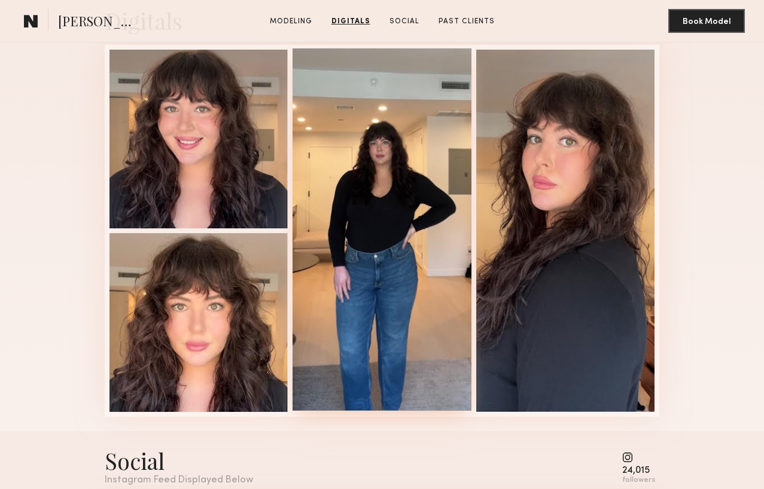
click at [397, 275] on div at bounding box center [382, 229] width 179 height 362
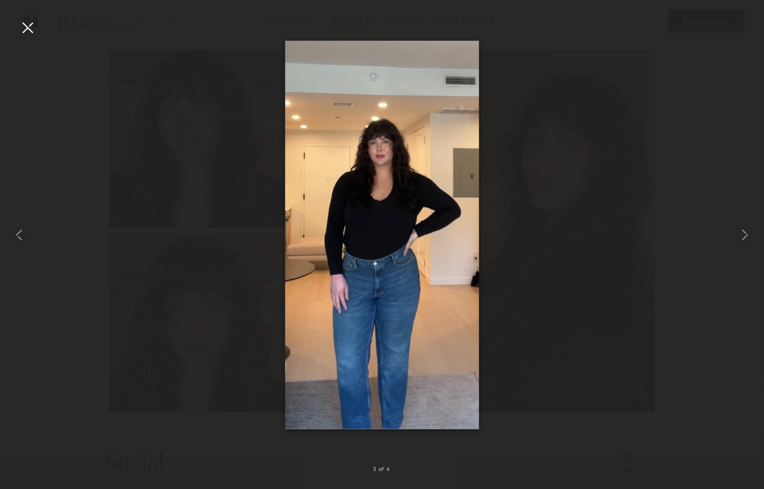
click at [32, 27] on div at bounding box center [27, 27] width 19 height 19
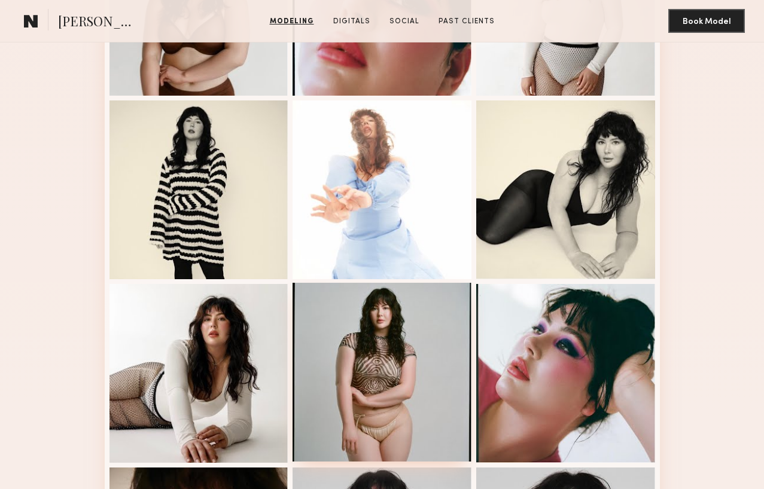
scroll to position [197, 0]
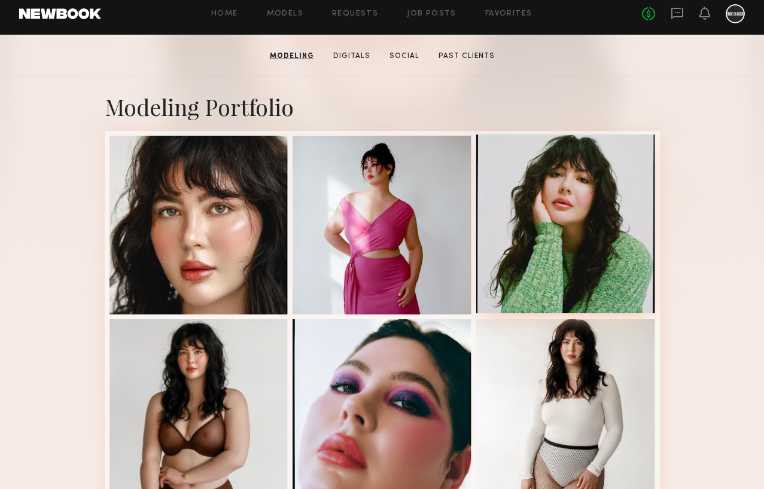
click at [539, 265] on div at bounding box center [565, 224] width 179 height 179
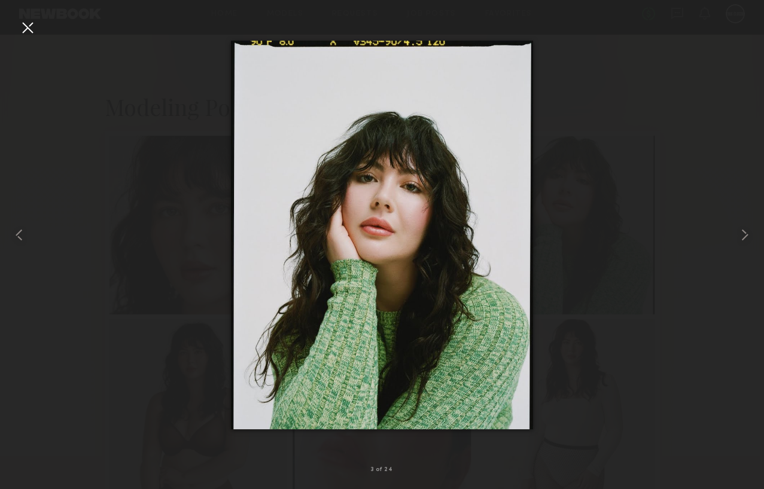
click at [30, 31] on div at bounding box center [27, 27] width 19 height 19
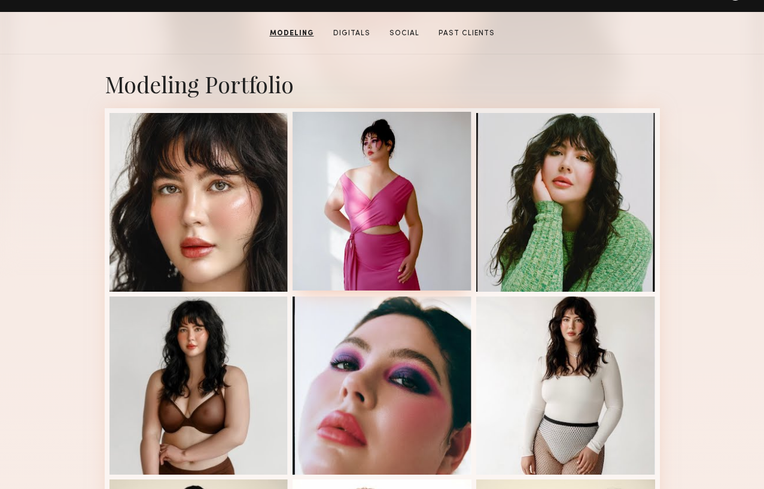
scroll to position [263, 0]
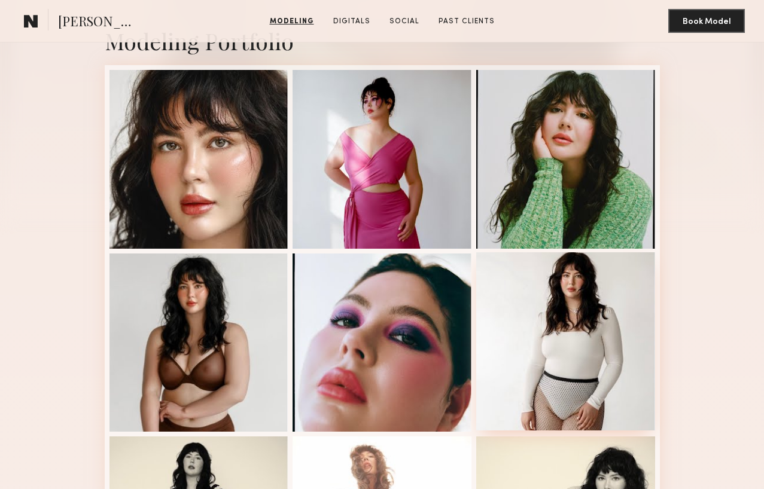
click at [551, 331] on div at bounding box center [565, 341] width 179 height 179
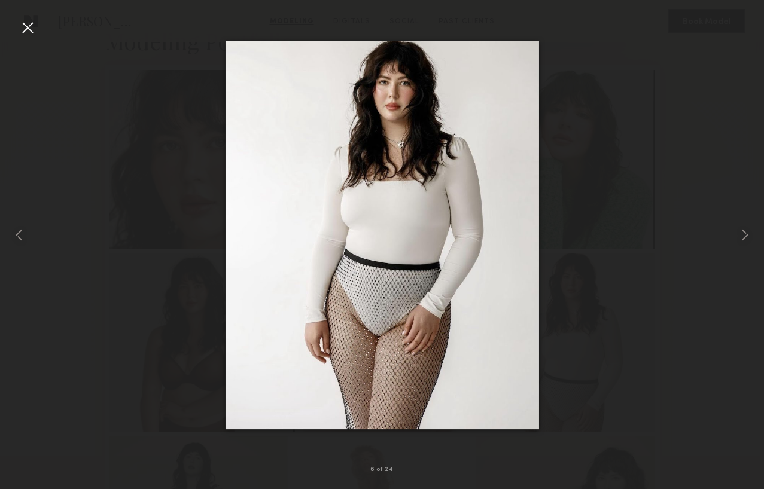
click at [23, 28] on div at bounding box center [27, 27] width 19 height 19
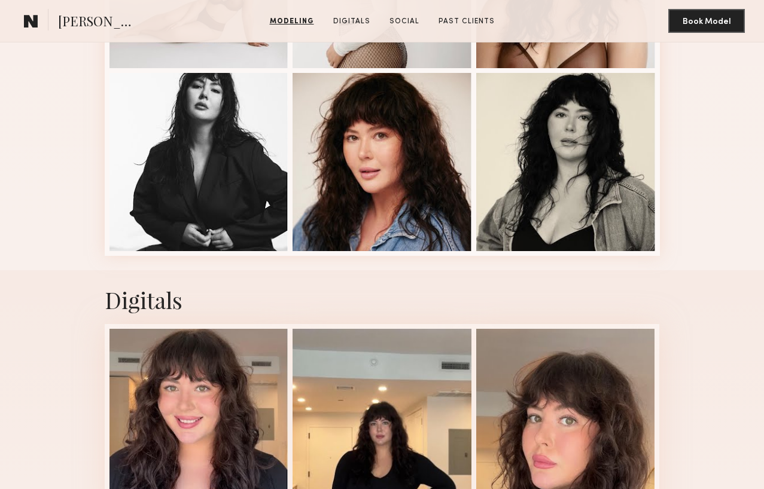
scroll to position [1236, 0]
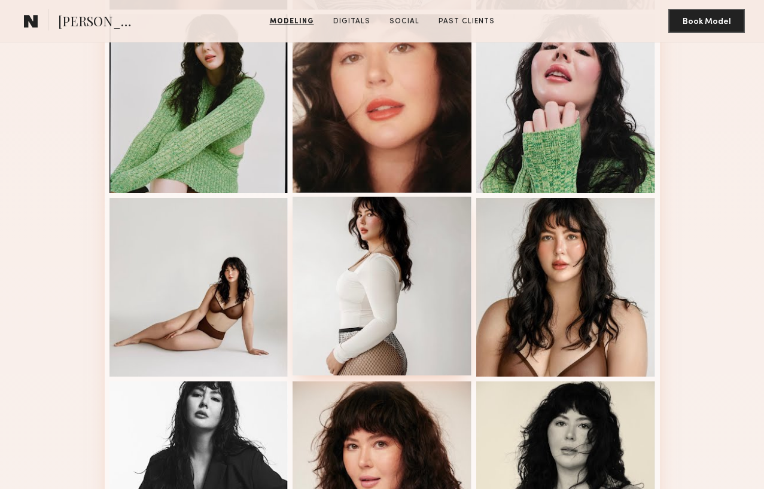
click at [403, 294] on div at bounding box center [382, 286] width 179 height 179
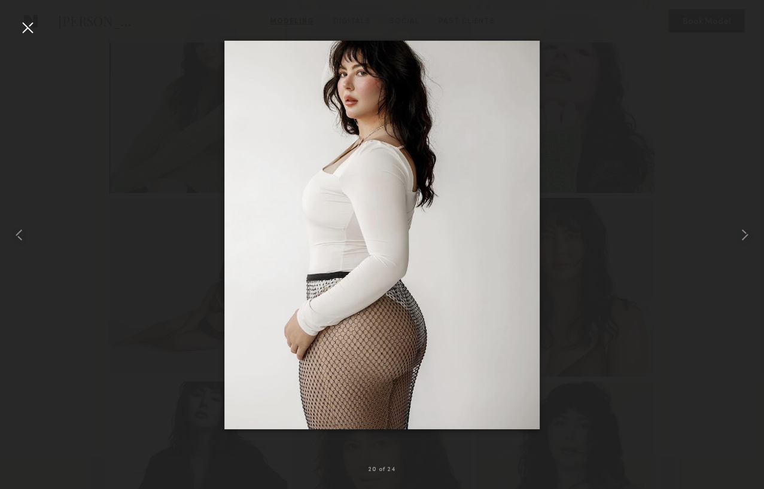
click at [34, 27] on div at bounding box center [27, 27] width 19 height 19
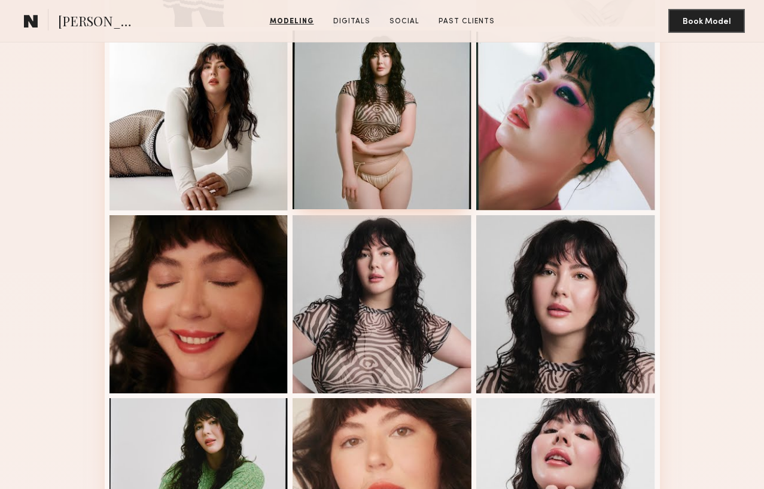
scroll to position [463, 0]
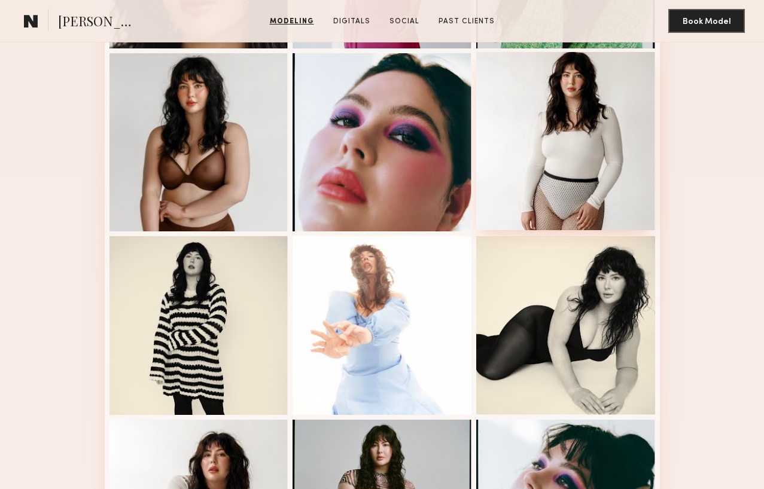
click at [605, 169] on div at bounding box center [565, 141] width 179 height 179
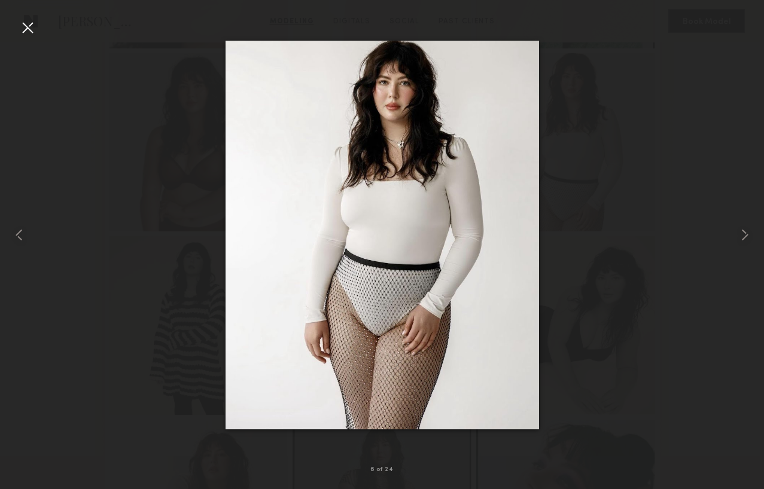
click at [26, 28] on div at bounding box center [27, 27] width 19 height 19
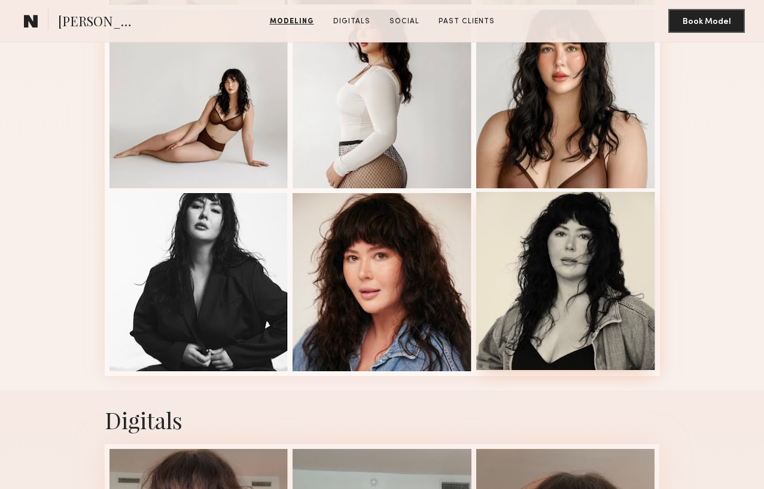
scroll to position [1316, 0]
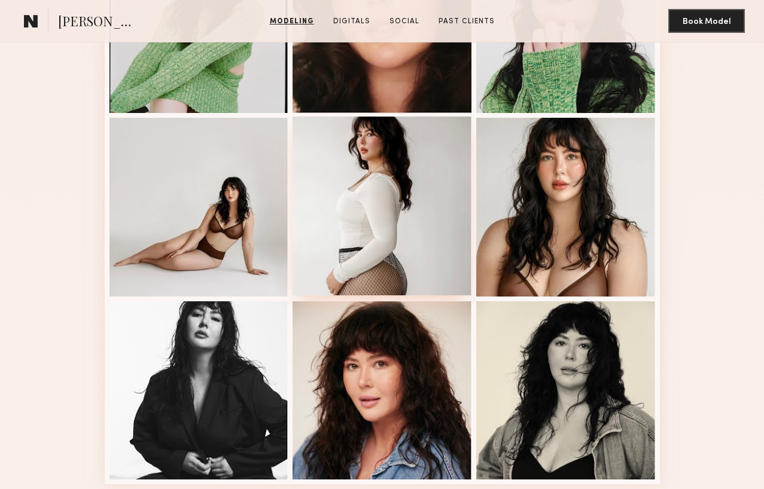
click at [393, 246] on div at bounding box center [382, 206] width 179 height 179
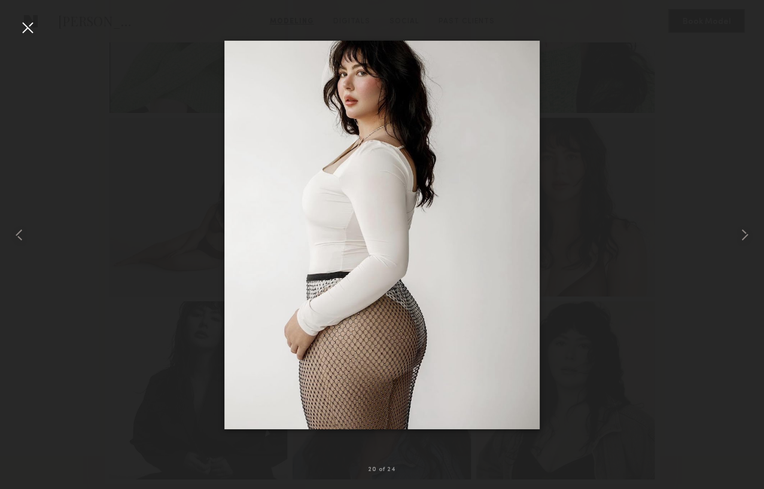
click at [31, 35] on div at bounding box center [27, 27] width 19 height 19
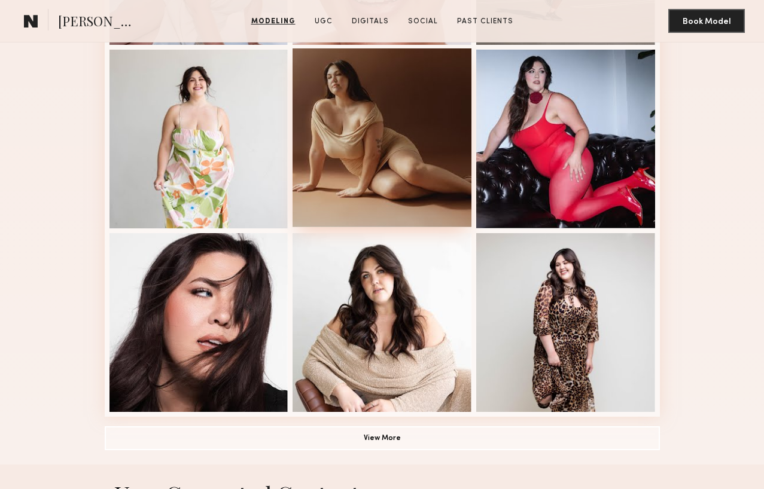
scroll to position [652, 0]
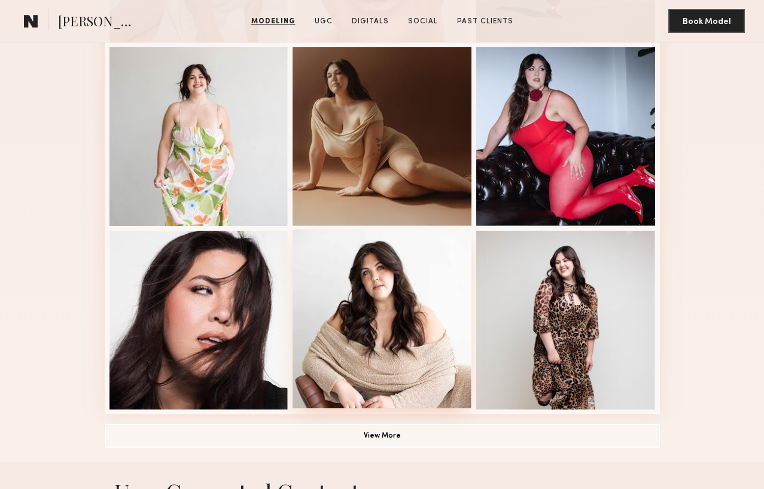
click at [376, 314] on div at bounding box center [382, 319] width 179 height 179
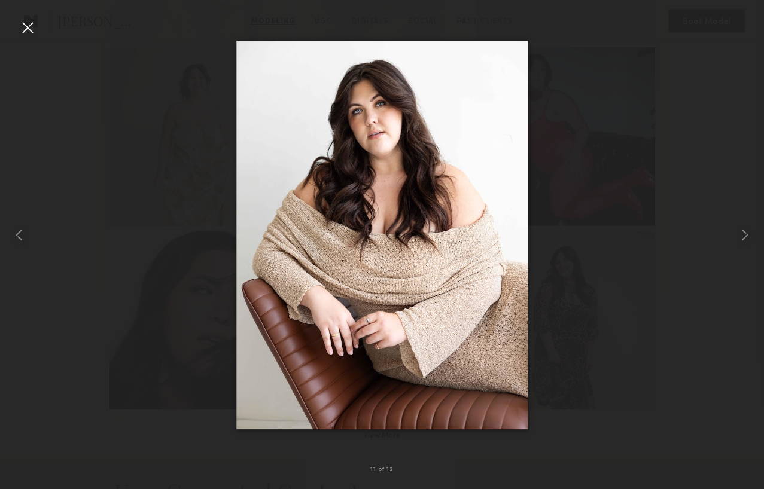
drag, startPoint x: 11, startPoint y: 29, endPoint x: 18, endPoint y: 30, distance: 7.3
click at [11, 29] on div at bounding box center [15, 235] width 31 height 432
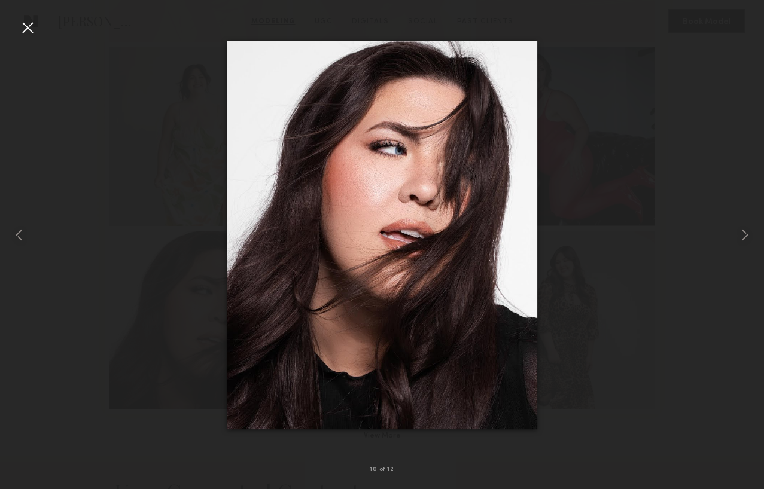
click at [32, 29] on div at bounding box center [27, 27] width 19 height 19
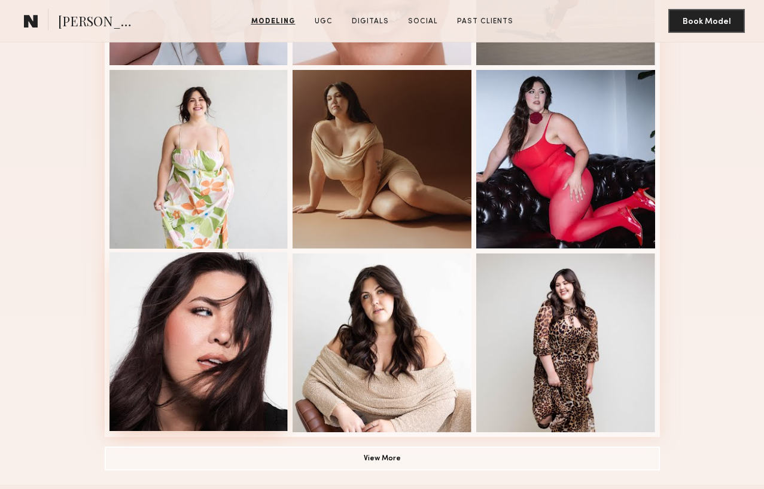
scroll to position [728, 0]
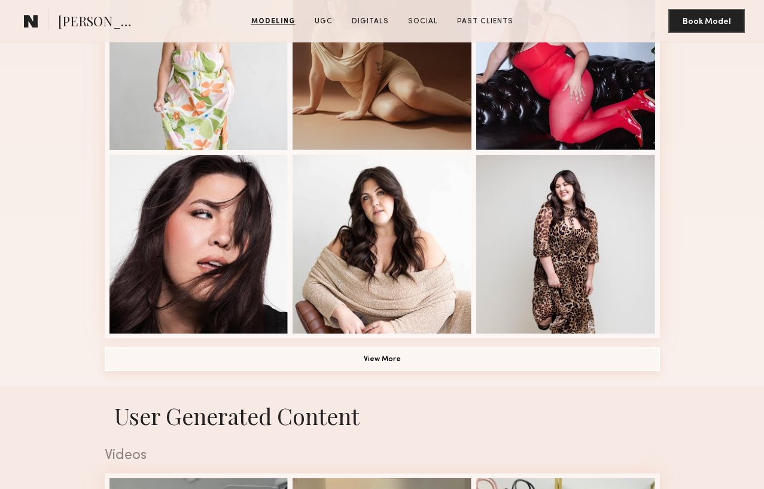
click at [384, 371] on button "View More" at bounding box center [382, 360] width 555 height 24
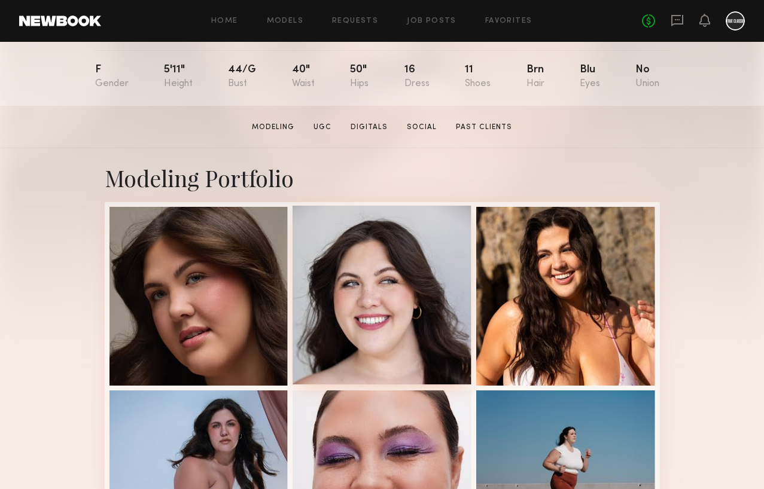
scroll to position [298, 0]
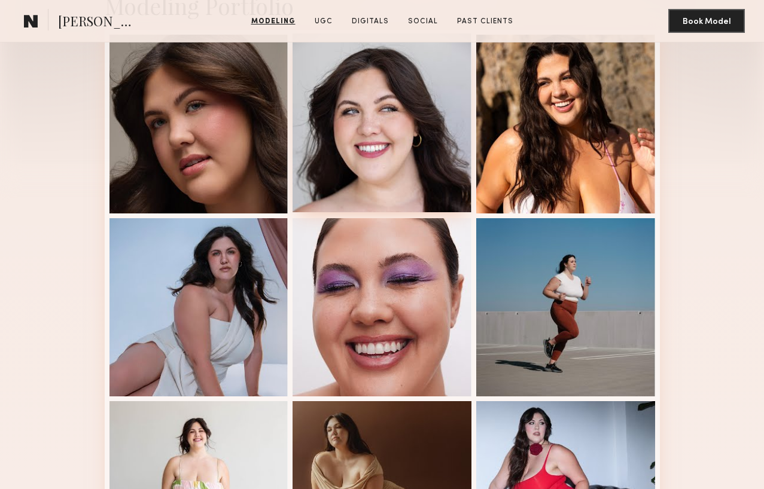
click at [390, 192] on div at bounding box center [382, 123] width 179 height 179
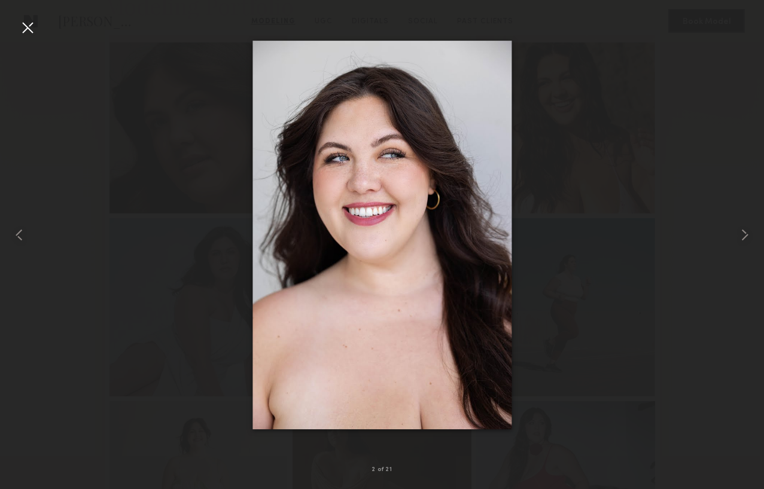
click at [26, 28] on div at bounding box center [27, 27] width 19 height 19
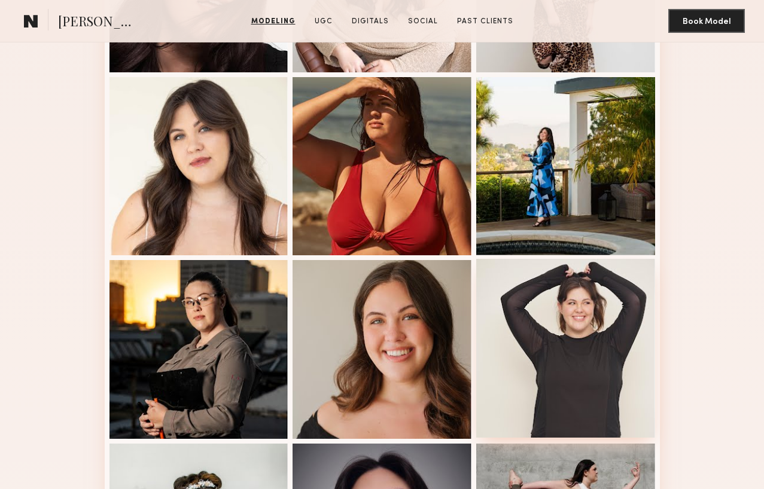
scroll to position [1093, 0]
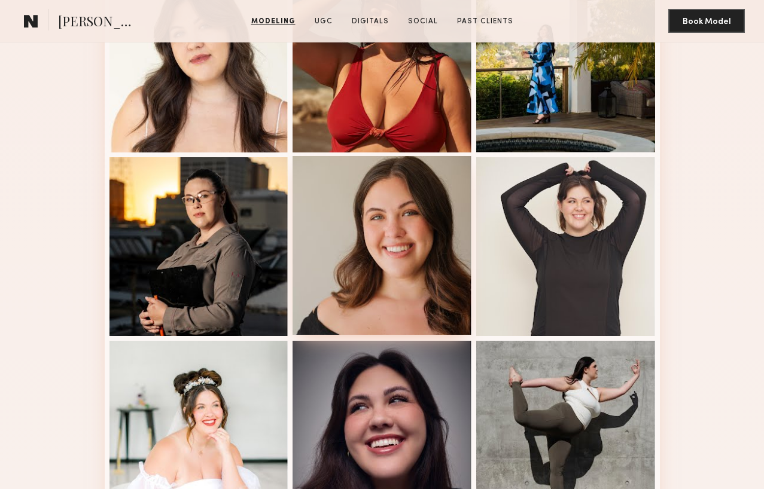
click at [381, 265] on div at bounding box center [382, 245] width 179 height 179
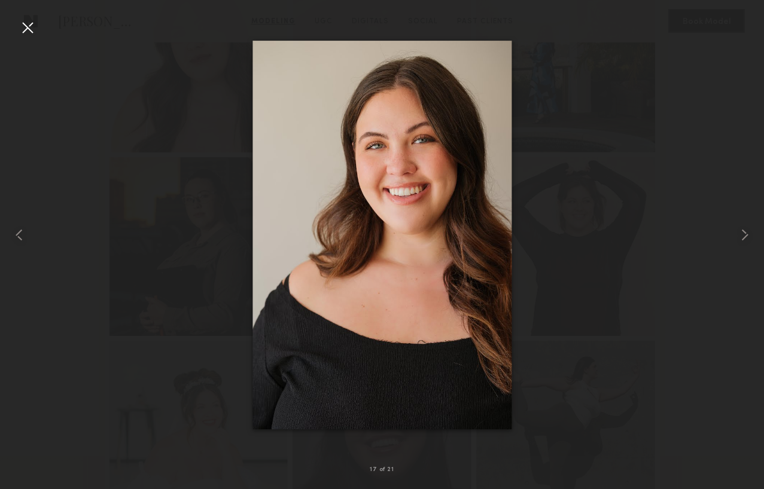
click at [30, 25] on div at bounding box center [27, 27] width 19 height 19
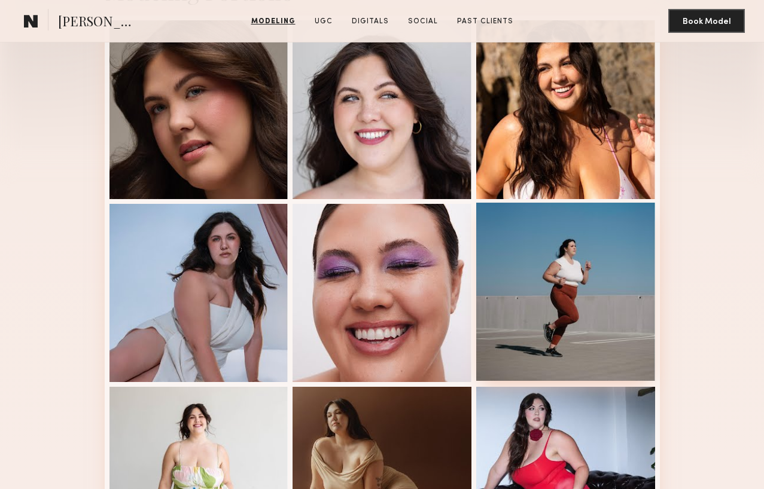
scroll to position [257, 0]
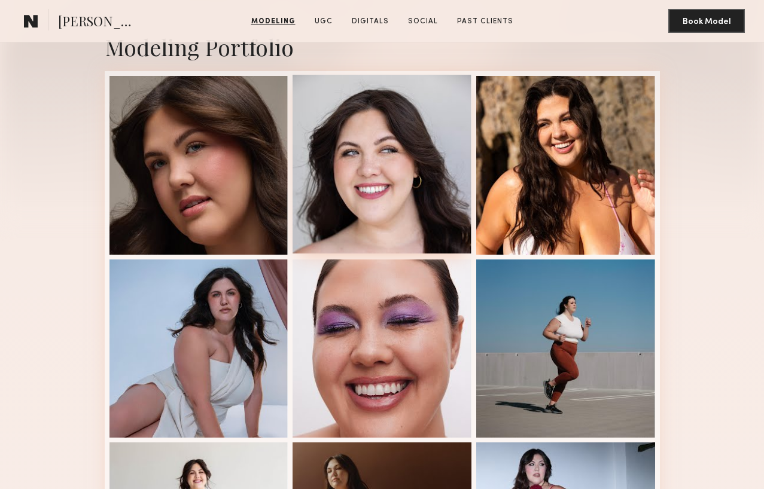
click at [386, 192] on div at bounding box center [382, 164] width 179 height 179
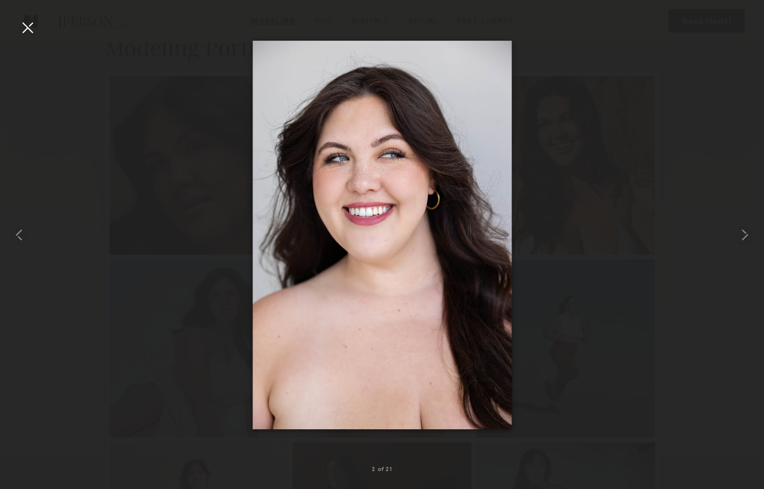
click at [33, 31] on div at bounding box center [27, 27] width 19 height 19
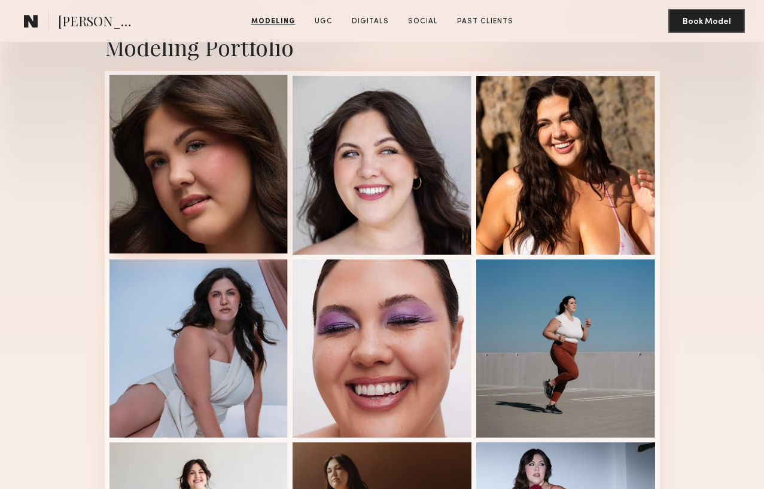
click at [171, 212] on div at bounding box center [198, 164] width 179 height 179
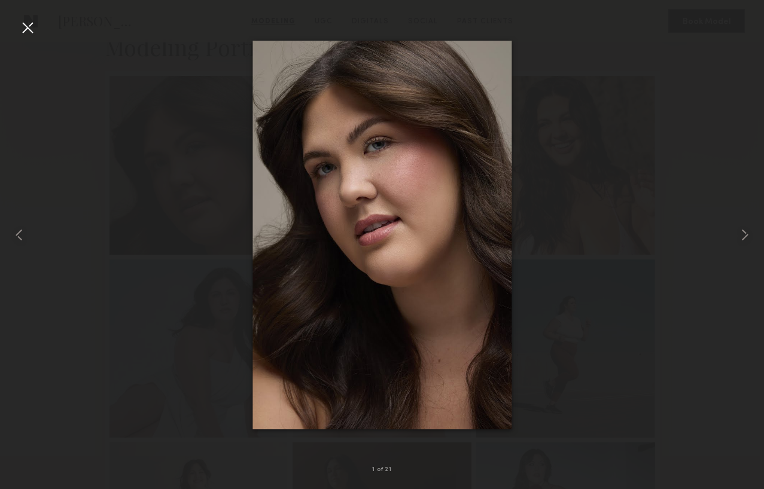
click at [29, 33] on div at bounding box center [27, 27] width 19 height 19
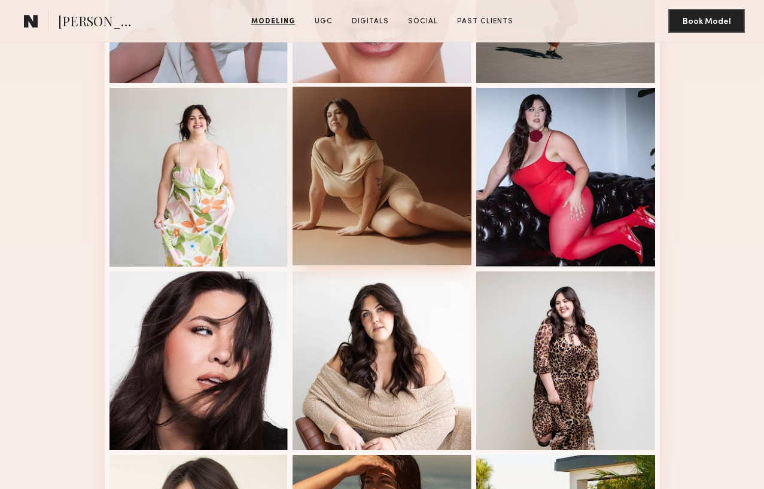
scroll to position [833, 0]
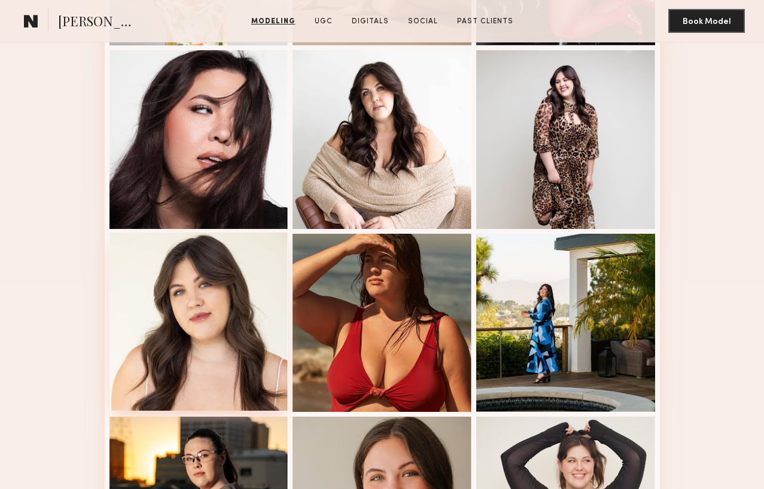
click at [189, 336] on div at bounding box center [198, 322] width 179 height 179
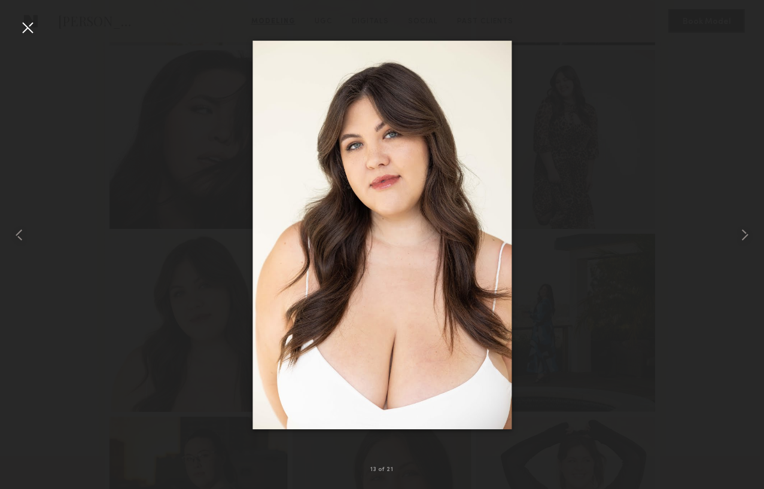
click at [28, 25] on div at bounding box center [27, 27] width 19 height 19
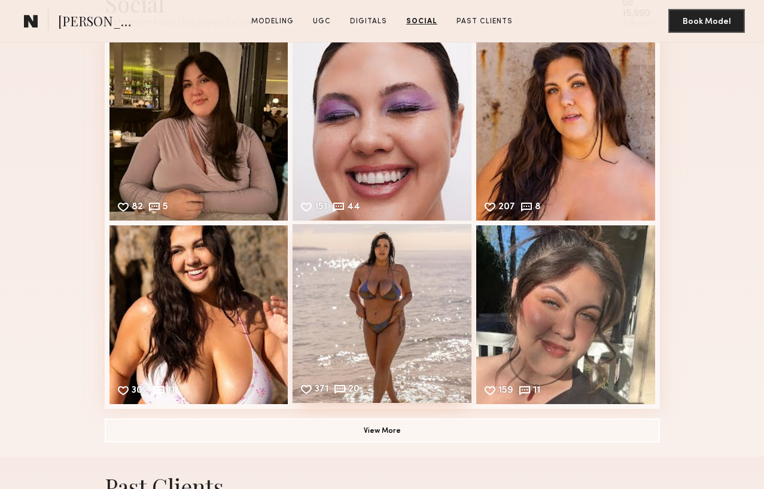
scroll to position [3180, 0]
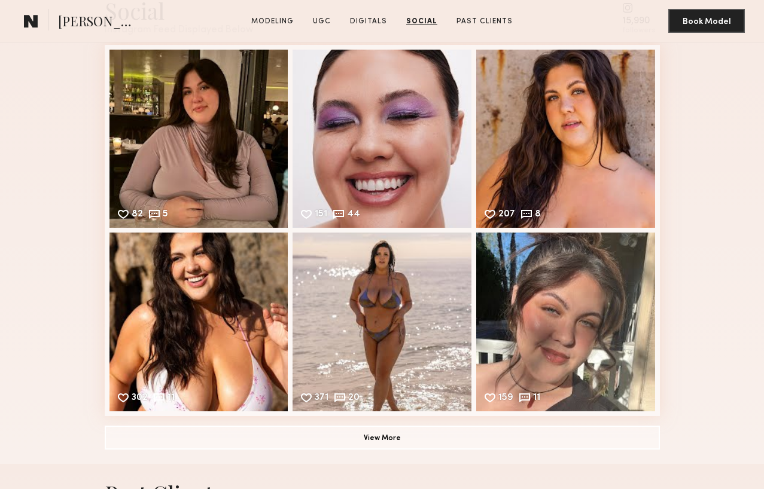
click at [427, 425] on div "Social Instagram Feed Displayed Below 15,990 followers 82 5 Likes & comments di…" at bounding box center [382, 222] width 555 height 483
click at [426, 436] on button "View More" at bounding box center [382, 437] width 555 height 24
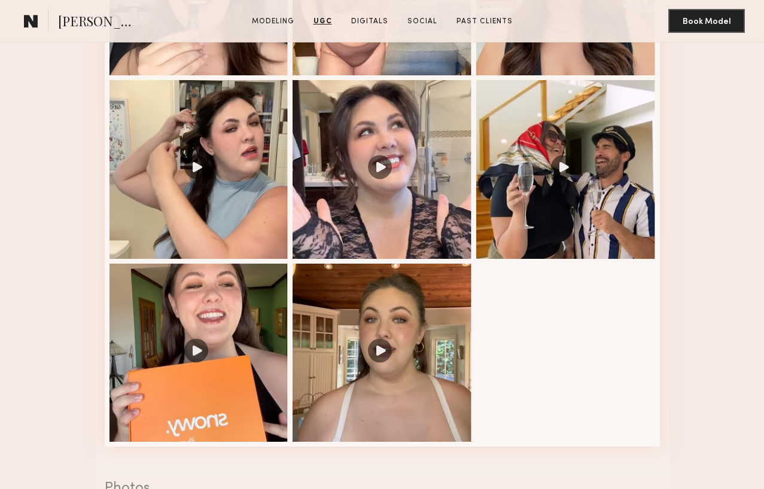
scroll to position [1060, 0]
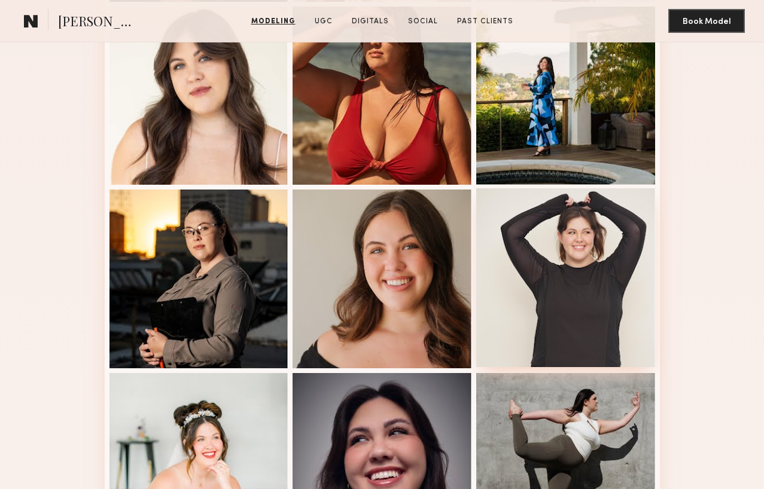
click at [542, 313] on div at bounding box center [565, 277] width 179 height 179
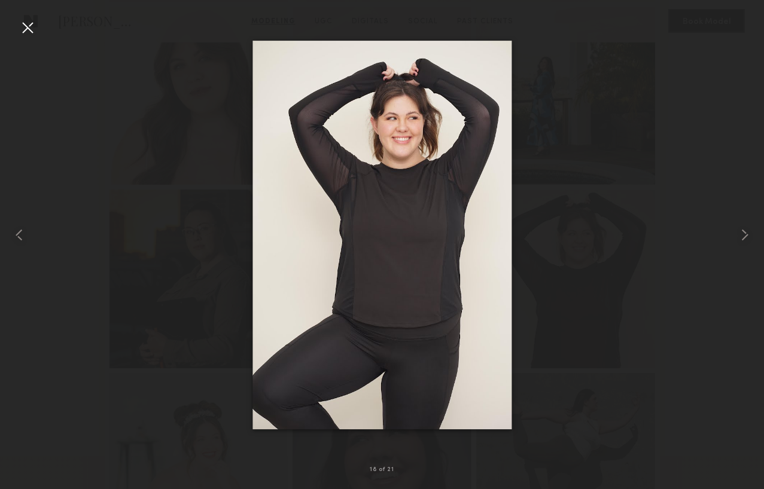
click at [28, 29] on div at bounding box center [27, 27] width 19 height 19
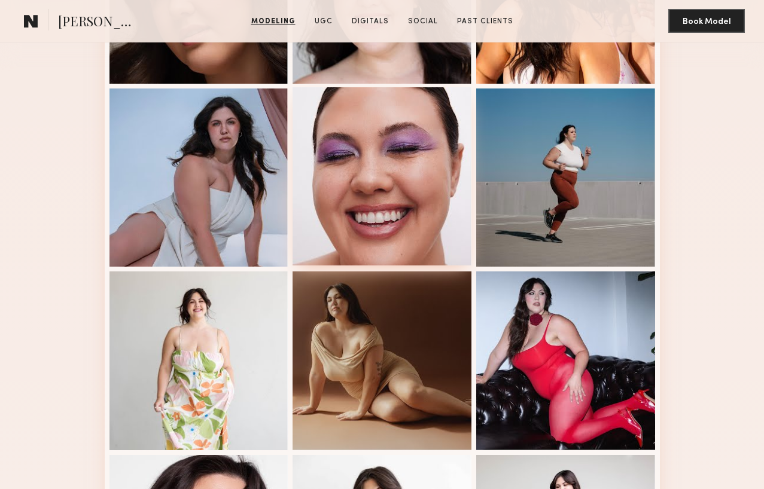
scroll to position [175, 0]
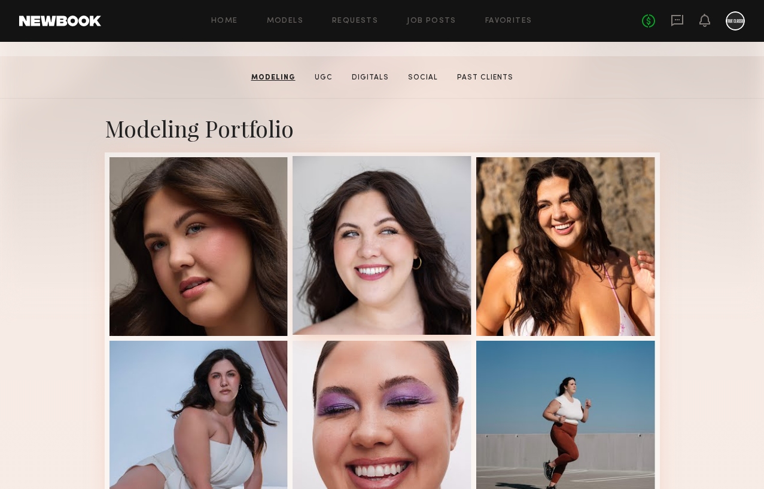
click at [373, 264] on div at bounding box center [382, 245] width 179 height 179
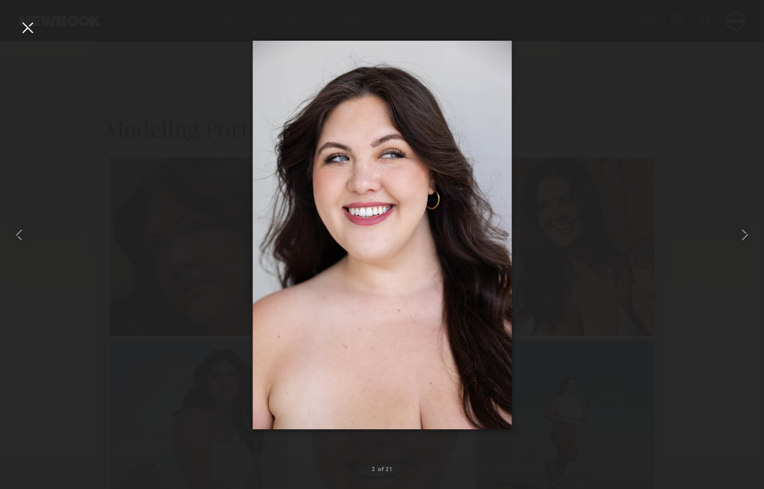
click at [28, 28] on div at bounding box center [27, 27] width 19 height 19
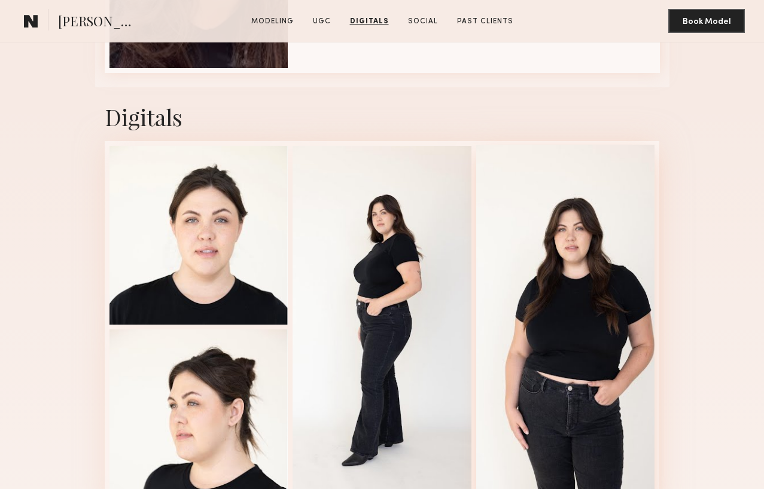
scroll to position [2790, 0]
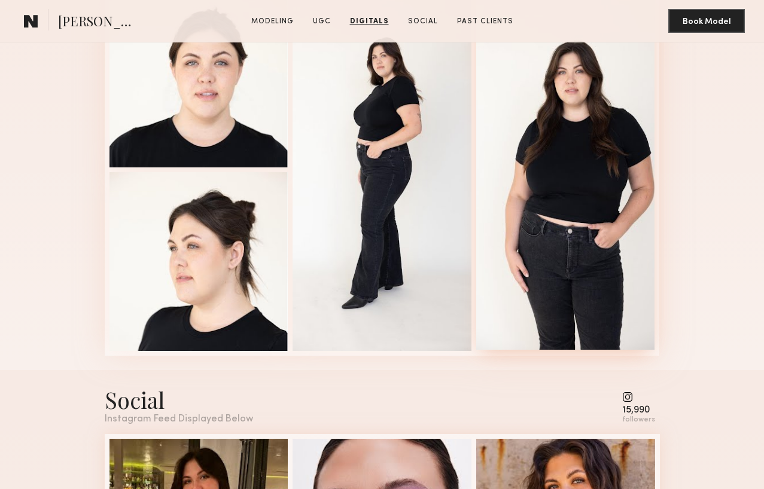
click at [565, 242] on div at bounding box center [565, 168] width 179 height 362
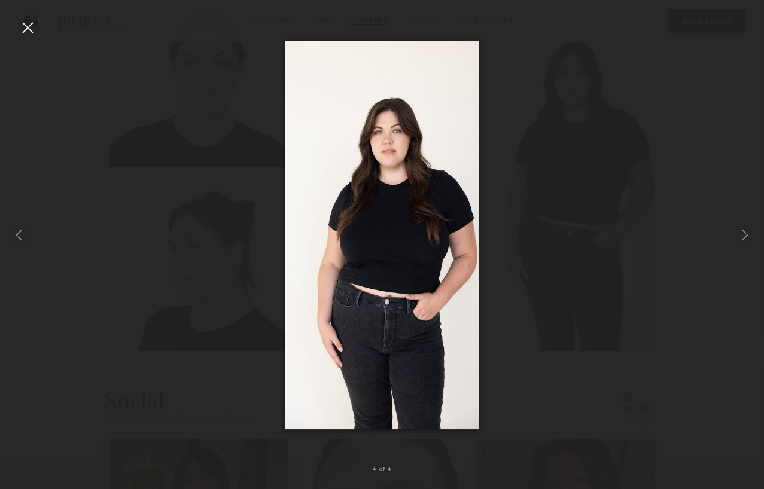
click at [32, 35] on div at bounding box center [27, 27] width 19 height 19
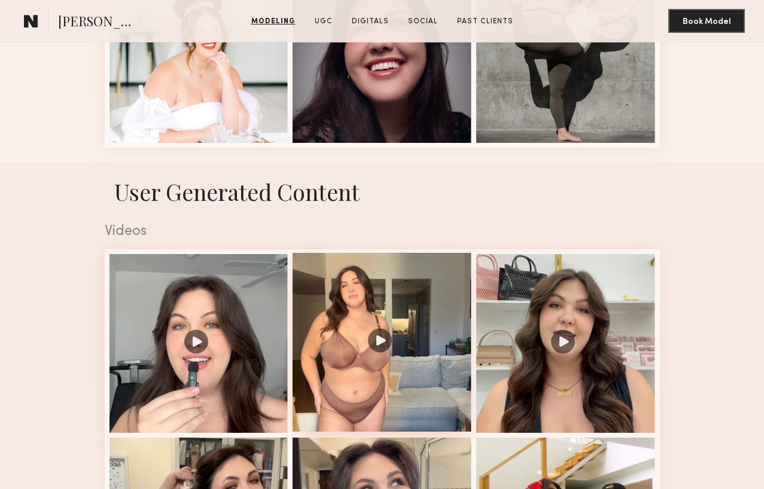
scroll to position [1078, 0]
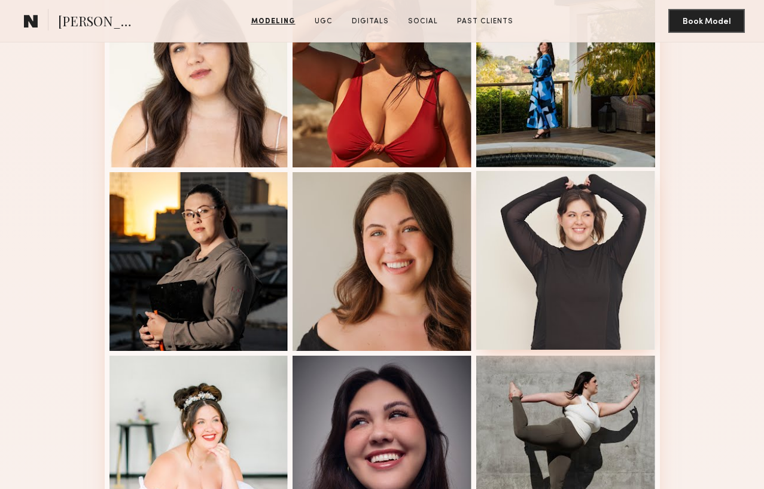
click at [611, 243] on div at bounding box center [565, 260] width 179 height 179
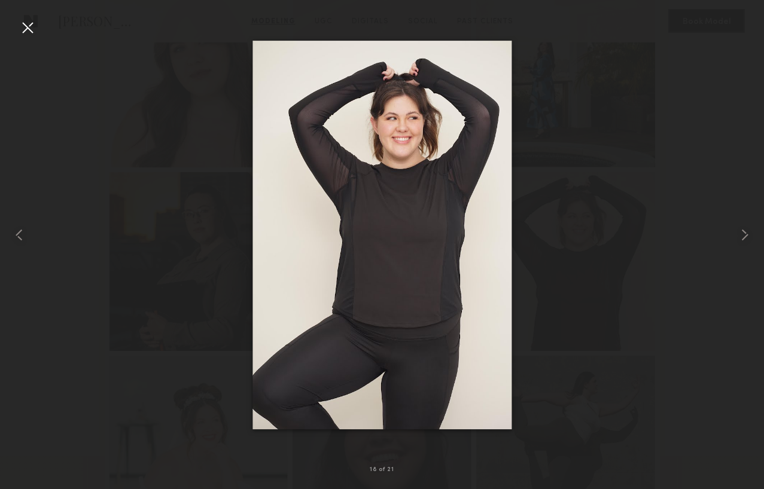
click at [23, 26] on div at bounding box center [27, 27] width 19 height 19
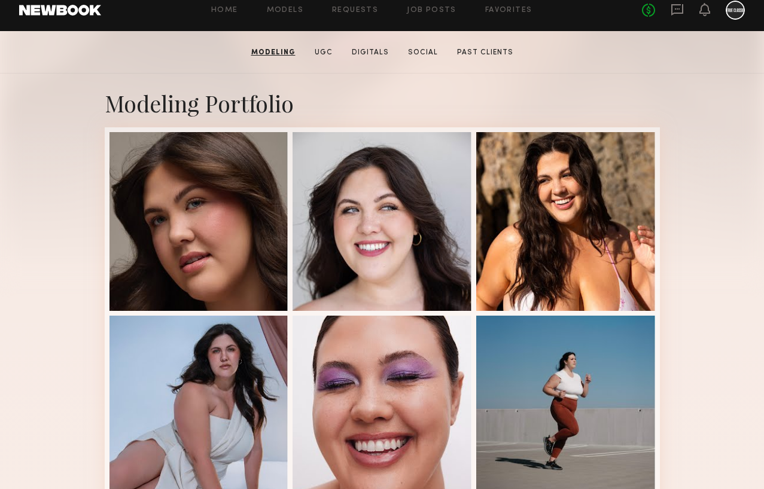
scroll to position [0, 0]
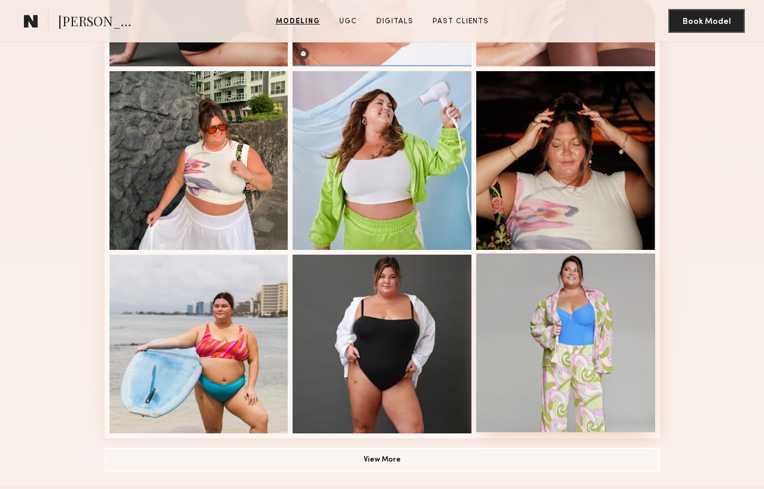
scroll to position [740, 0]
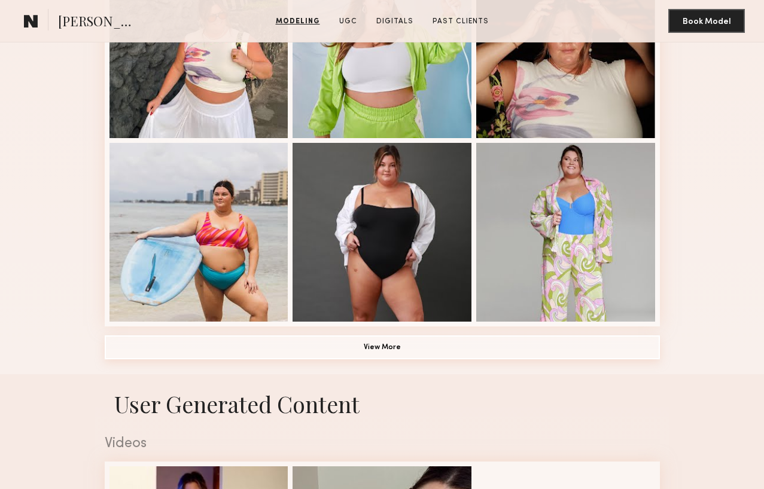
click at [486, 354] on button "View More" at bounding box center [382, 348] width 555 height 24
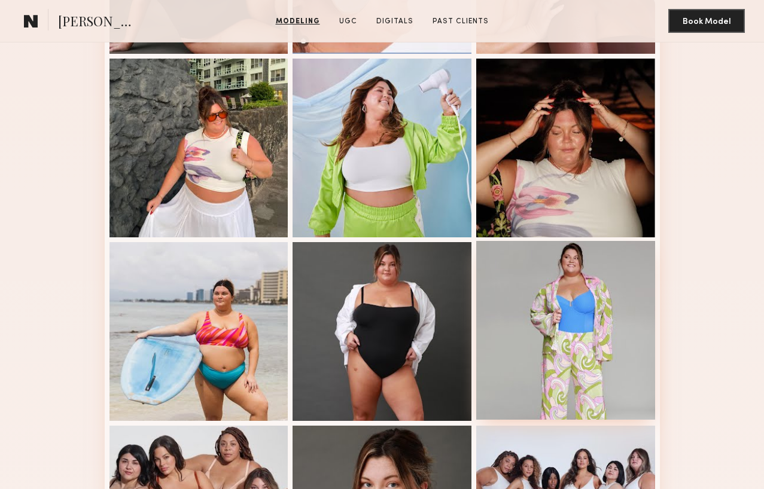
scroll to position [845, 0]
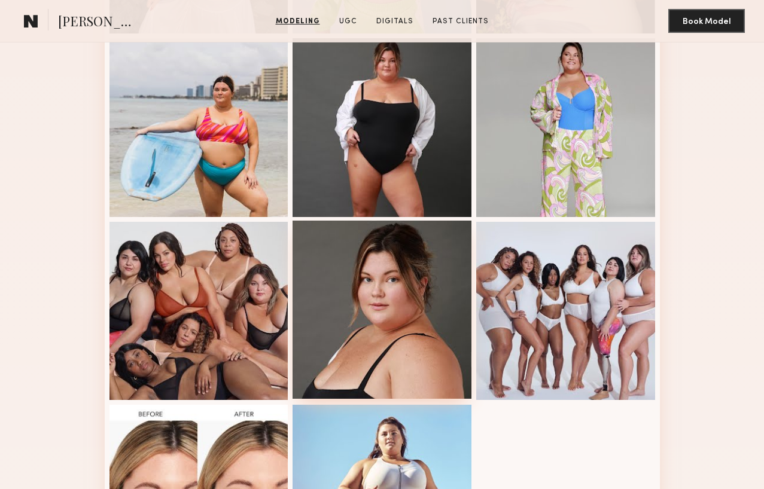
click at [381, 309] on div at bounding box center [382, 310] width 179 height 179
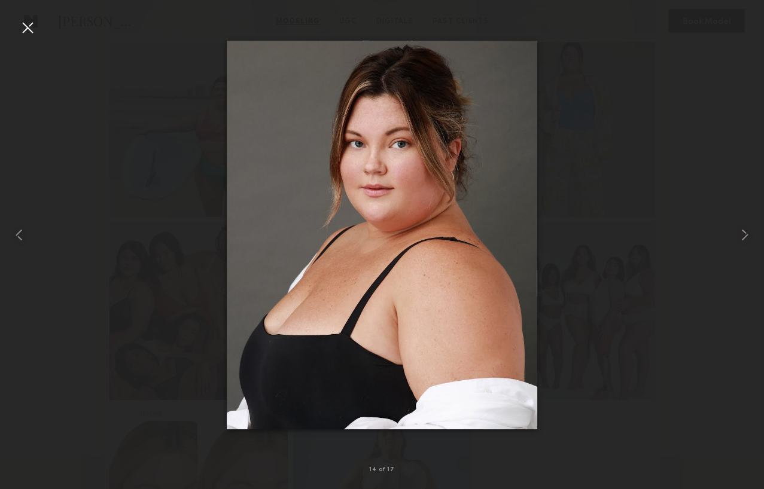
click at [29, 30] on div at bounding box center [27, 27] width 19 height 19
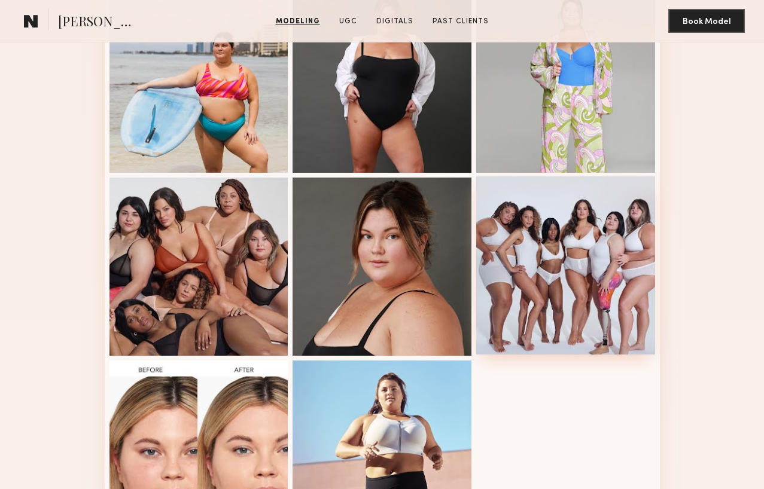
scroll to position [892, 0]
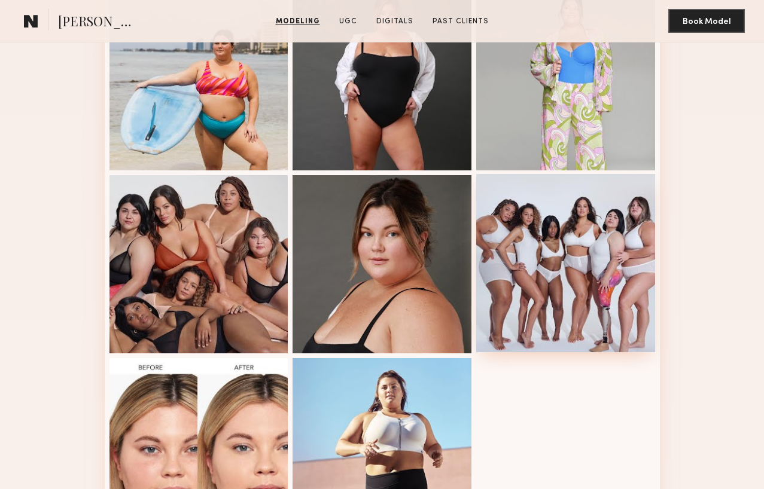
click at [569, 296] on div at bounding box center [565, 263] width 179 height 179
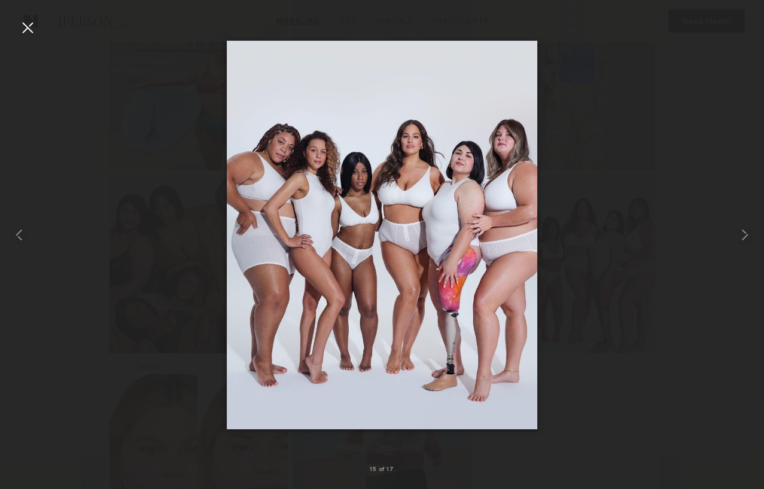
click at [27, 31] on div at bounding box center [27, 27] width 19 height 19
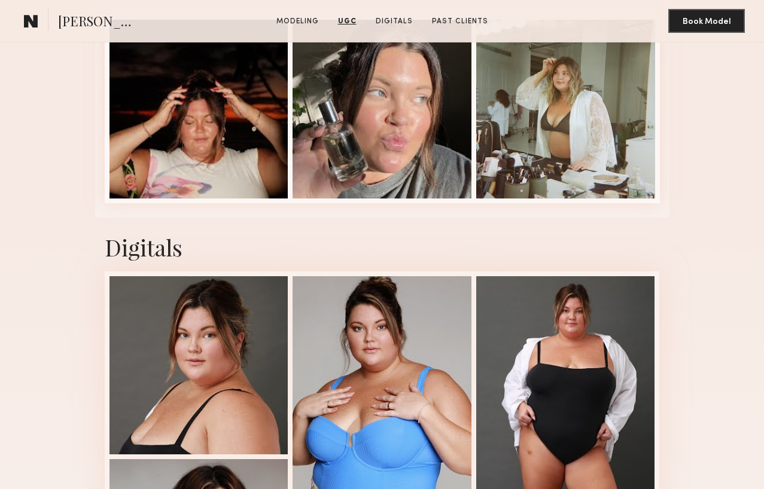
scroll to position [1919, 0]
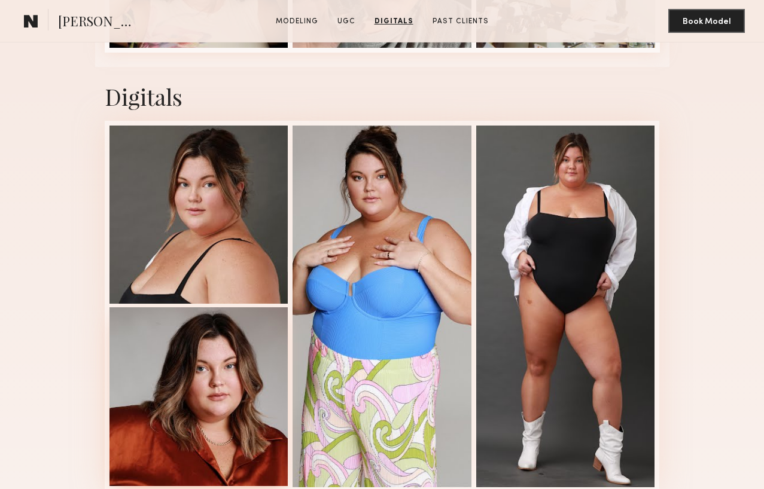
click at [219, 362] on div at bounding box center [198, 397] width 179 height 179
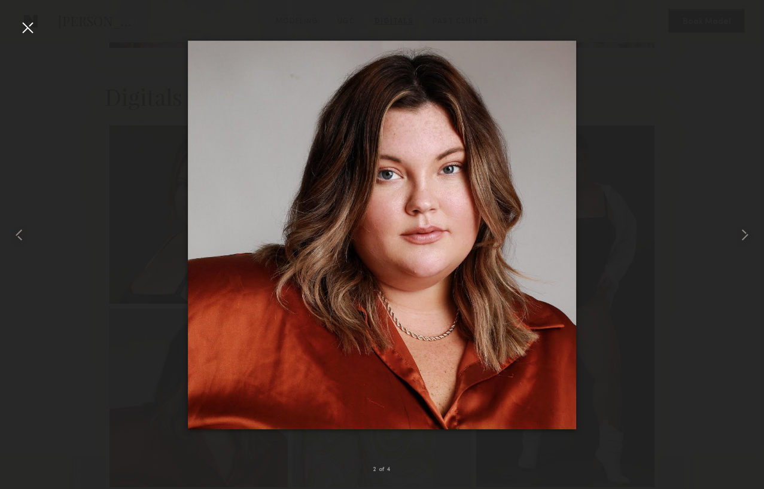
click at [20, 23] on div at bounding box center [27, 27] width 19 height 19
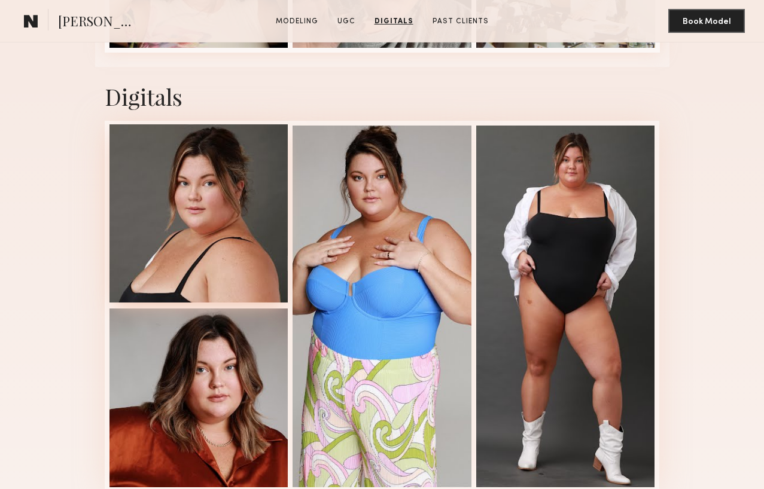
click at [160, 217] on div at bounding box center [198, 213] width 179 height 179
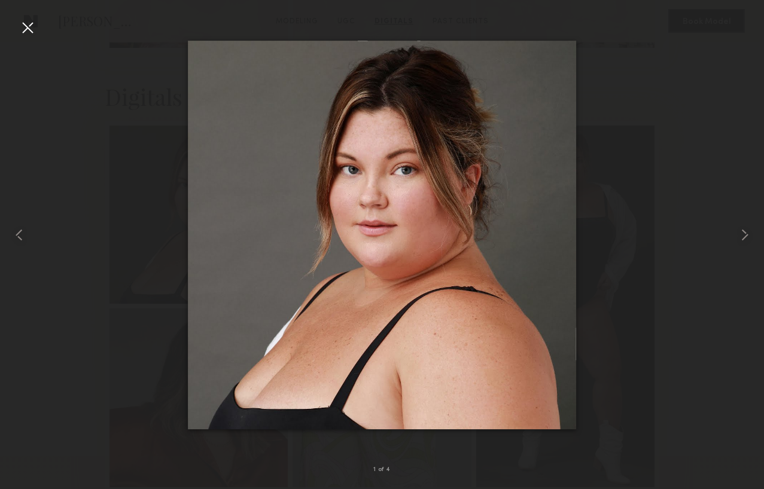
click at [18, 23] on div at bounding box center [27, 27] width 19 height 19
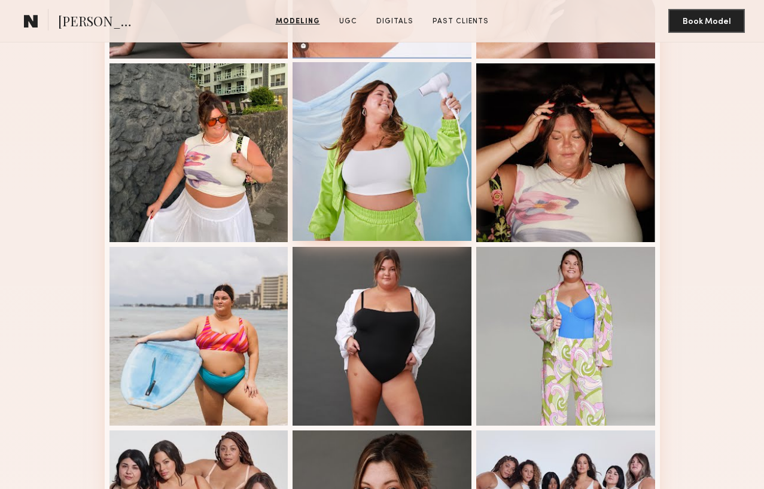
scroll to position [546, 0]
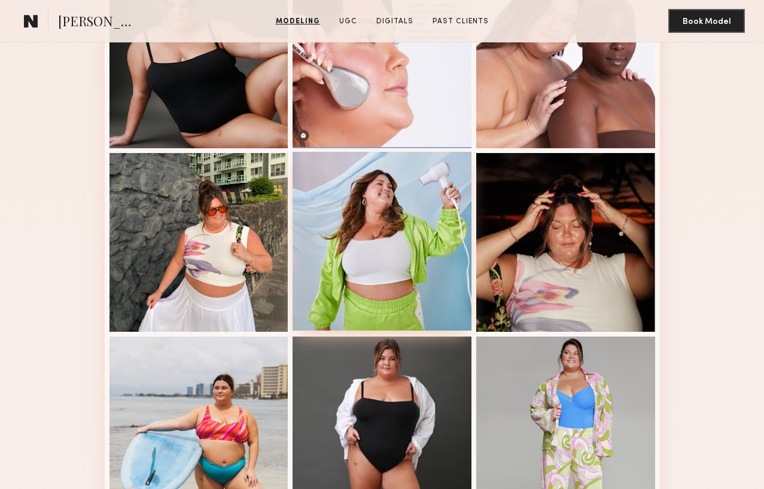
click at [351, 208] on div at bounding box center [382, 241] width 179 height 179
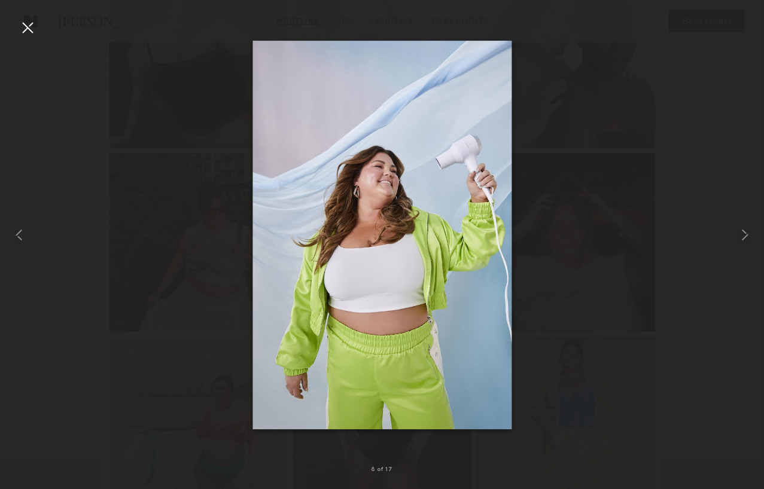
click at [23, 26] on div at bounding box center [27, 27] width 19 height 19
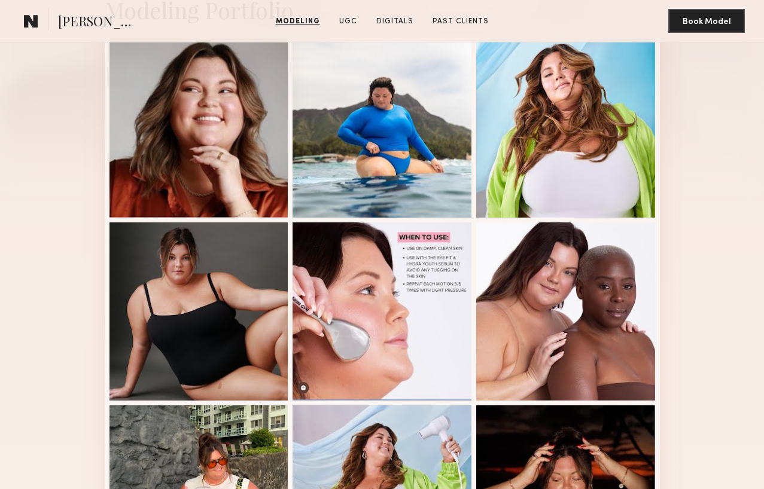
scroll to position [148, 0]
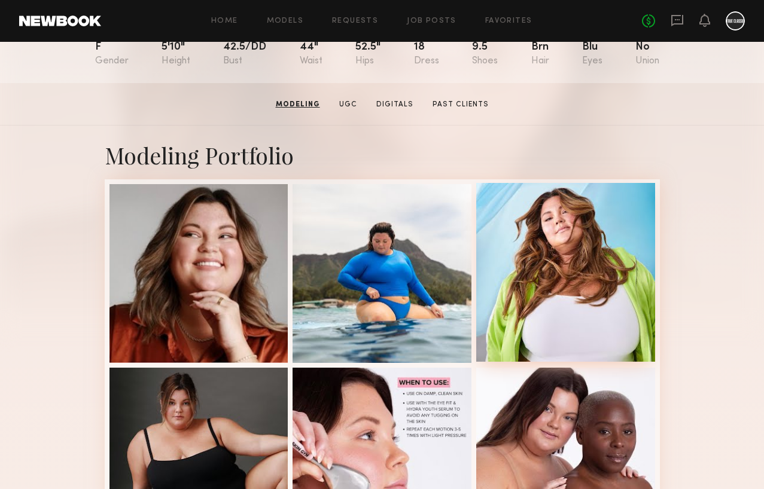
click at [614, 250] on div at bounding box center [565, 272] width 179 height 179
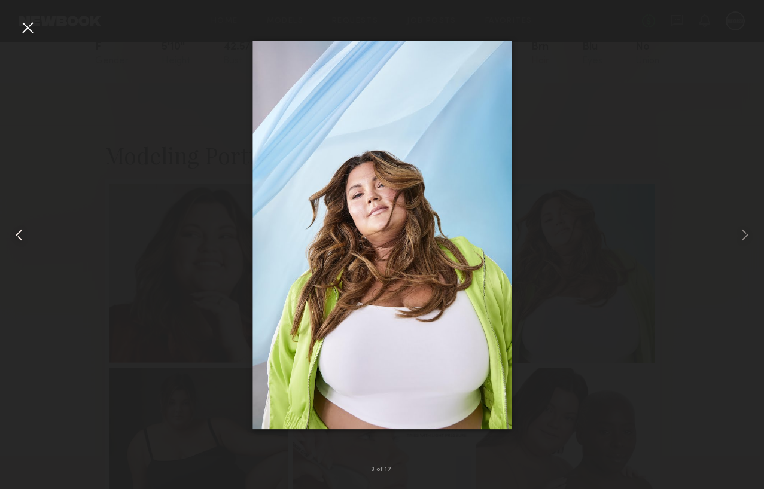
click at [29, 32] on div at bounding box center [27, 27] width 19 height 19
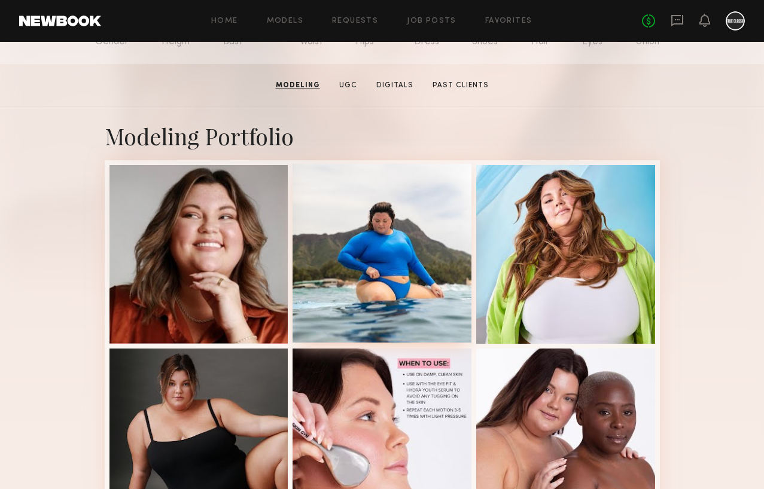
scroll to position [290, 0]
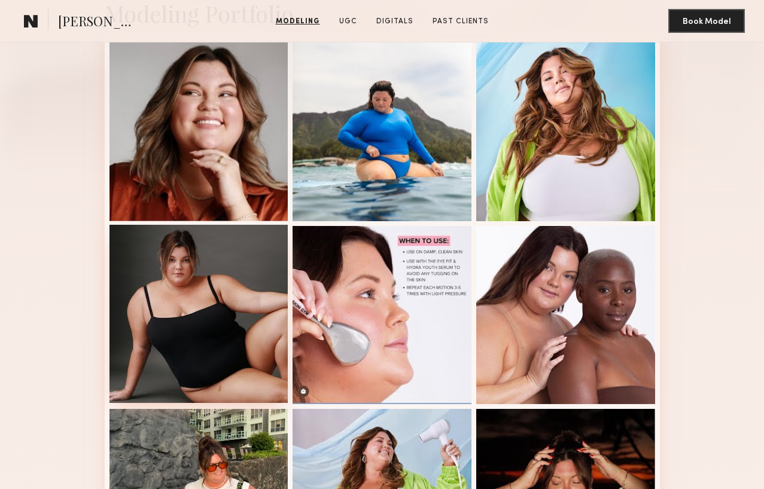
click at [138, 297] on div at bounding box center [198, 314] width 179 height 179
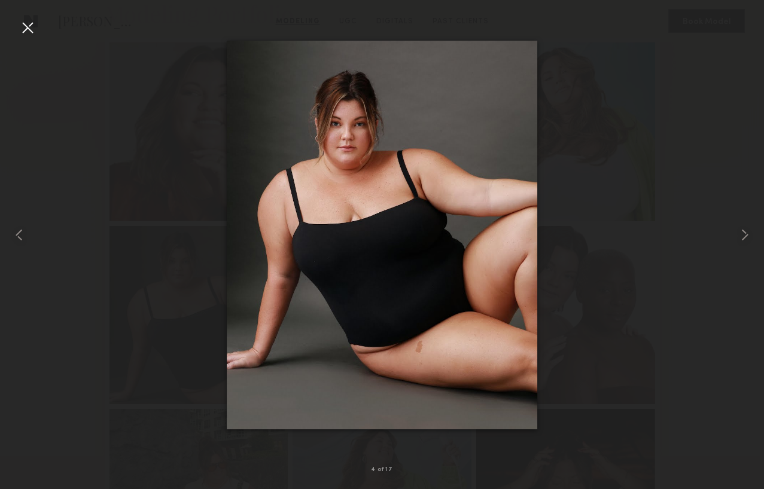
click at [31, 32] on div at bounding box center [27, 27] width 19 height 19
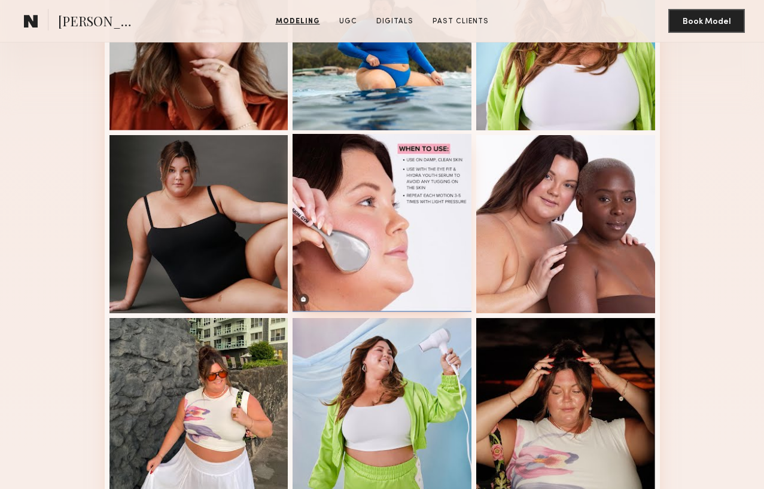
scroll to position [267, 0]
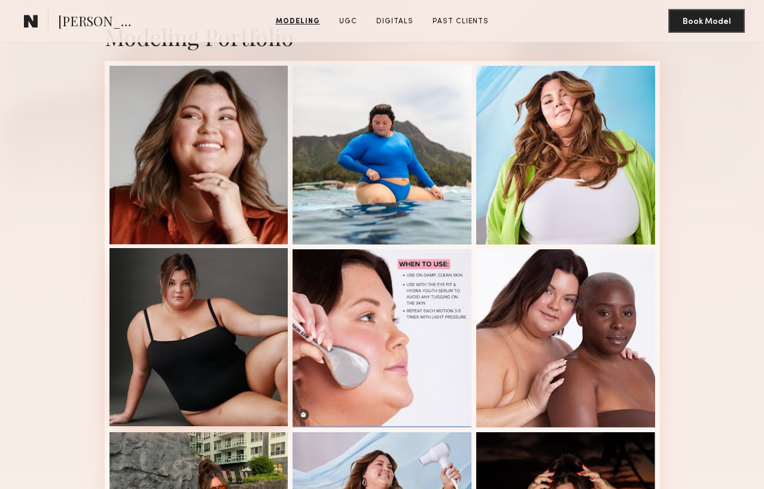
click at [161, 314] on div at bounding box center [198, 337] width 179 height 179
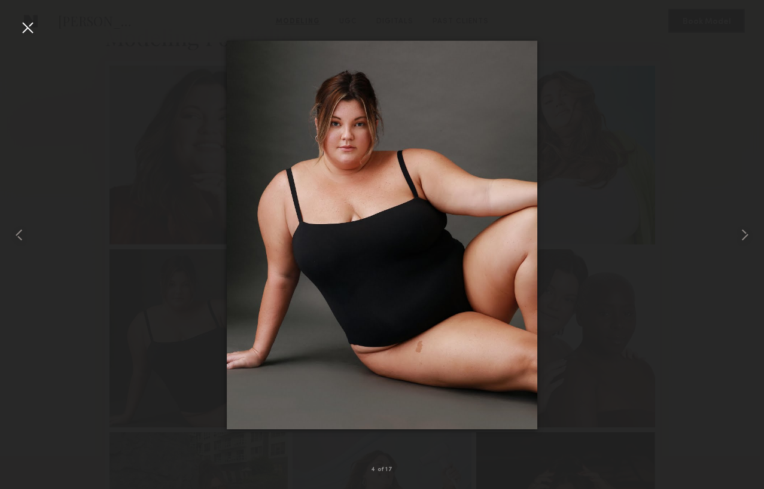
click at [27, 28] on div at bounding box center [27, 27] width 19 height 19
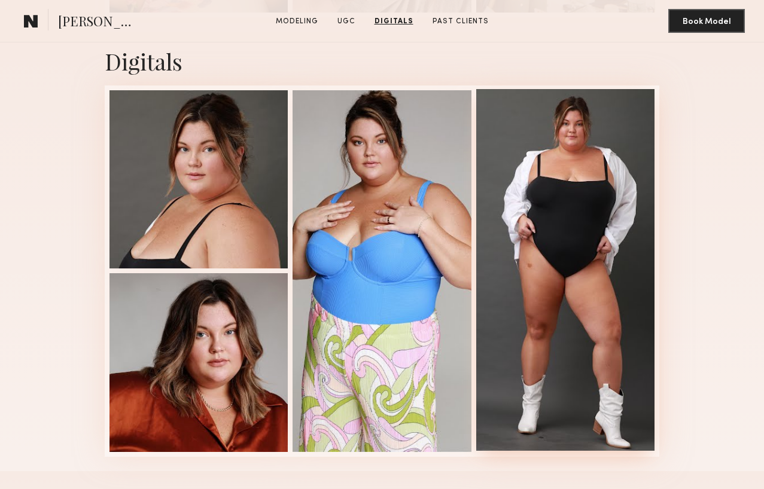
scroll to position [1957, 0]
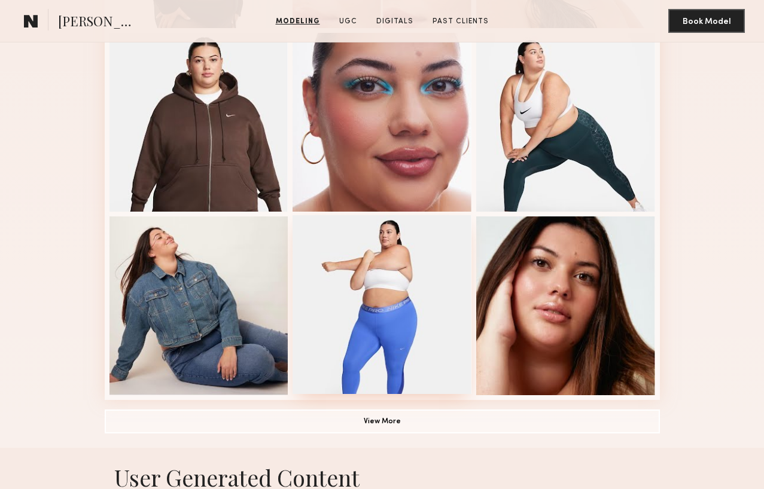
scroll to position [671, 0]
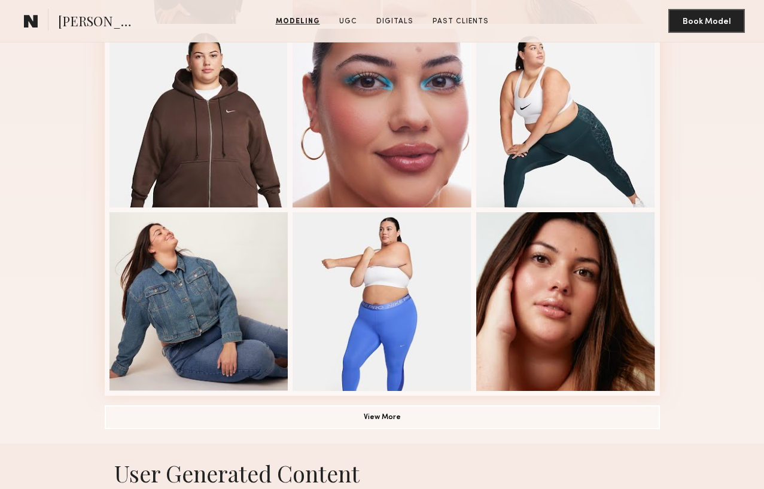
click at [381, 416] on button "View More" at bounding box center [382, 418] width 555 height 24
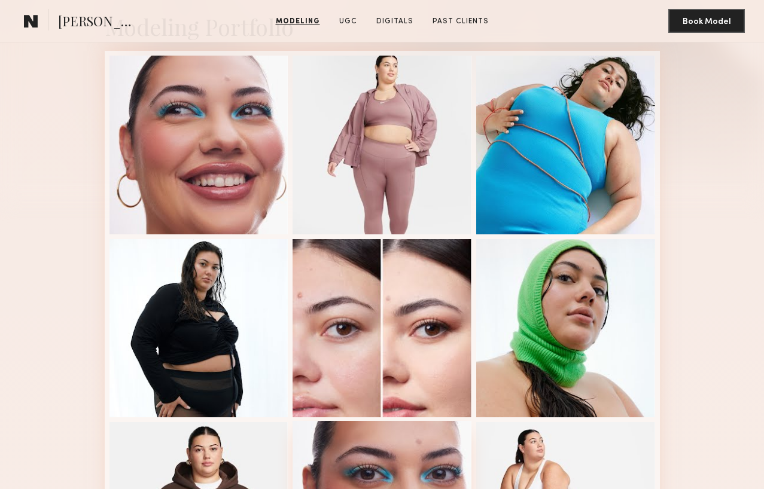
scroll to position [172, 0]
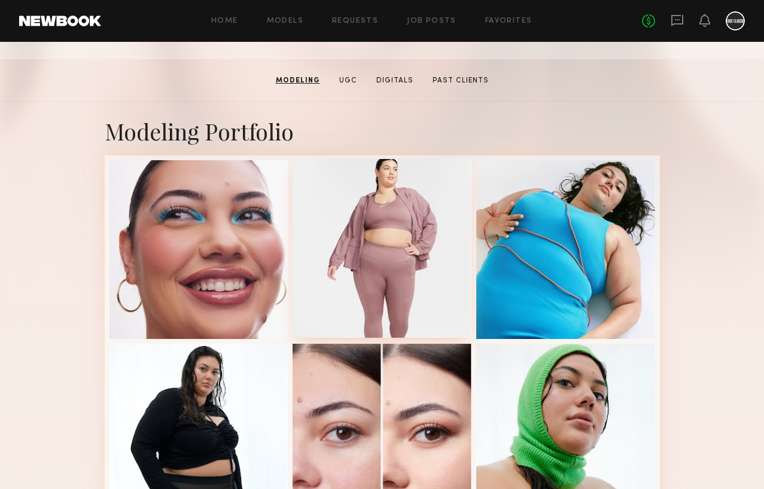
click at [349, 263] on div at bounding box center [382, 248] width 179 height 179
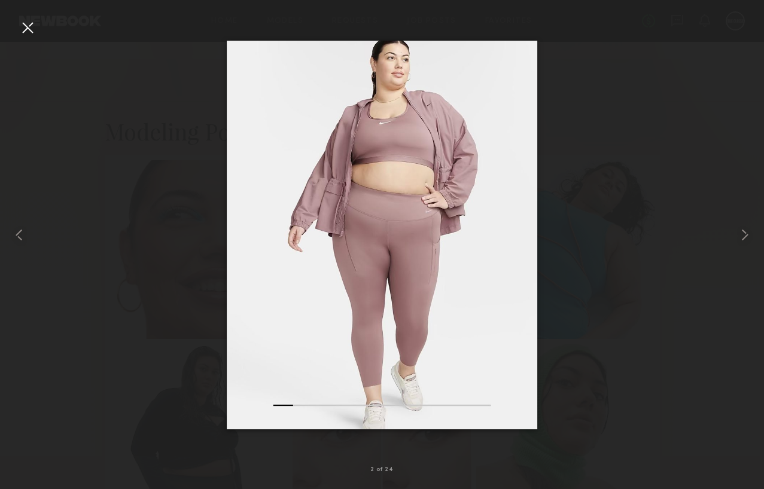
click at [28, 28] on div at bounding box center [27, 27] width 19 height 19
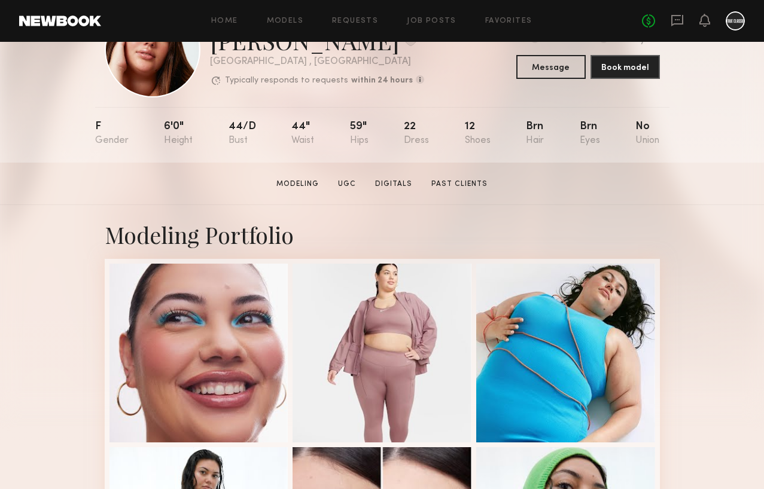
scroll to position [134, 0]
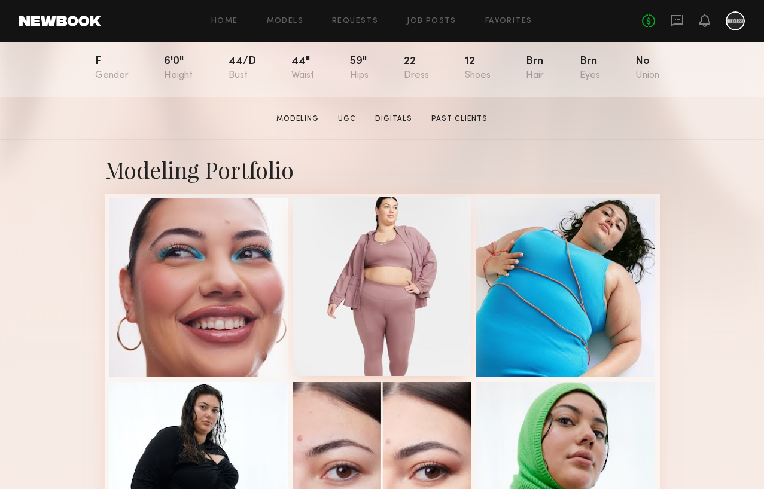
click at [395, 323] on div at bounding box center [382, 286] width 179 height 179
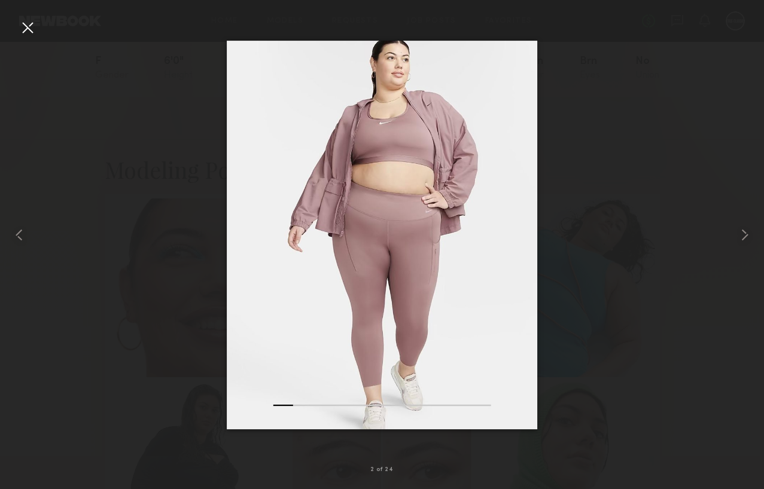
click at [29, 28] on div at bounding box center [27, 27] width 19 height 19
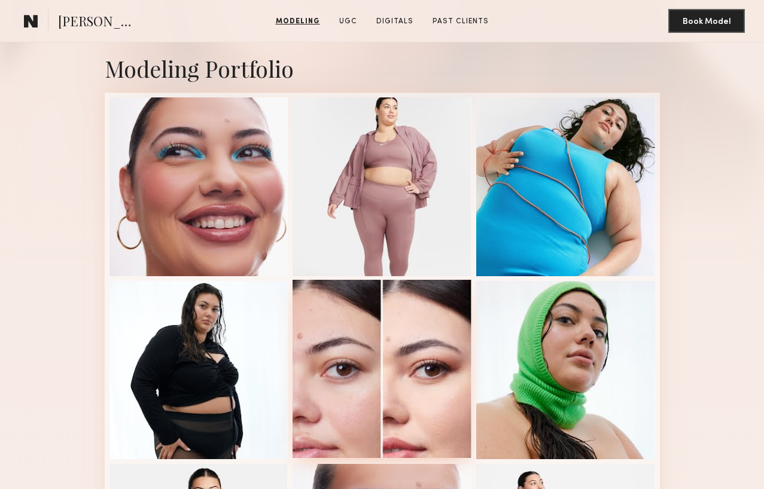
scroll to position [216, 0]
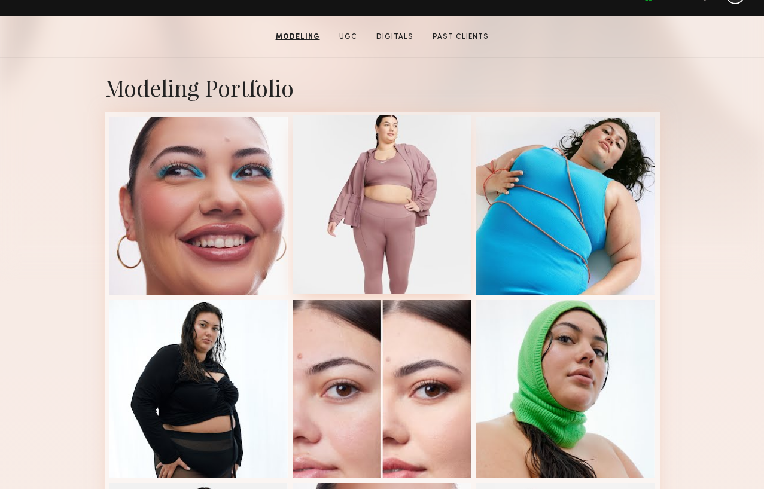
click at [415, 229] on div at bounding box center [382, 204] width 179 height 179
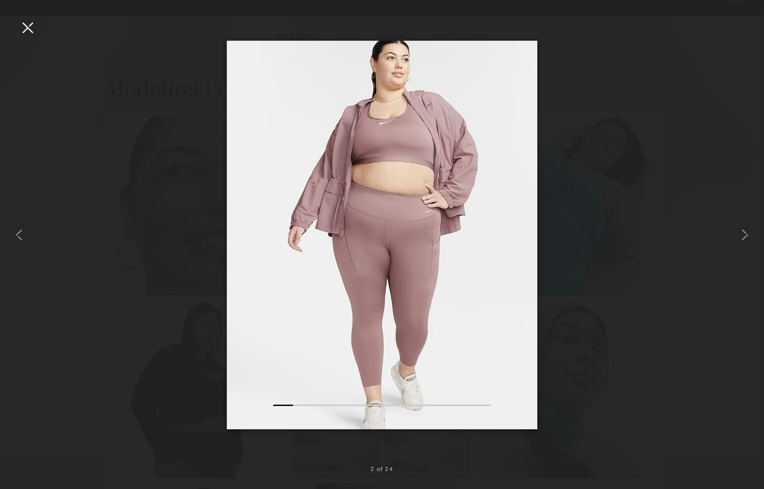
click at [26, 31] on div at bounding box center [27, 27] width 19 height 19
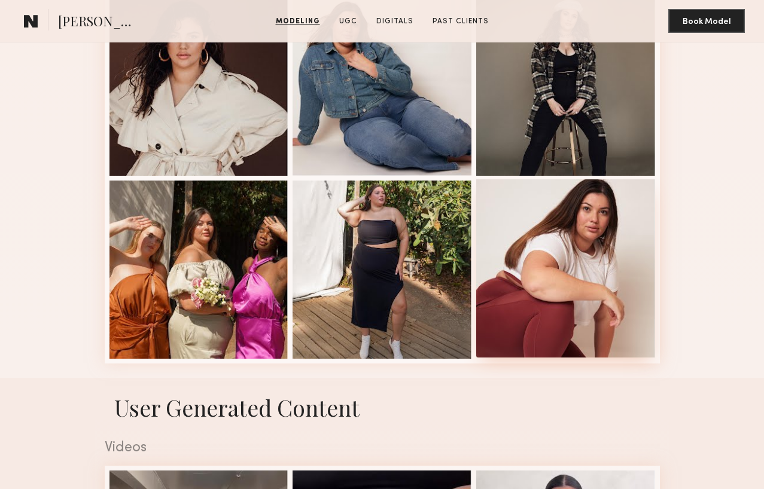
scroll to position [1184, 0]
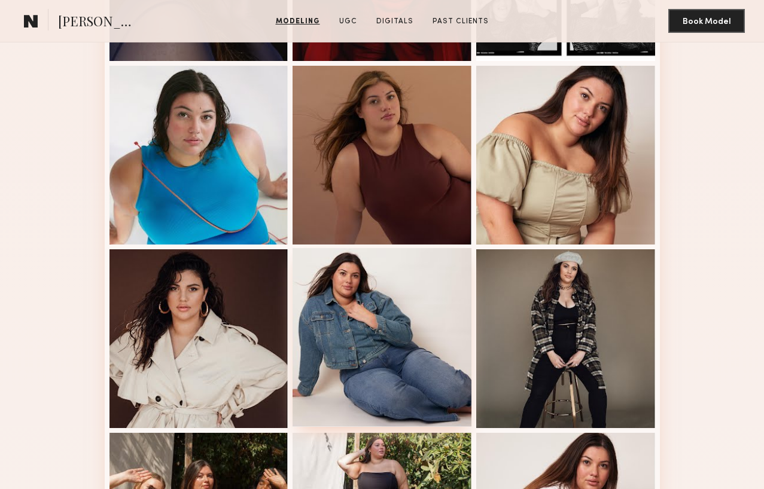
click at [384, 341] on div at bounding box center [382, 337] width 179 height 179
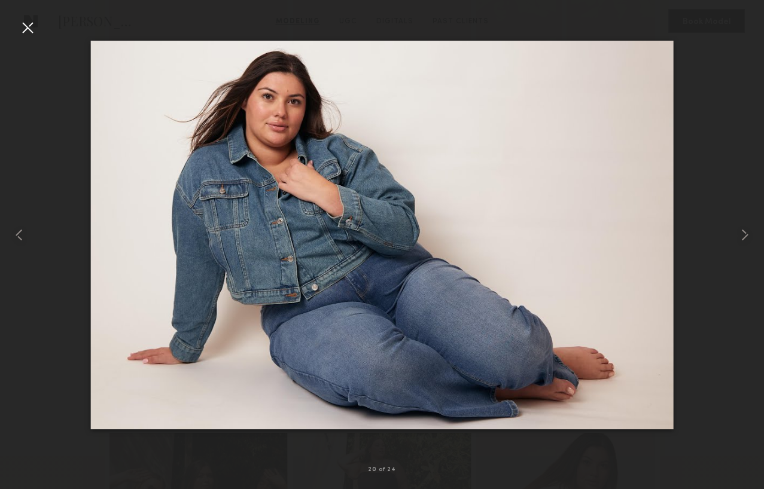
click at [24, 31] on div at bounding box center [27, 27] width 19 height 19
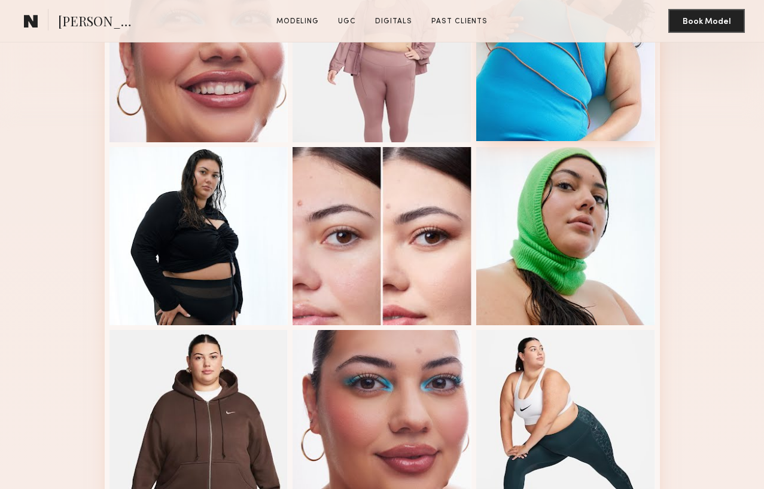
scroll to position [497, 0]
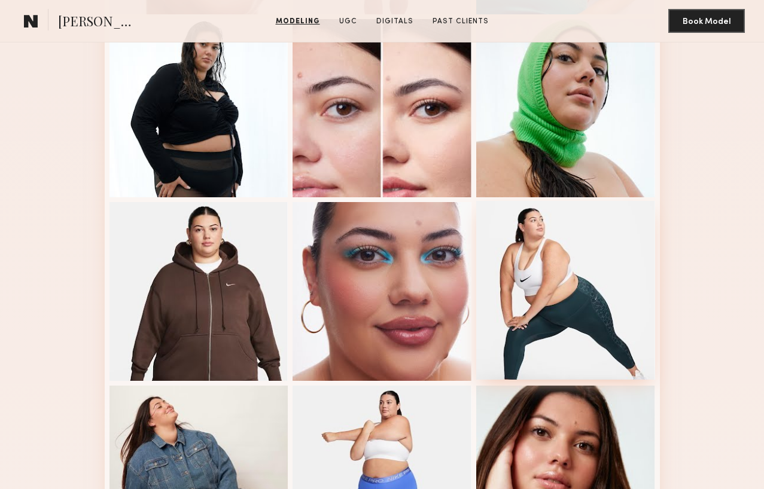
click at [571, 260] on div at bounding box center [565, 290] width 179 height 179
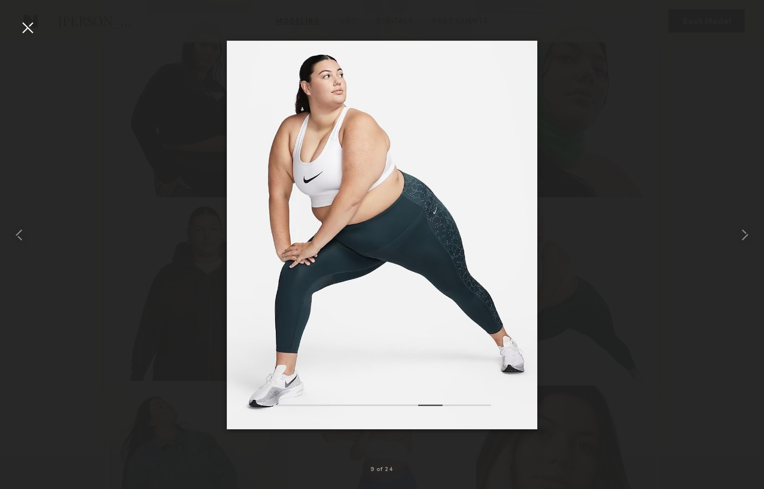
click at [24, 26] on div at bounding box center [27, 27] width 19 height 19
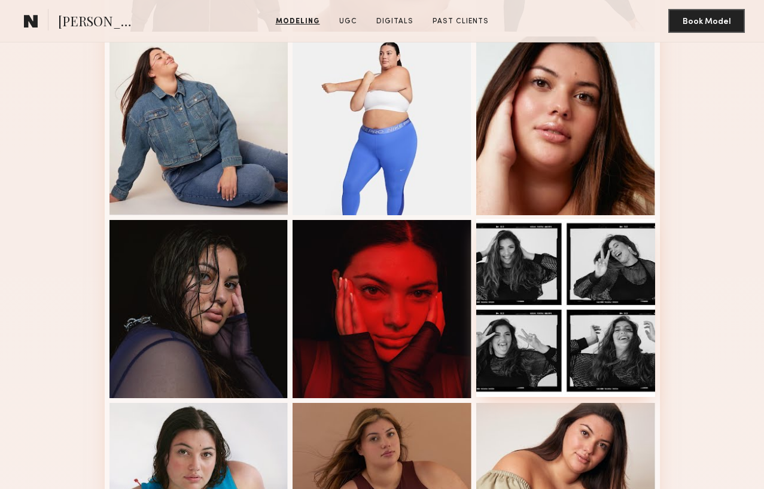
scroll to position [1064, 0]
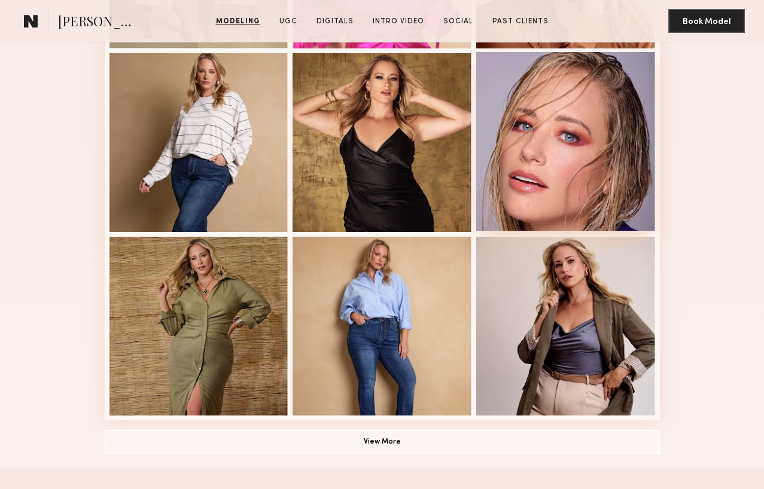
scroll to position [777, 0]
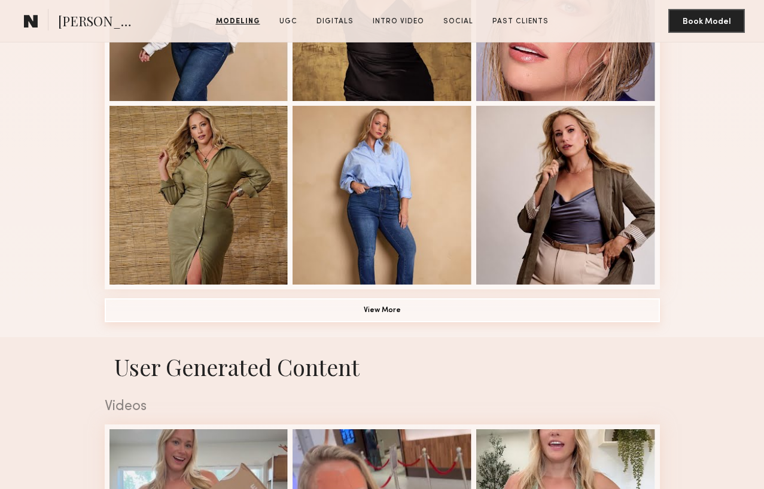
click at [393, 319] on button "View More" at bounding box center [382, 311] width 555 height 24
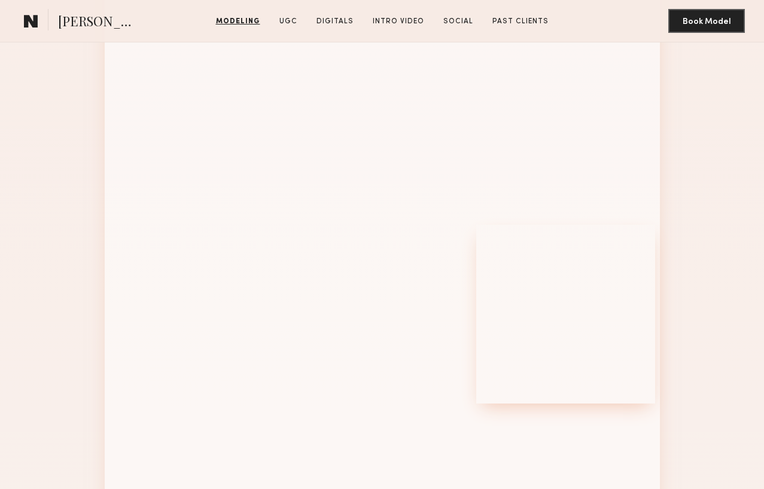
scroll to position [1174, 0]
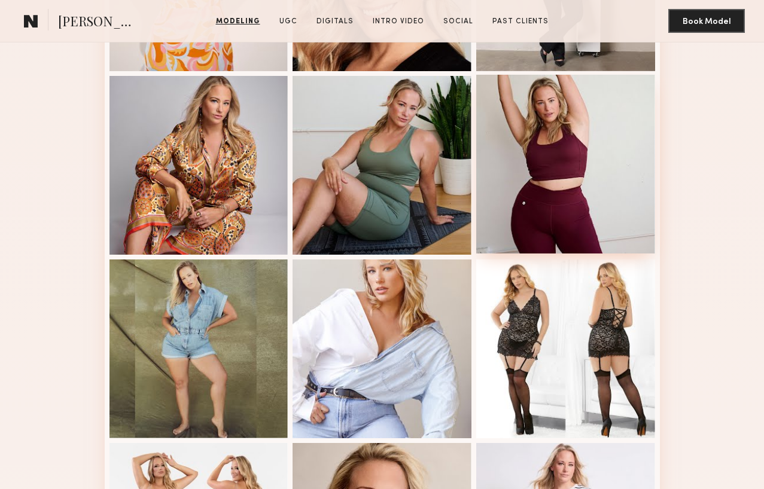
click at [558, 206] on div at bounding box center [565, 164] width 179 height 179
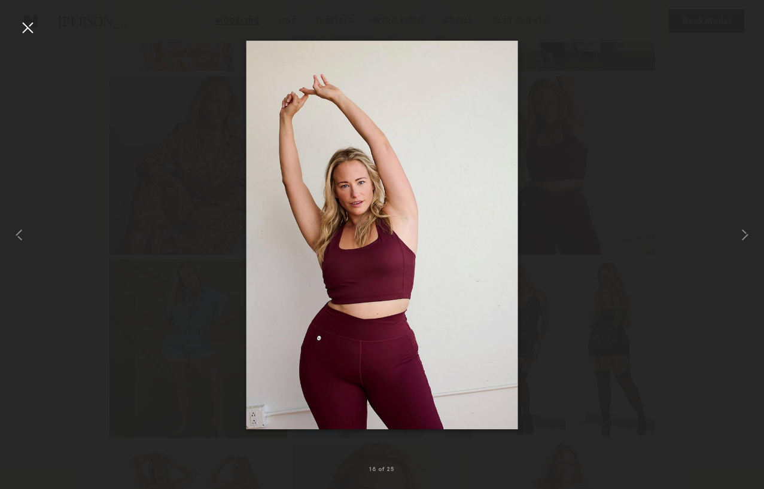
click at [26, 31] on div at bounding box center [27, 27] width 19 height 19
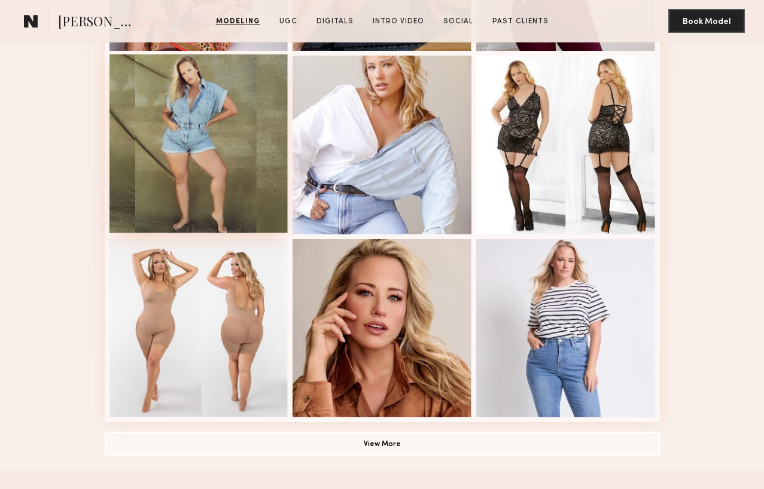
scroll to position [1470, 0]
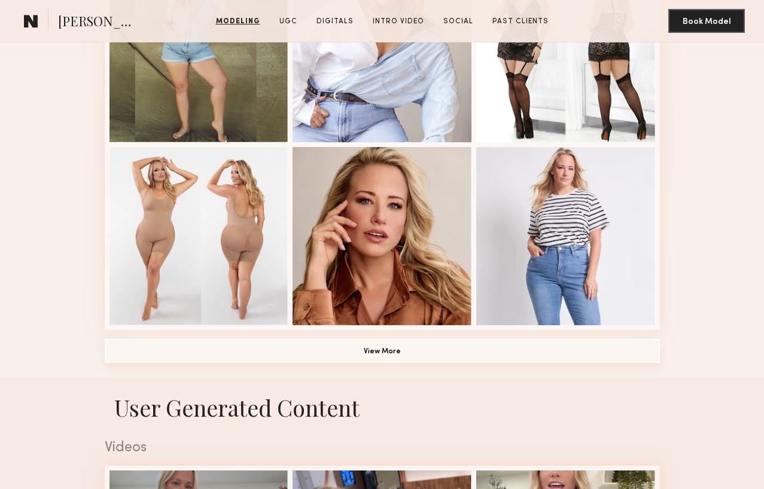
click at [366, 357] on button "View More" at bounding box center [382, 351] width 555 height 24
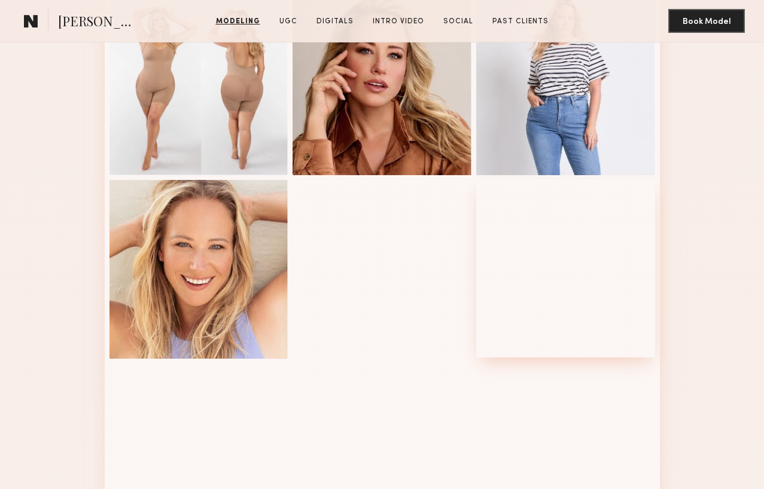
scroll to position [1691, 0]
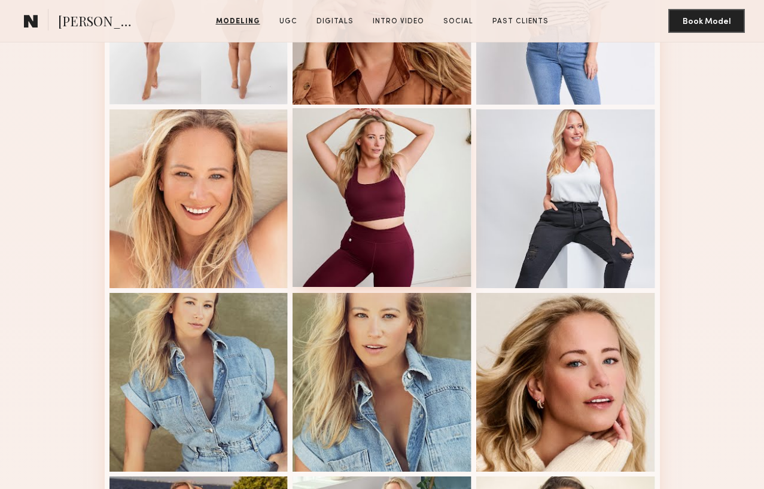
click at [381, 229] on div at bounding box center [382, 197] width 179 height 179
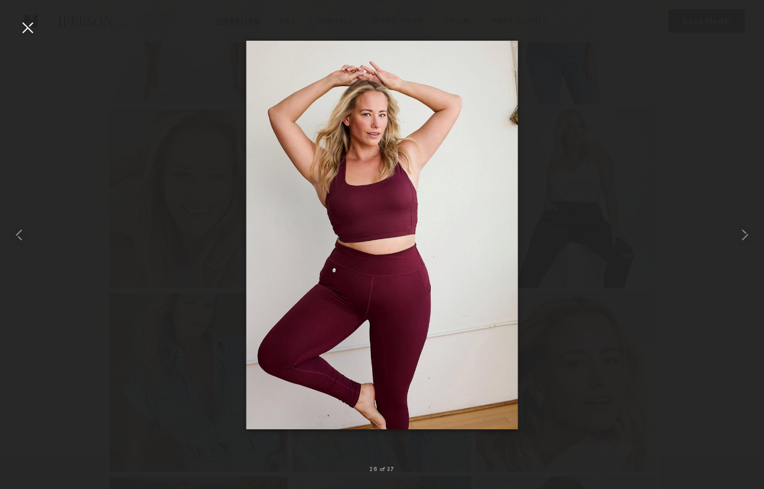
click at [26, 29] on div at bounding box center [27, 27] width 19 height 19
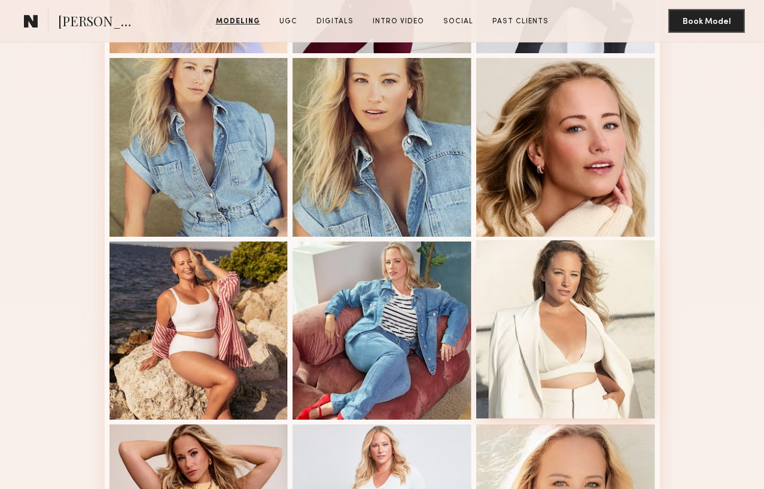
scroll to position [1814, 0]
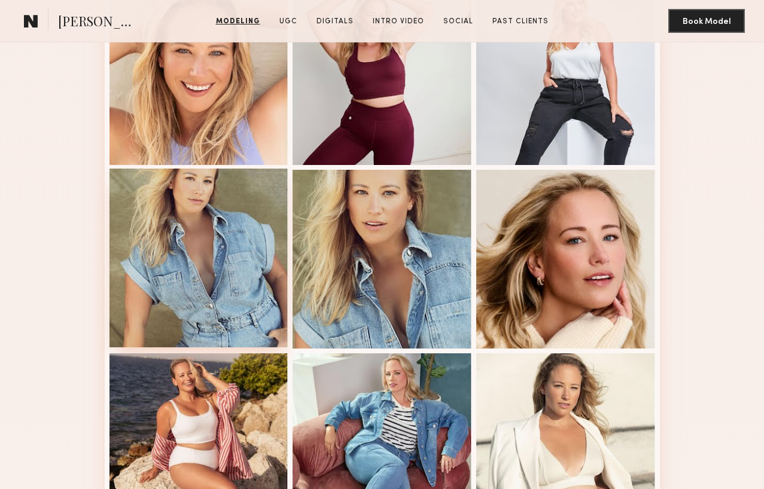
click at [193, 264] on div at bounding box center [198, 258] width 179 height 179
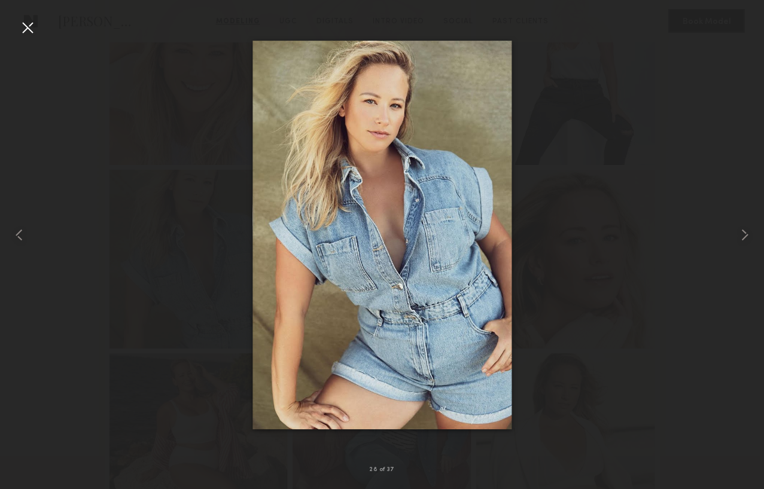
click at [28, 26] on div at bounding box center [27, 27] width 19 height 19
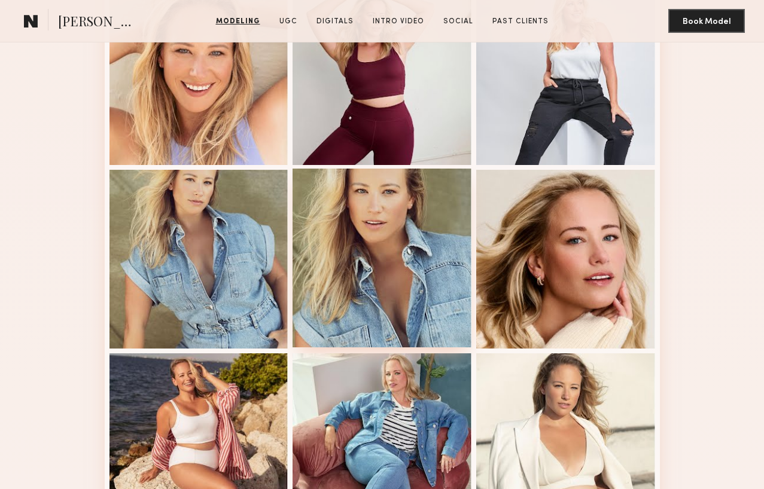
click at [357, 312] on div at bounding box center [382, 258] width 179 height 179
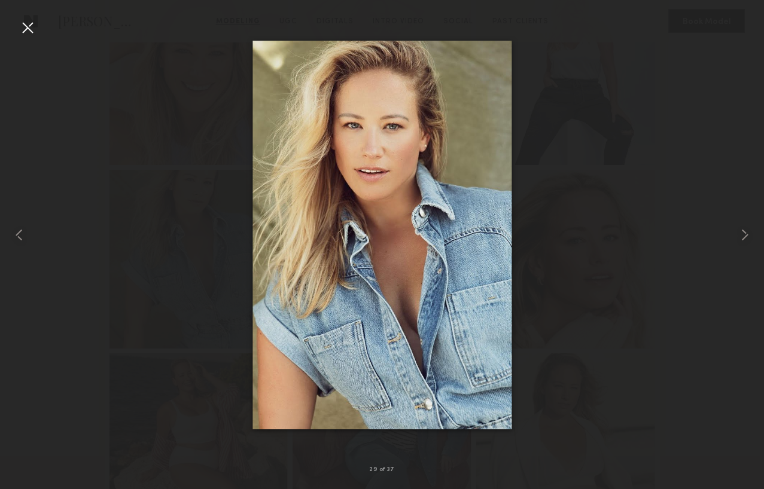
click at [28, 29] on div at bounding box center [27, 27] width 19 height 19
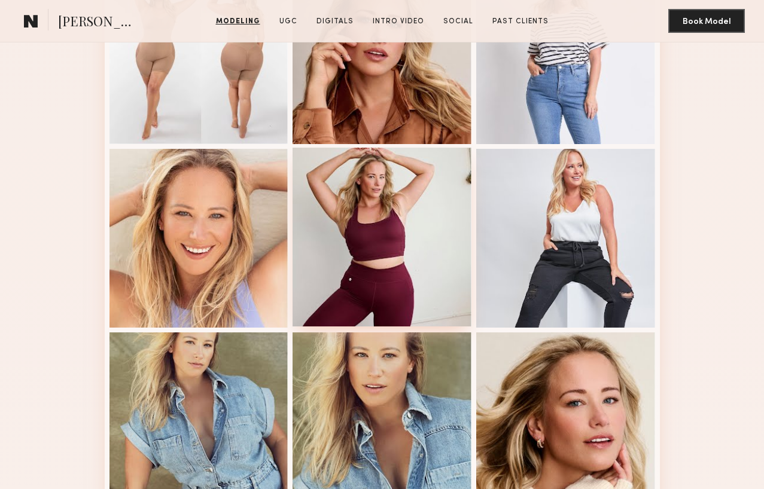
scroll to position [1636, 0]
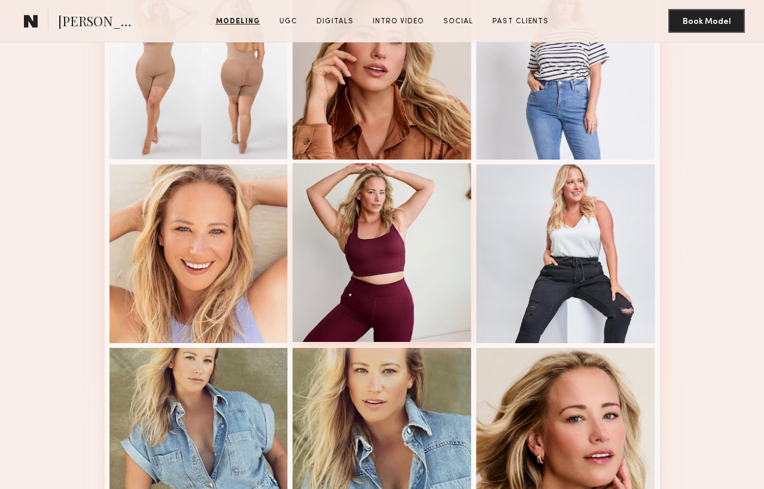
click at [415, 251] on div at bounding box center [382, 252] width 179 height 179
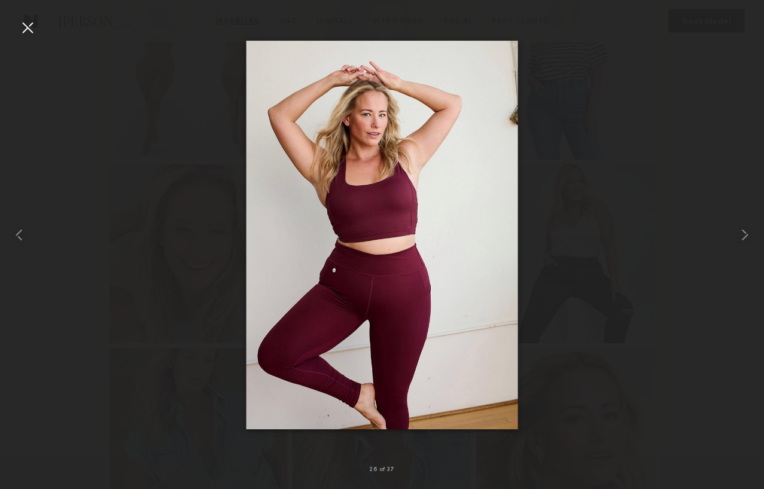
click at [23, 27] on div at bounding box center [27, 27] width 19 height 19
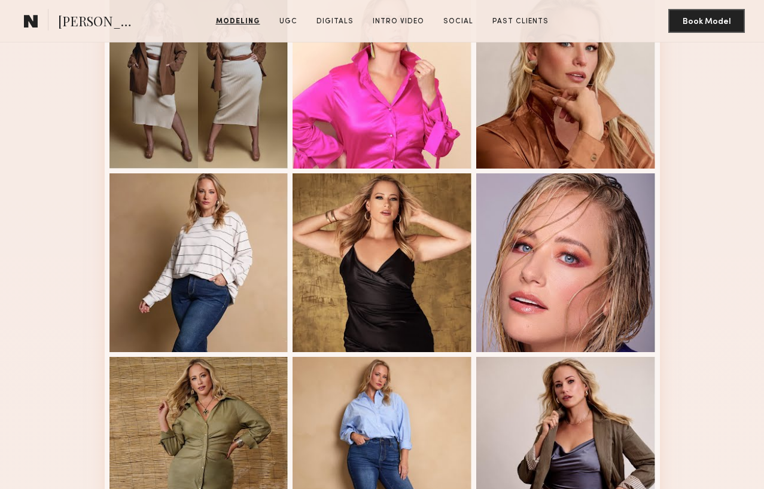
scroll to position [0, 0]
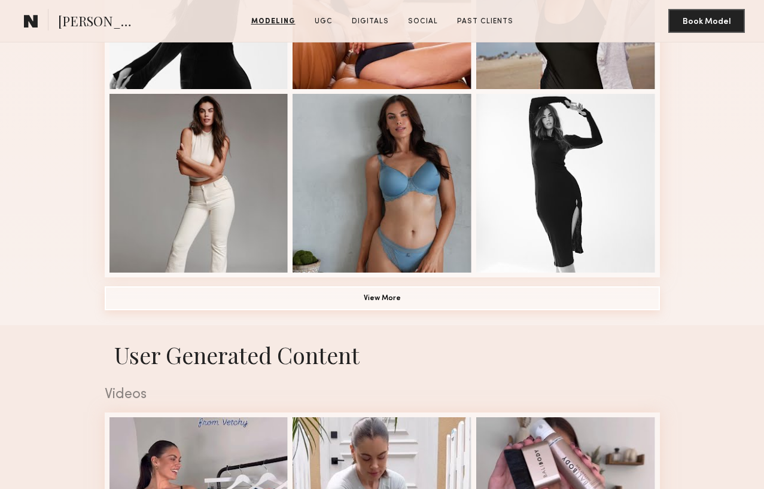
scroll to position [866, 0]
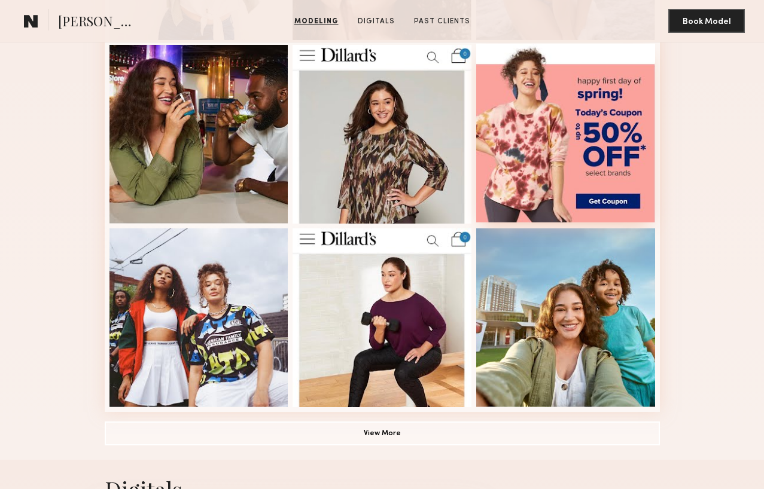
scroll to position [743, 0]
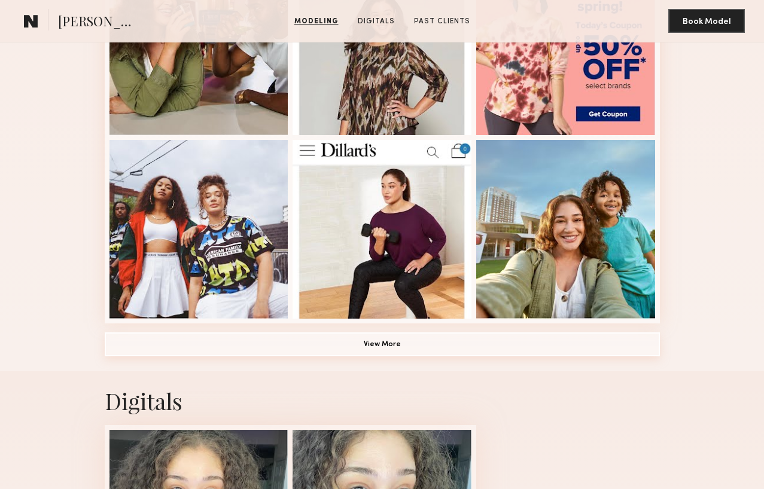
click at [406, 352] on button "View More" at bounding box center [382, 345] width 555 height 24
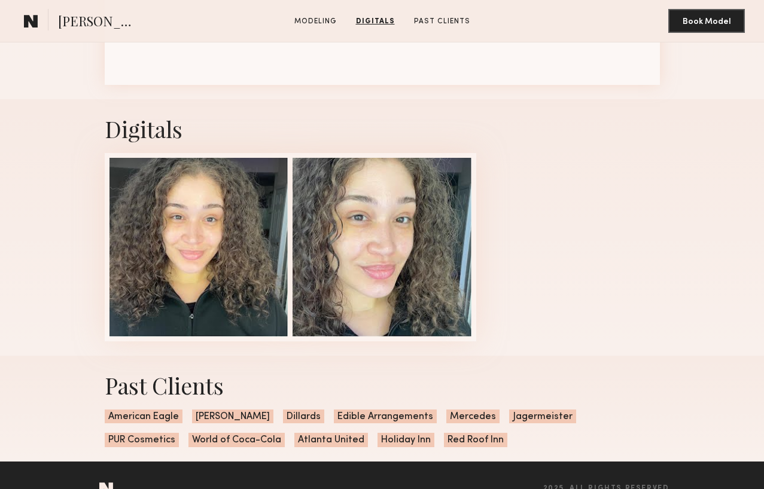
scroll to position [1374, 0]
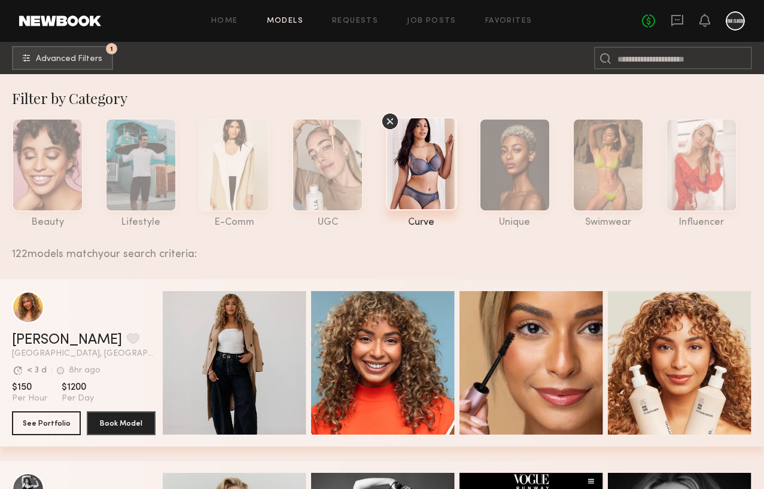
click at [374, 96] on div "Filter by Category" at bounding box center [388, 98] width 752 height 19
click at [665, 54] on input at bounding box center [673, 58] width 158 height 23
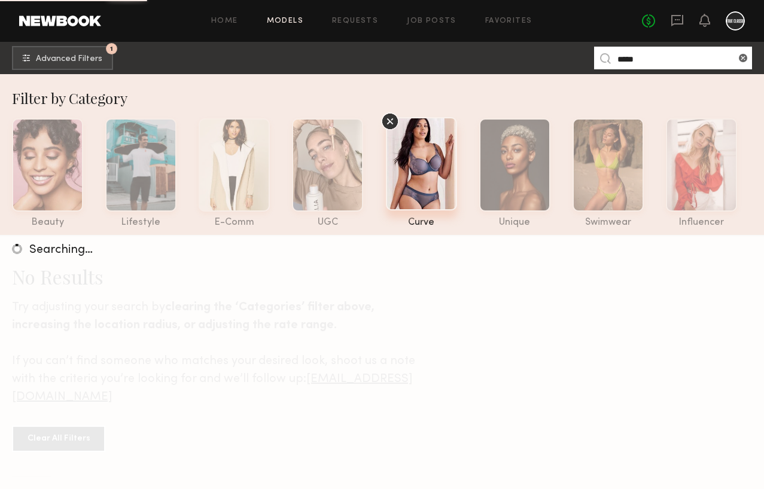
type input "*****"
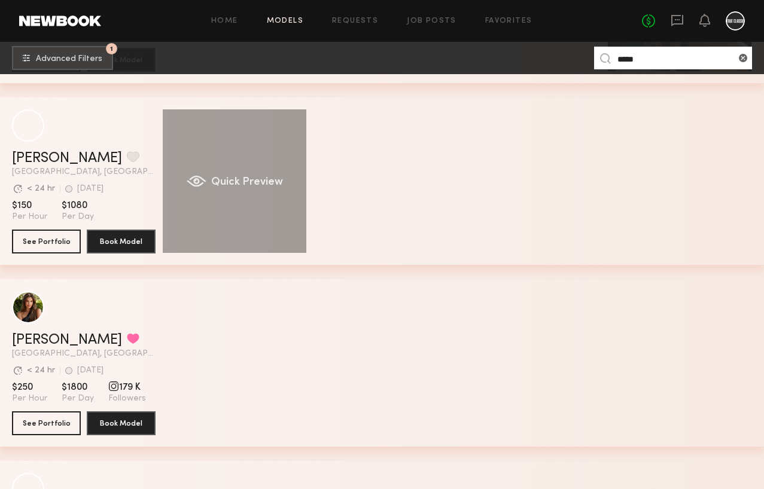
scroll to position [730, 0]
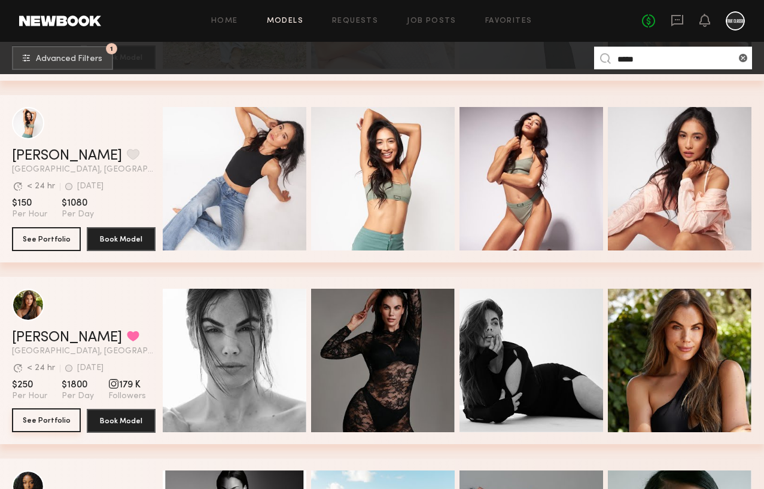
click at [54, 424] on button "See Portfolio" at bounding box center [46, 421] width 69 height 24
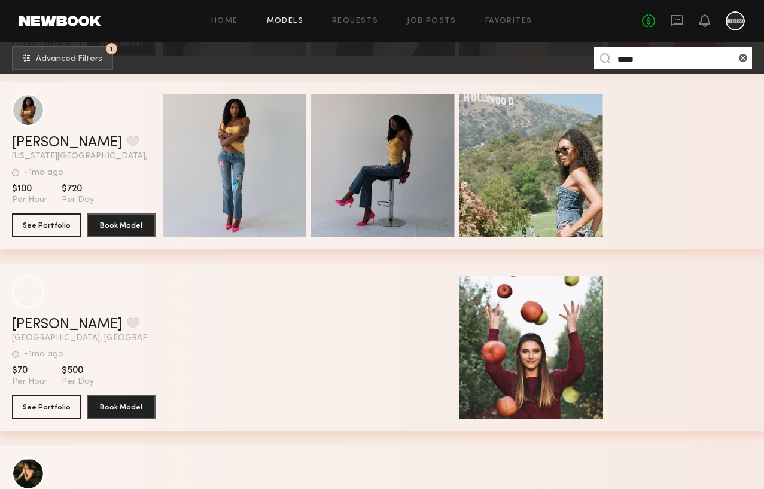
scroll to position [2128, 0]
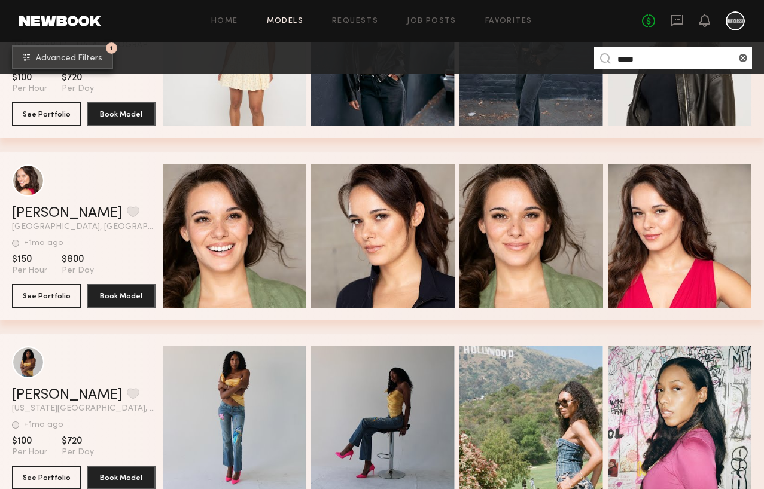
click at [60, 57] on span "Advanced Filters" at bounding box center [69, 58] width 66 height 8
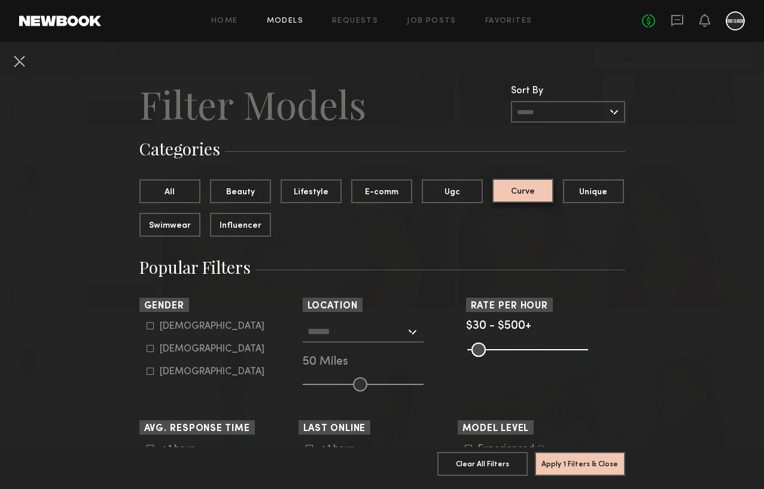
click at [536, 191] on button "Curve" at bounding box center [522, 191] width 61 height 24
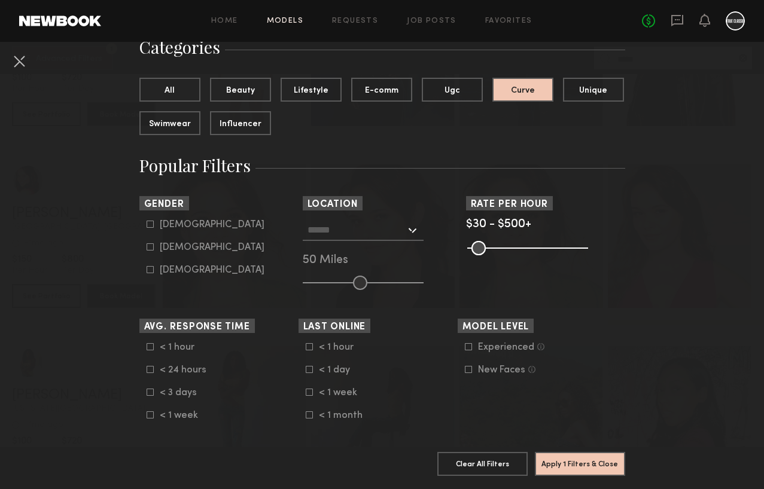
scroll to position [172, 0]
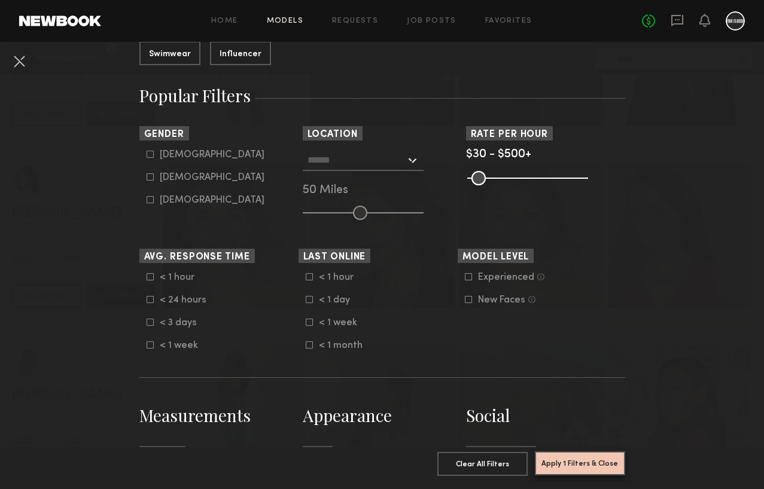
click at [571, 465] on button "Apply 1 Filters & Close" at bounding box center [580, 464] width 90 height 24
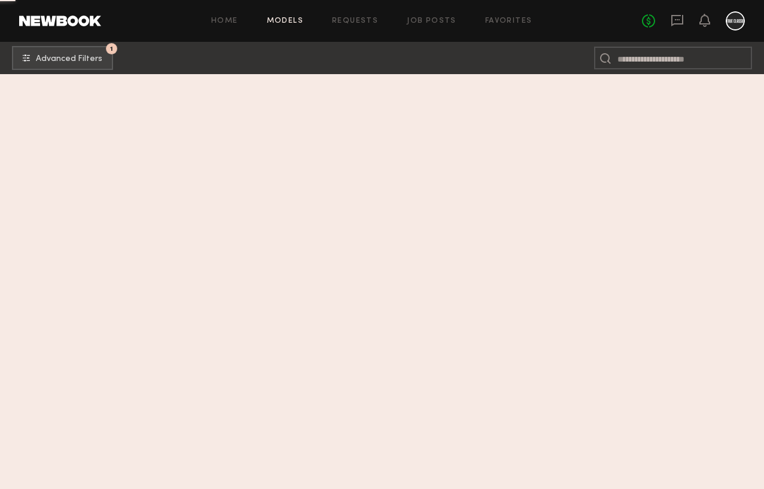
scroll to position [0, 0]
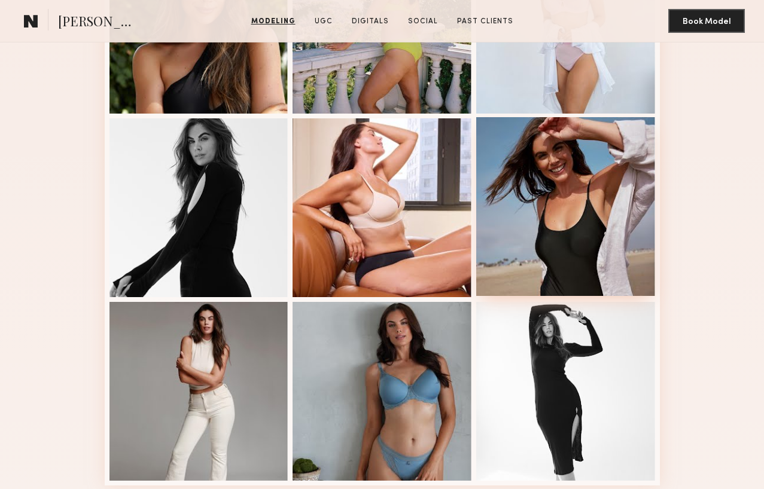
scroll to position [661, 0]
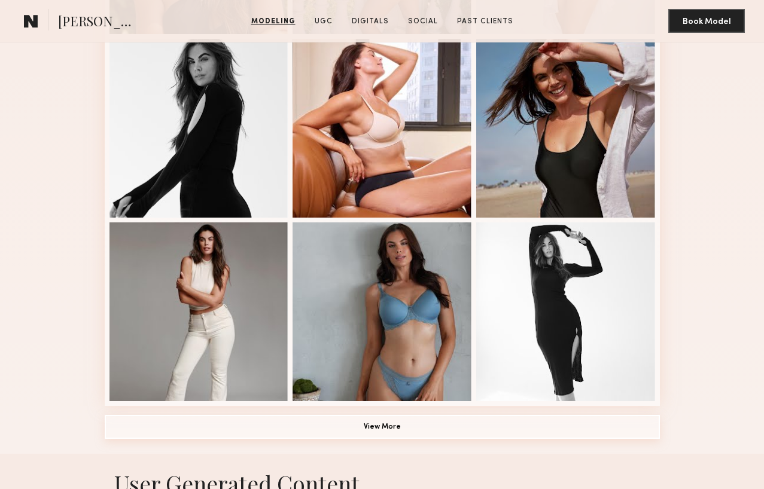
click at [372, 428] on button "View More" at bounding box center [382, 427] width 555 height 24
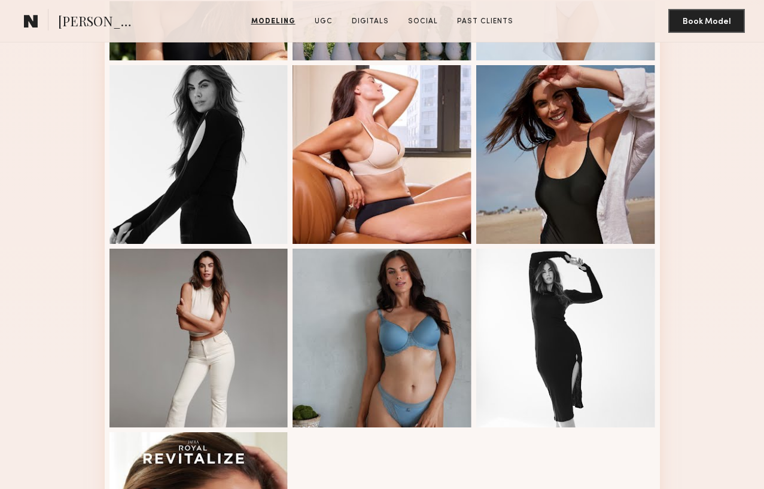
scroll to position [0, 0]
